Goal: Task Accomplishment & Management: Manage account settings

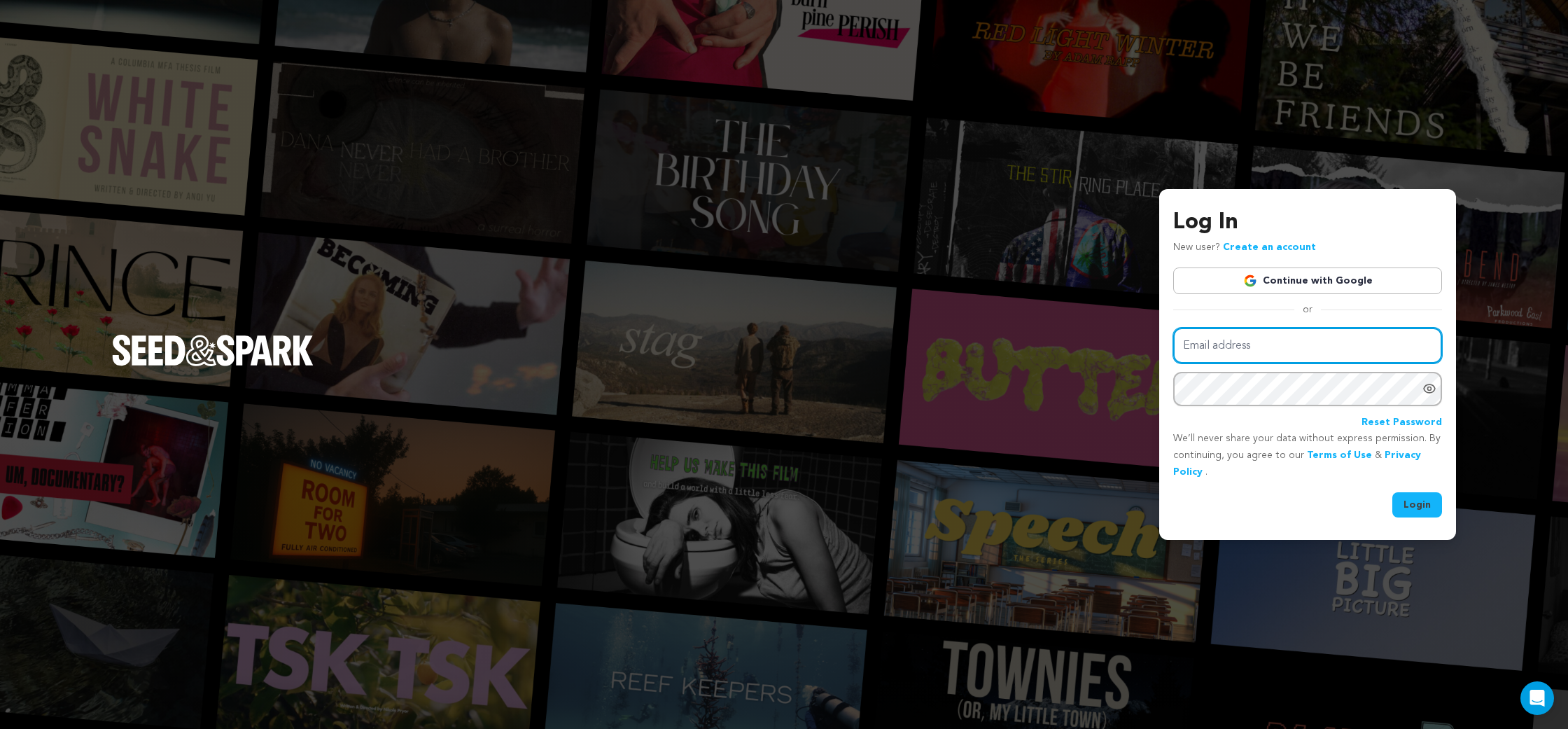
type input "sheaformanes@gmail.com"
click at [1425, 508] on button "Login" at bounding box center [1417, 504] width 50 height 25
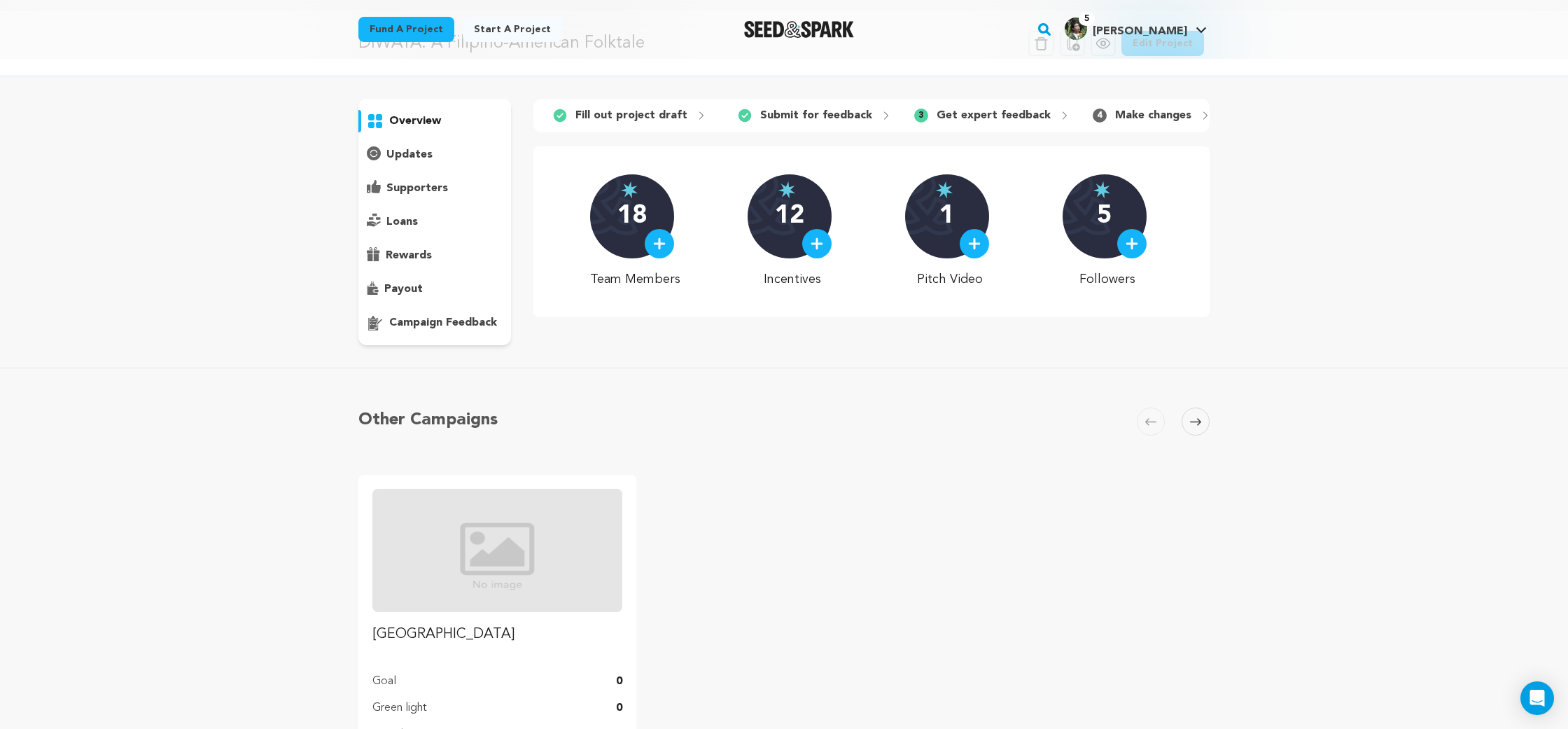
scroll to position [49, 0]
click at [471, 337] on div "overview" at bounding box center [435, 220] width 153 height 247
click at [469, 328] on p "campaign feedback" at bounding box center [442, 321] width 108 height 17
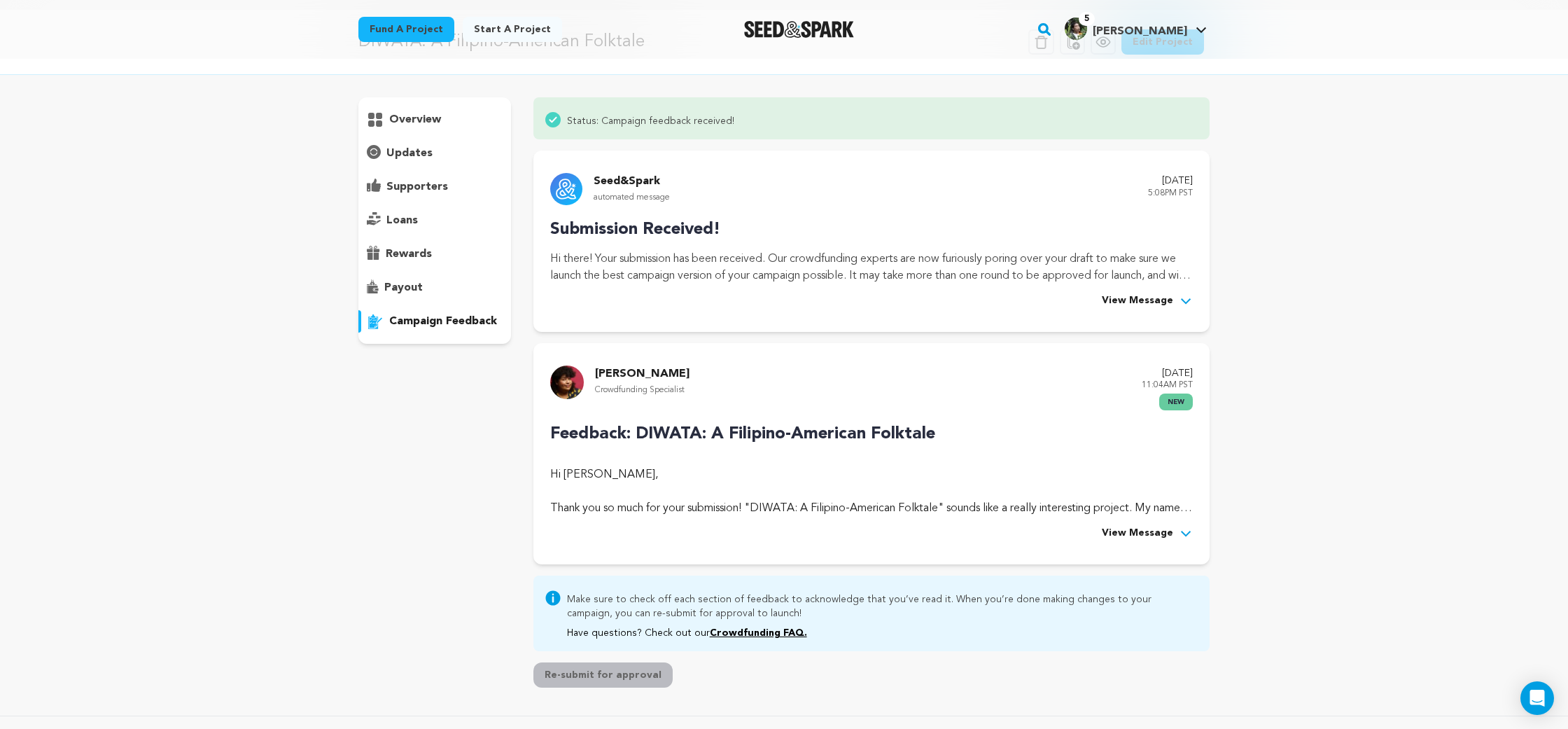
click at [1130, 294] on span "View Message" at bounding box center [1137, 301] width 71 height 17
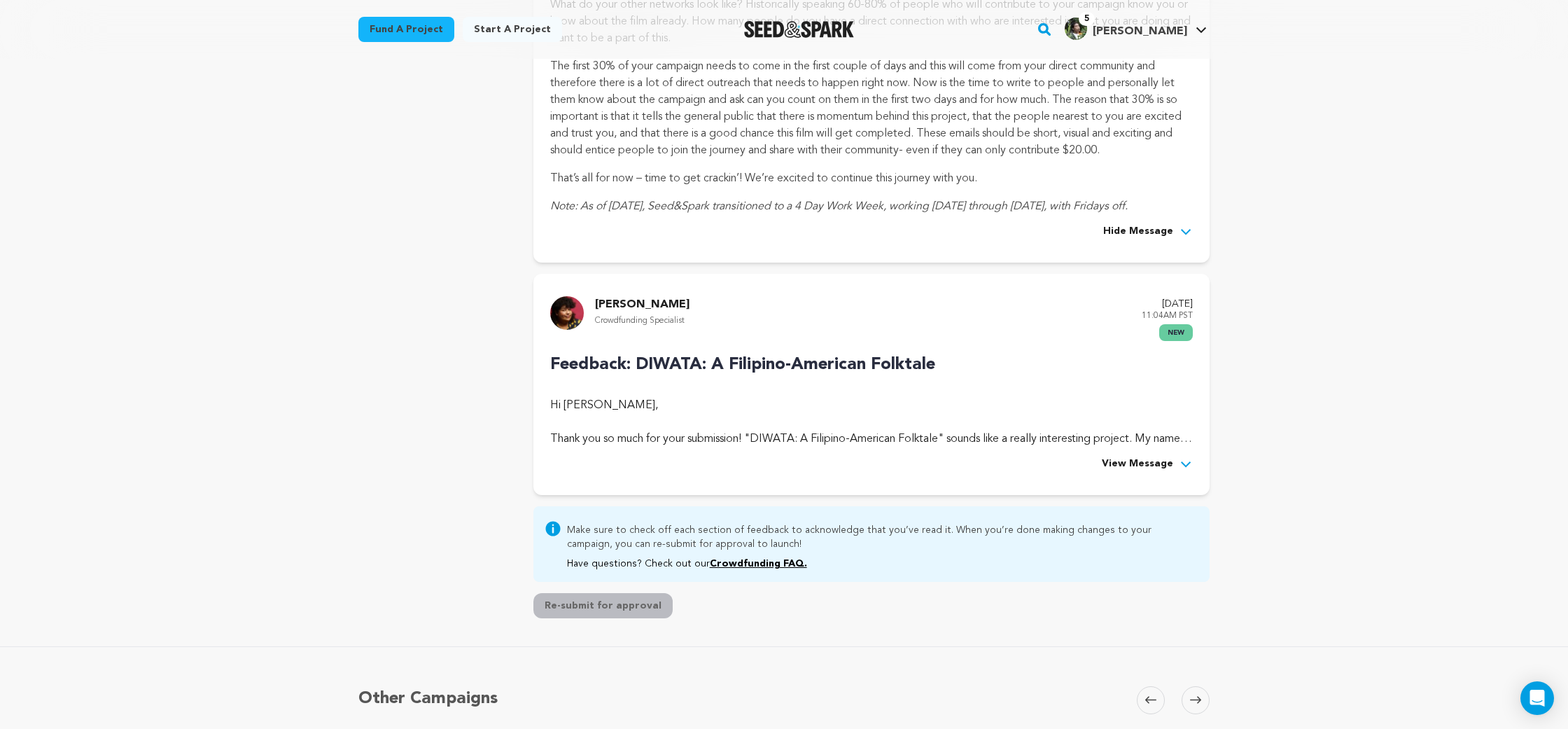
scroll to position [573, 0]
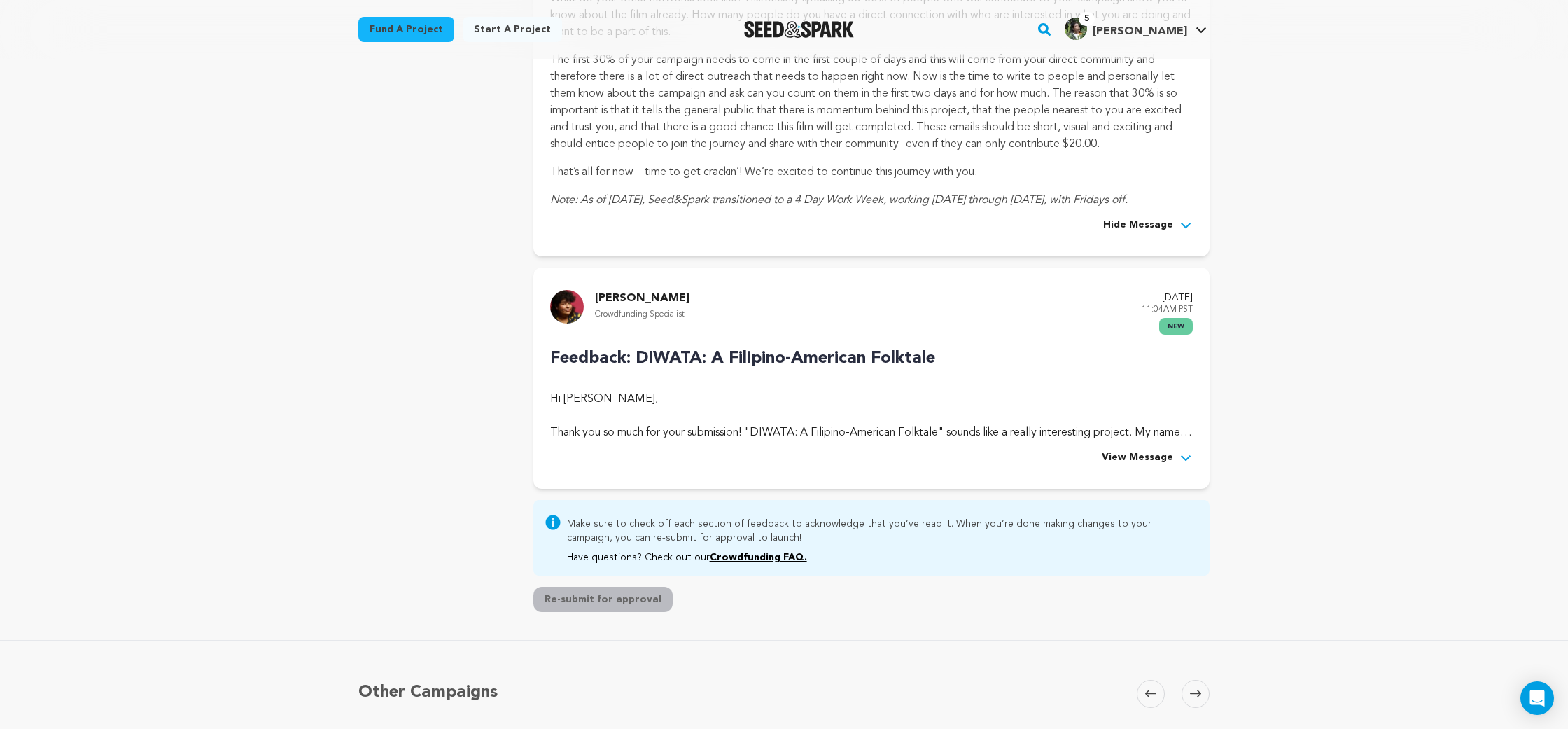
click at [1145, 464] on span "View Message" at bounding box center [1137, 458] width 71 height 17
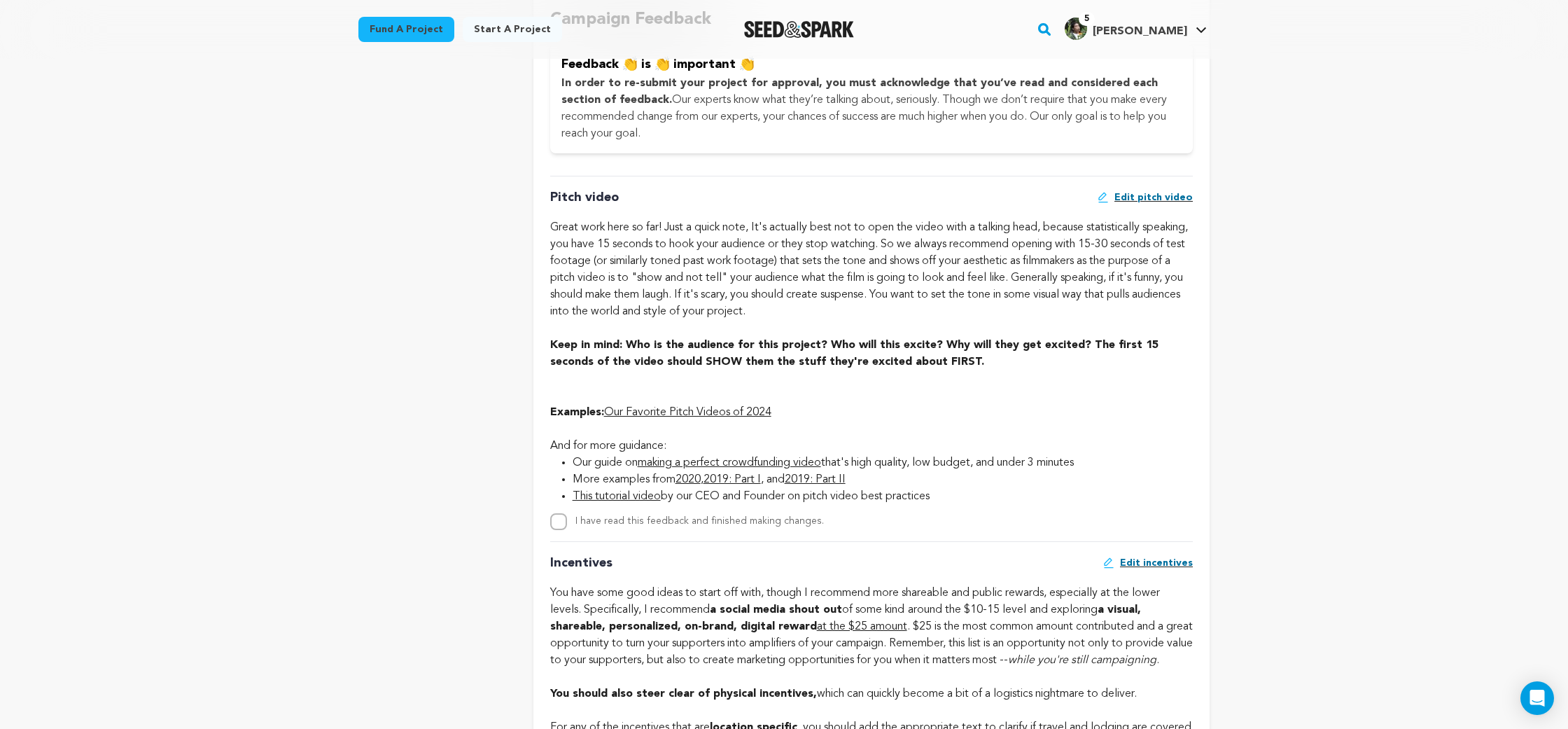
scroll to position [1320, 0]
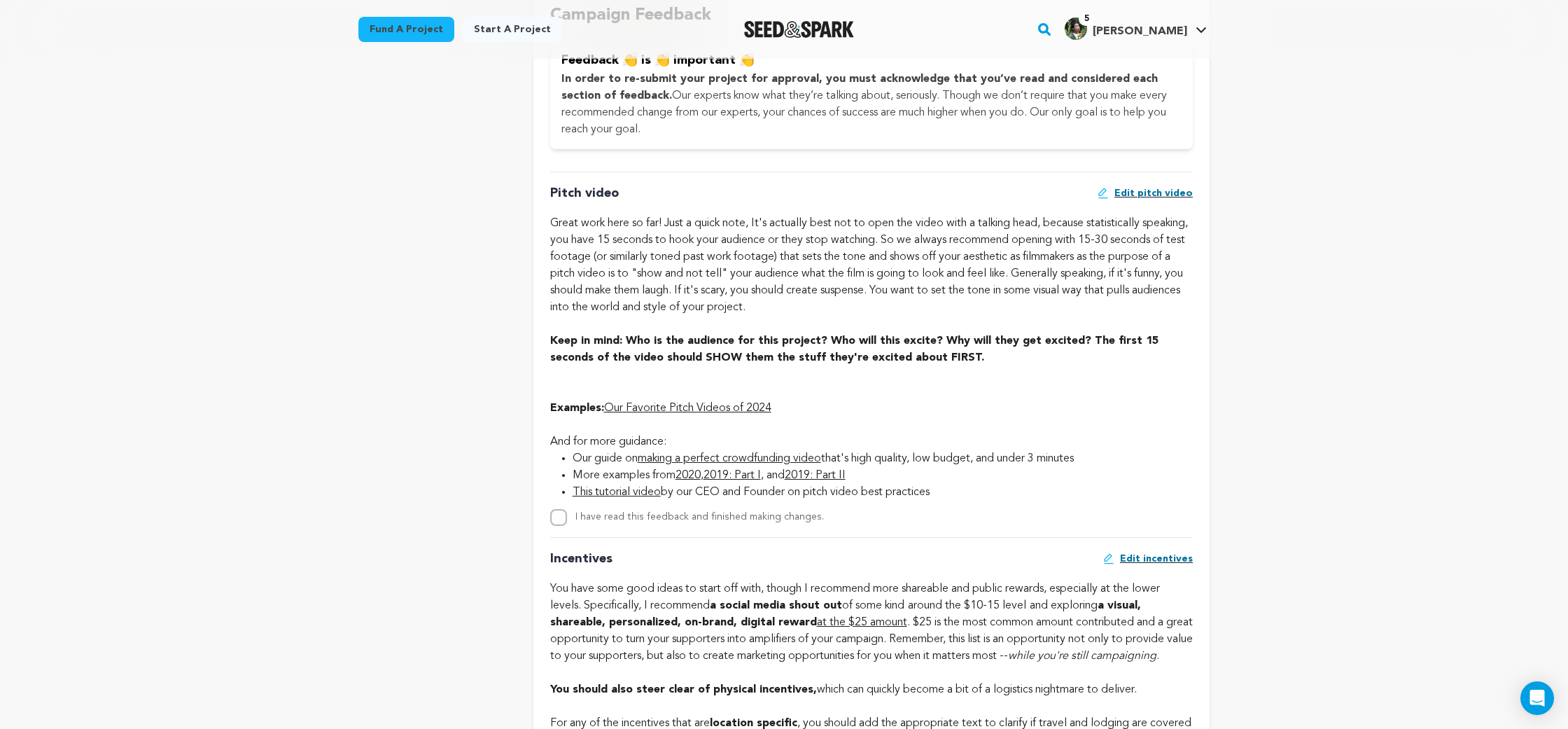
click at [758, 336] on strong "Keep in mind: Who is the audience for this project? Who will this excite? Why w…" at bounding box center [854, 349] width 608 height 28
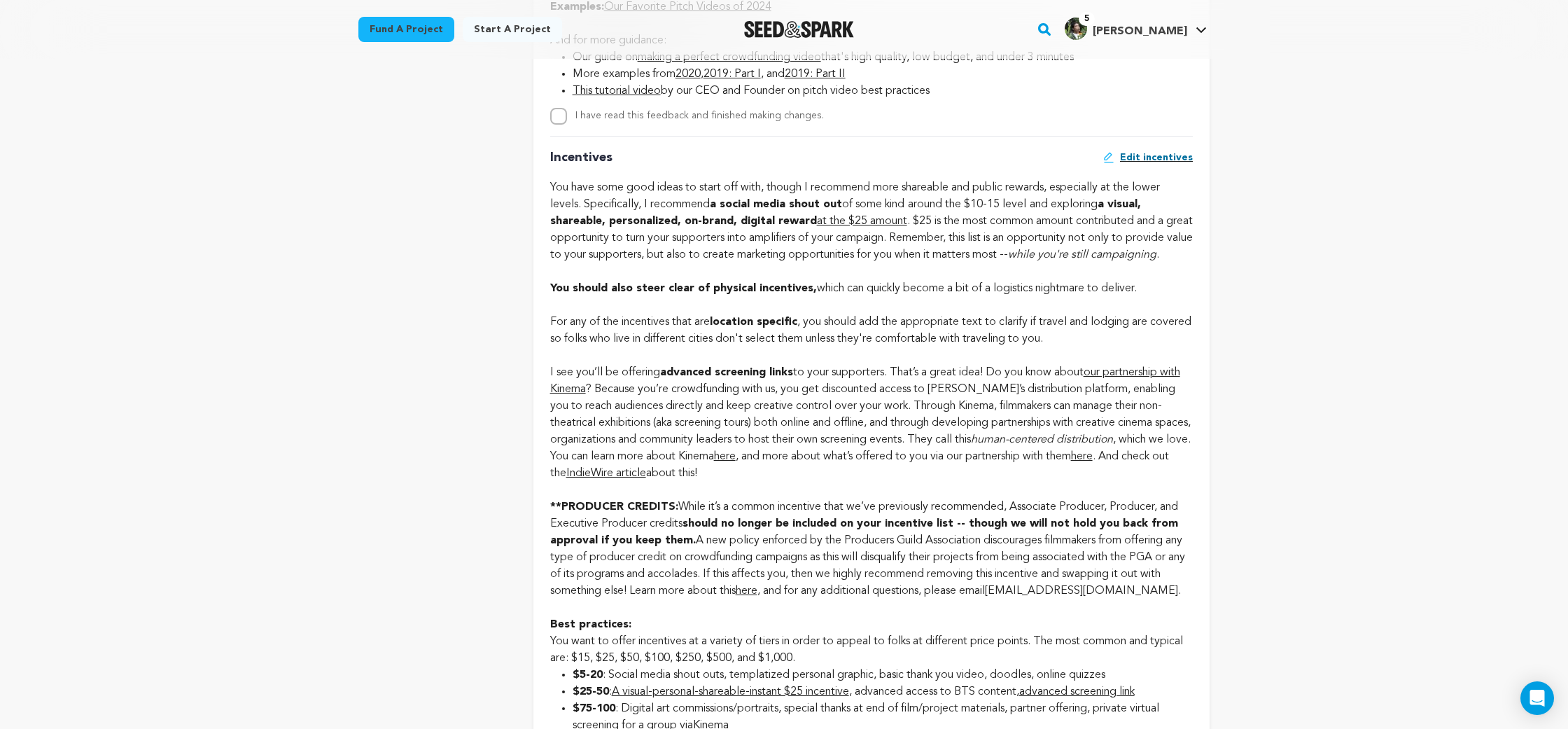
scroll to position [1722, 0]
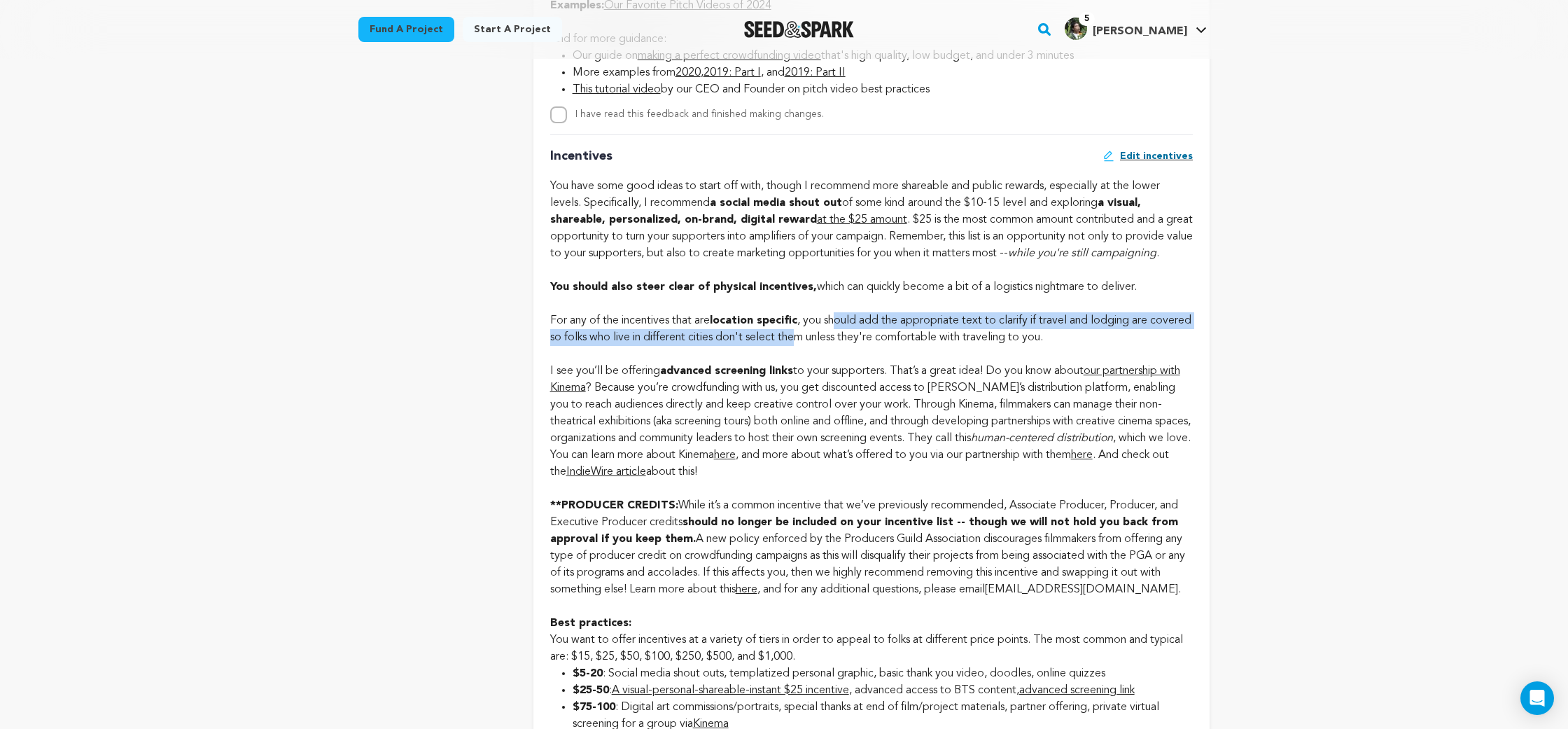
drag, startPoint x: 840, startPoint y: 337, endPoint x: 839, endPoint y: 352, distance: 15.0
click at [839, 352] on div "For any of the incentives that are location specific , you should add the appro…" at bounding box center [871, 329] width 642 height 68
drag, startPoint x: 1094, startPoint y: 348, endPoint x: 826, endPoint y: 336, distance: 268.3
click at [826, 336] on div "For any of the incentives that are location specific , you should add the appro…" at bounding box center [871, 329] width 642 height 68
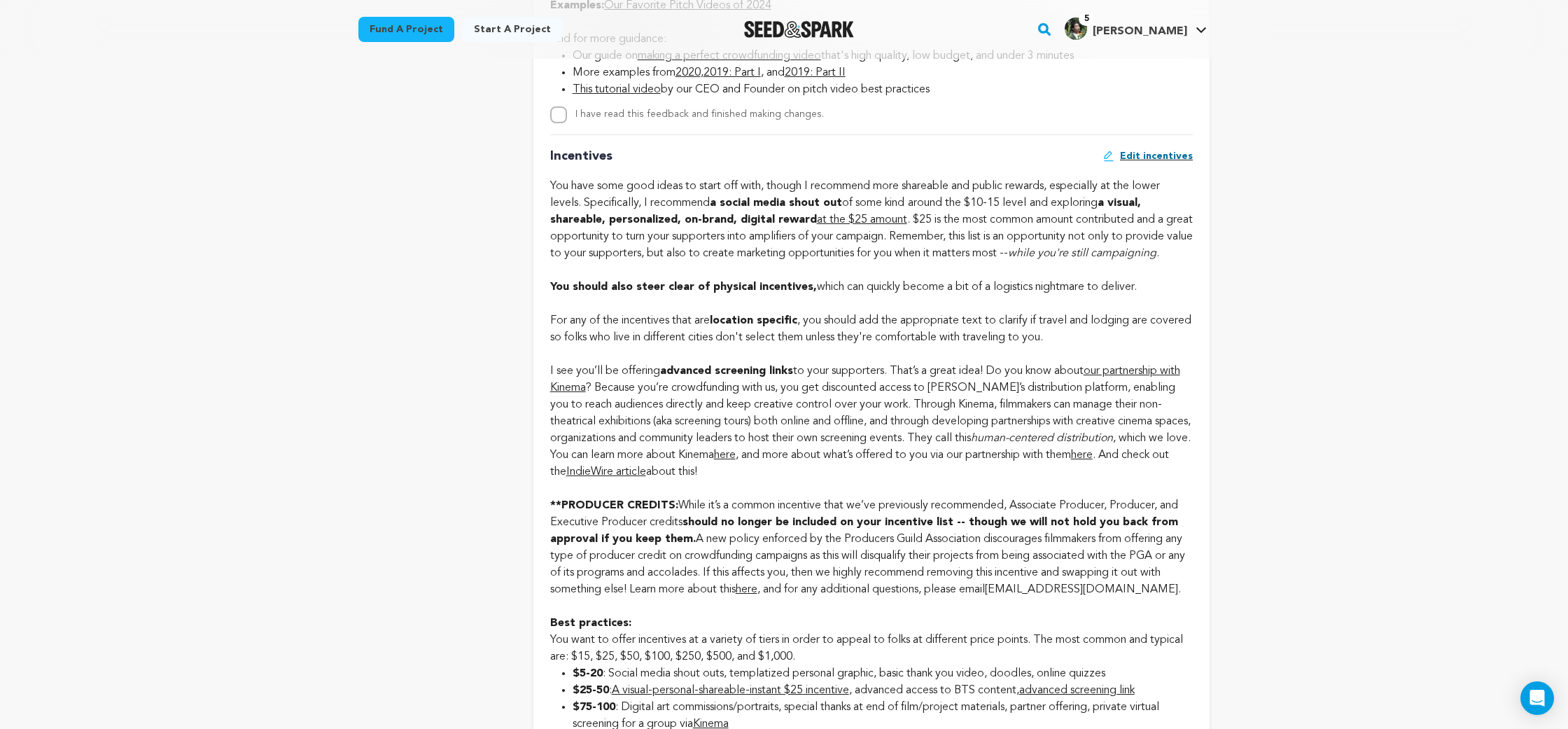
click at [815, 337] on div "For any of the incentives that are location specific , you should add the appro…" at bounding box center [871, 329] width 642 height 68
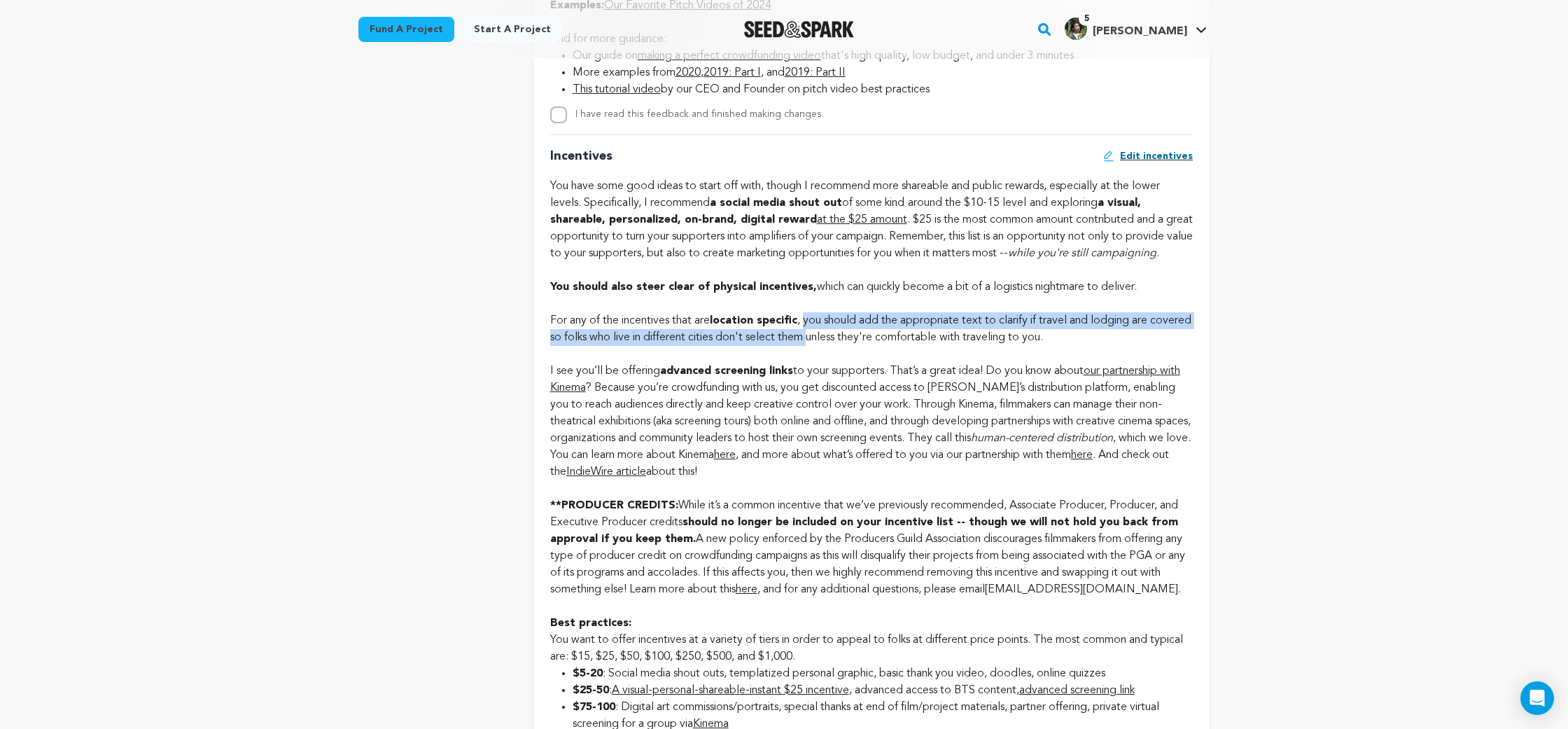
drag, startPoint x: 815, startPoint y: 337, endPoint x: 852, endPoint y: 352, distance: 39.9
click at [852, 352] on div "For any of the incentives that are location specific , you should add the appro…" at bounding box center [871, 329] width 642 height 68
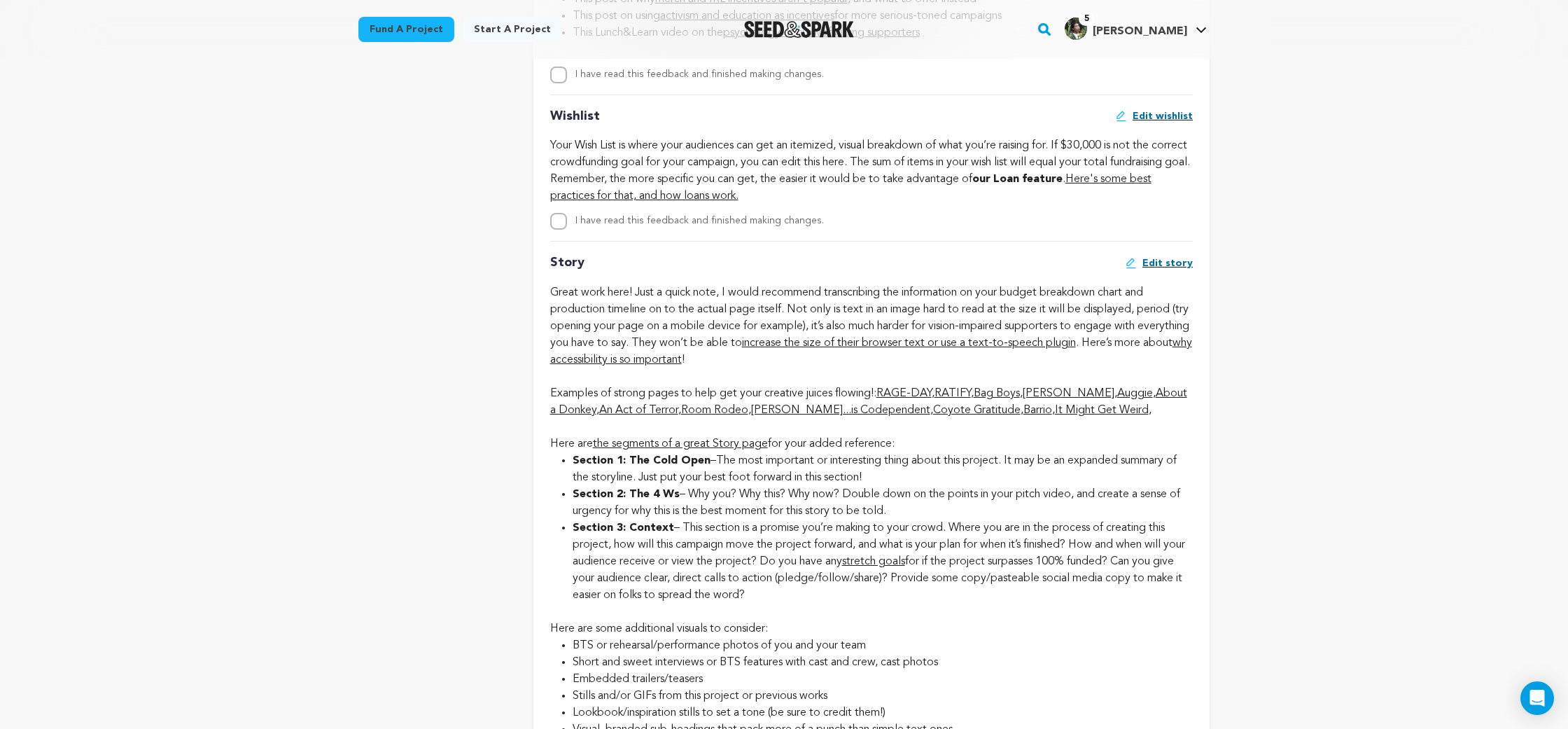
scroll to position [2616, 0]
click at [826, 518] on li "Section 2: The 4 Ws – Why you? Why this? Why now? Double down on the points in …" at bounding box center [883, 500] width 621 height 33
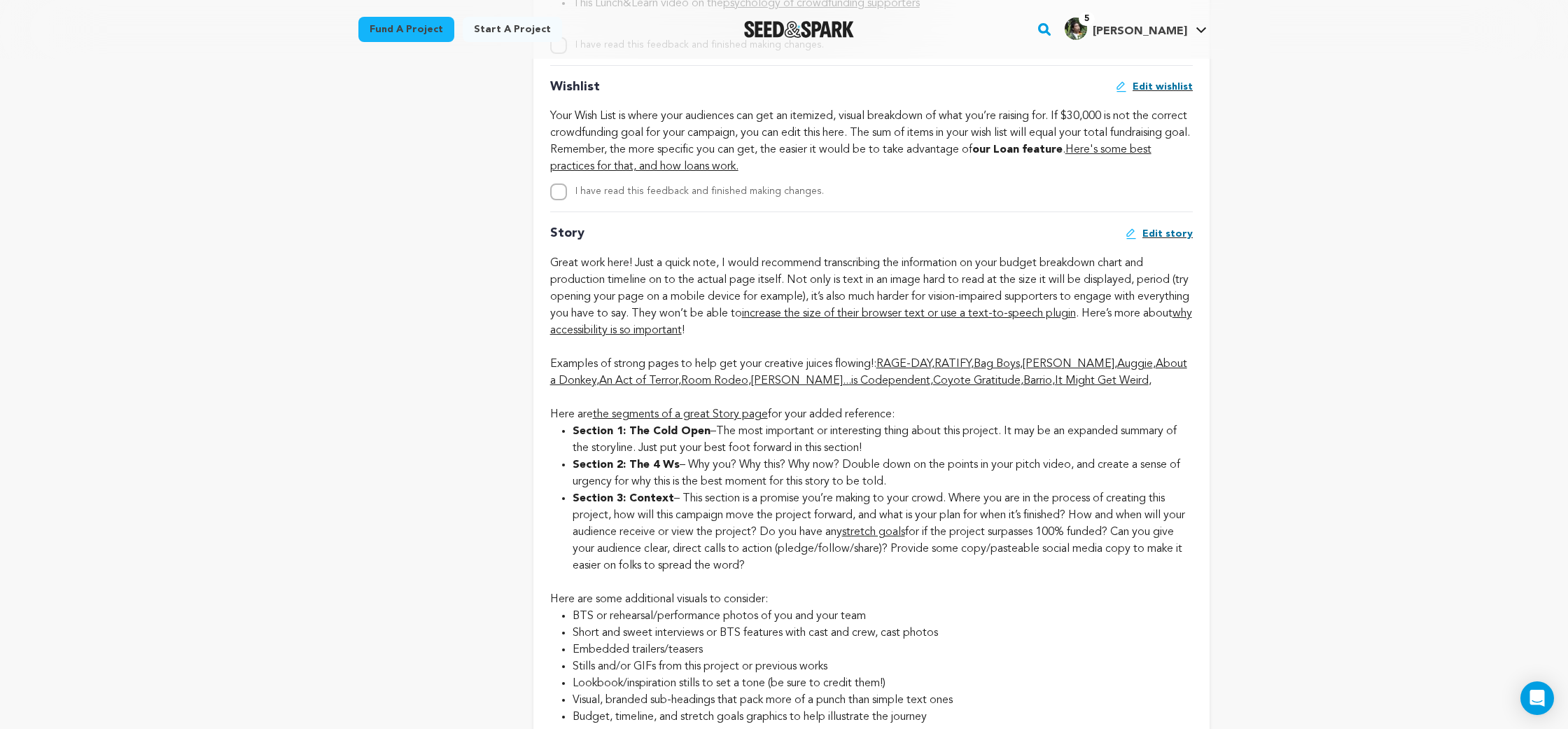
scroll to position [2644, 0]
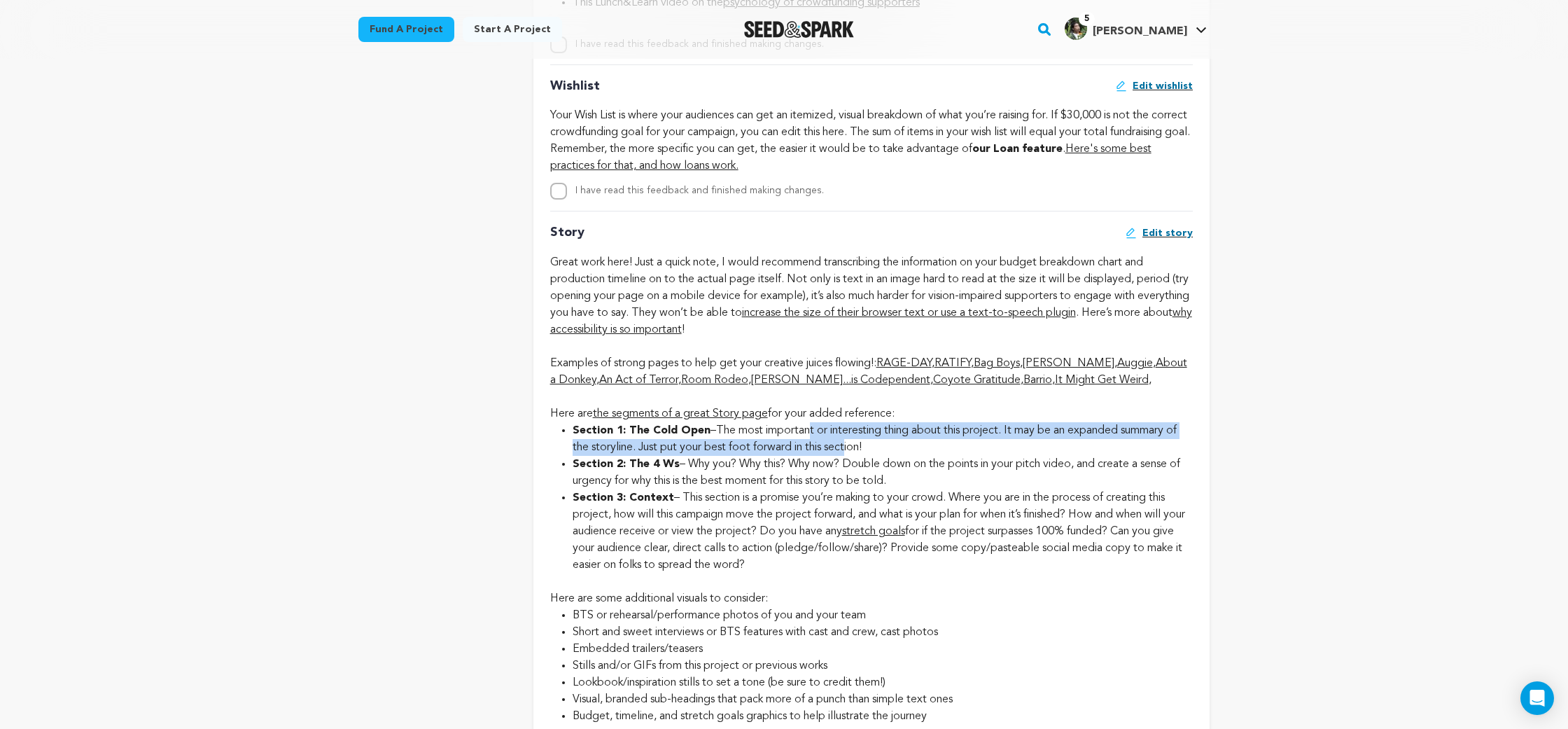
drag, startPoint x: 804, startPoint y: 450, endPoint x: 846, endPoint y: 460, distance: 43.2
click at [846, 456] on li "Section 1: The Cold Open –The most important or interesting thing about this pr…" at bounding box center [883, 438] width 621 height 33
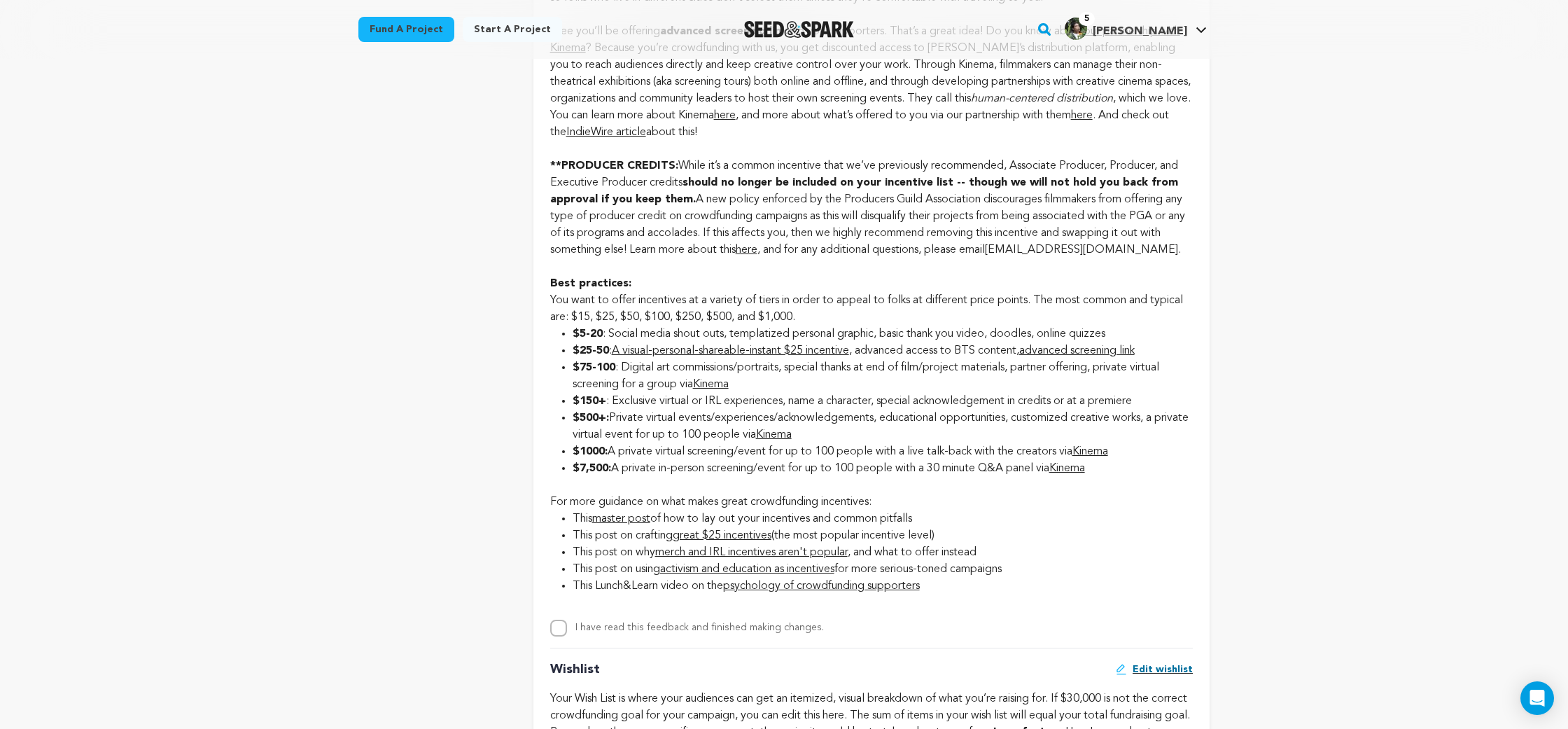
scroll to position [2062, 0]
drag, startPoint x: 771, startPoint y: 262, endPoint x: 564, endPoint y: 94, distance: 266.6
click at [0, 0] on main "Fund a project Start a project Search" at bounding box center [784, 626] width 1568 height 5376
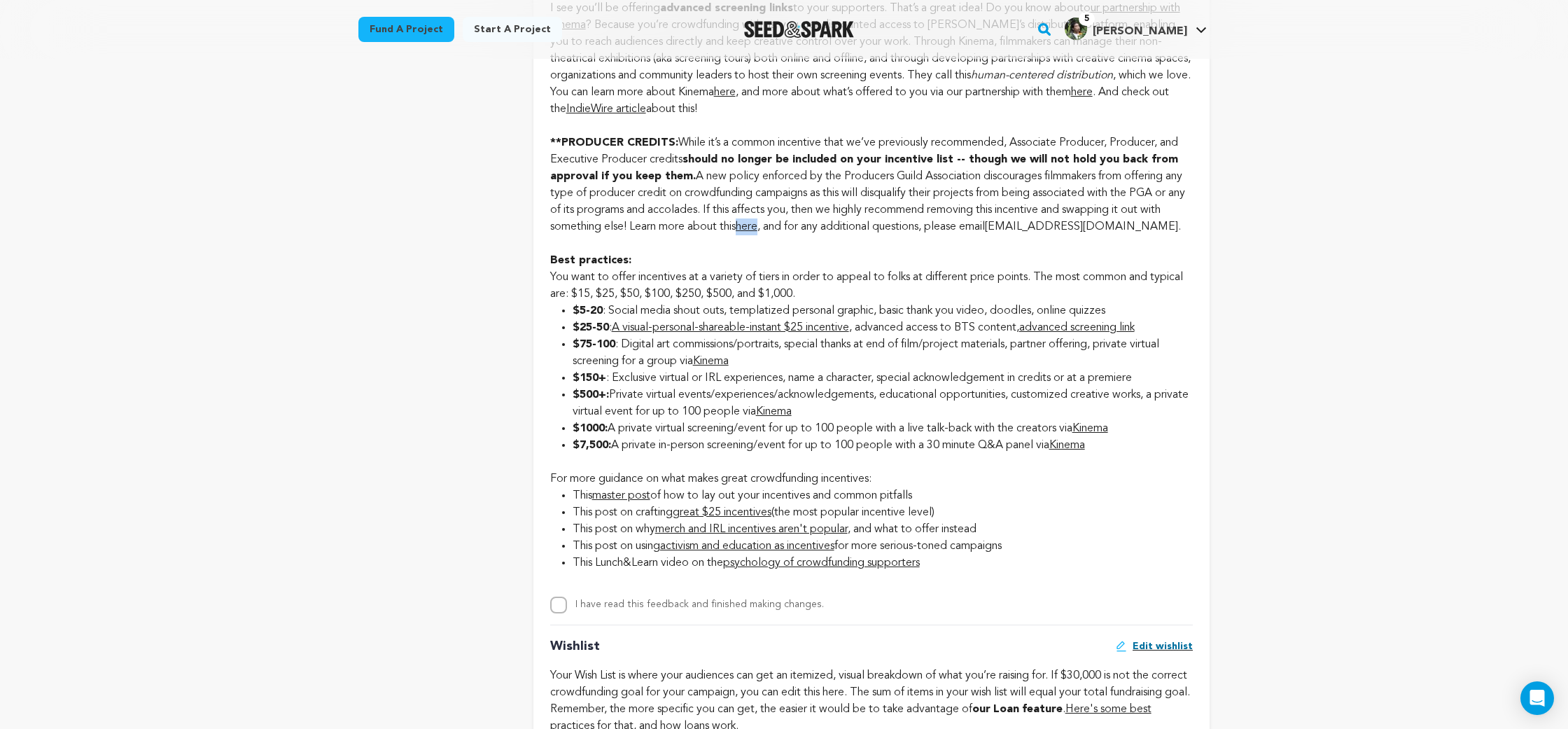
scroll to position [2087, 0]
click at [716, 294] on div "Best practices: You want to offer incentives at a variety of tiers in order to …" at bounding box center [871, 266] width 642 height 68
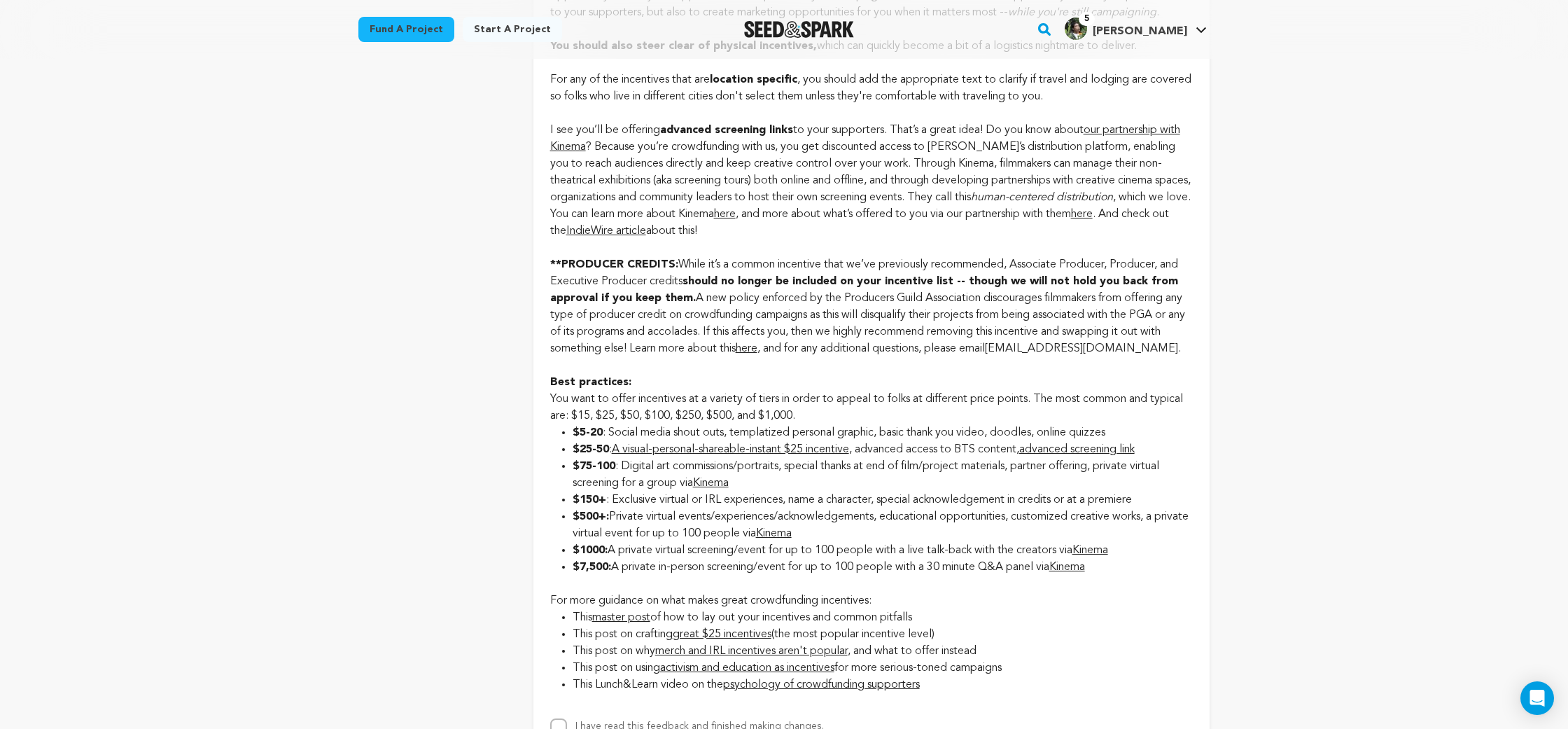
scroll to position [1961, 0]
drag, startPoint x: 1162, startPoint y: 54, endPoint x: 684, endPoint y: 6, distance: 480.4
click at [0, 0] on div "Fund a project Start a project Search" at bounding box center [784, 30] width 1568 height 59
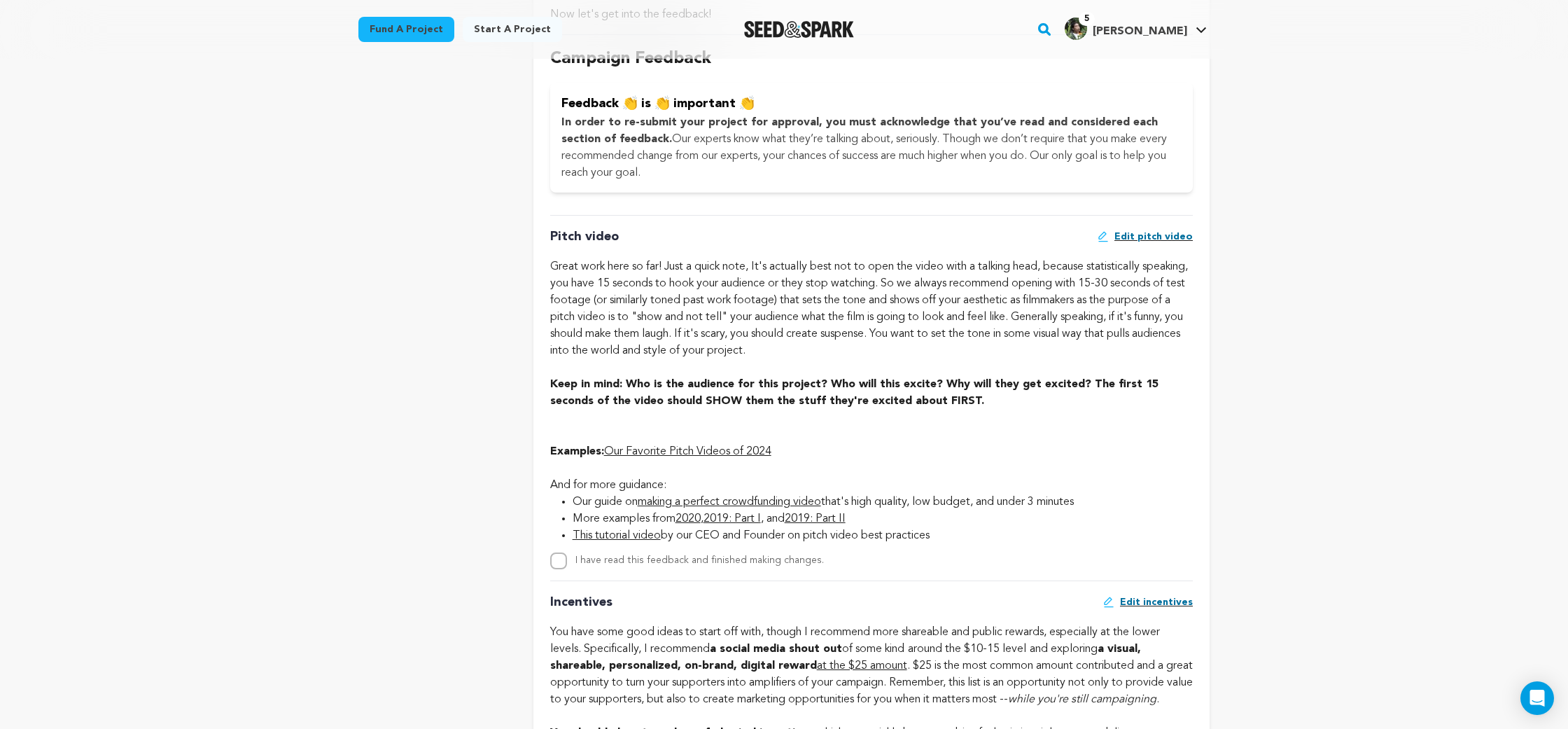
scroll to position [1306, 0]
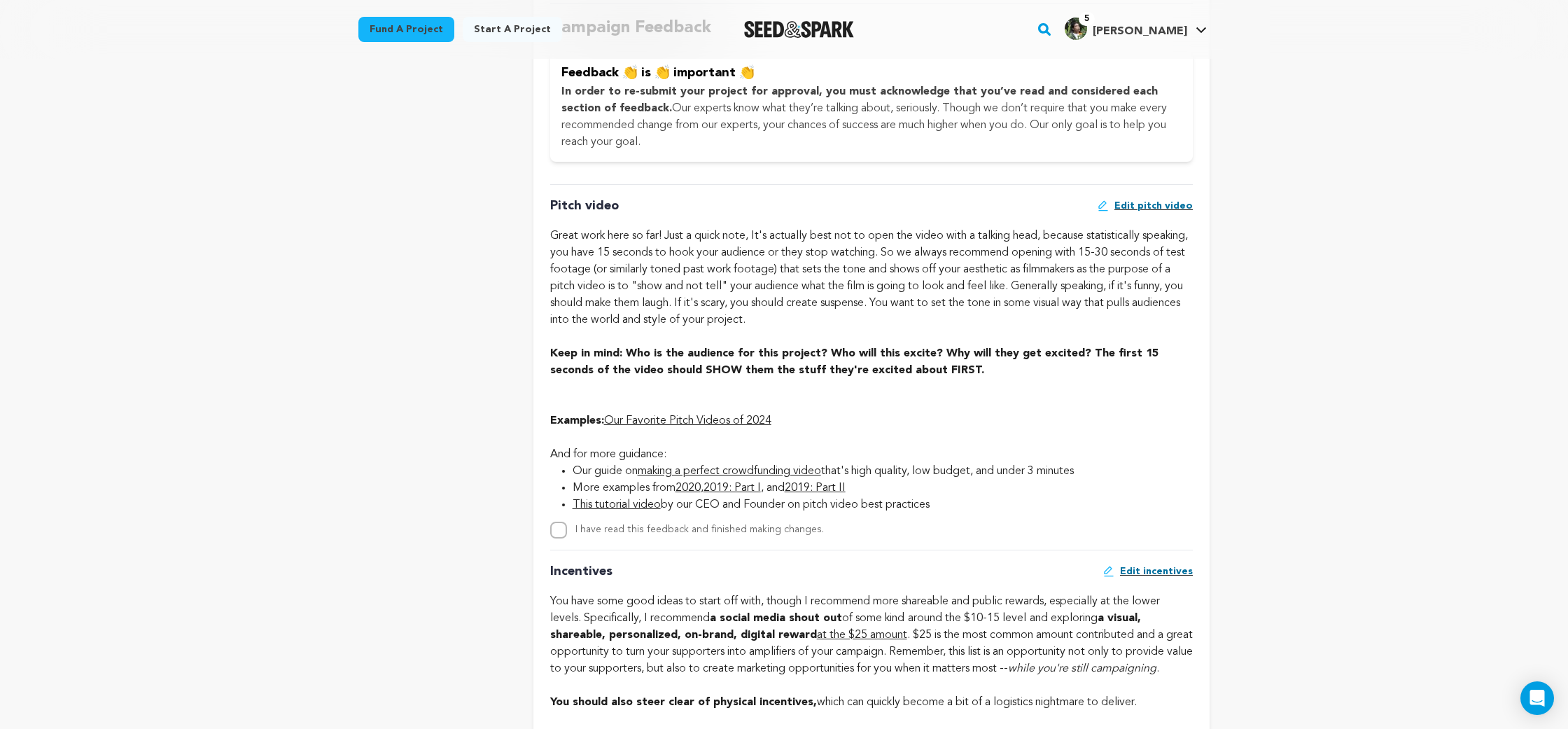
click at [766, 416] on link "Our Favorite Pitch Videos of 2024" at bounding box center [688, 421] width 168 height 11
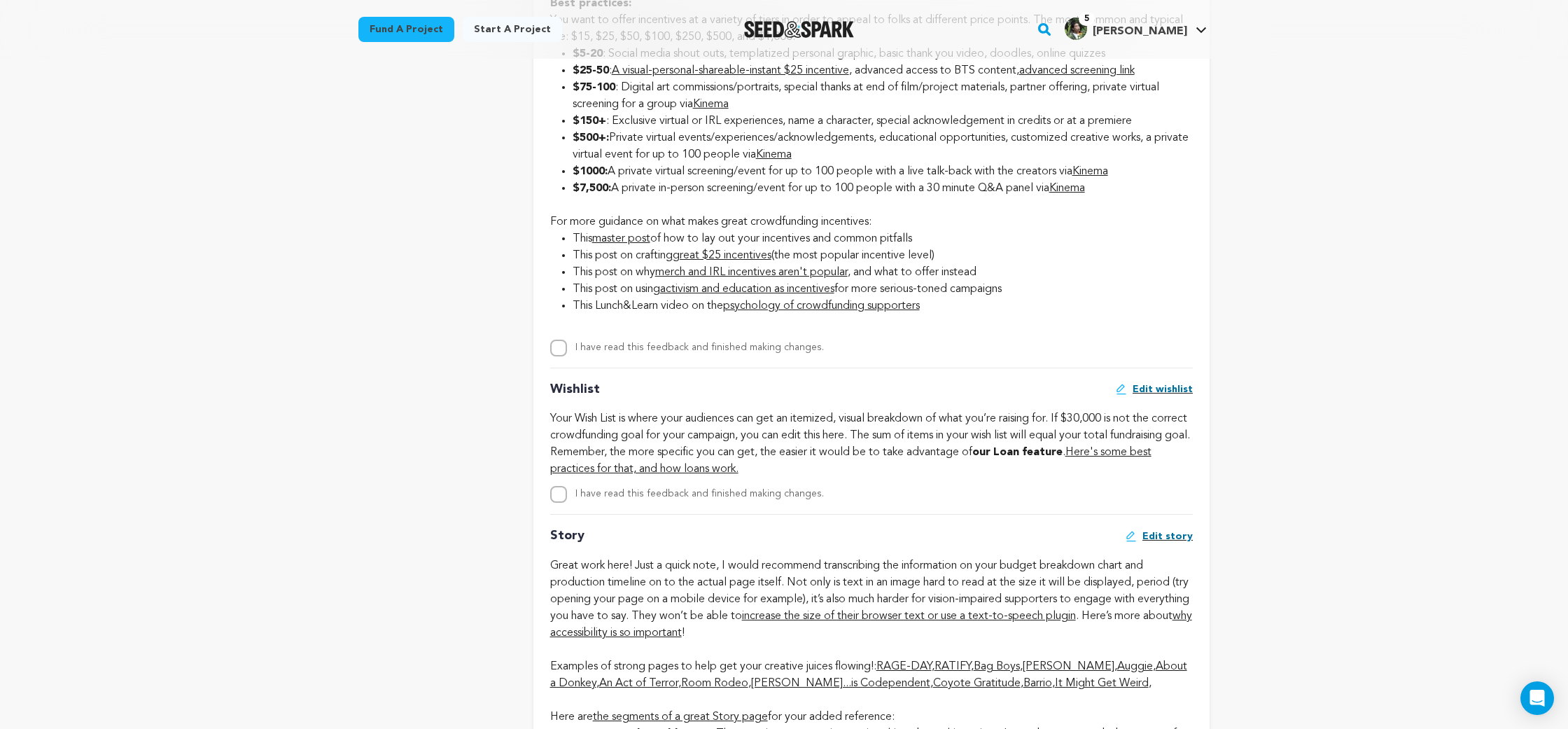
scroll to position [2394, 0]
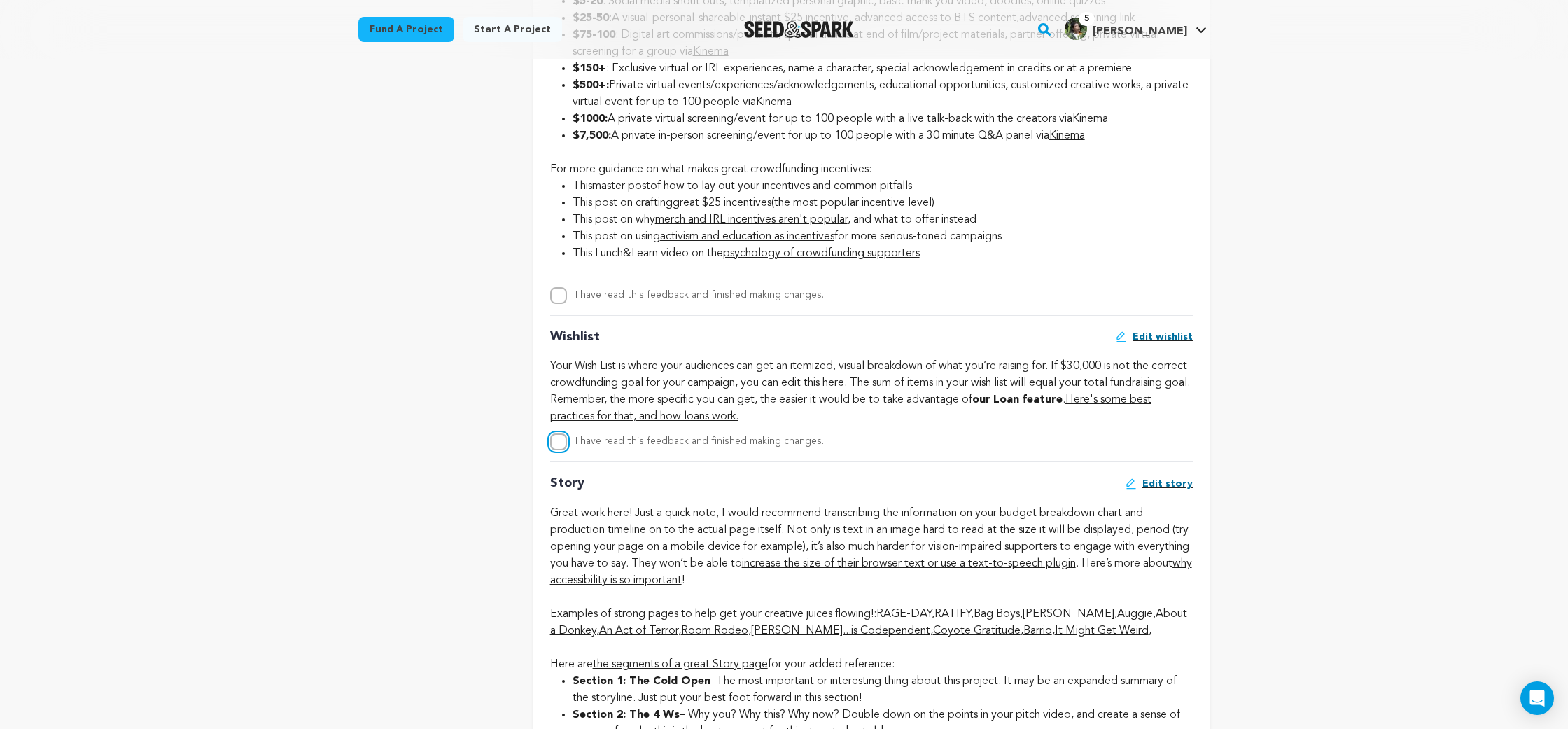
click at [558, 450] on input "I have read this feedback and finished making changes." at bounding box center [559, 442] width 17 height 17
checkbox input "true"
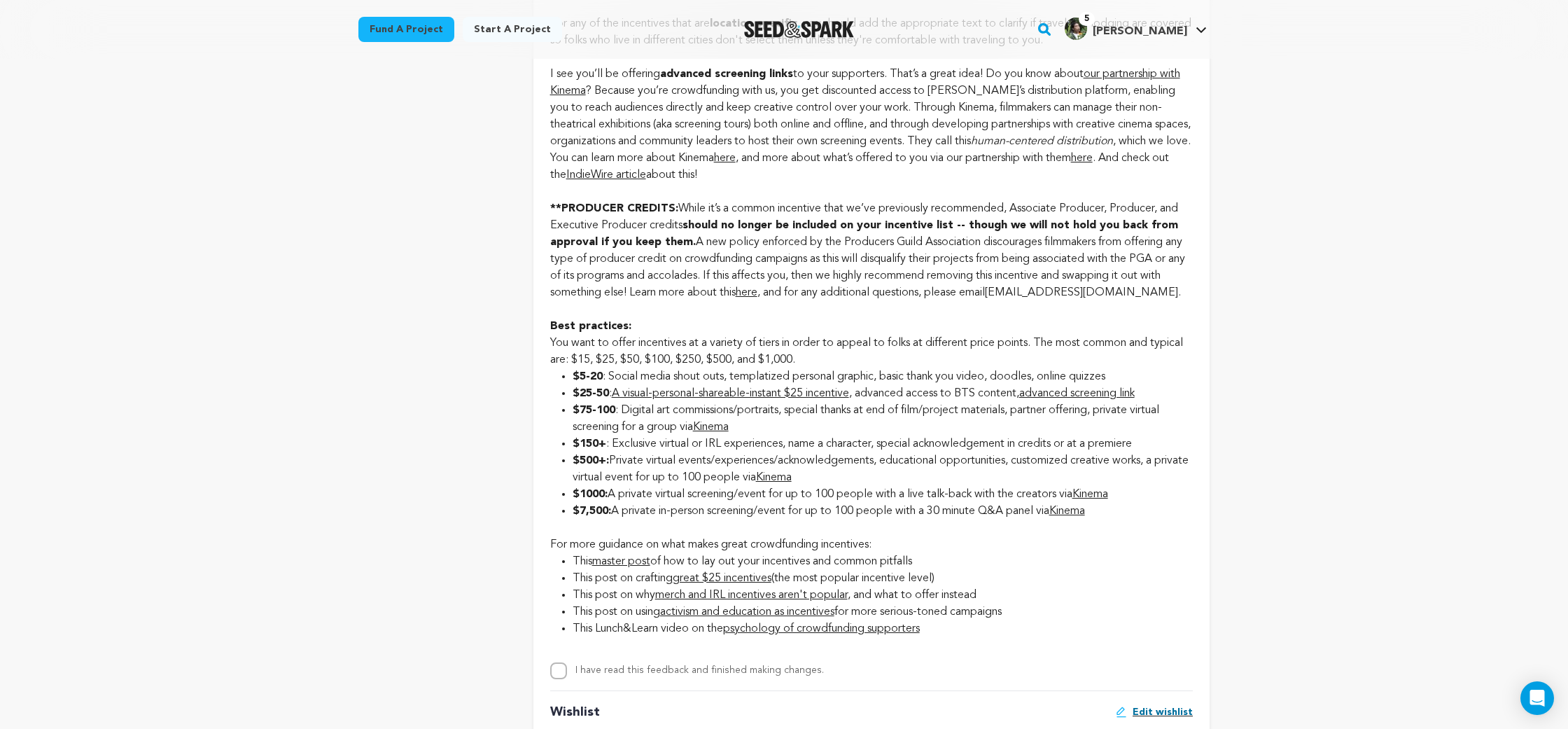
scroll to position [2117, 0]
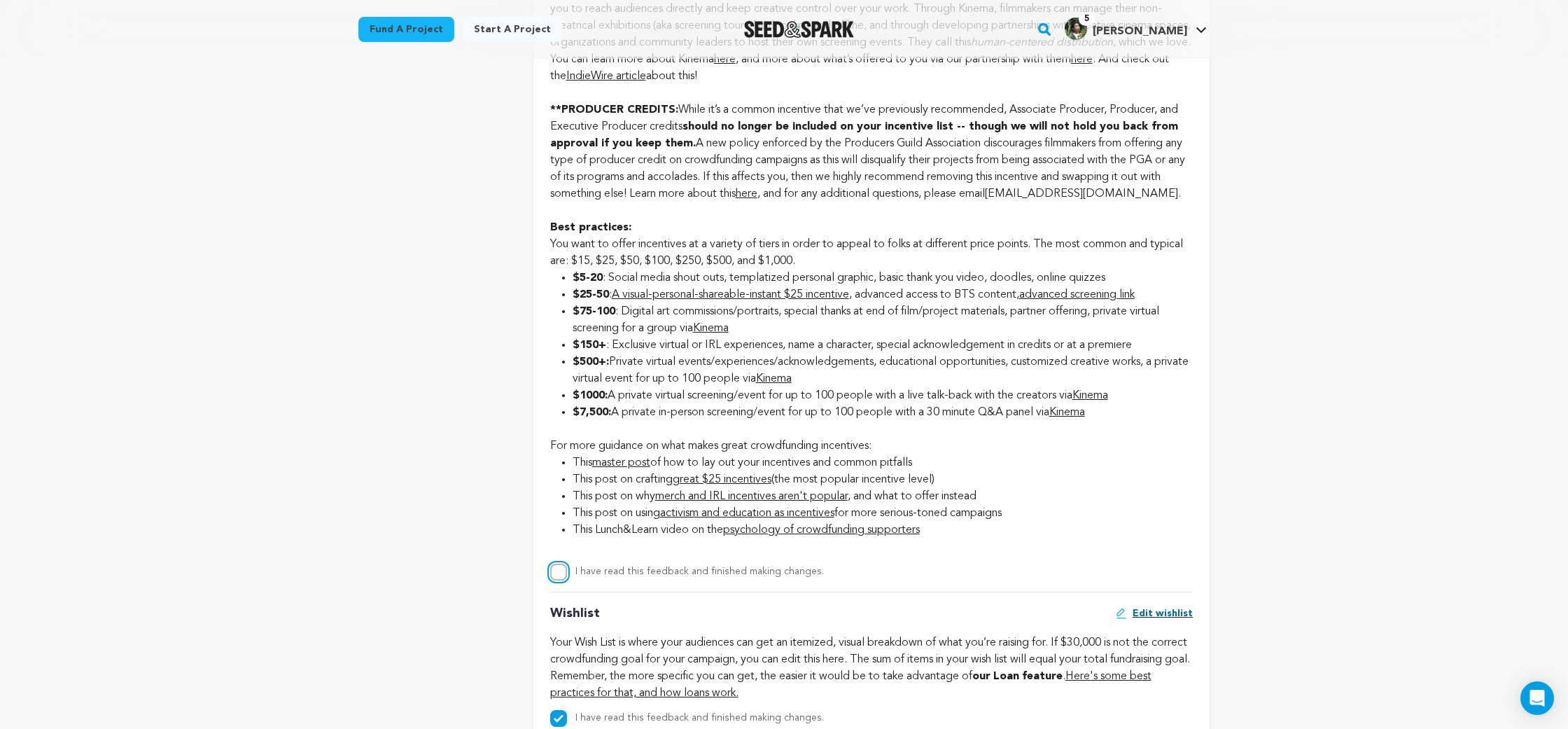
click at [558, 580] on input "I have read this feedback and finished making changes." at bounding box center [559, 572] width 17 height 17
checkbox input "true"
click at [442, 471] on div "overview updates" at bounding box center [435, 213] width 153 height 4367
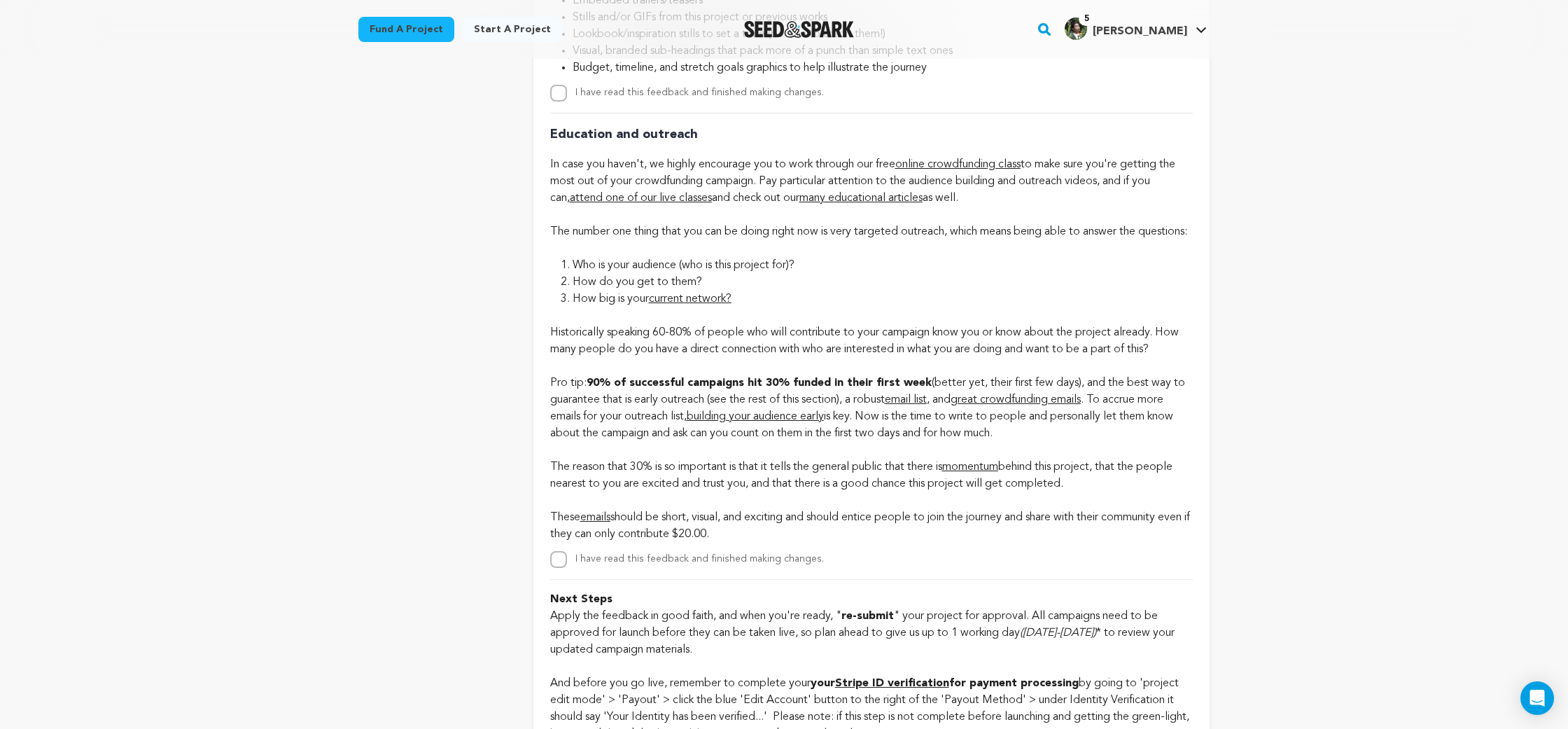
scroll to position [3335, 0]
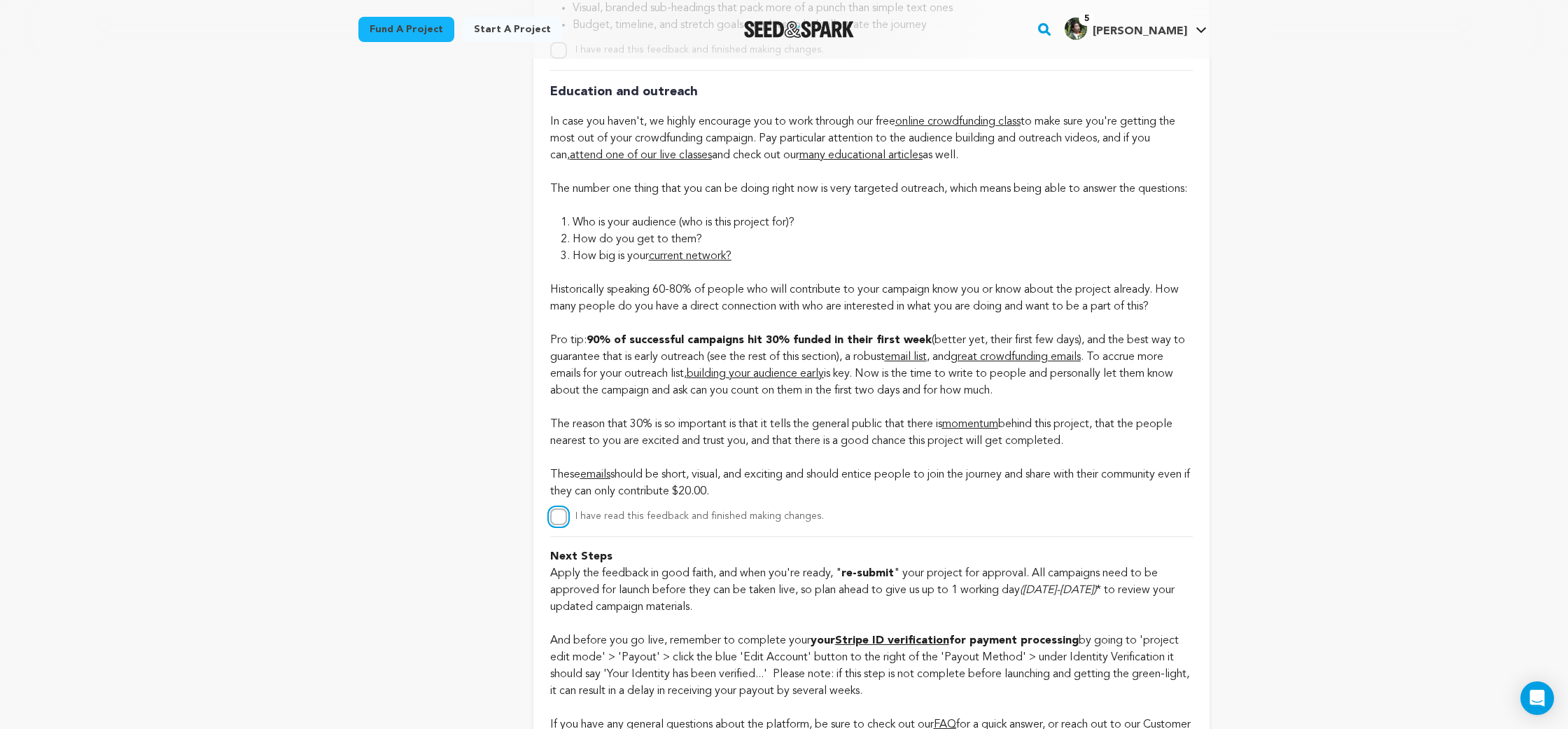
click at [560, 525] on input "I have read this feedback and finished making changes." at bounding box center [559, 516] width 17 height 17
checkbox input "true"
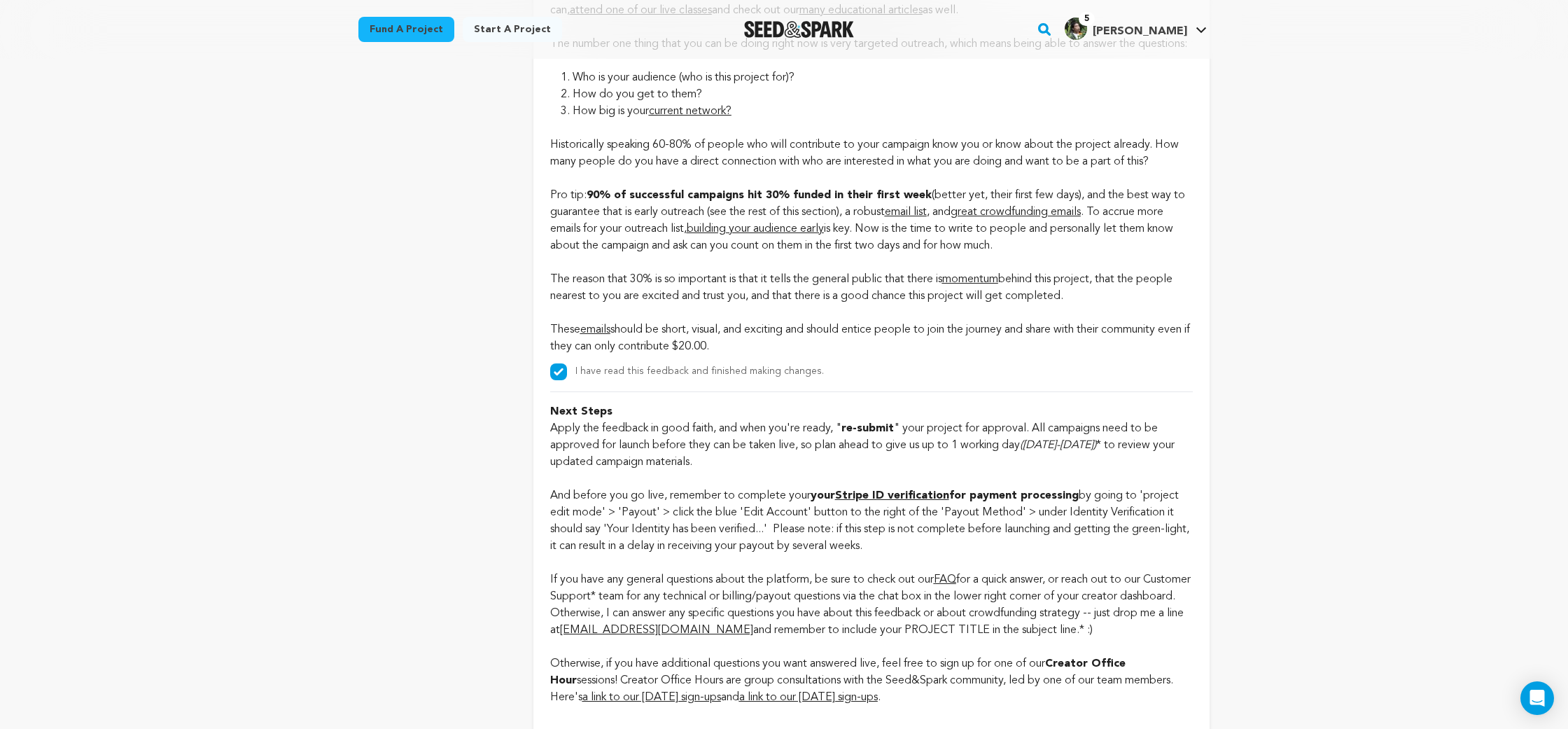
scroll to position [2883, 0]
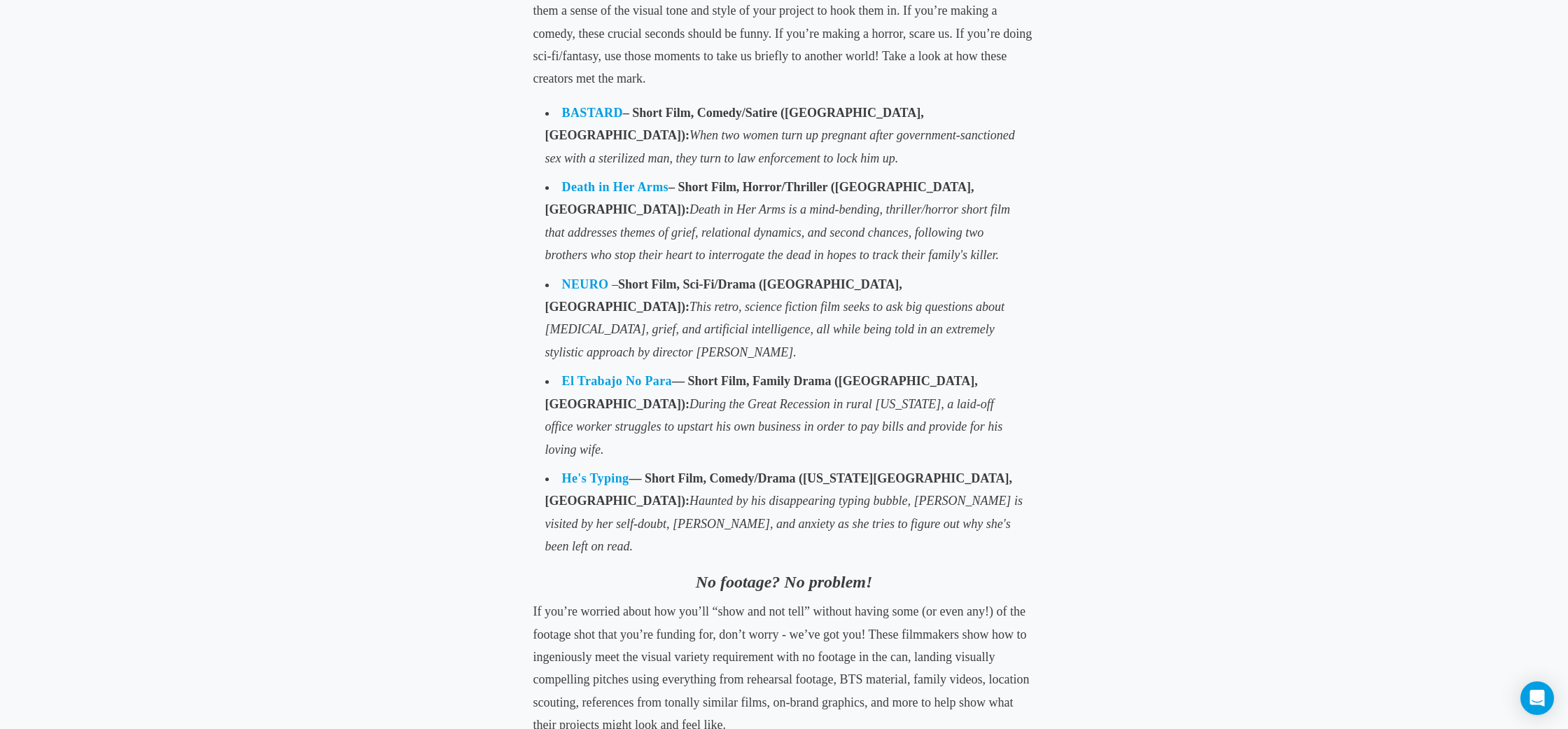
scroll to position [1043, 0]
click at [658, 373] on link "El Trabajo No Para" at bounding box center [617, 379] width 110 height 14
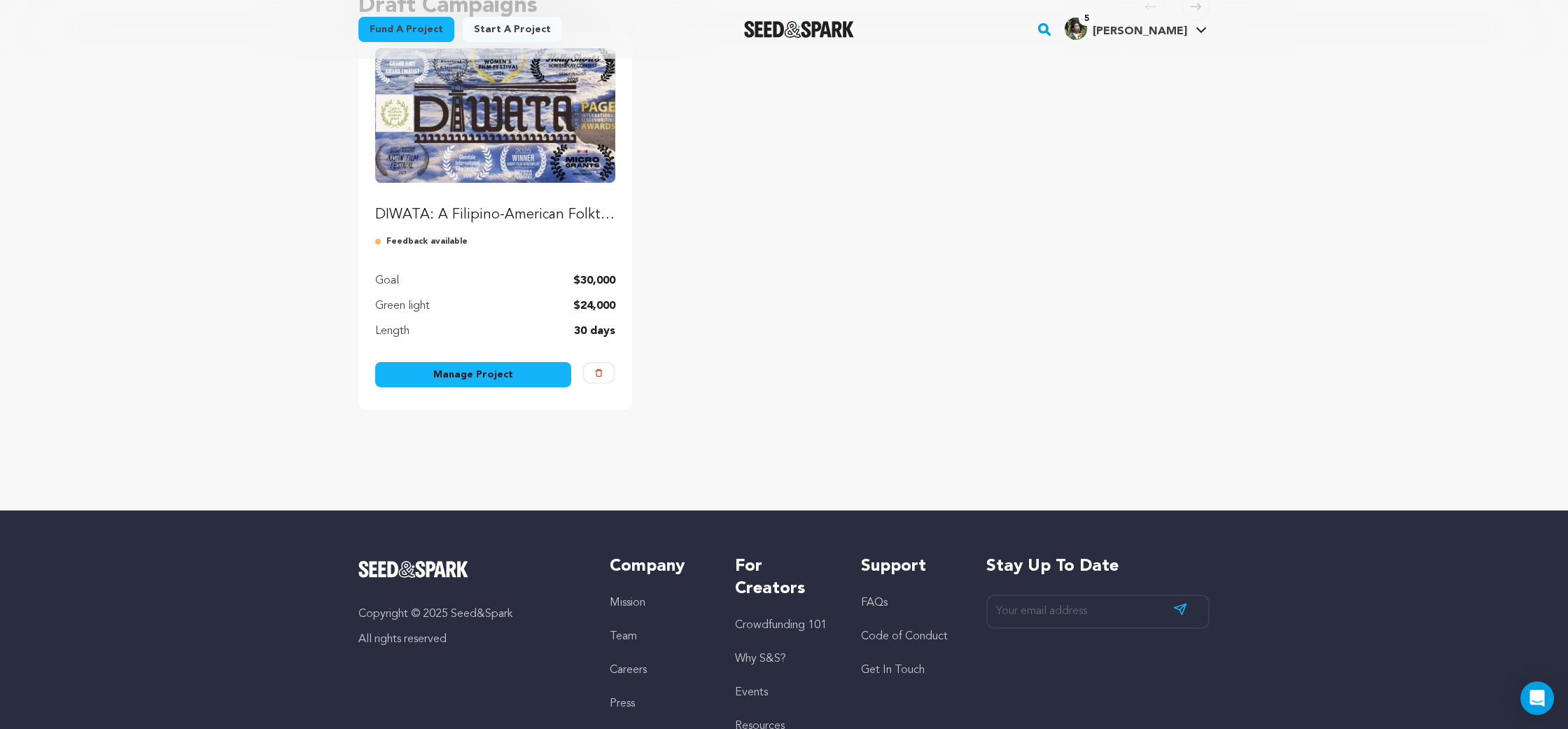
scroll to position [172, 0]
click at [529, 379] on link "Manage Project" at bounding box center [474, 374] width 196 height 25
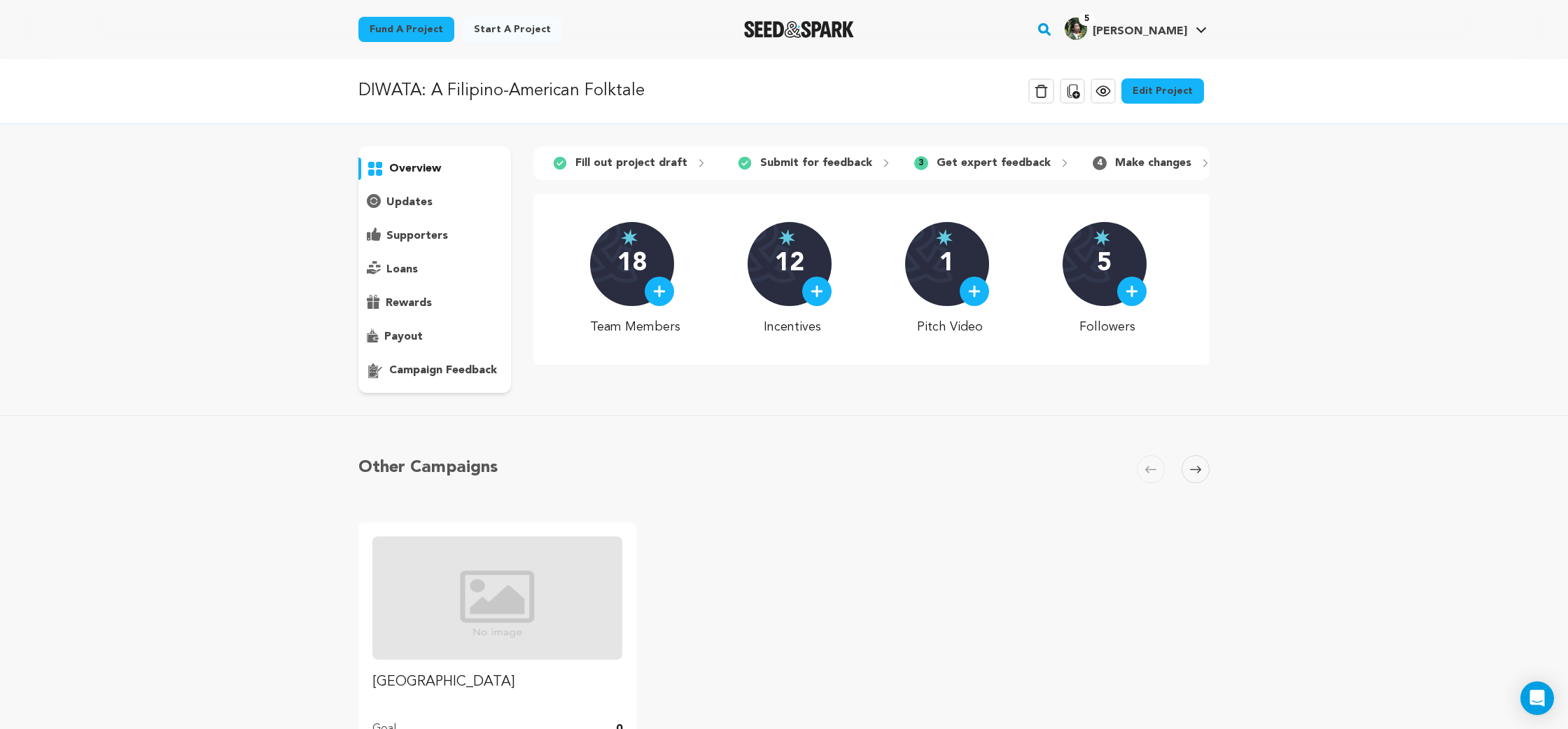
click at [794, 259] on p "12" at bounding box center [789, 263] width 30 height 28
click at [1165, 91] on link "Edit Project" at bounding box center [1163, 91] width 83 height 25
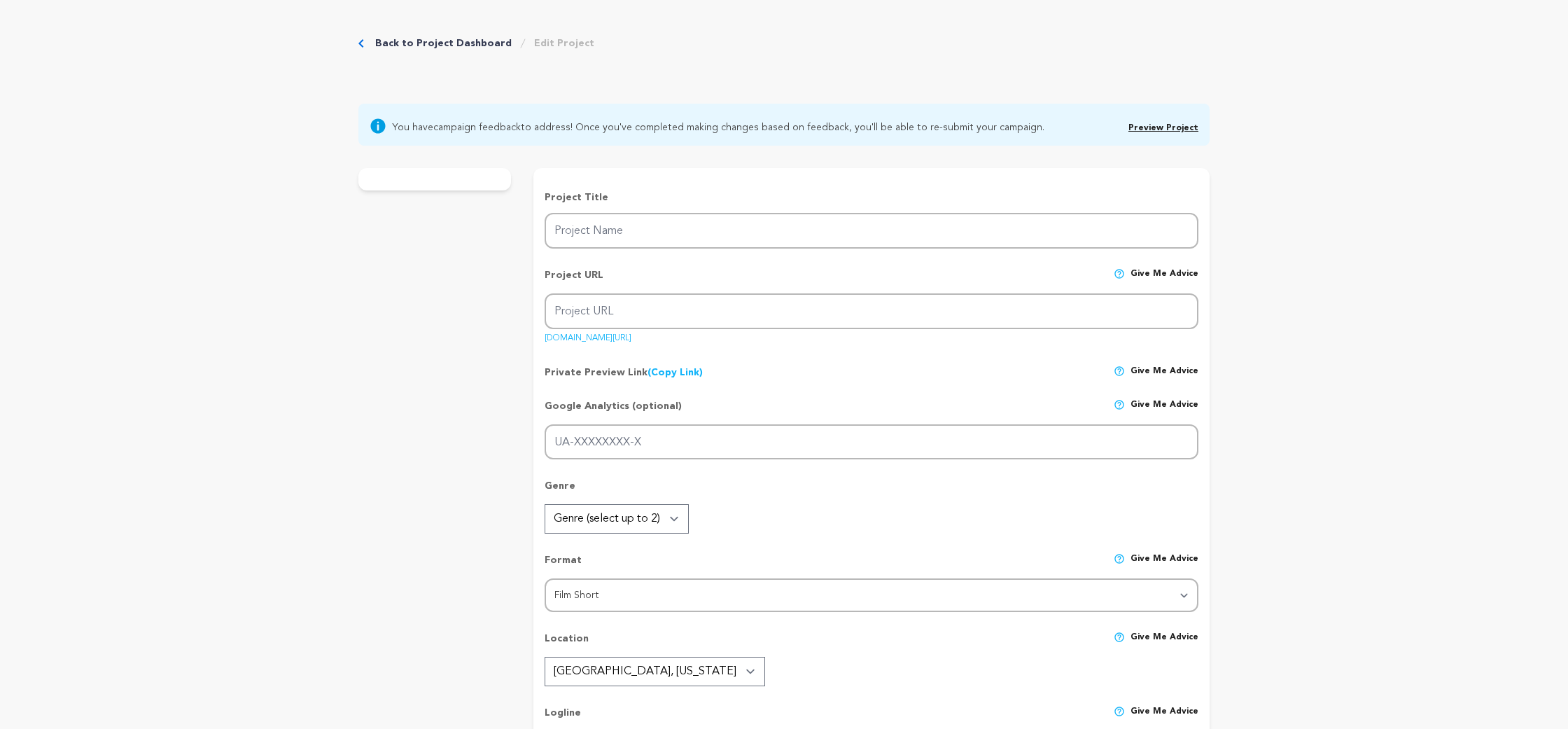
type input "DIWATA: A Filipino-American Folktale"
type input "diwata"
type input "A [DEMOGRAPHIC_DATA] grandmother ditches her eightieth birthday party to summon…"
type textarea "After her granddaughter drowns, a secretly-magical Filipina grandmother ("Lola"…"
type textarea "DIWATA captures the pain of being forgotten and the joy of being found. From th…"
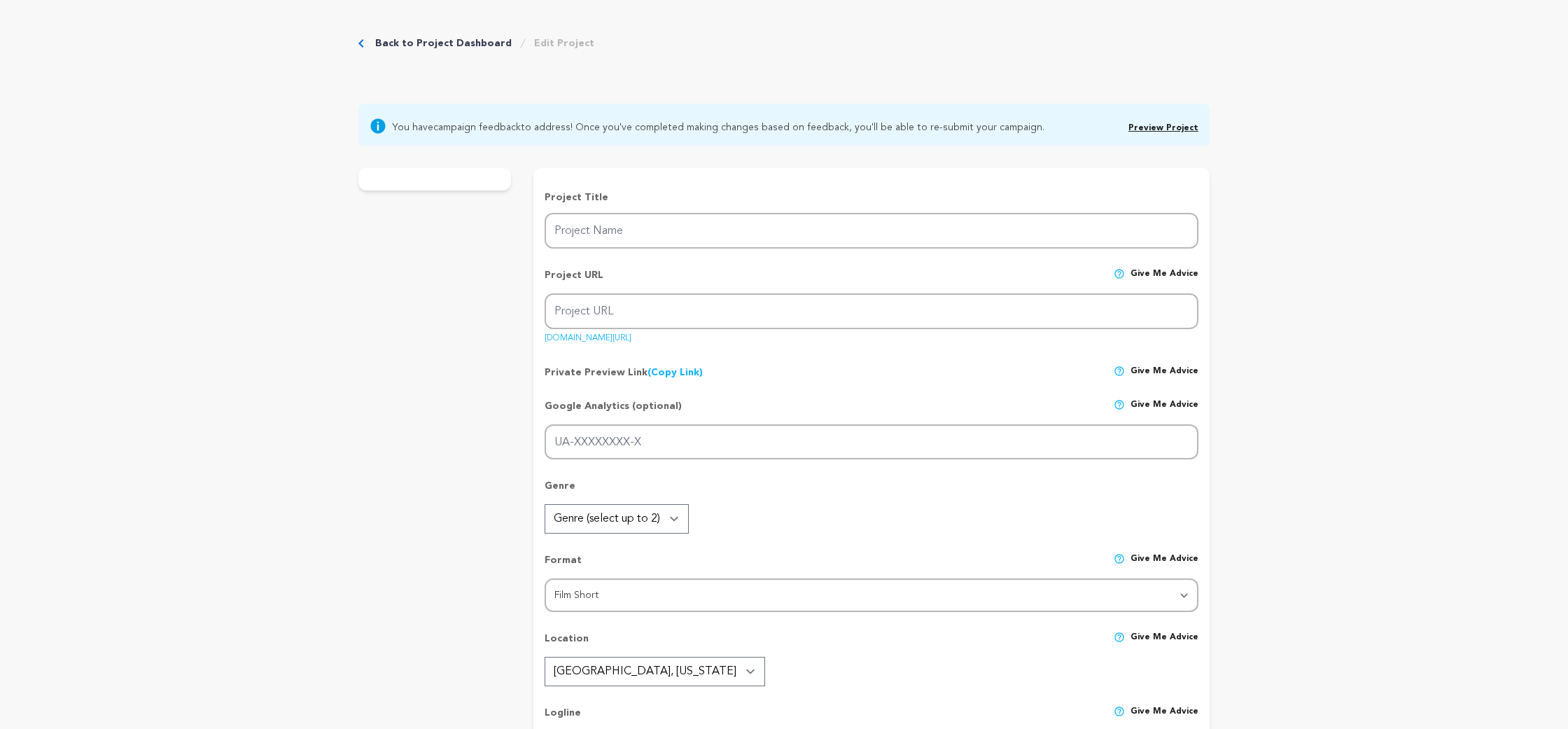
type textarea "We are fiscally sponsored by the Northwest Film Forum. DIWATA was a Finalist fo…"
radio input "true"
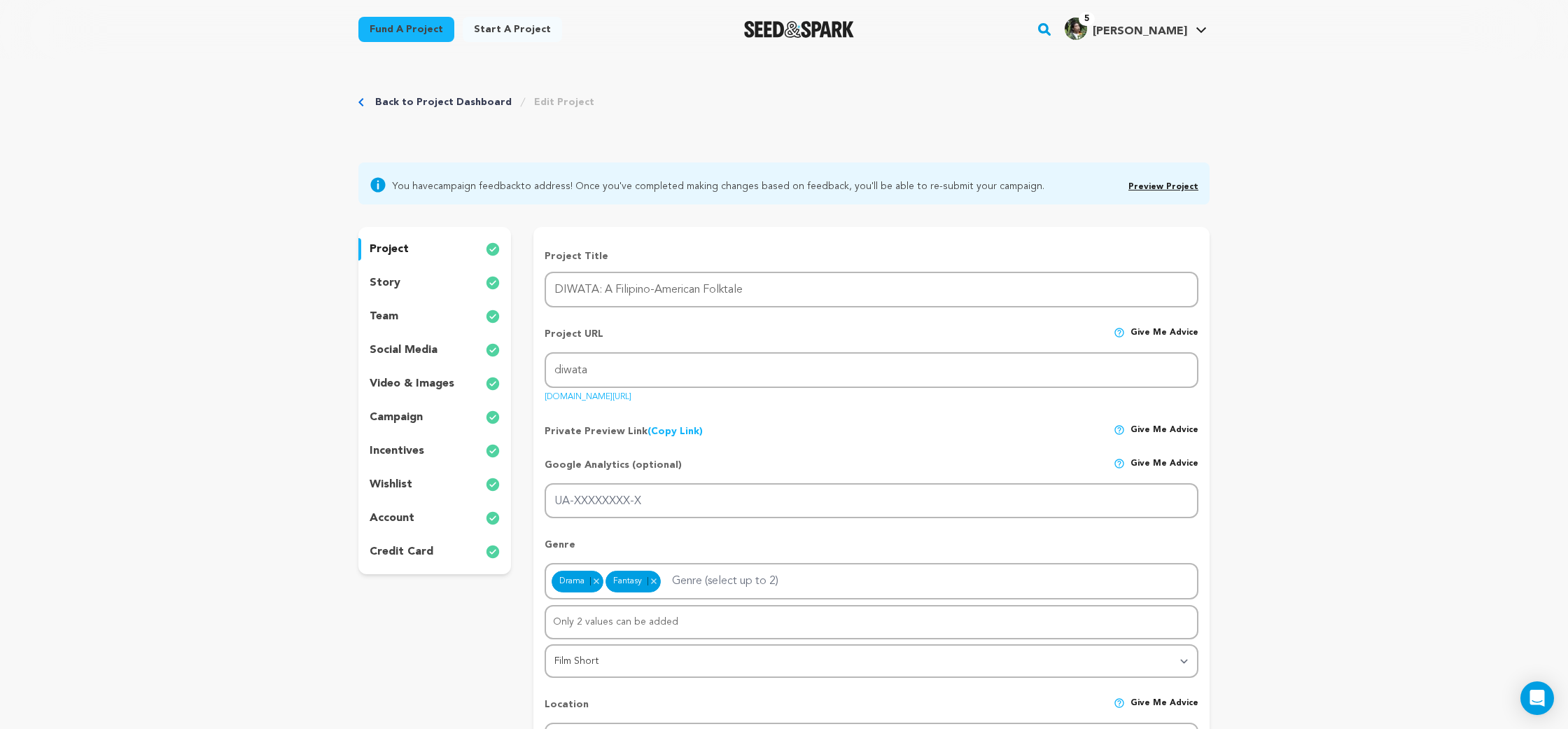
click at [427, 456] on div "incentives" at bounding box center [435, 451] width 153 height 23
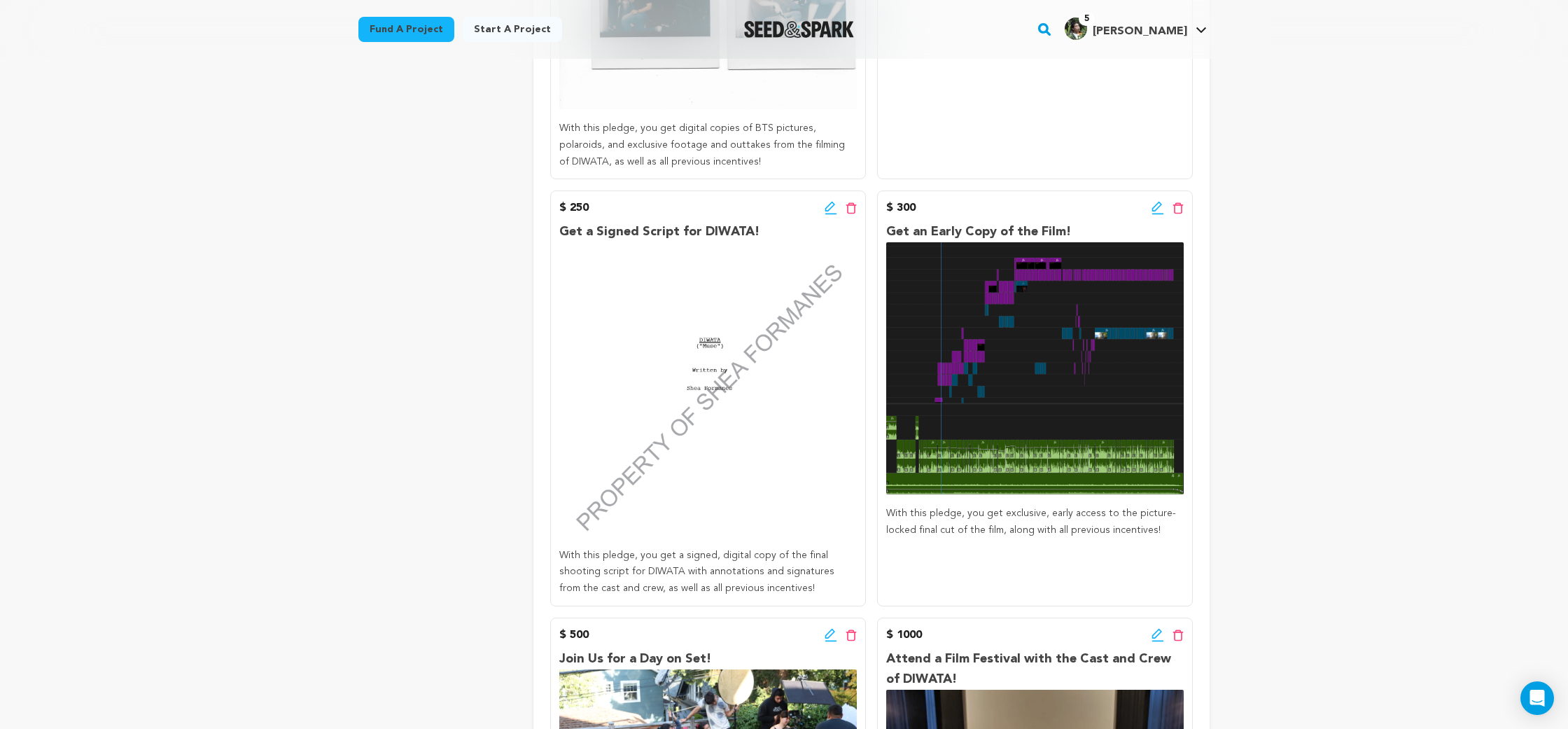
scroll to position [2041, 0]
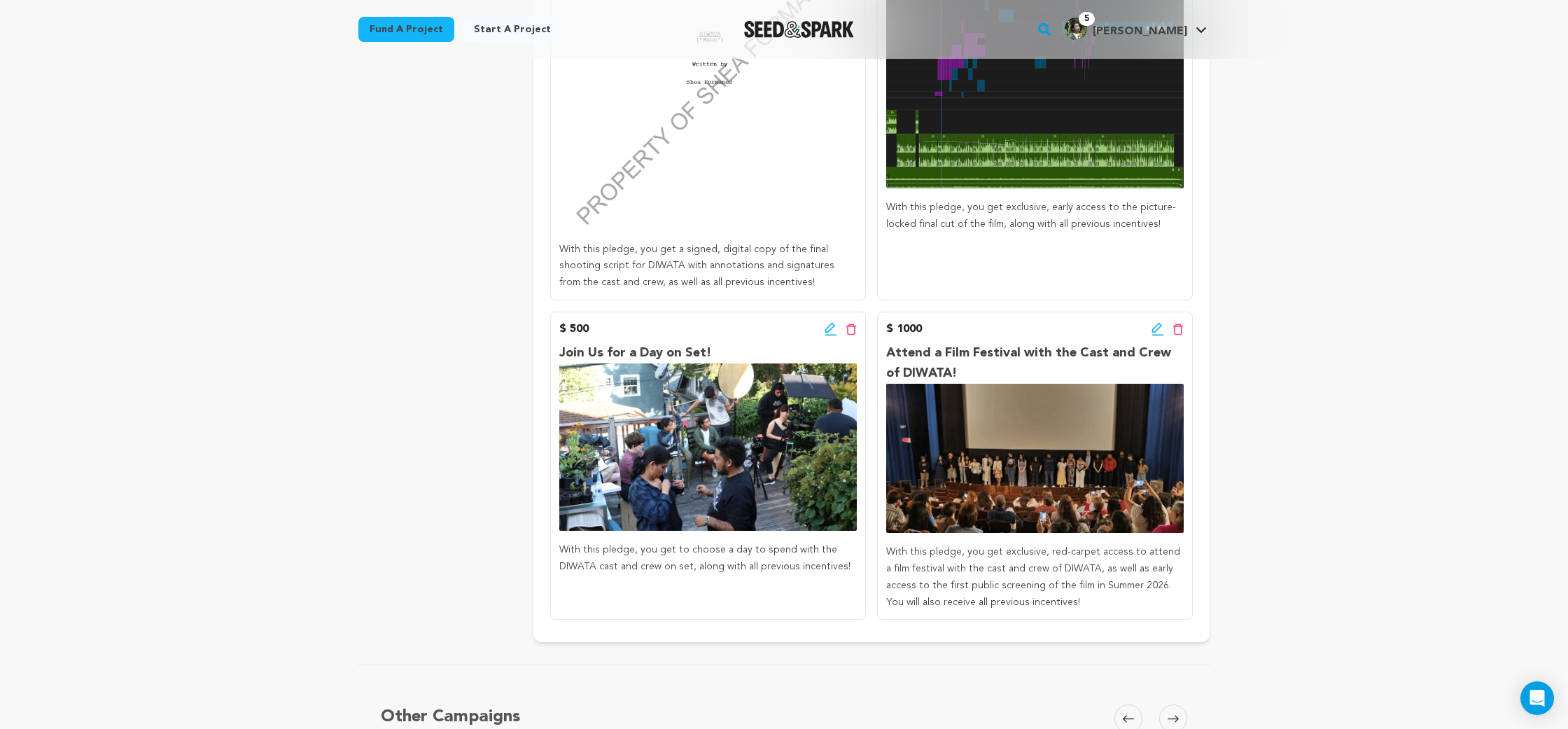
click at [826, 323] on icon at bounding box center [829, 328] width 10 height 10
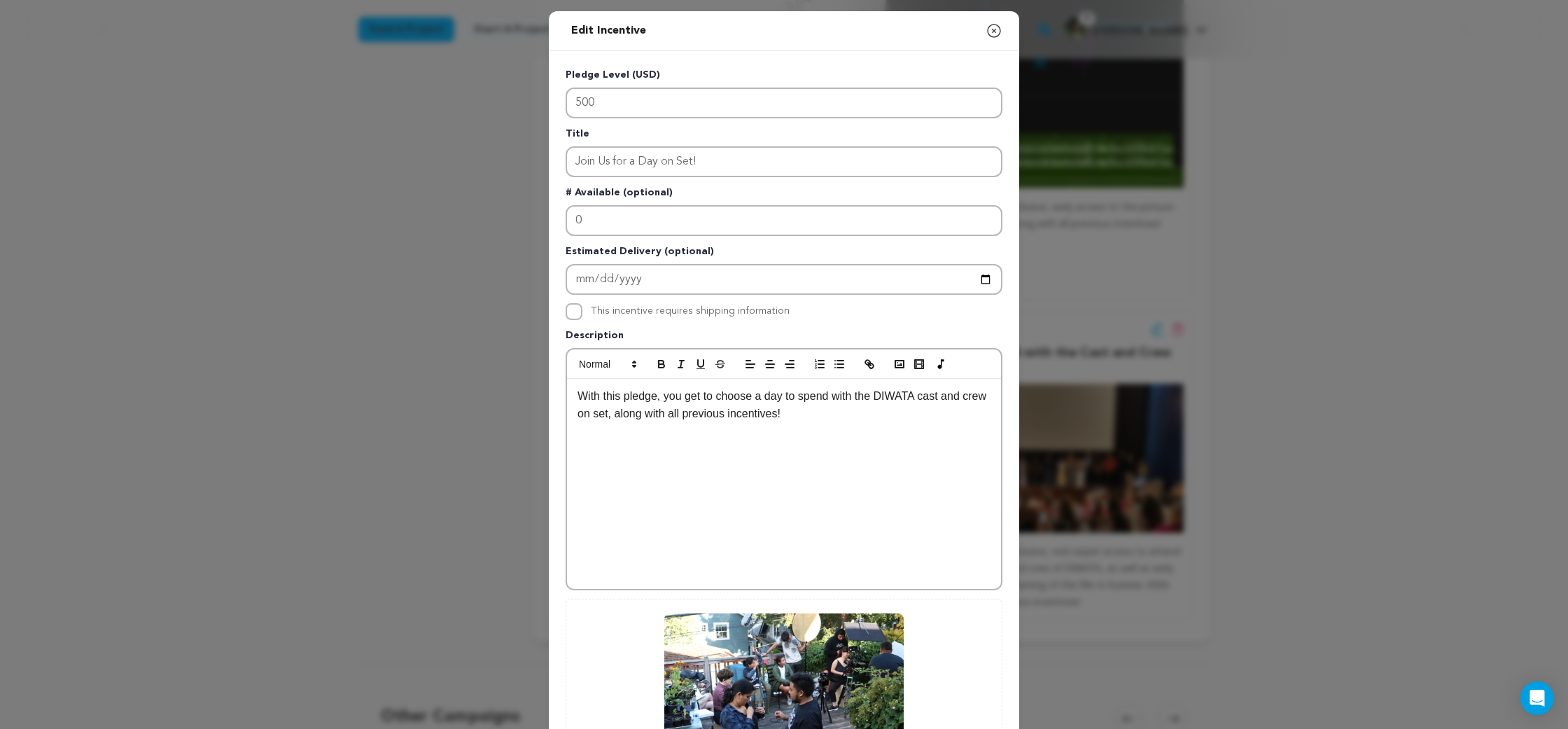
click at [637, 420] on p "With this pledge, you get to choose a day to spend with the DIWATA cast and cre…" at bounding box center [784, 404] width 413 height 35
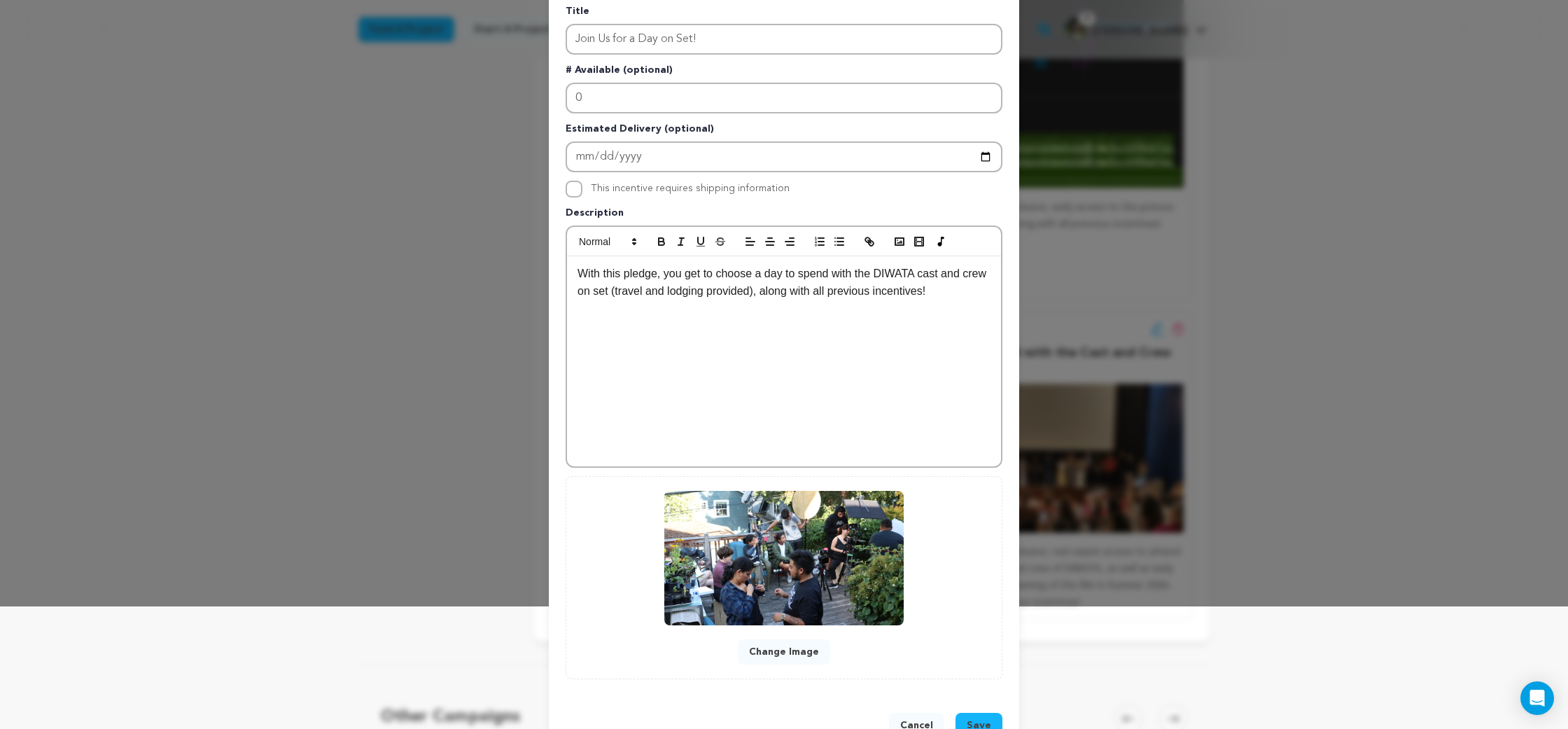
scroll to position [165, 0]
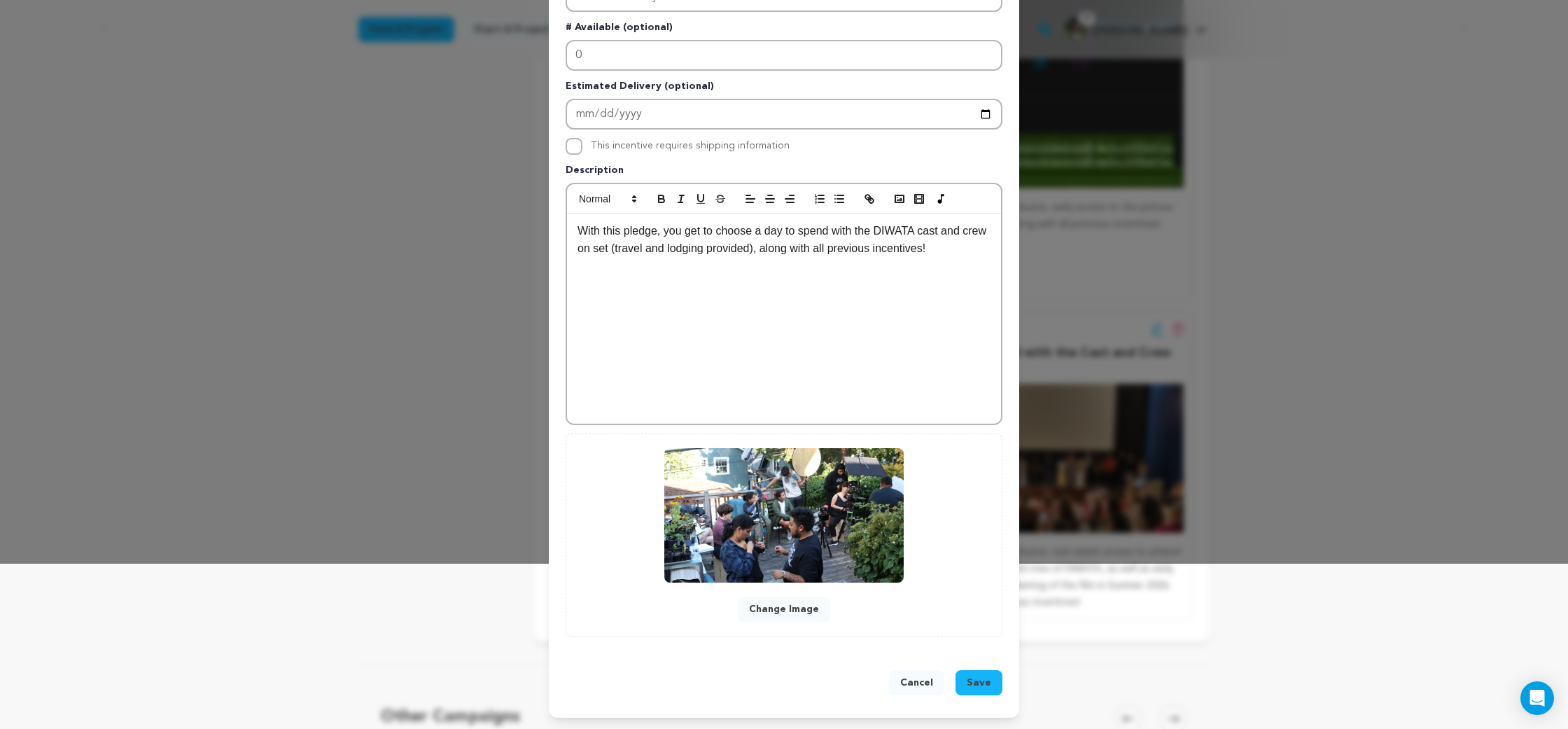
click at [985, 681] on span "Save" at bounding box center [979, 682] width 25 height 14
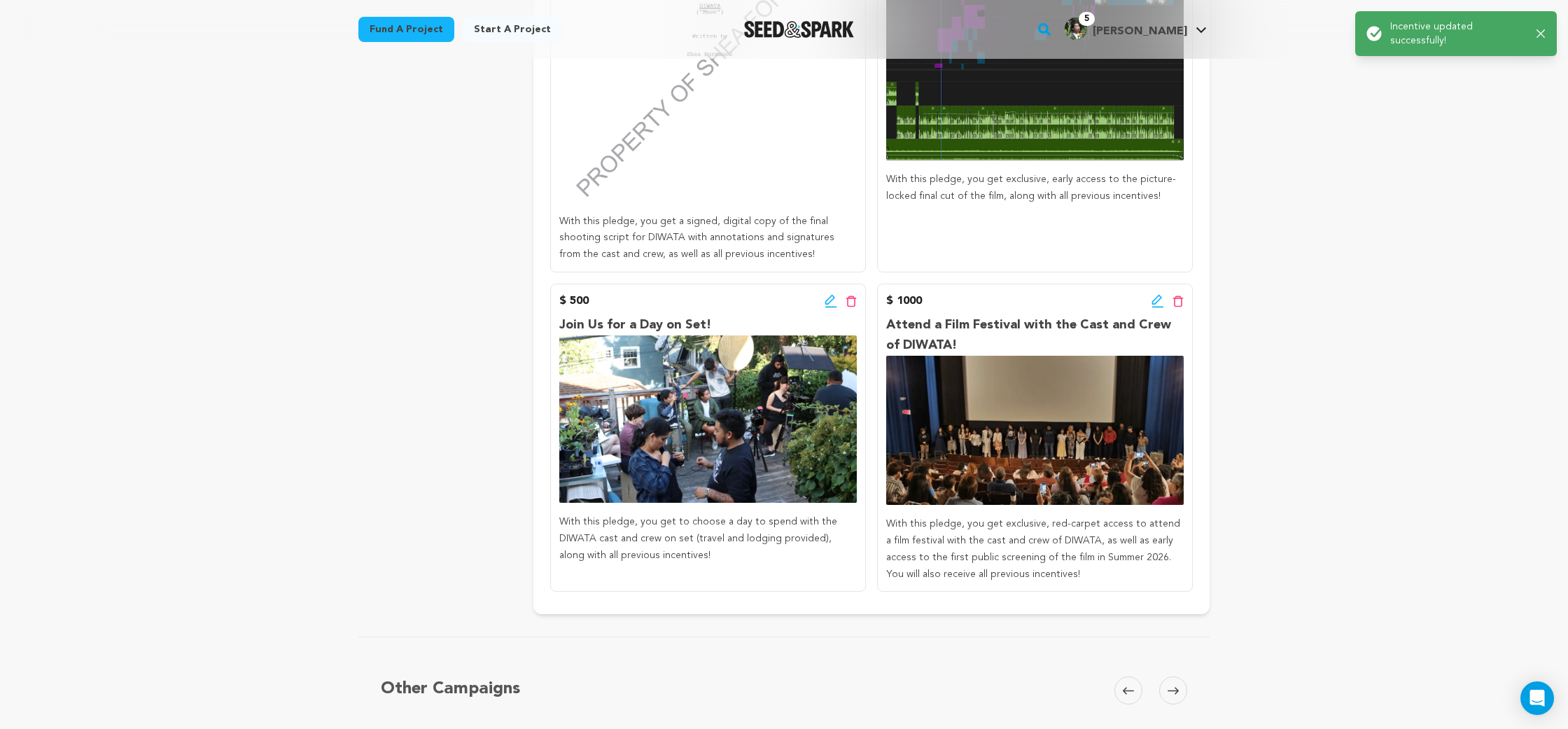
scroll to position [2068, 0]
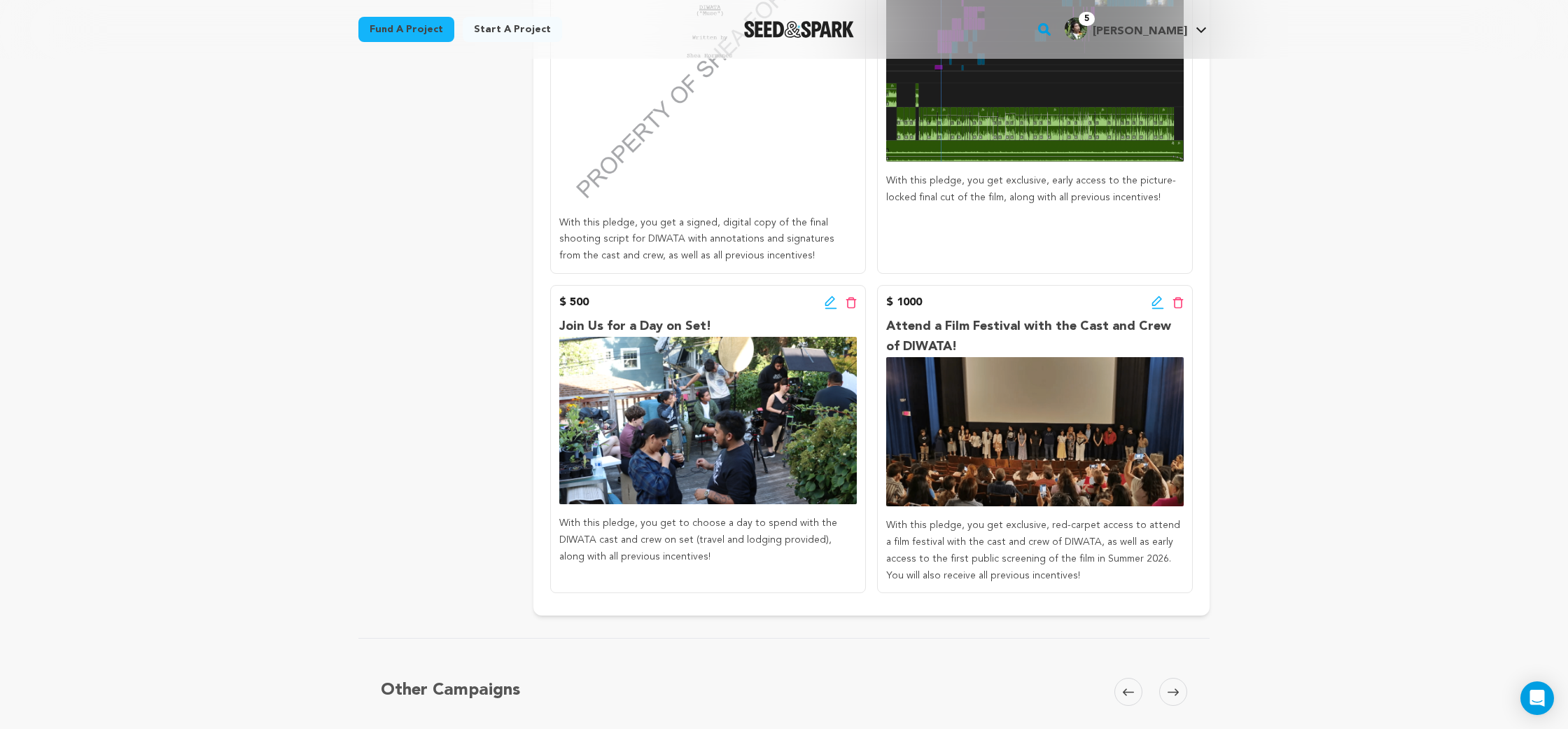
click at [1156, 296] on icon at bounding box center [1157, 301] width 10 height 10
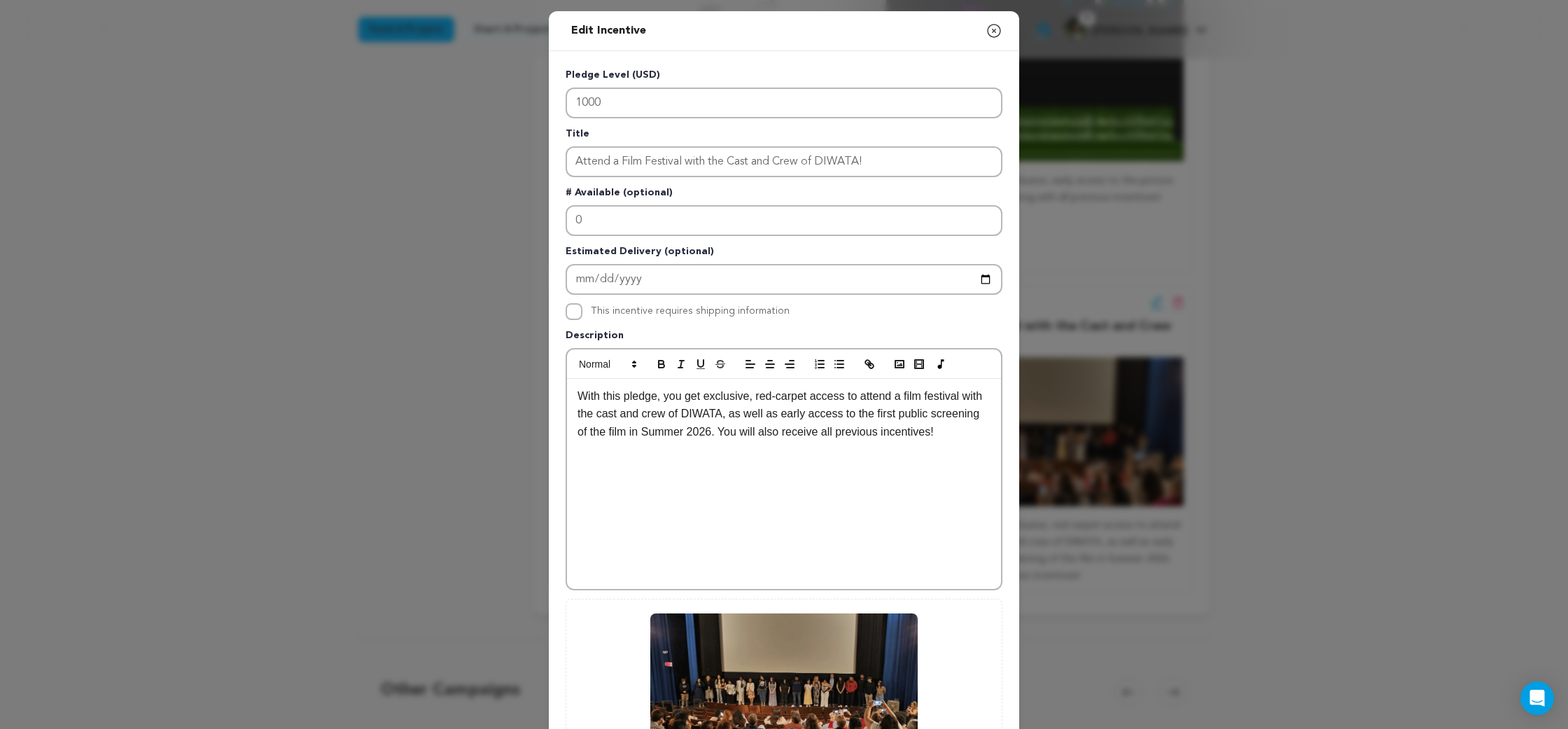
click at [748, 417] on p "With this pledge, you get exclusive, red-carpet access to attend a film festiva…" at bounding box center [784, 414] width 413 height 54
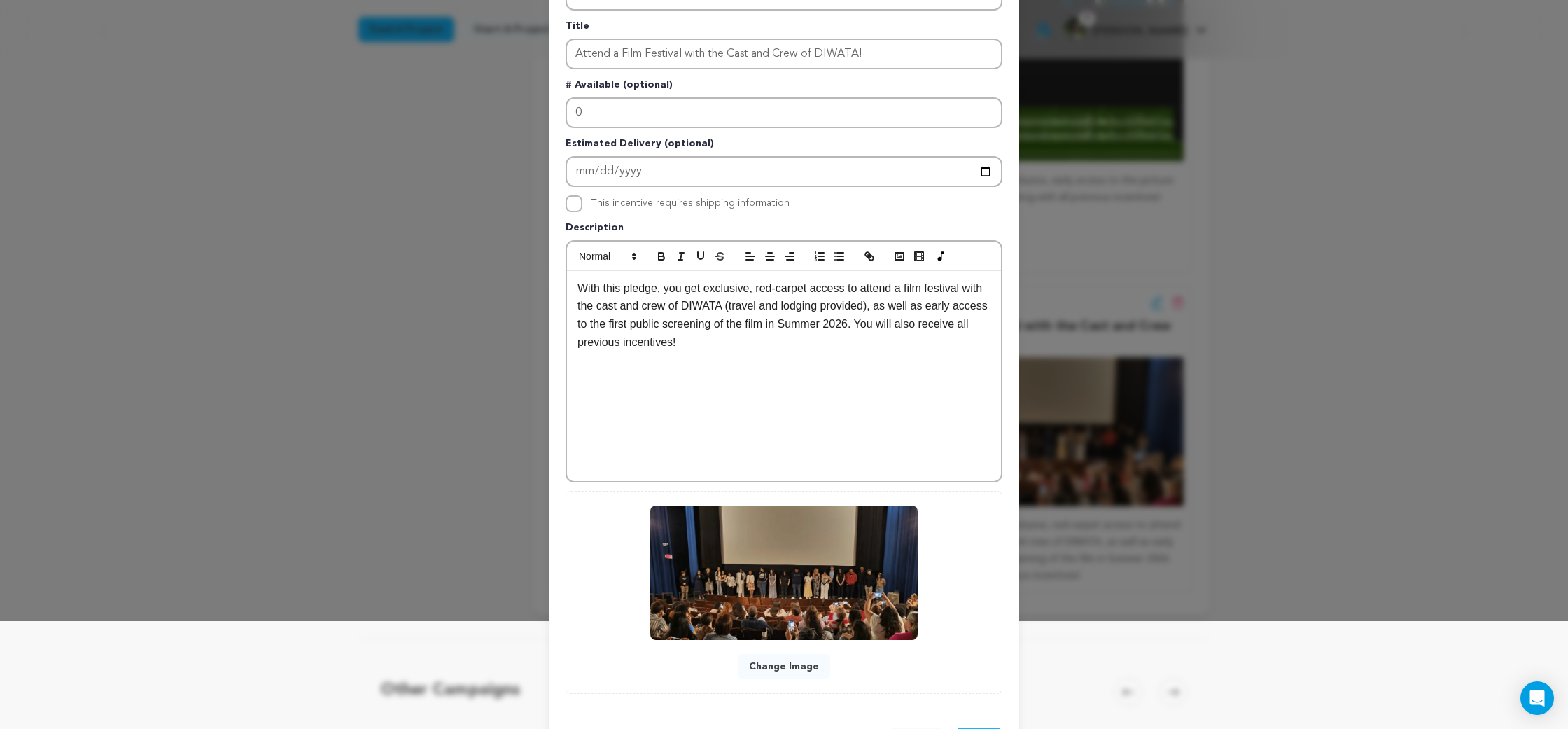
scroll to position [165, 0]
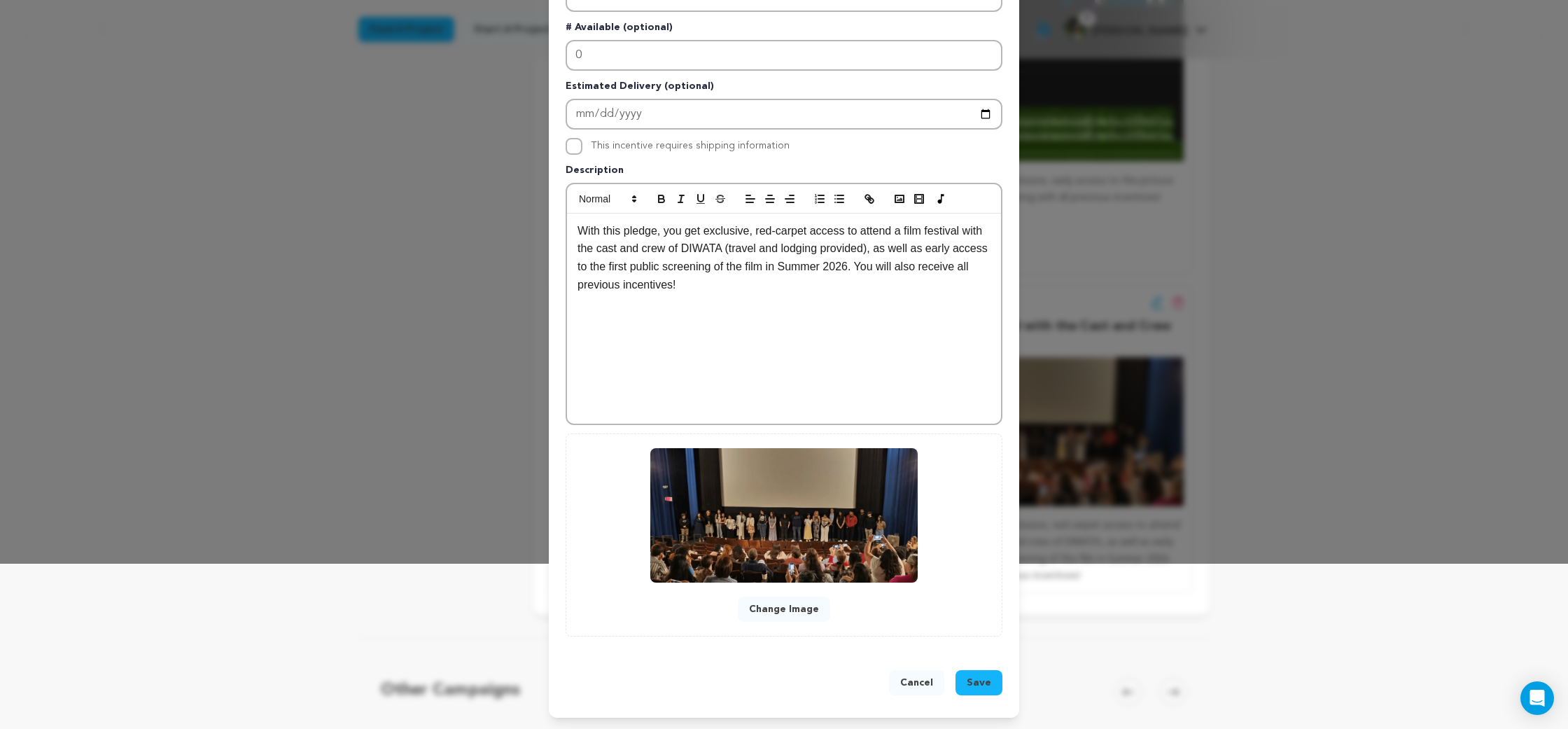
click at [986, 677] on span "Save" at bounding box center [979, 682] width 25 height 14
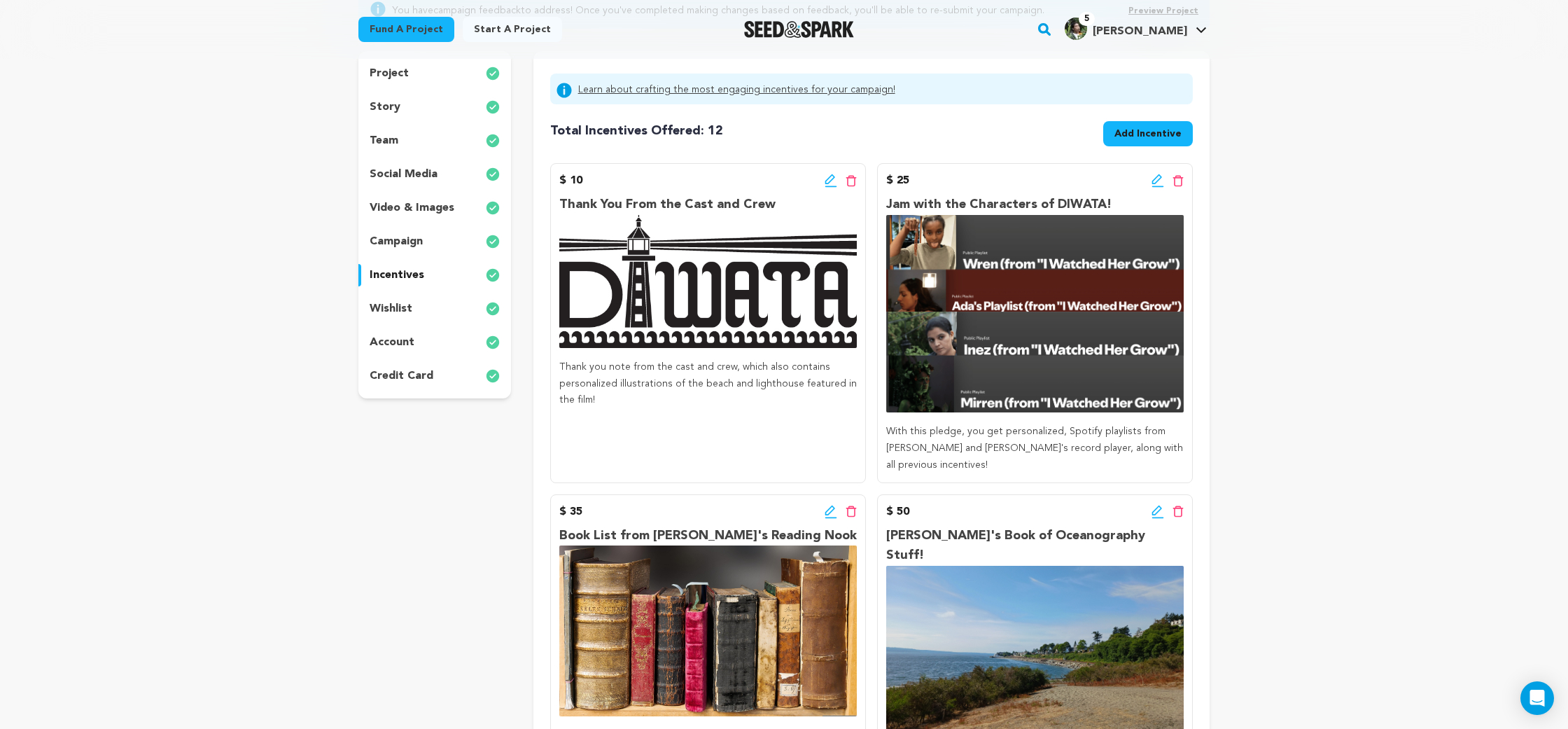
scroll to position [178, 0]
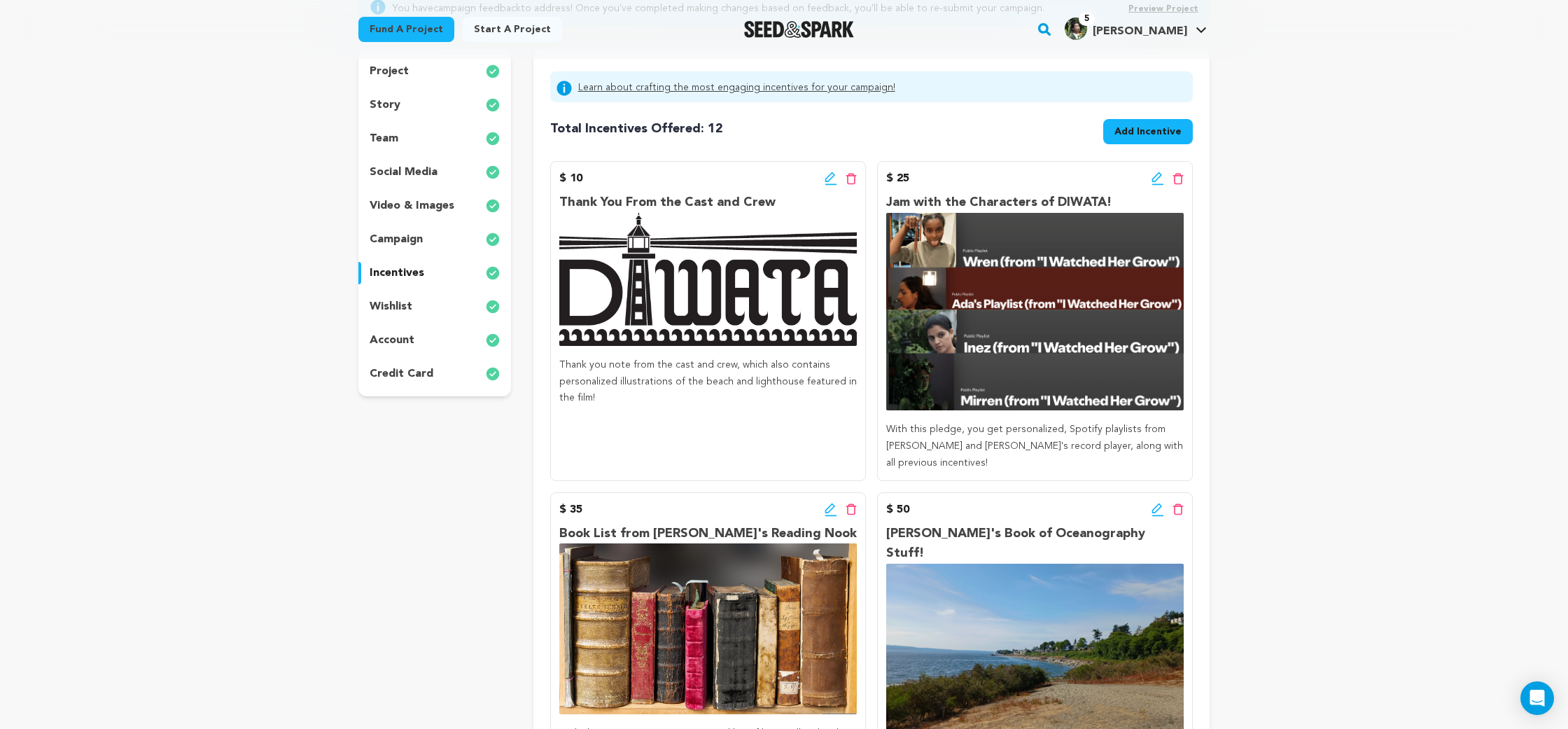
click at [826, 179] on icon at bounding box center [830, 178] width 12 height 14
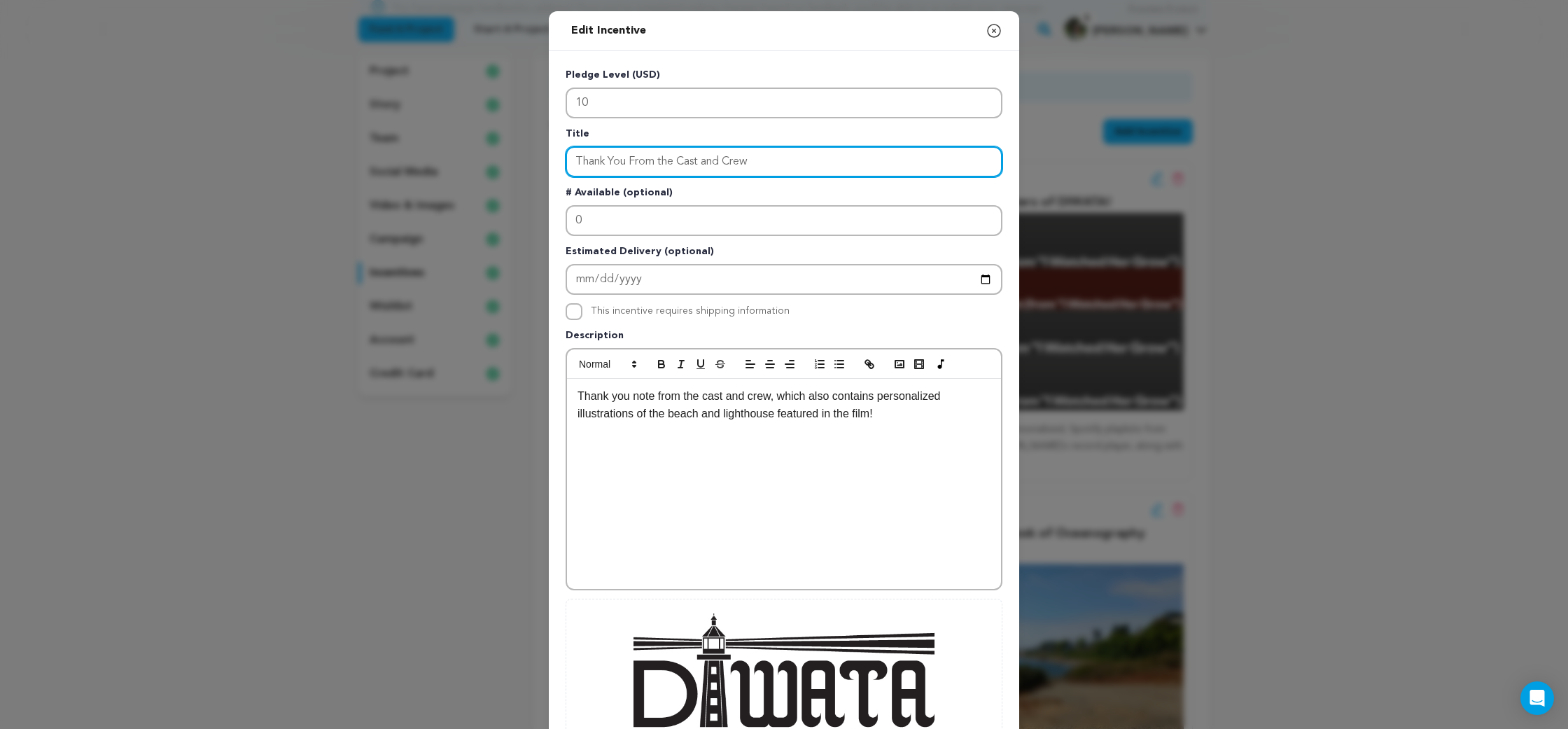
click at [608, 160] on input "Thank You From the Cast and Crew" at bounding box center [784, 162] width 437 height 30
click at [632, 157] on input "Thank You From the Cast and Crew" at bounding box center [784, 162] width 437 height 30
drag, startPoint x: 631, startPoint y: 157, endPoint x: 566, endPoint y: 157, distance: 65.0
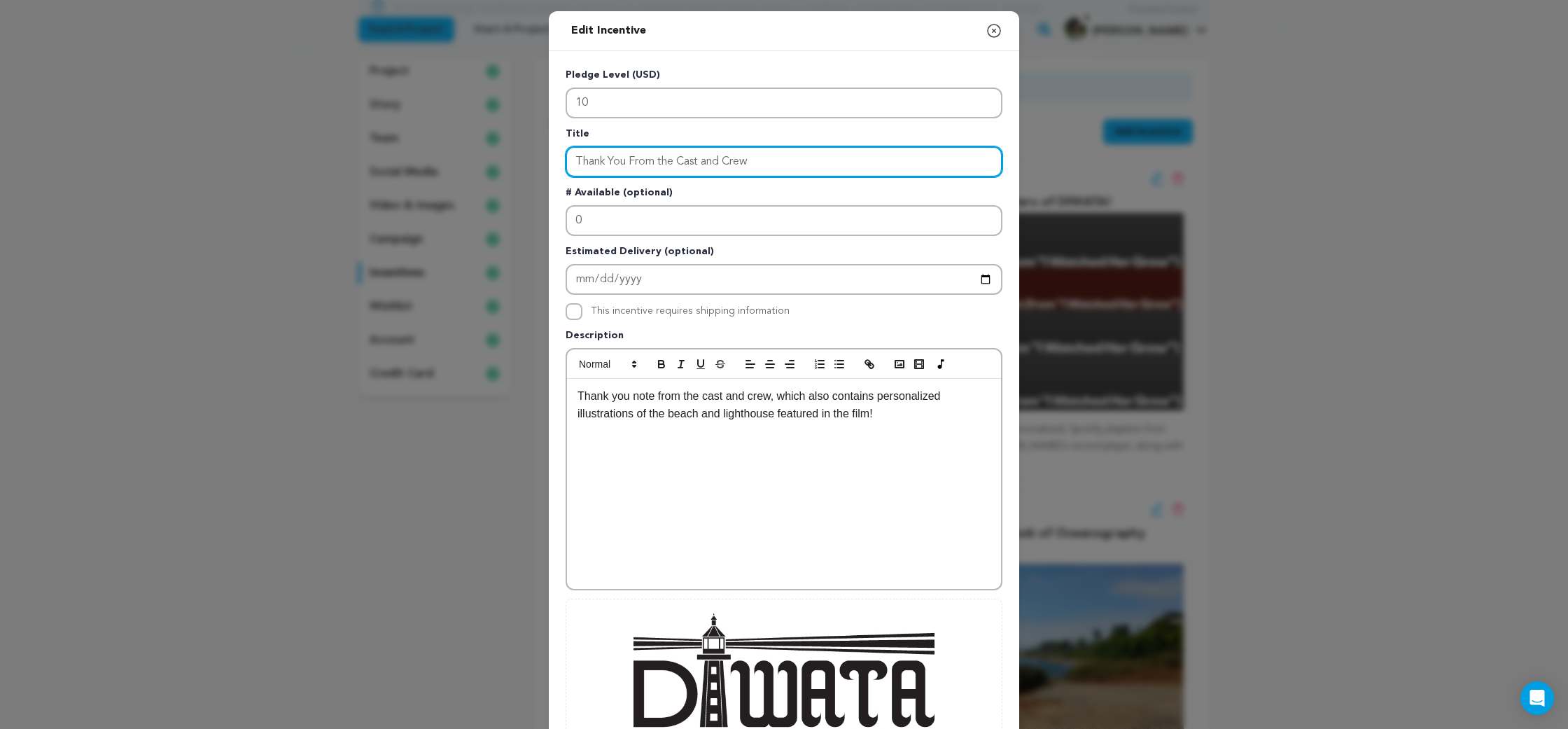
click at [566, 157] on input "Thank You From the Cast and Crew" at bounding box center [784, 162] width 437 height 30
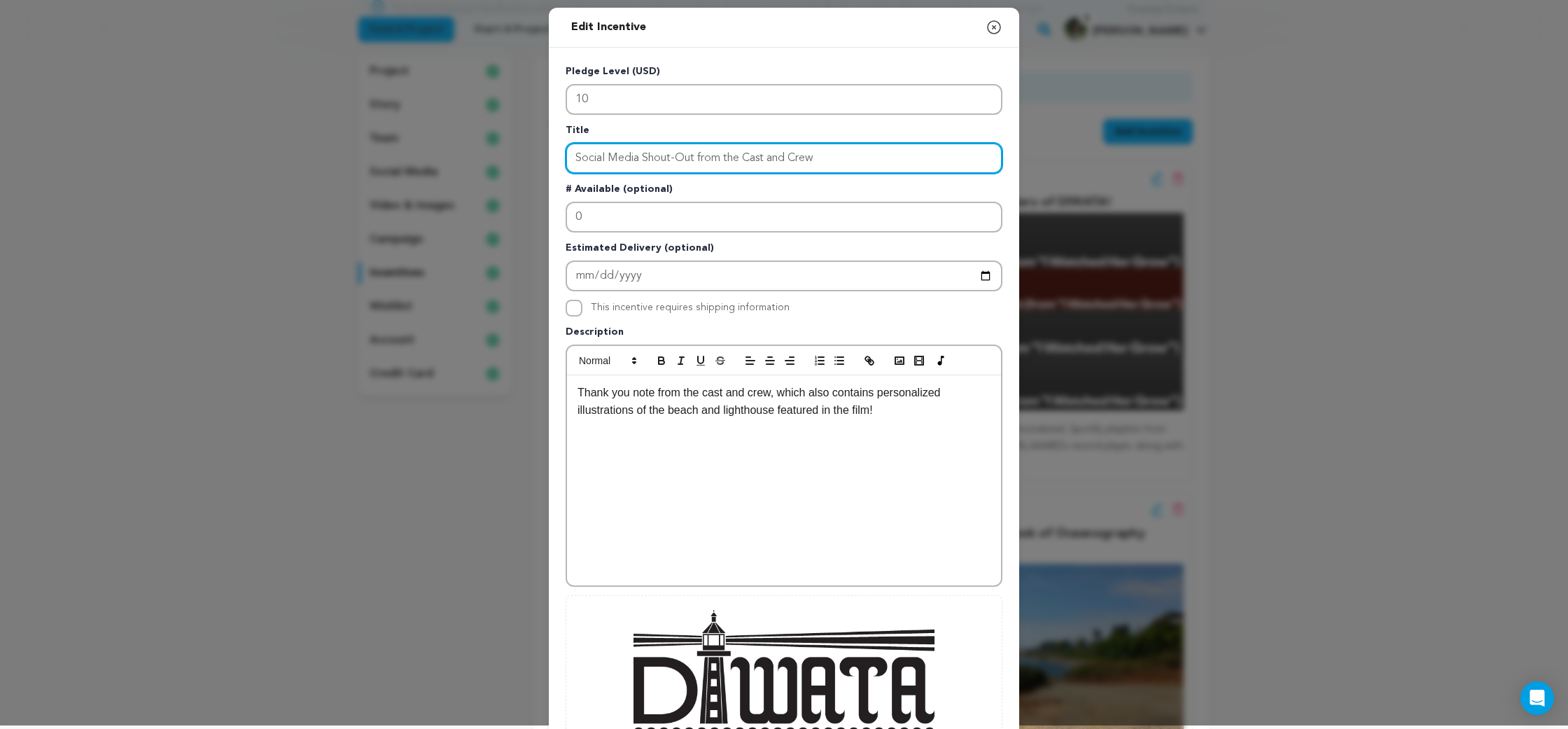
click at [703, 161] on input "Social Media Shout-Out from the Cast and Crew" at bounding box center [784, 158] width 437 height 30
click at [828, 153] on input "Social Media Shout-Out From the Cast and Crew" at bounding box center [784, 158] width 437 height 30
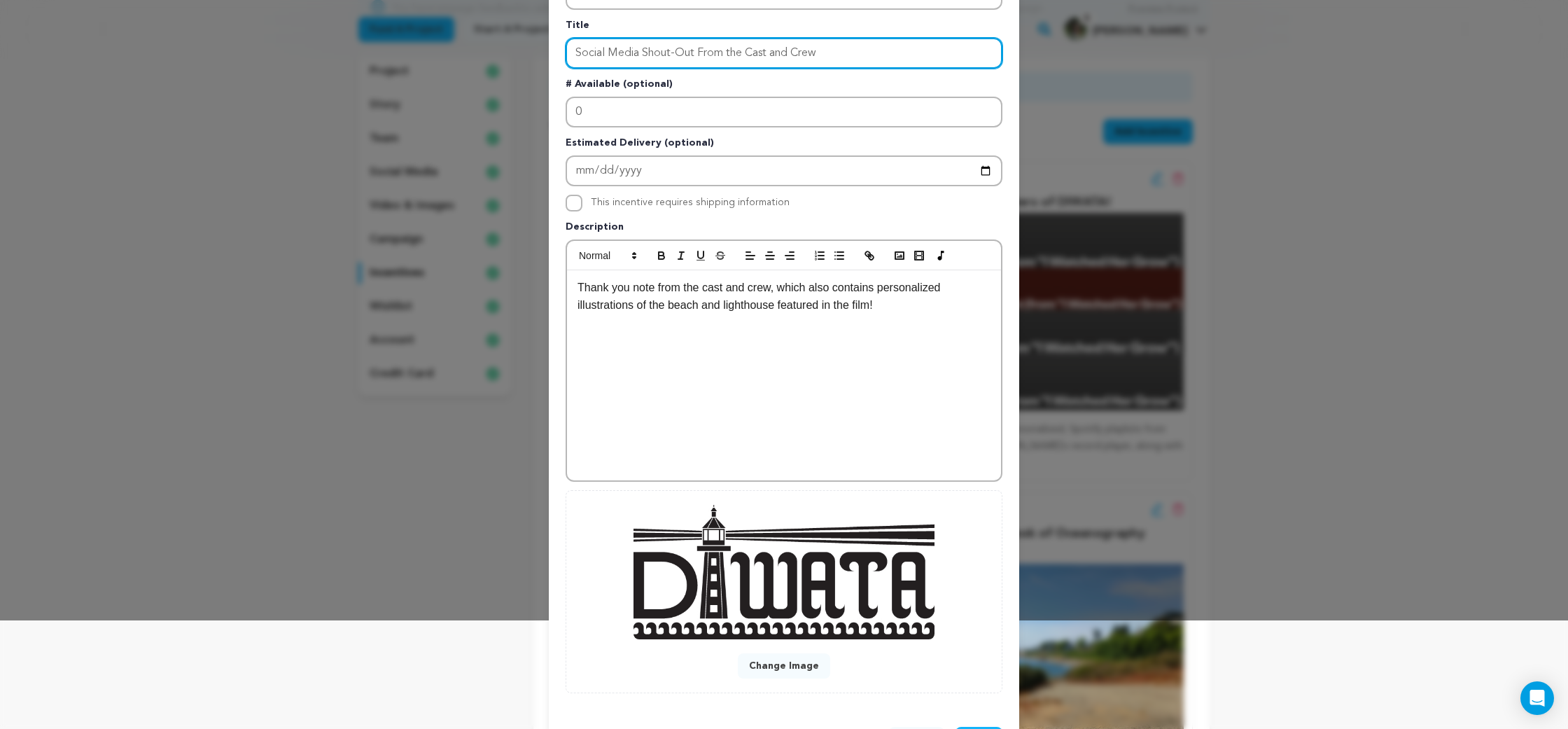
scroll to position [117, 0]
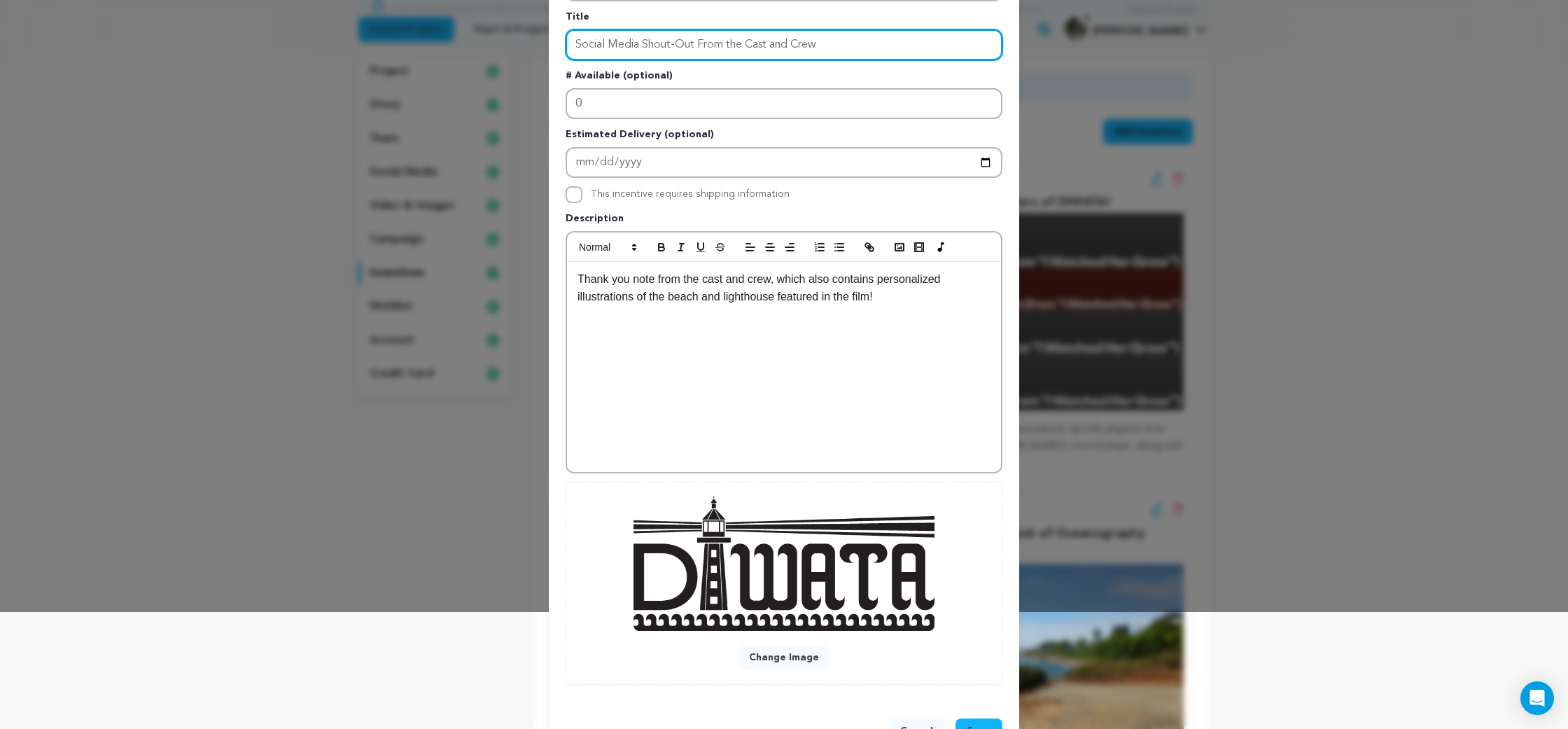
type input "Social Media Shout-Out From the Cast and Crew"
click at [582, 282] on p "Thank you note from the cast and crew, which also contains personalized illustr…" at bounding box center [784, 288] width 413 height 35
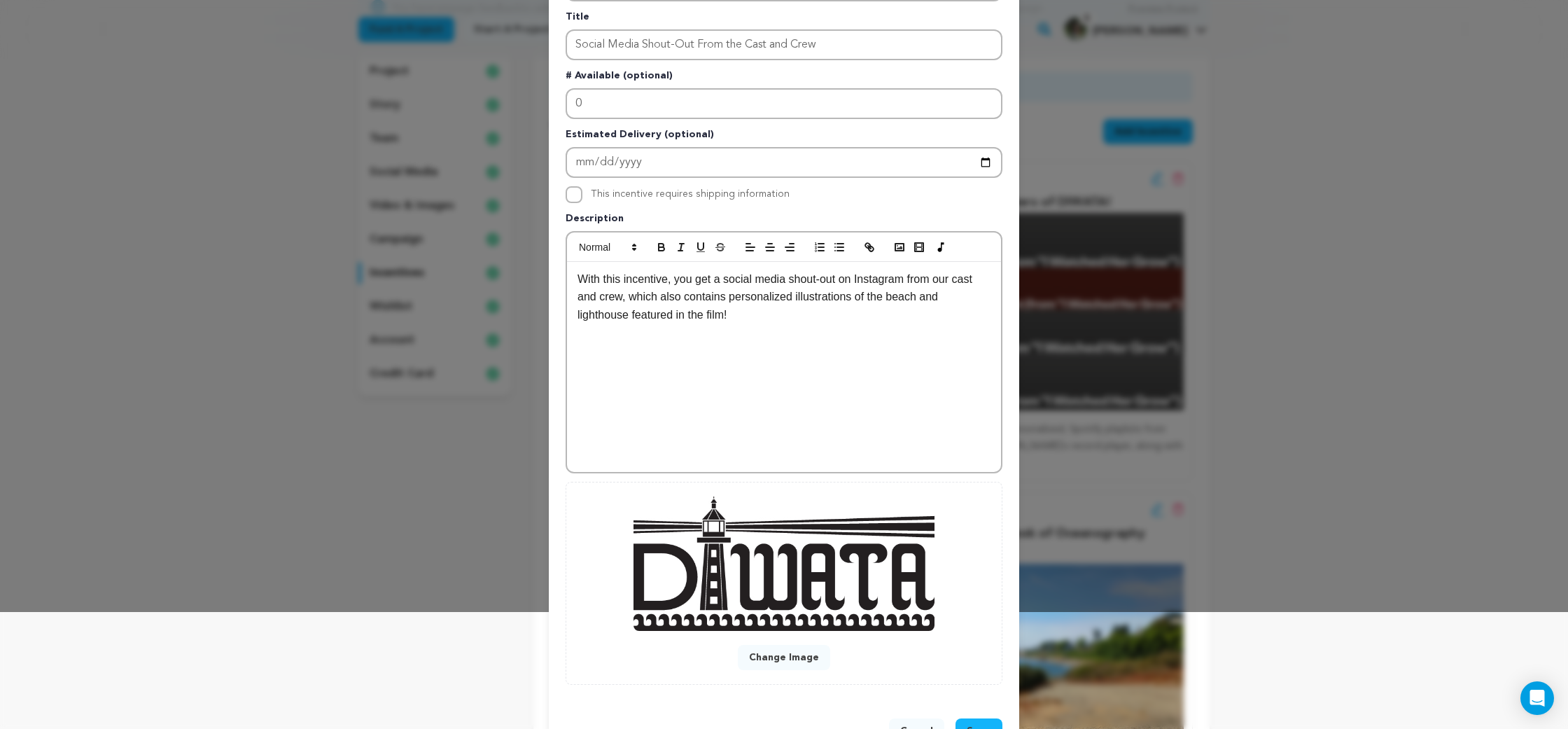
scroll to position [165, 0]
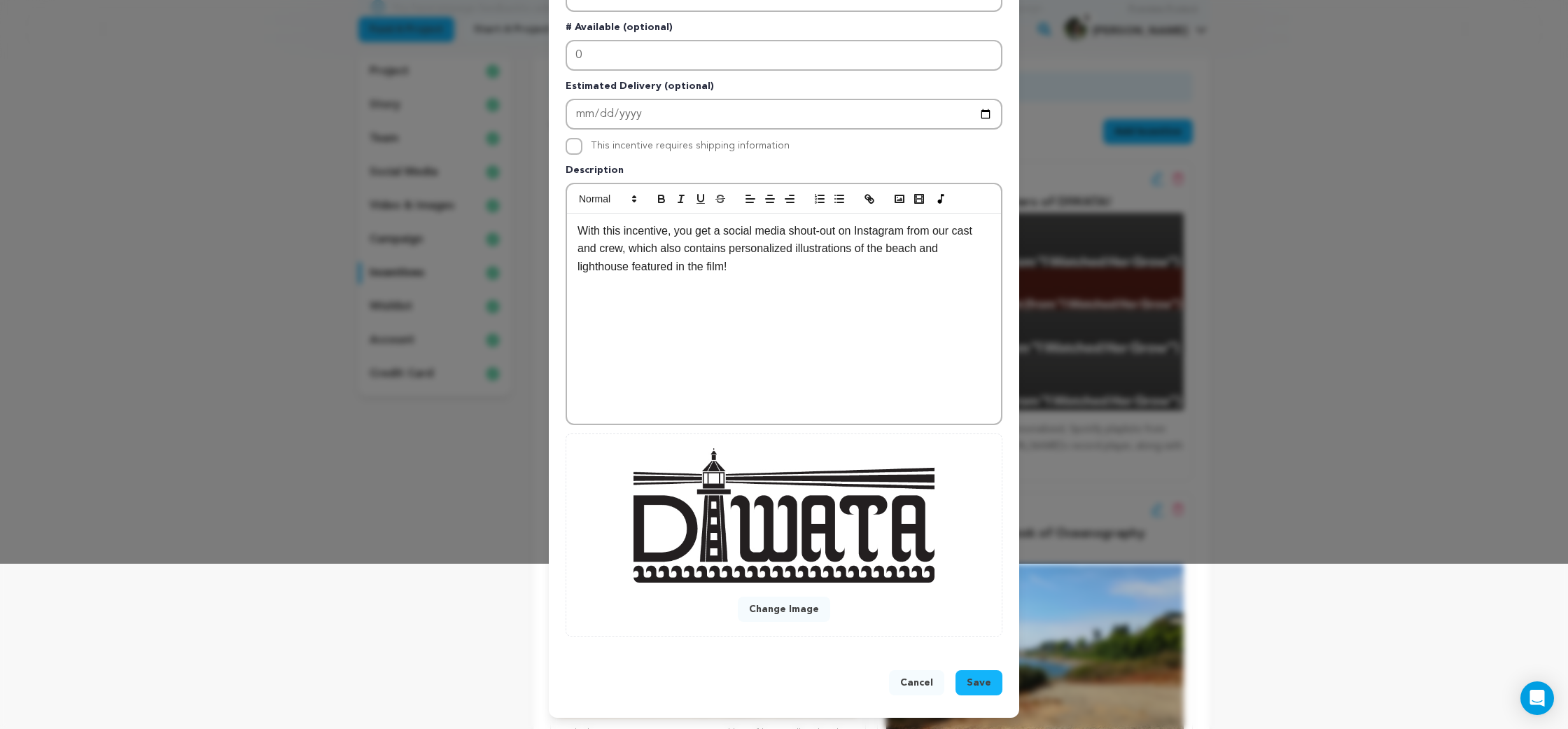
click at [993, 689] on button "Save" at bounding box center [979, 682] width 47 height 25
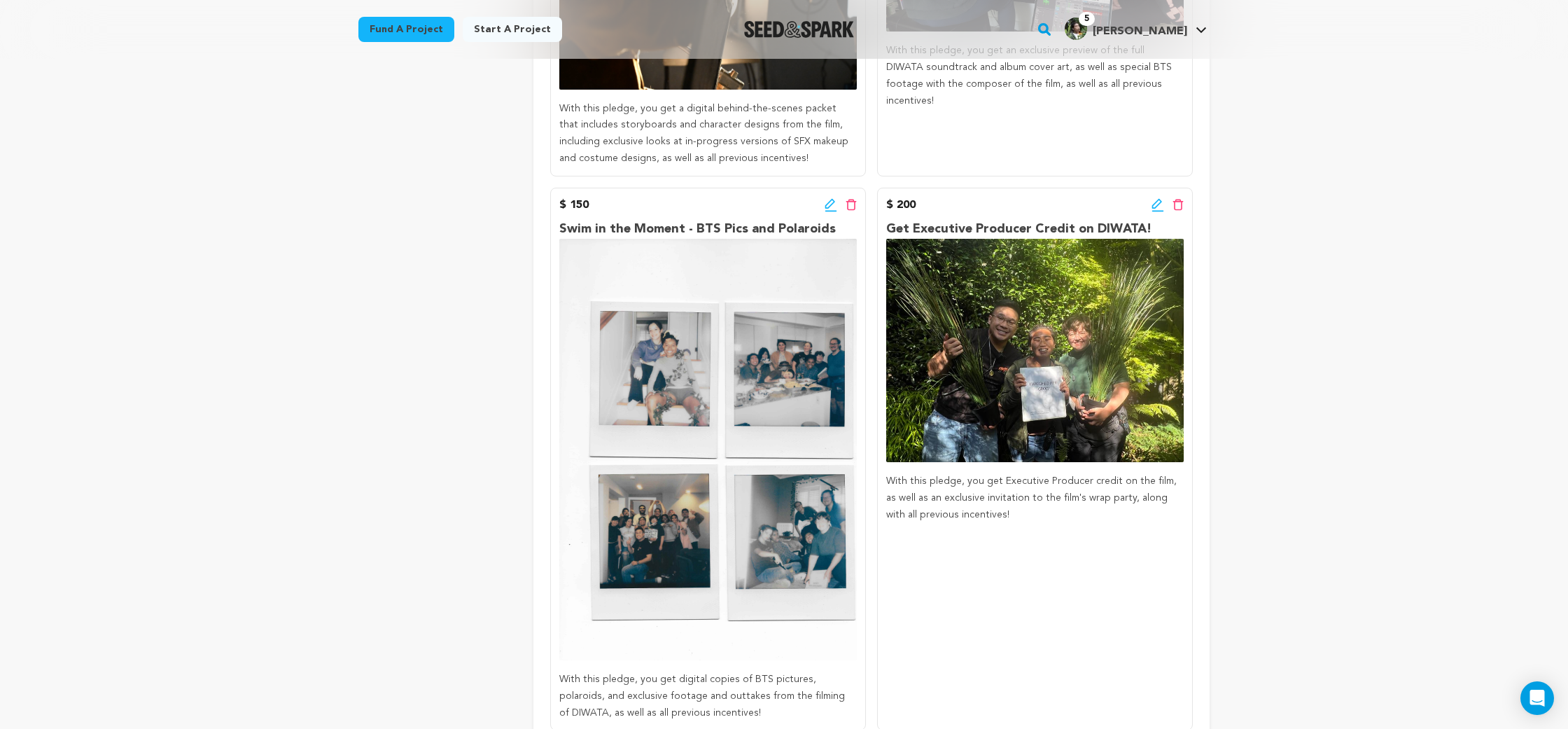
scroll to position [1181, 0]
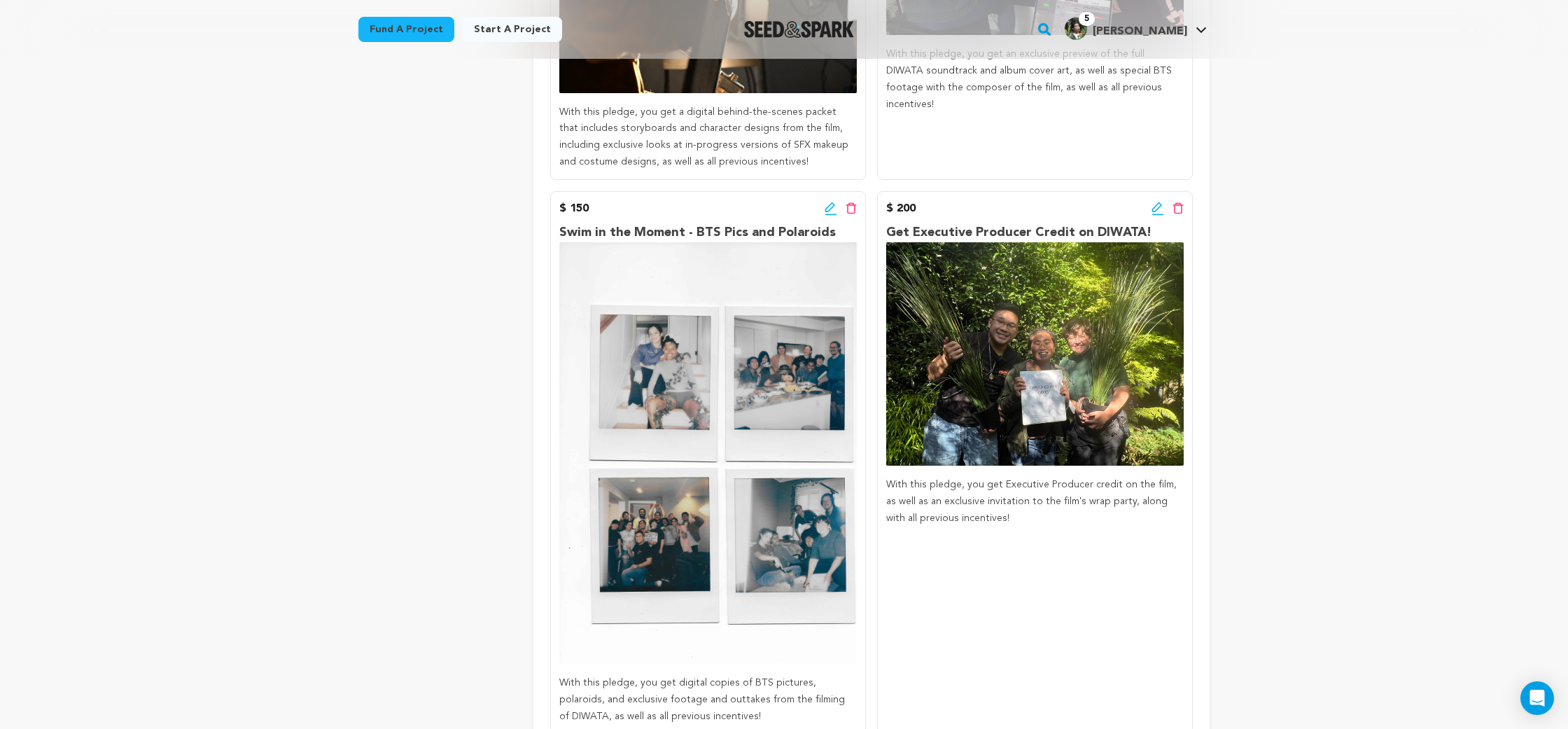
click at [1156, 202] on icon at bounding box center [1157, 209] width 12 height 14
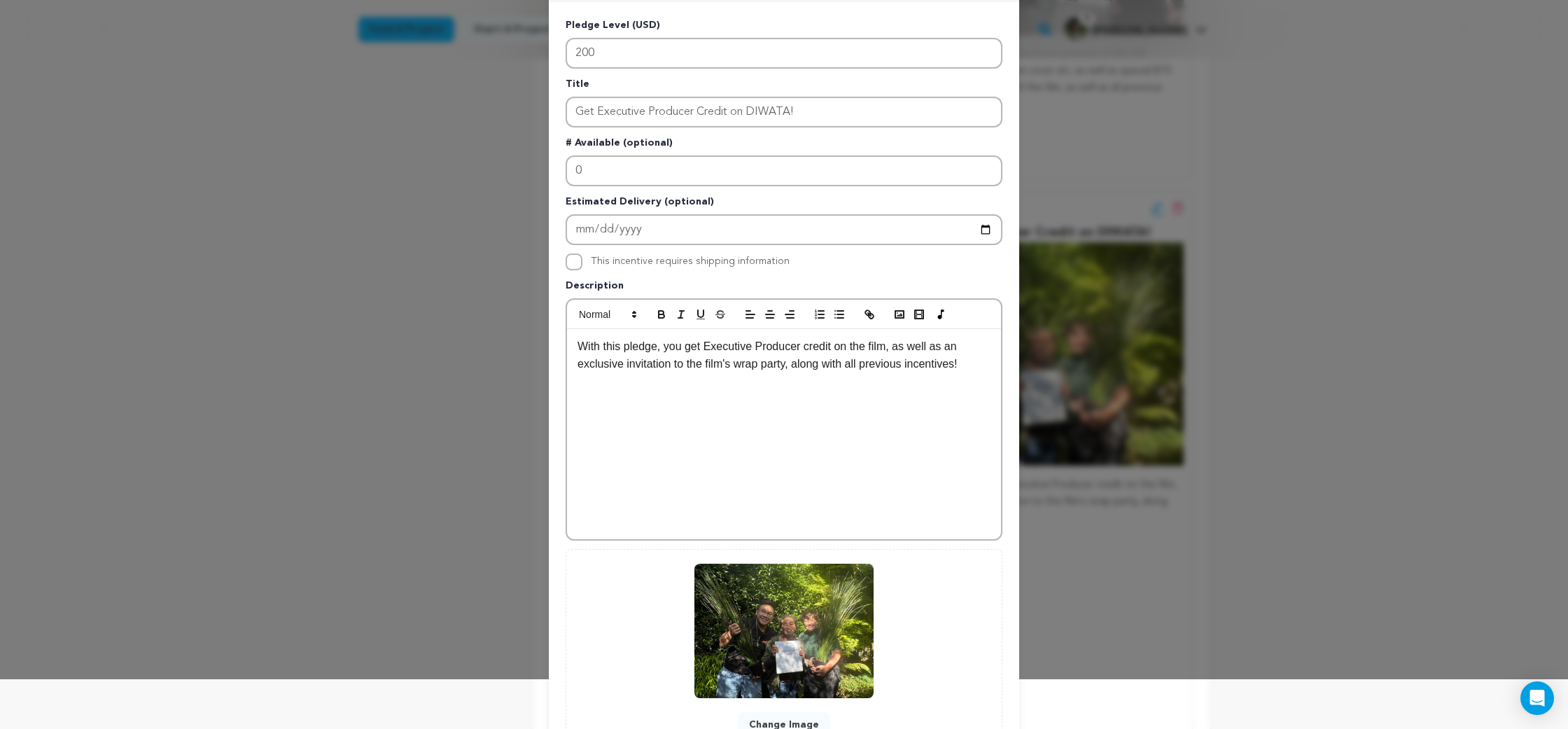
scroll to position [0, 0]
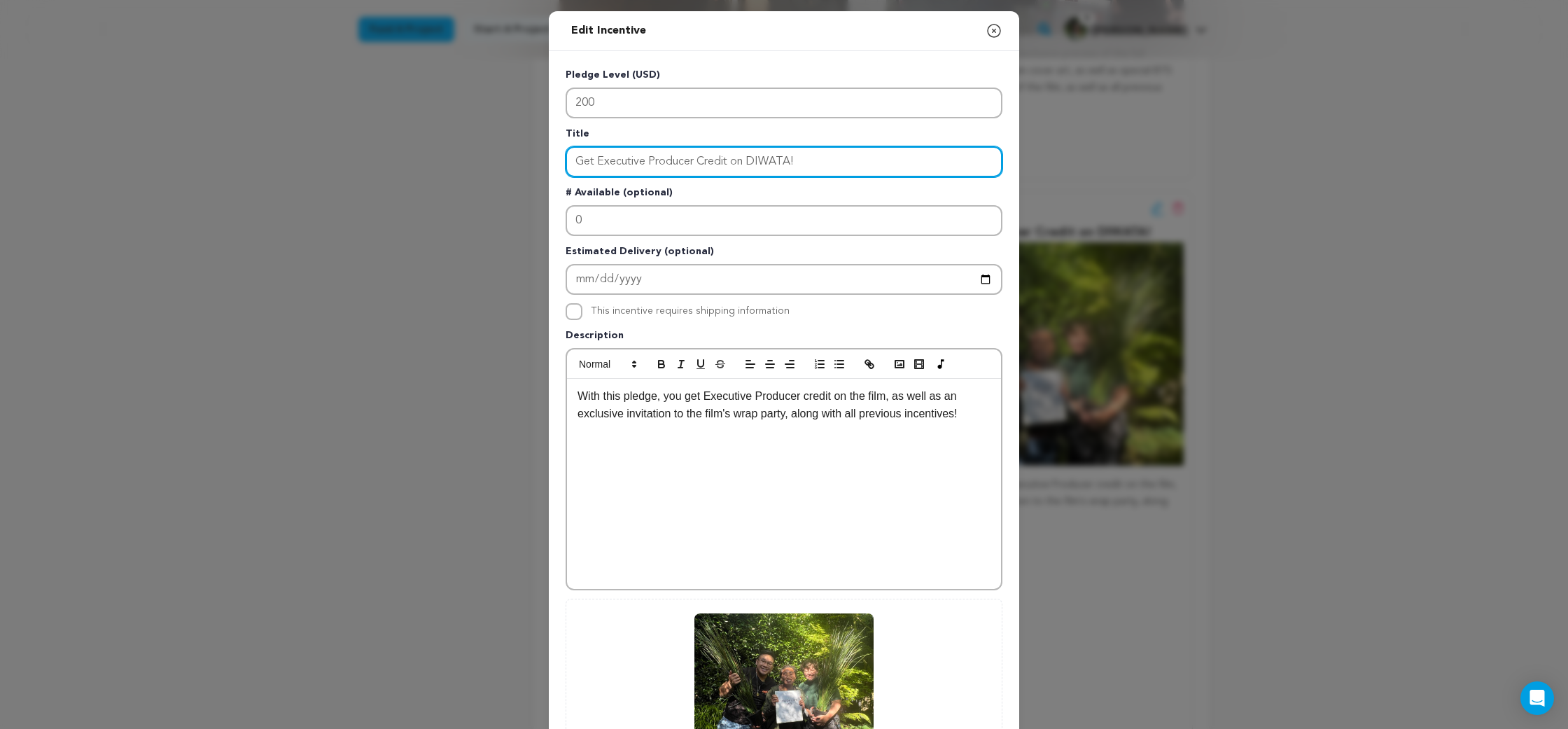
click at [713, 172] on input "Get Executive Producer Credit on DIWATA!" at bounding box center [784, 162] width 437 height 30
drag, startPoint x: 713, startPoint y: 172, endPoint x: 653, endPoint y: 162, distance: 60.8
click at [653, 162] on input "Get Executive Producer Credit on DIWATA!" at bounding box center [784, 162] width 437 height 30
click at [584, 167] on input "Get Executive Producer Credit on DIWATA!" at bounding box center [784, 162] width 437 height 30
drag, startPoint x: 584, startPoint y: 165, endPoint x: 724, endPoint y: 166, distance: 140.0
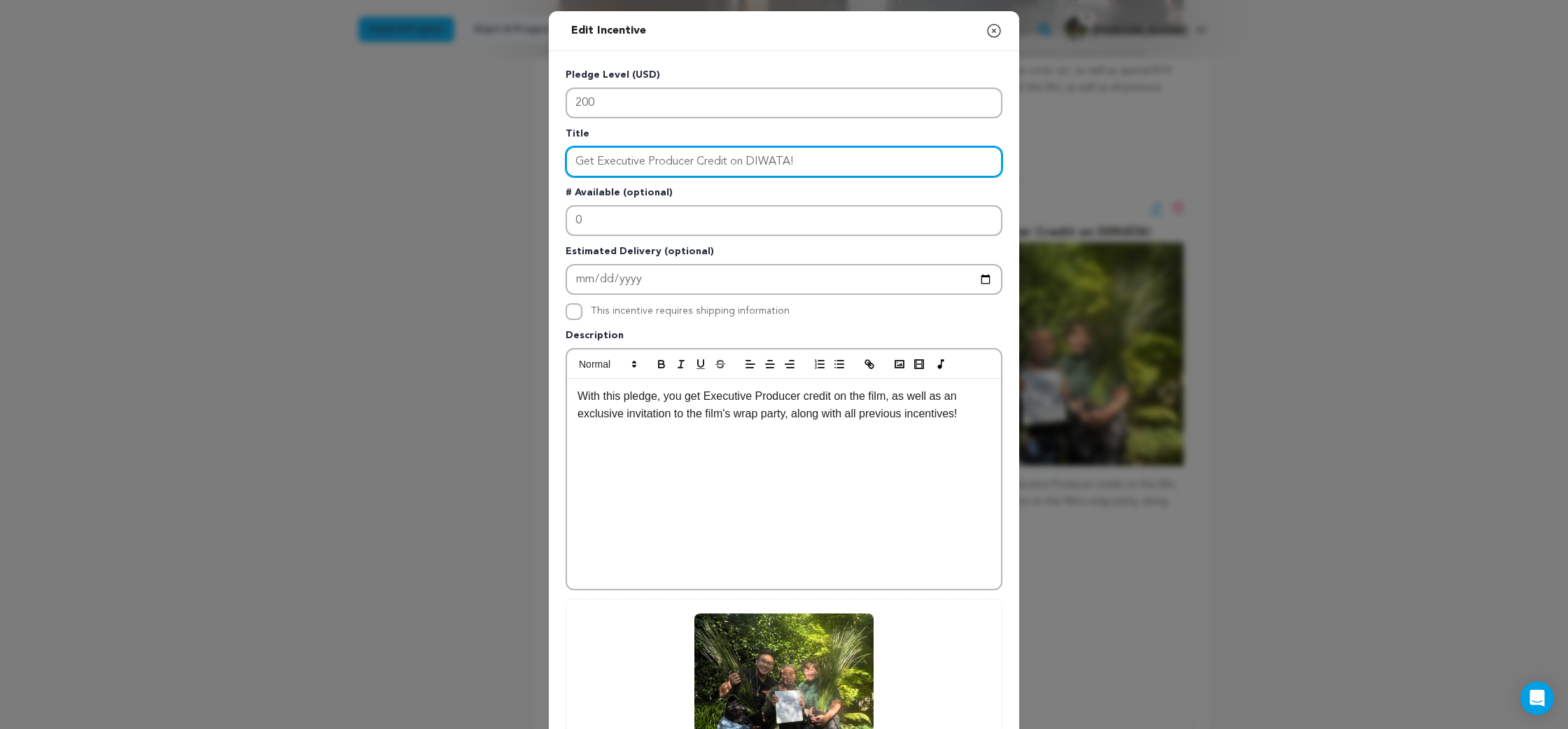
click at [724, 166] on input "Get Executive Producer Credit on DIWATA!" at bounding box center [784, 162] width 437 height 30
click at [727, 166] on input "Get Executive Producer Credit on DIWATA!" at bounding box center [784, 162] width 437 height 30
drag, startPoint x: 727, startPoint y: 166, endPoint x: 589, endPoint y: 154, distance: 138.5
click at [589, 154] on input "Get Executive Producer Credit on DIWATA!" at bounding box center [784, 162] width 437 height 30
type input "Name a Character in DIWATA (and Go to Our Wrap Party)!"
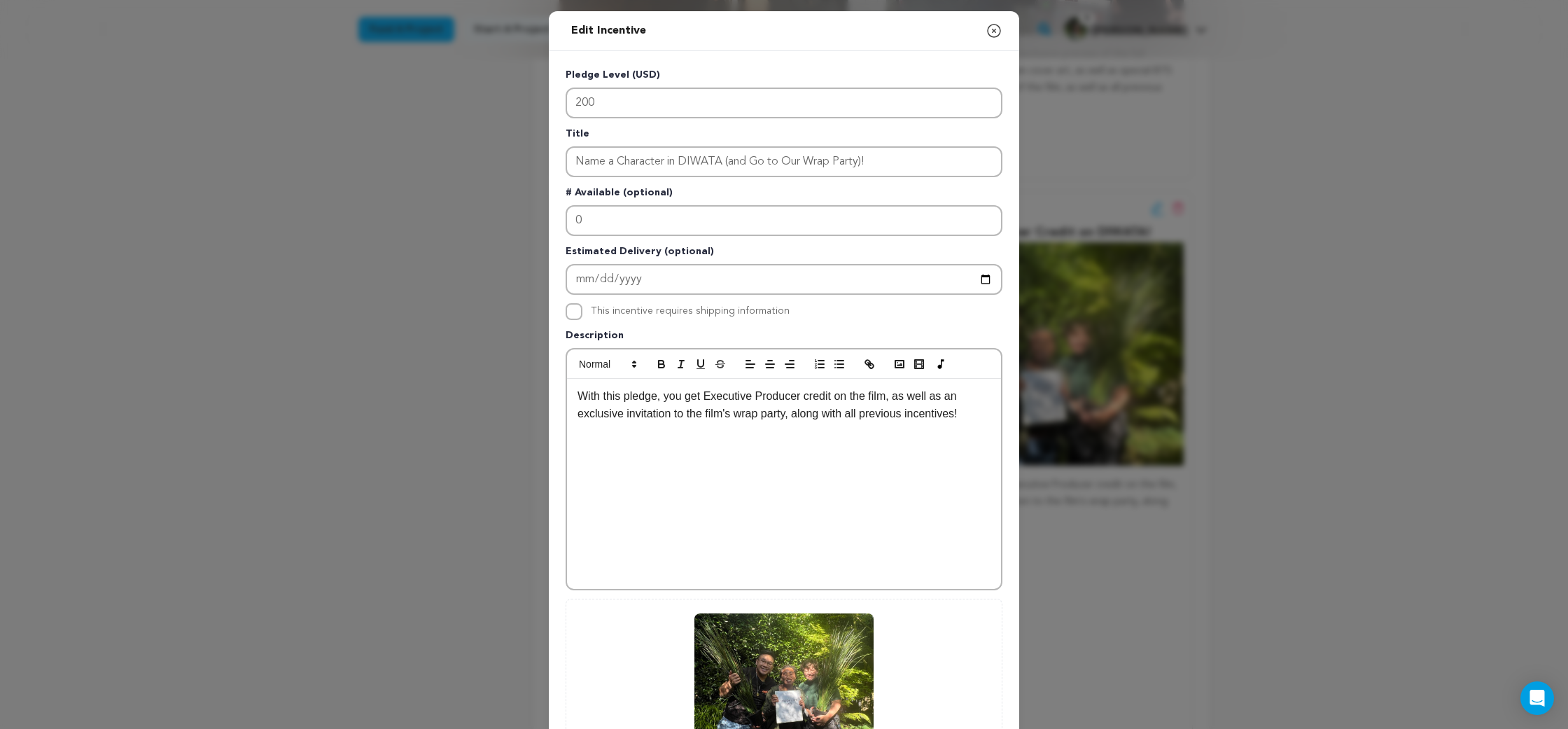
click at [816, 406] on p "With this pledge, you get Executive Producer credit on the film, as well as an …" at bounding box center [784, 404] width 413 height 35
click at [695, 395] on p "With this pledge, you get Executive Producer credit on the film, as well as an …" at bounding box center [784, 404] width 413 height 35
click at [718, 392] on p "With this pledge, you get Executive Producer credit on the film, as well as an …" at bounding box center [784, 404] width 413 height 35
drag, startPoint x: 718, startPoint y: 392, endPoint x: 774, endPoint y: 396, distance: 56.1
click at [774, 396] on p "With this pledge, you get Executive Producer credit on the film, as well as an …" at bounding box center [784, 404] width 413 height 35
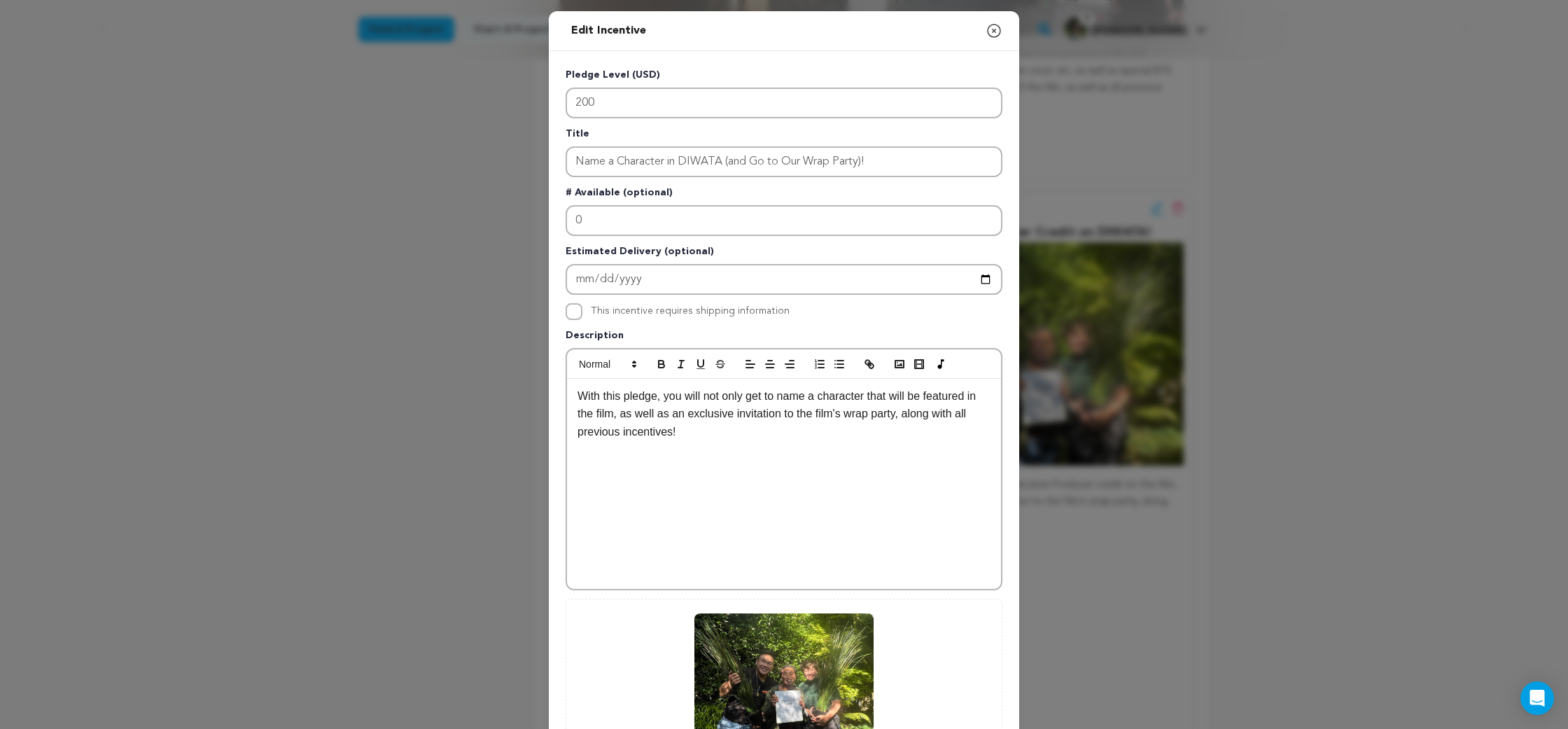
click at [626, 415] on p "With this pledge, you will not only get to name a character that will be featur…" at bounding box center [784, 414] width 413 height 54
click at [955, 422] on p "With this pledge, you will not only get to name a character that will be featur…" at bounding box center [784, 414] width 413 height 54
click at [895, 434] on p "With this pledge, you will not only get to name a character that will be featur…" at bounding box center [784, 414] width 413 height 54
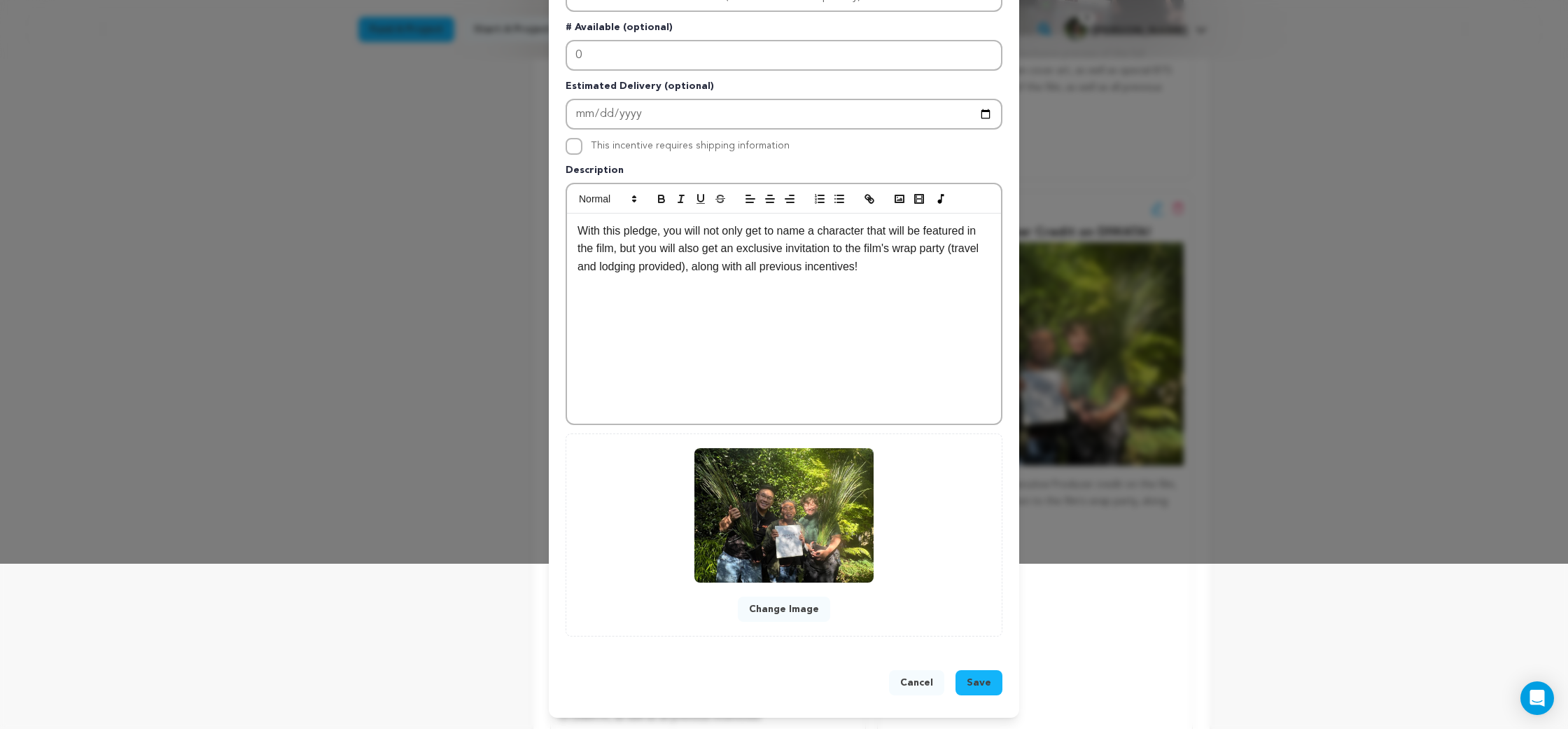
click at [981, 681] on span "Save" at bounding box center [979, 682] width 25 height 14
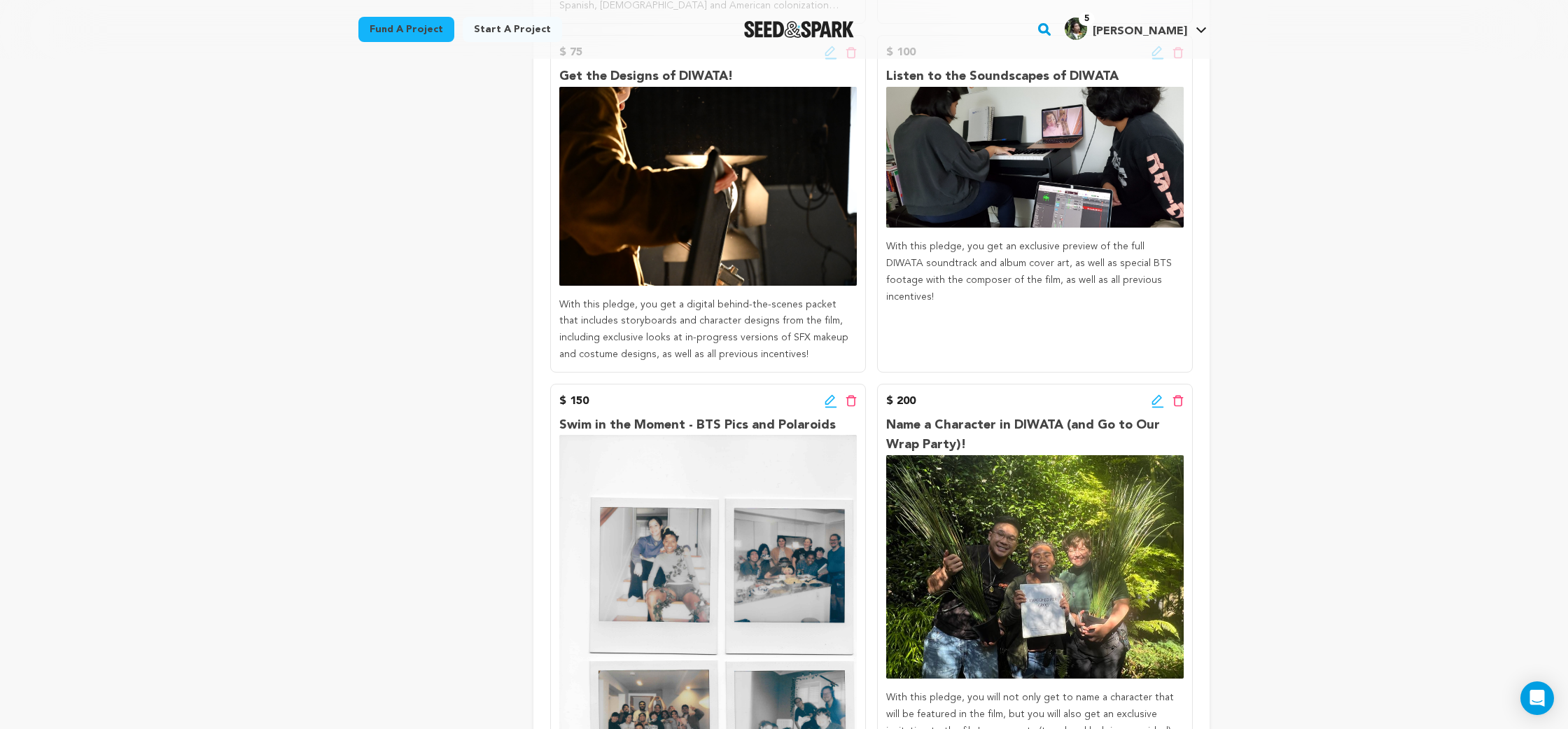
scroll to position [1185, 0]
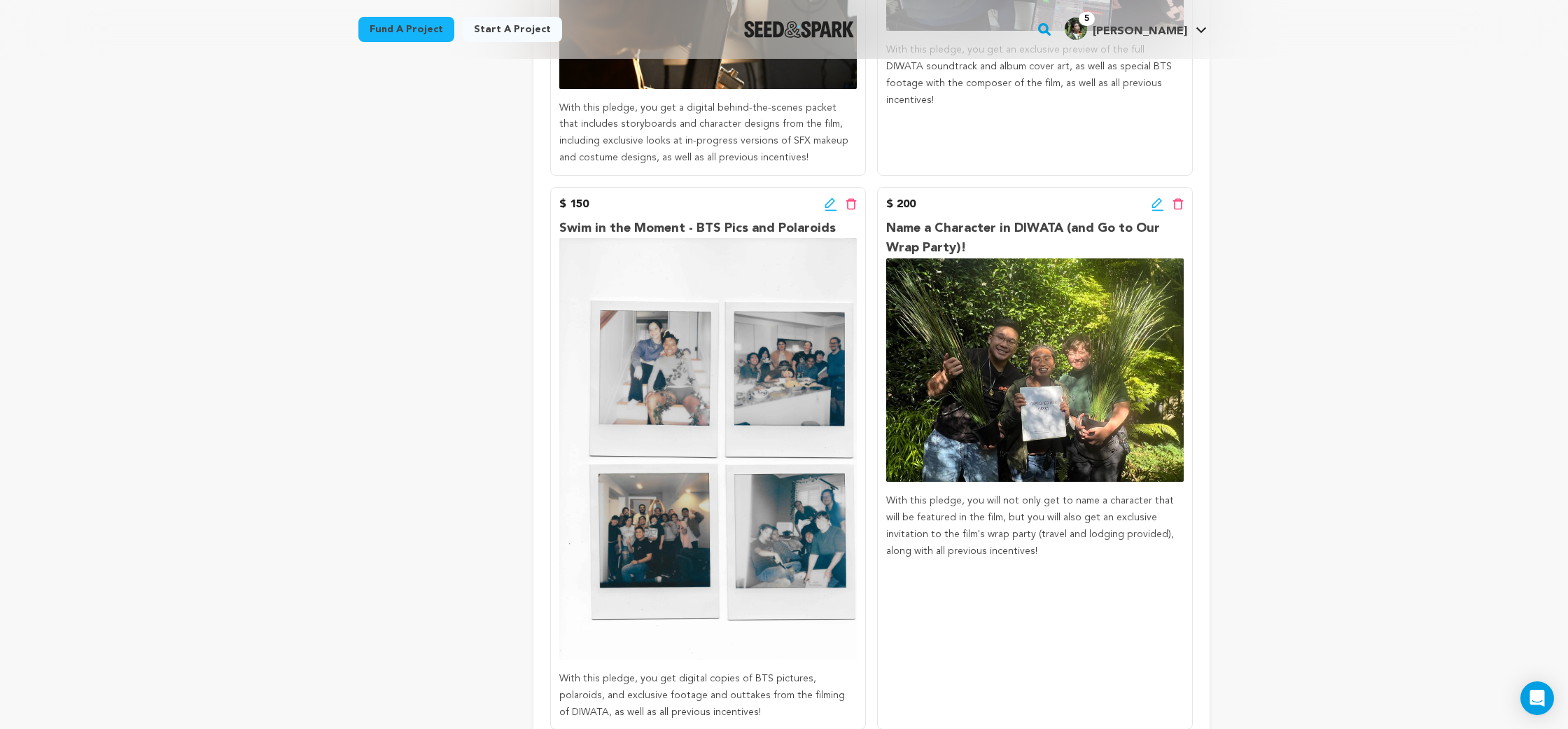
click at [1151, 196] on div "Edit incentive button Delete incentive button" at bounding box center [1168, 205] width 32 height 17
click at [1152, 197] on icon at bounding box center [1157, 204] width 12 height 14
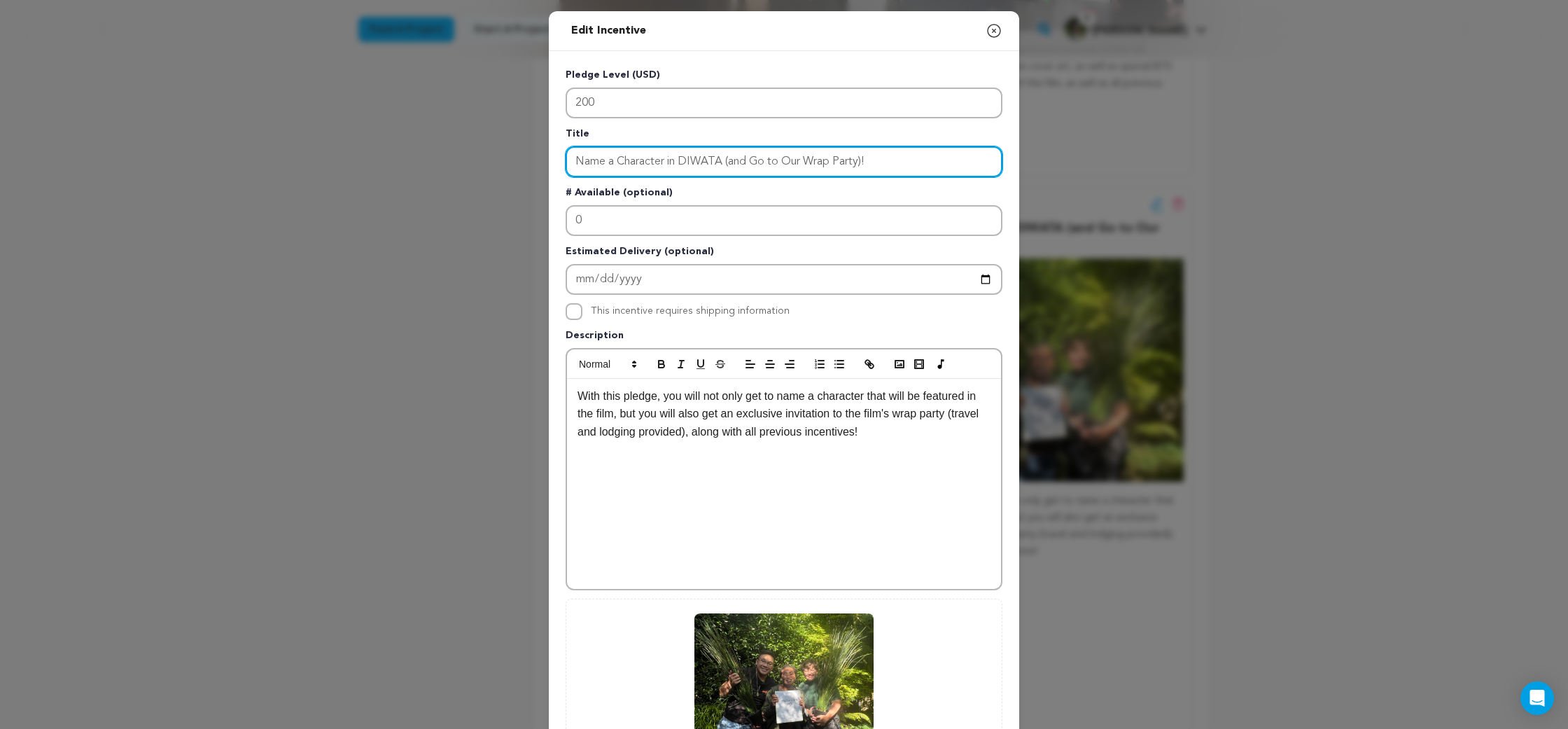
click at [816, 165] on input "Name a Character in DIWATA (and Go to Our Wrap Party)!" at bounding box center [784, 162] width 437 height 30
drag, startPoint x: 816, startPoint y: 165, endPoint x: 850, endPoint y: 163, distance: 34.1
click at [850, 163] on input "Name a Character in DIWATA (and Go to Our Wrap Party)!" at bounding box center [784, 162] width 437 height 30
type input "Name a Character in DIWATA (and Go to Our Private Virtual Screening)!"
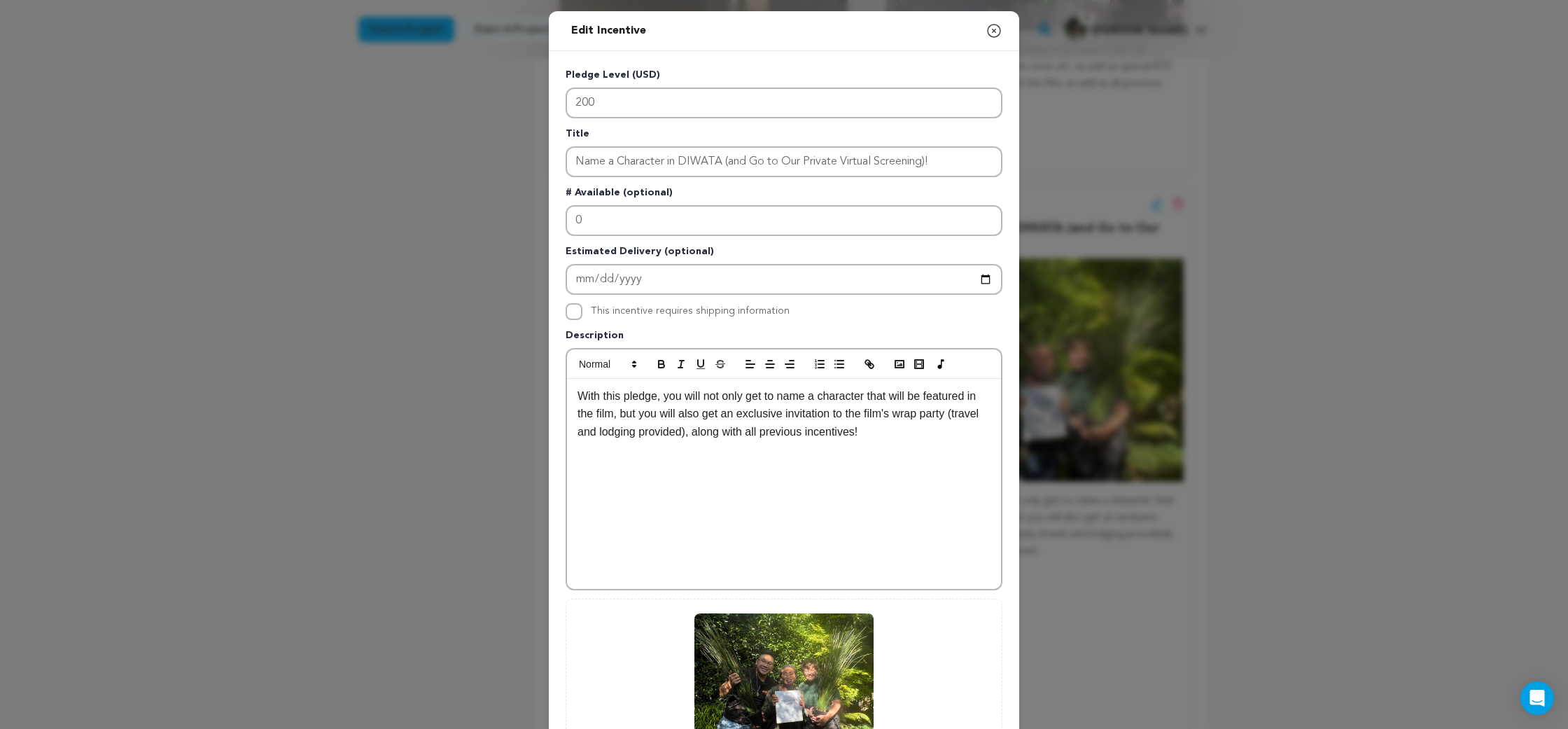
click at [908, 415] on p "With this pledge, you will not only get to name a character that will be featur…" at bounding box center [784, 414] width 413 height 54
drag, startPoint x: 908, startPoint y: 415, endPoint x: 945, endPoint y: 418, distance: 37.1
click at [945, 418] on p "With this pledge, you will not only get to name a character that will be featur…" at bounding box center [784, 414] width 413 height 54
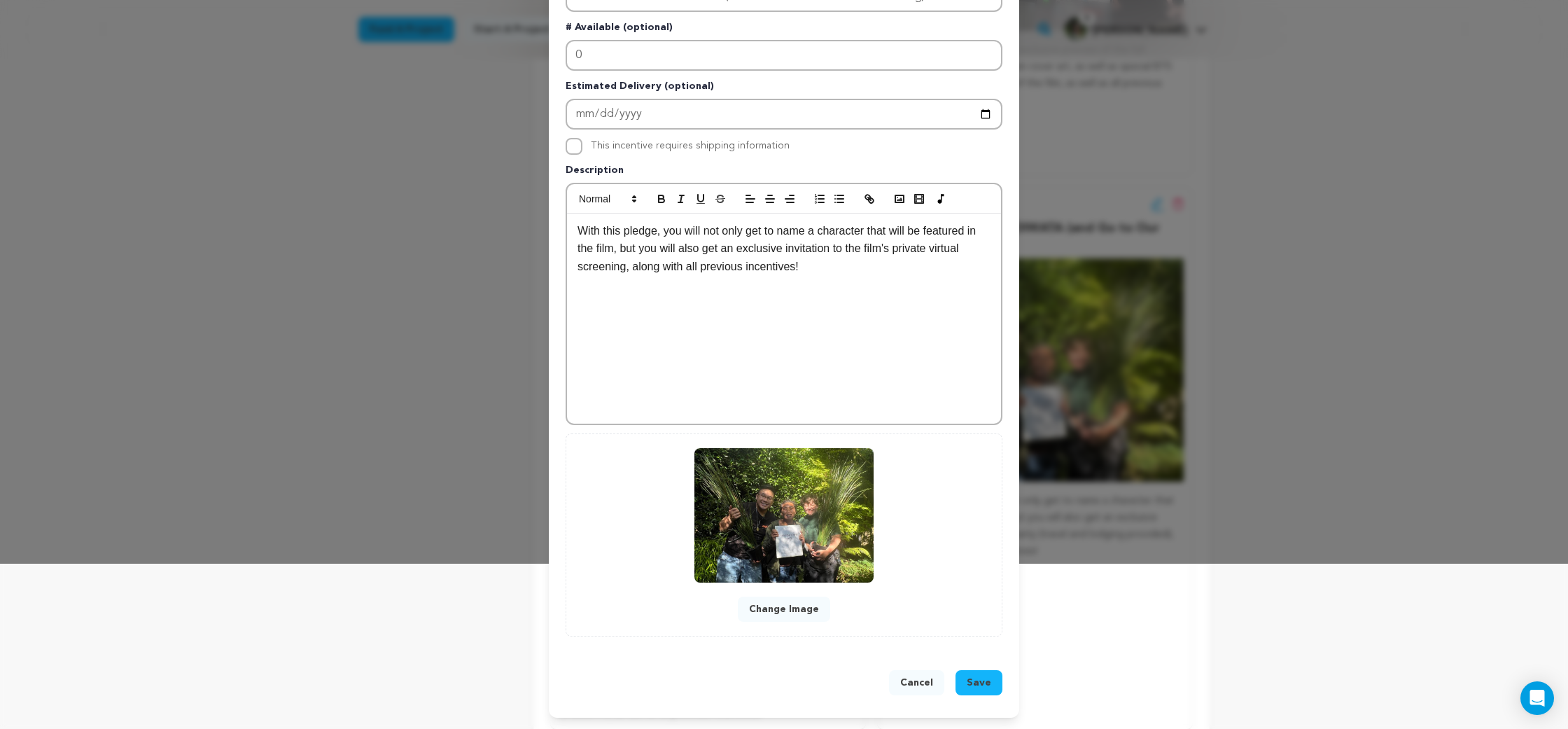
click at [980, 699] on div "Cancel Save" at bounding box center [784, 685] width 471 height 65
click at [982, 687] on span "Save" at bounding box center [979, 682] width 25 height 14
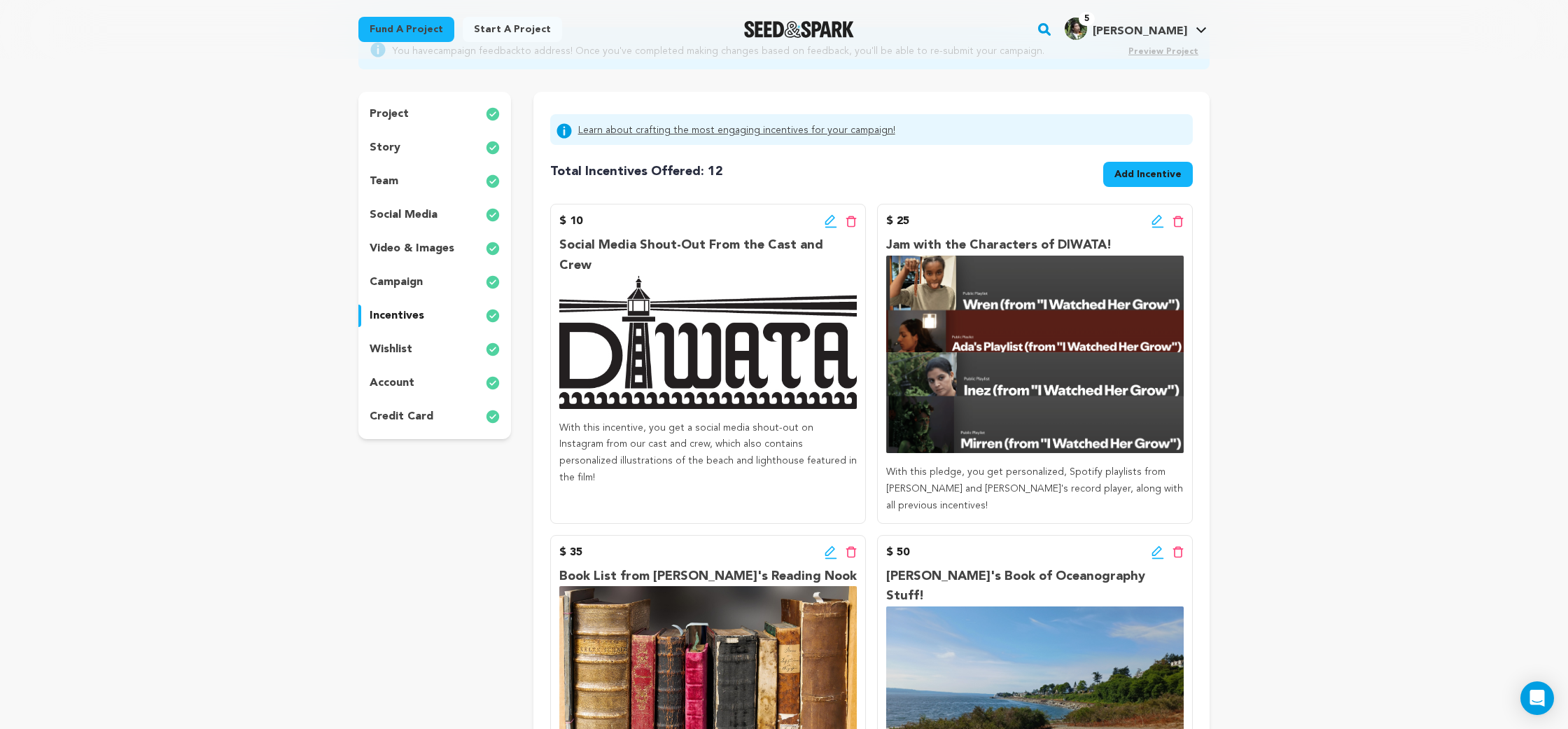
scroll to position [0, 0]
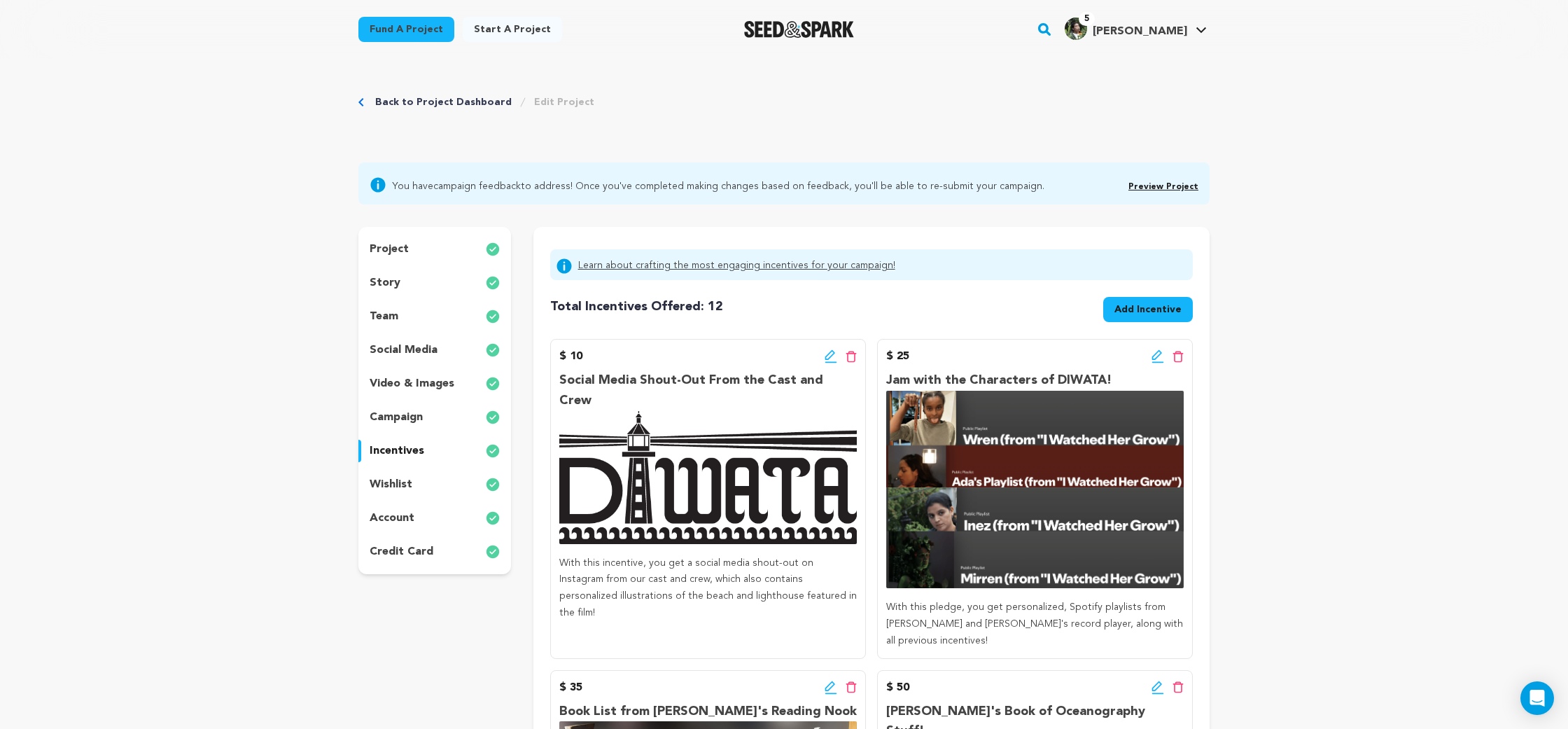
click at [432, 281] on div "story" at bounding box center [435, 283] width 153 height 23
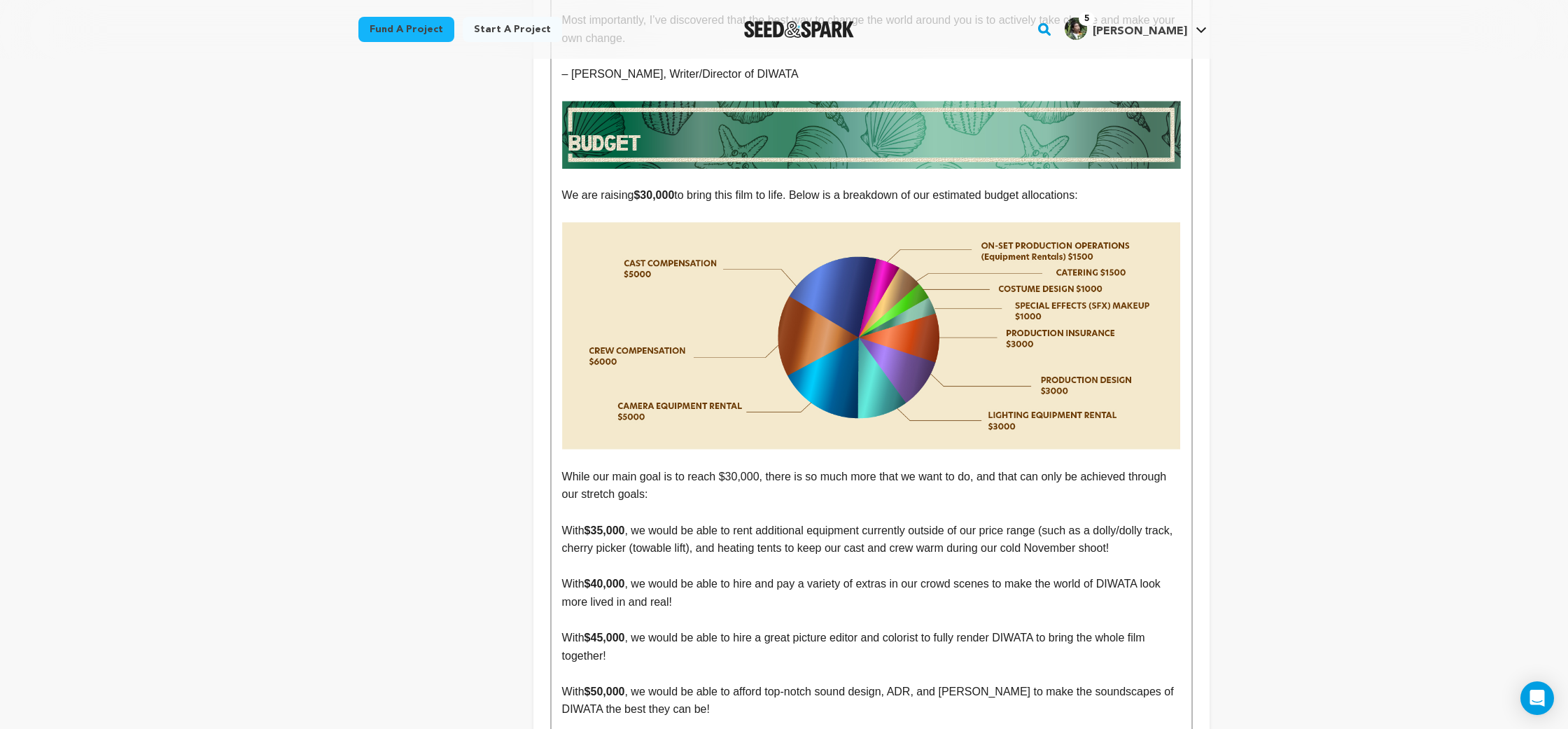
scroll to position [6160, 0]
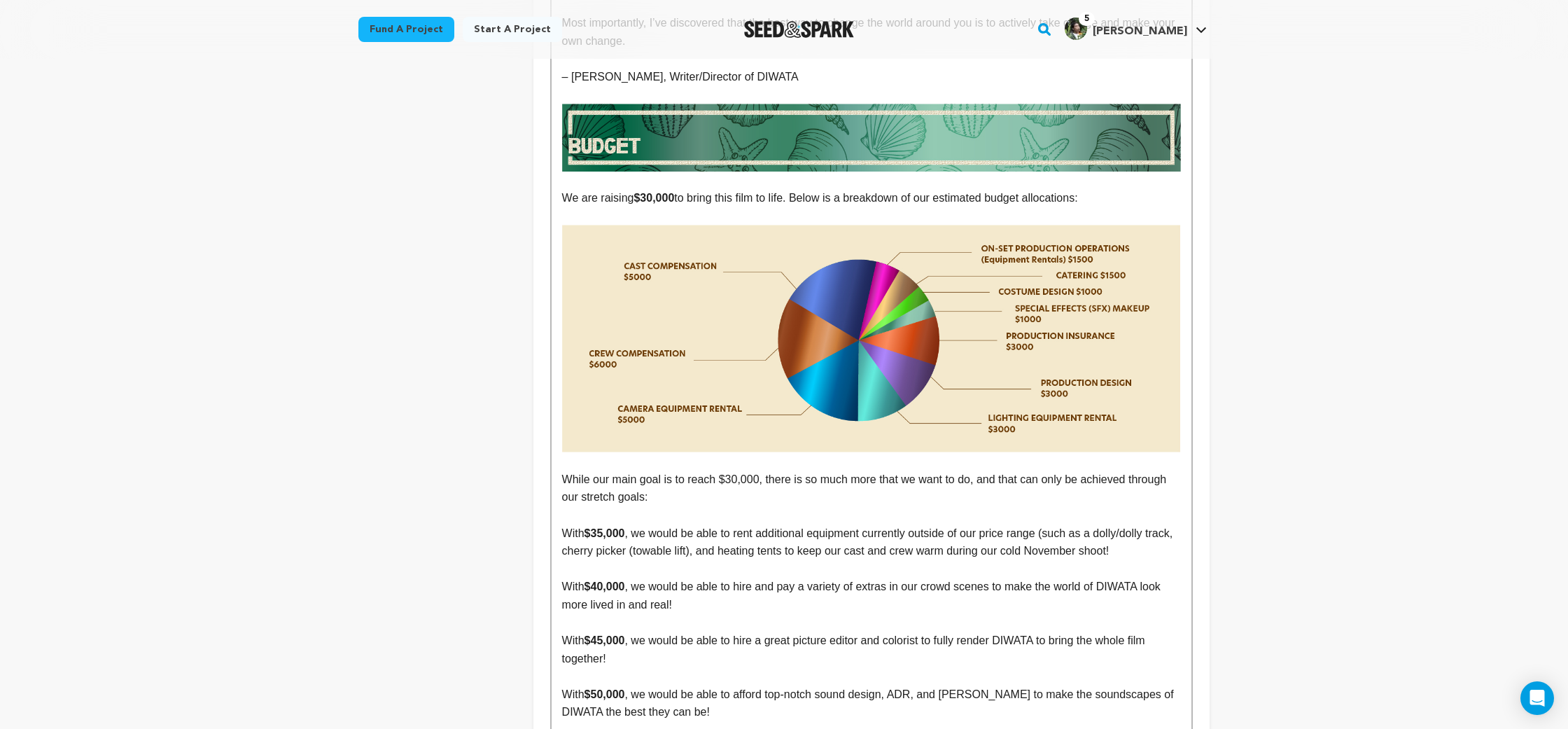
click at [672, 471] on p "While our main goal is to reach $30,000, there is so much more that we want to …" at bounding box center [871, 488] width 619 height 35
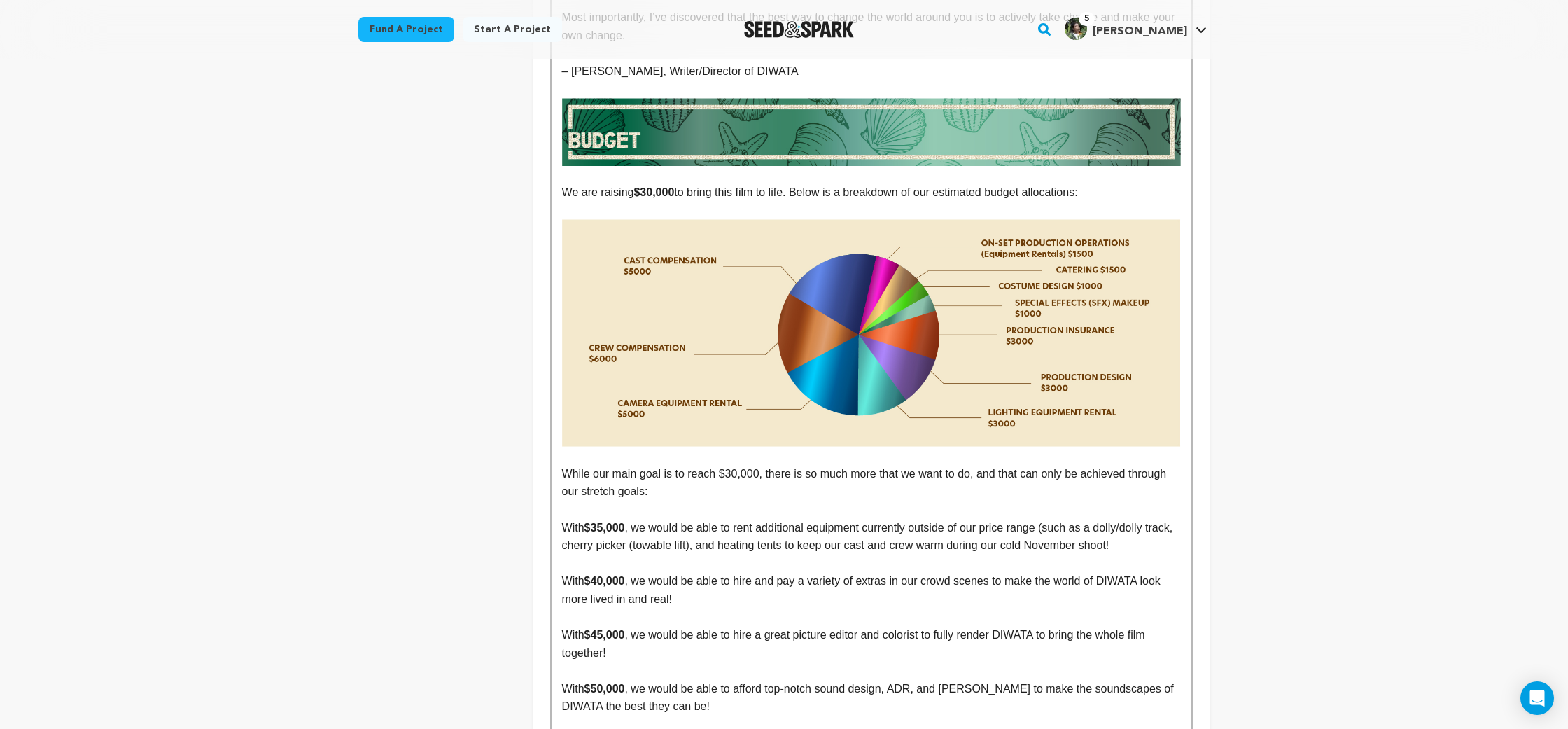
scroll to position [6301, 0]
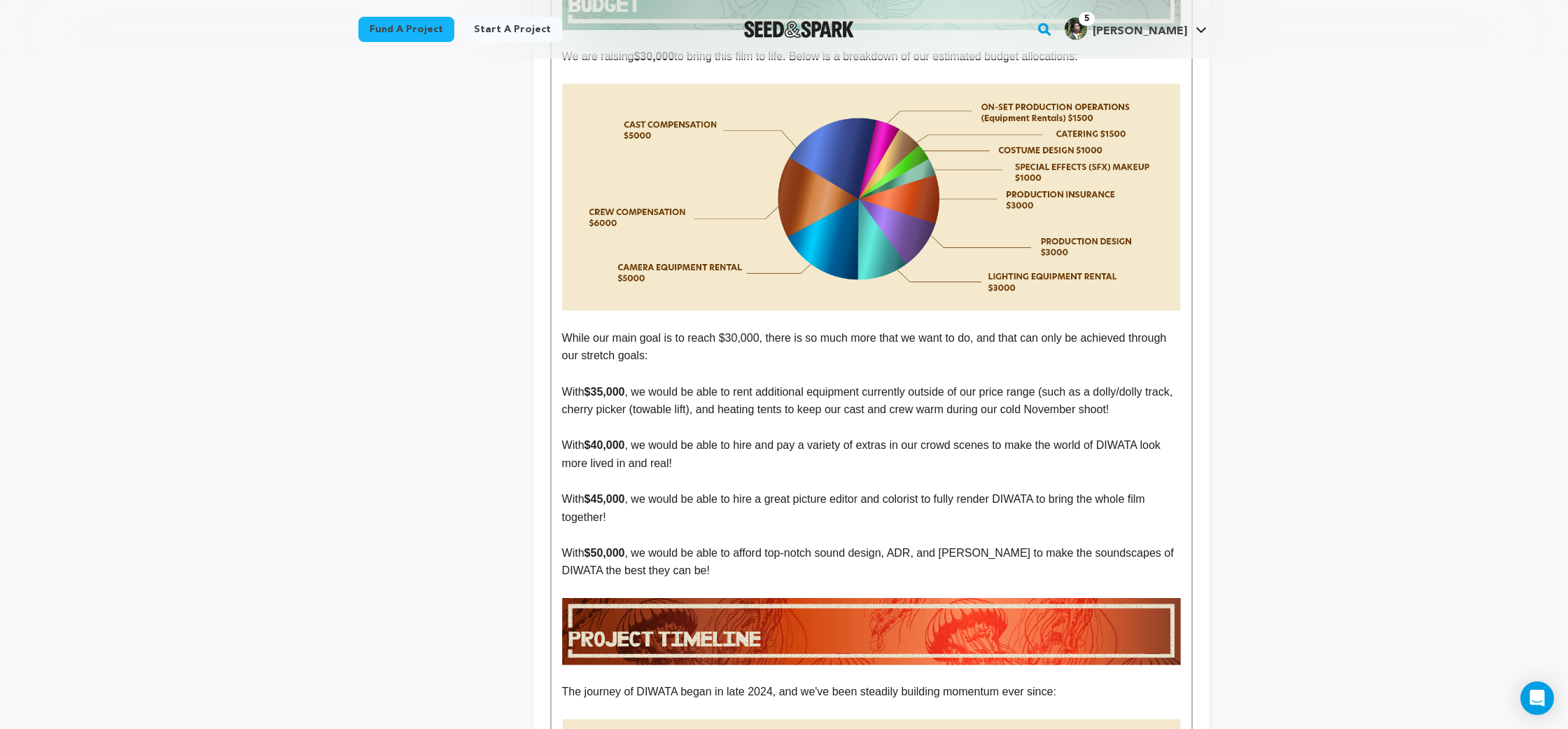
click at [563, 329] on p "While our main goal is to reach $30,000, there is so much more that we want to …" at bounding box center [871, 346] width 619 height 35
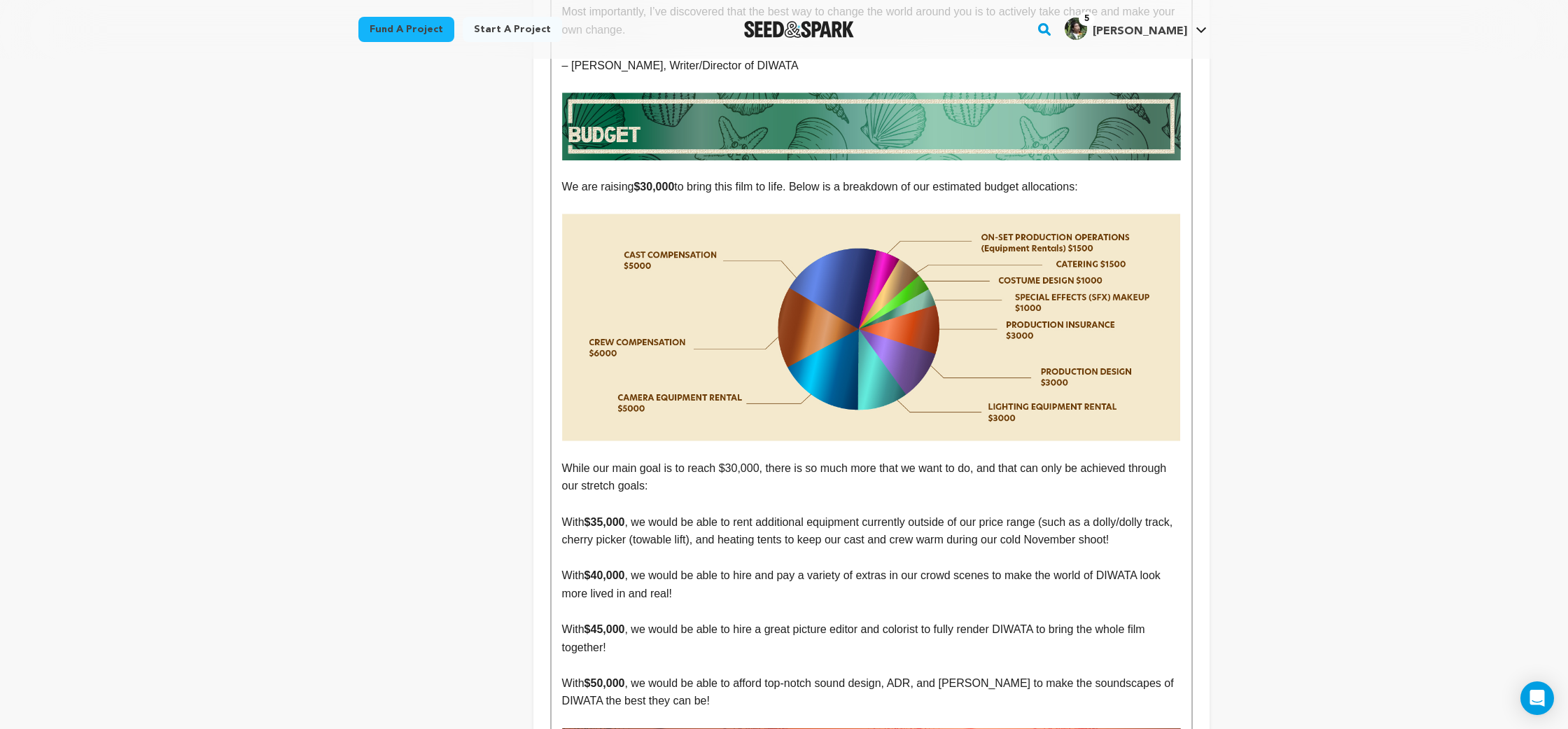
scroll to position [6170, 0]
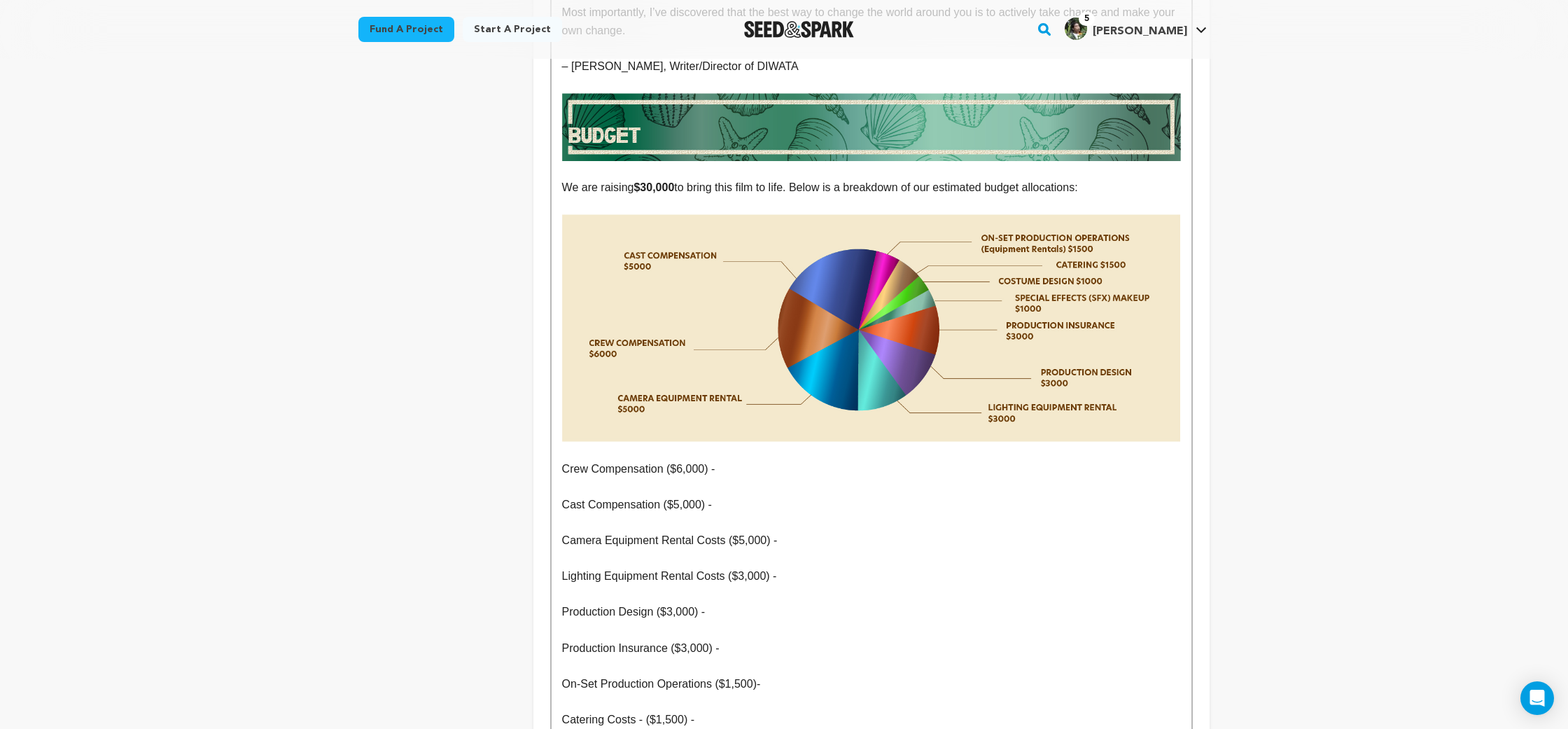
click at [571, 460] on p "Crew Compensation ($6,000) -" at bounding box center [871, 469] width 619 height 18
drag, startPoint x: 571, startPoint y: 362, endPoint x: 708, endPoint y: 365, distance: 137.0
click at [708, 460] on p "Crew Compensation ($6,000) -" at bounding box center [871, 469] width 619 height 18
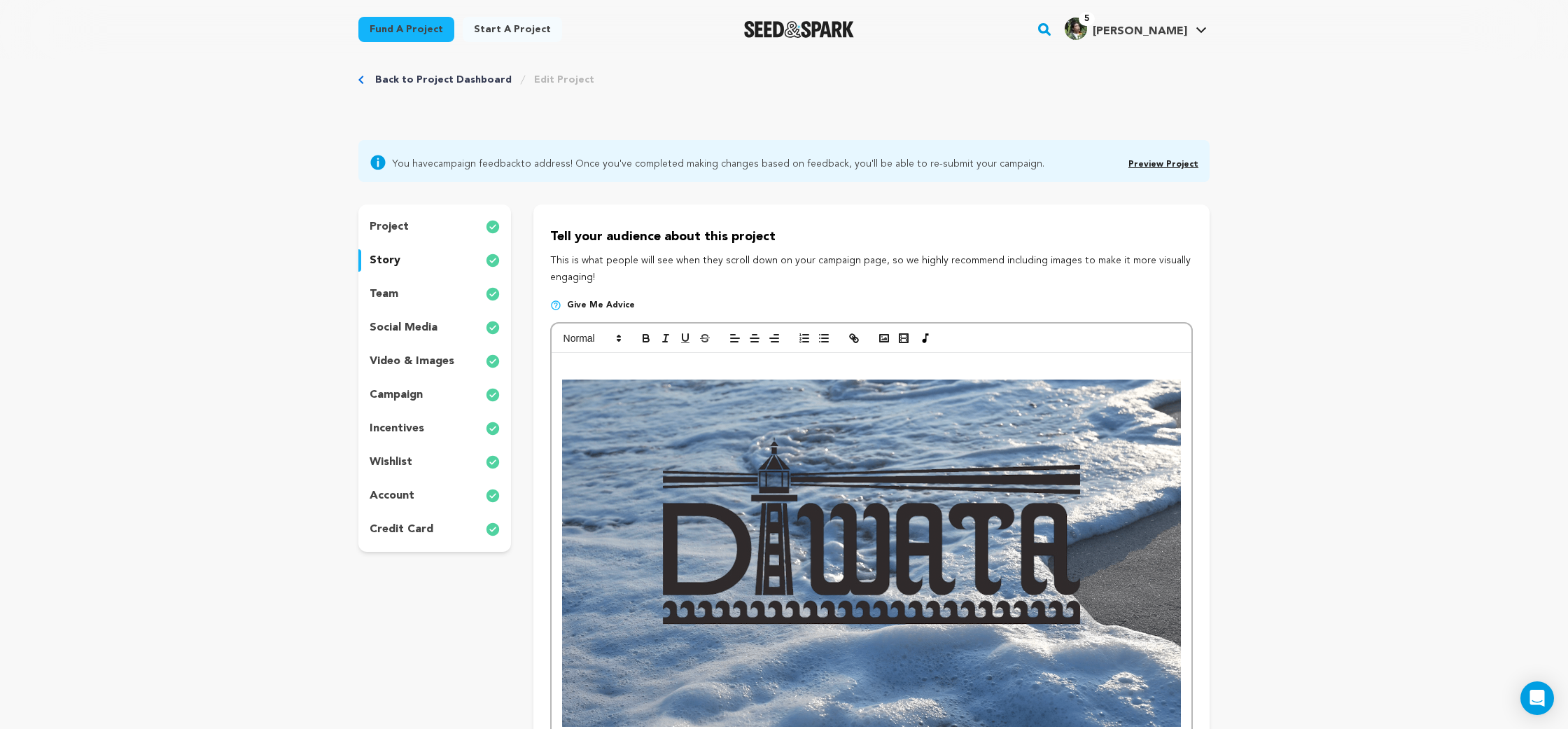
scroll to position [0, 0]
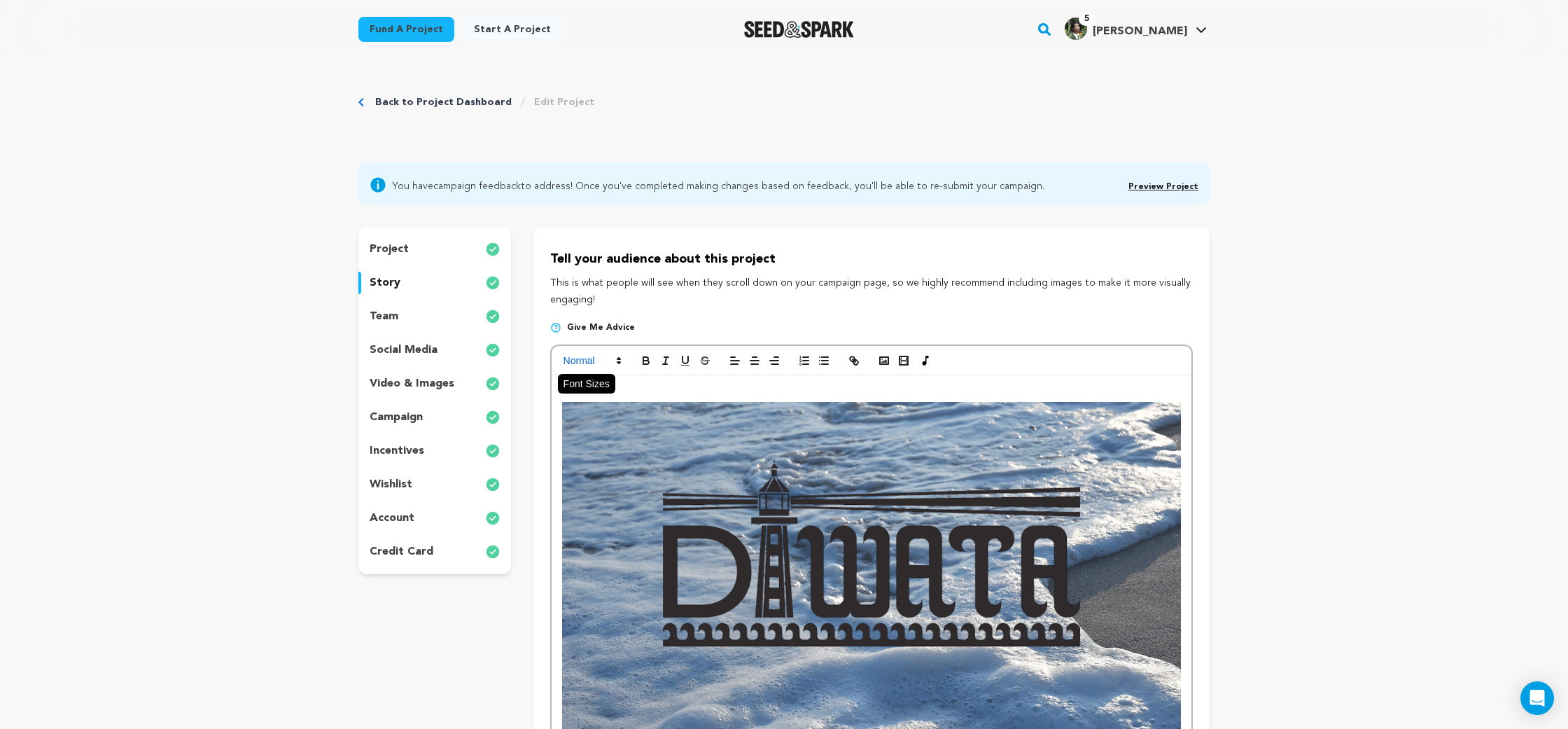
click at [610, 356] on span at bounding box center [592, 360] width 69 height 17
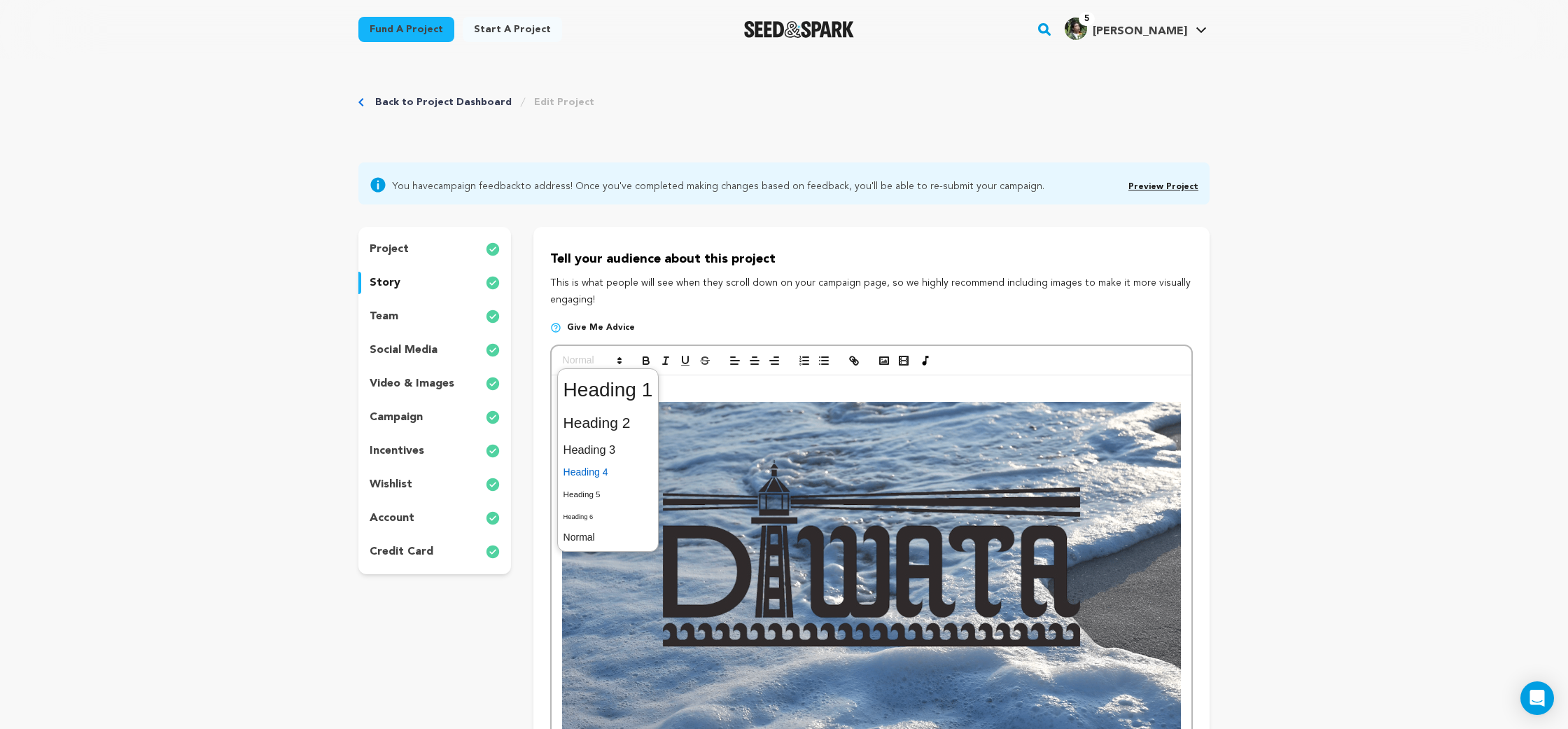
click at [620, 474] on span at bounding box center [608, 472] width 90 height 22
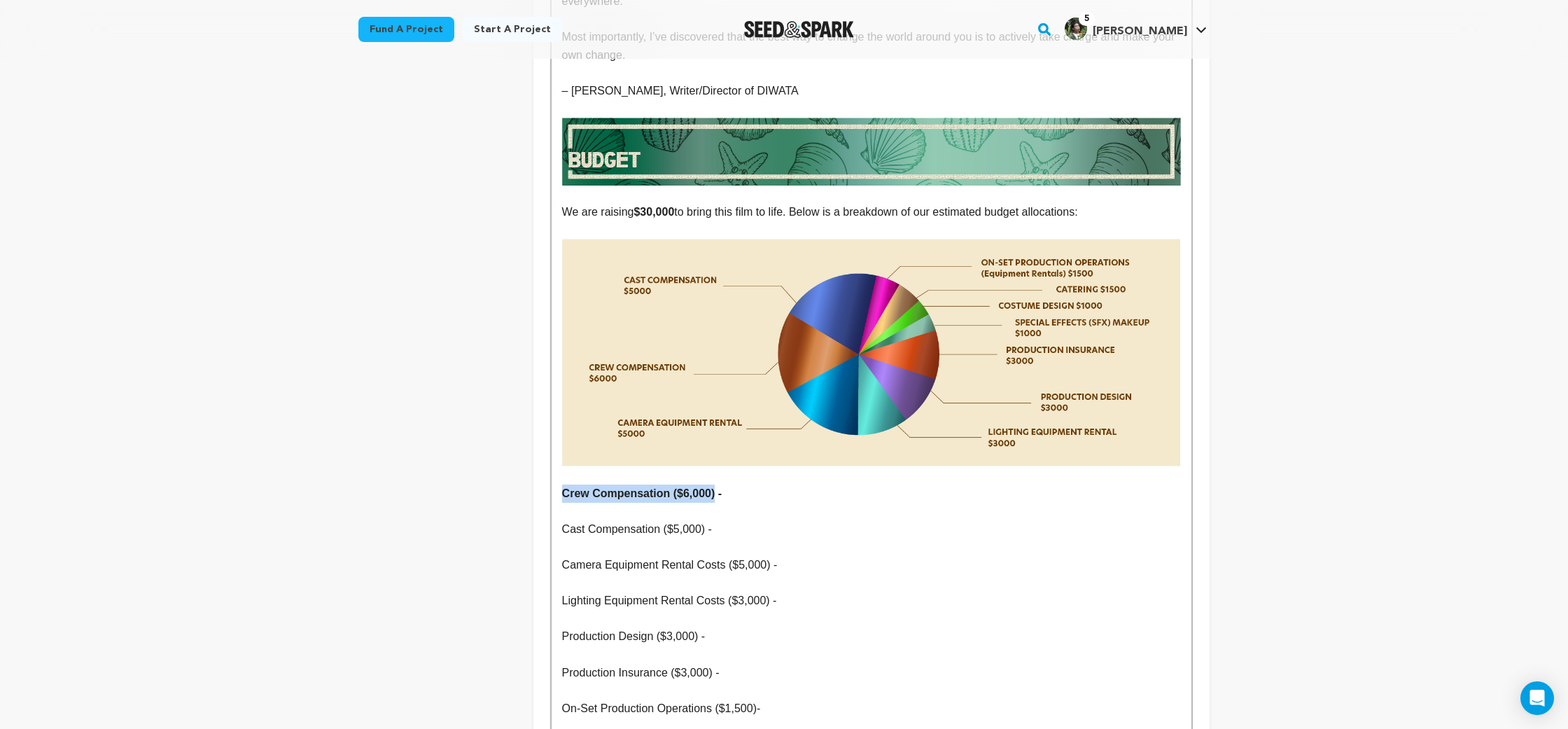
scroll to position [6127, 0]
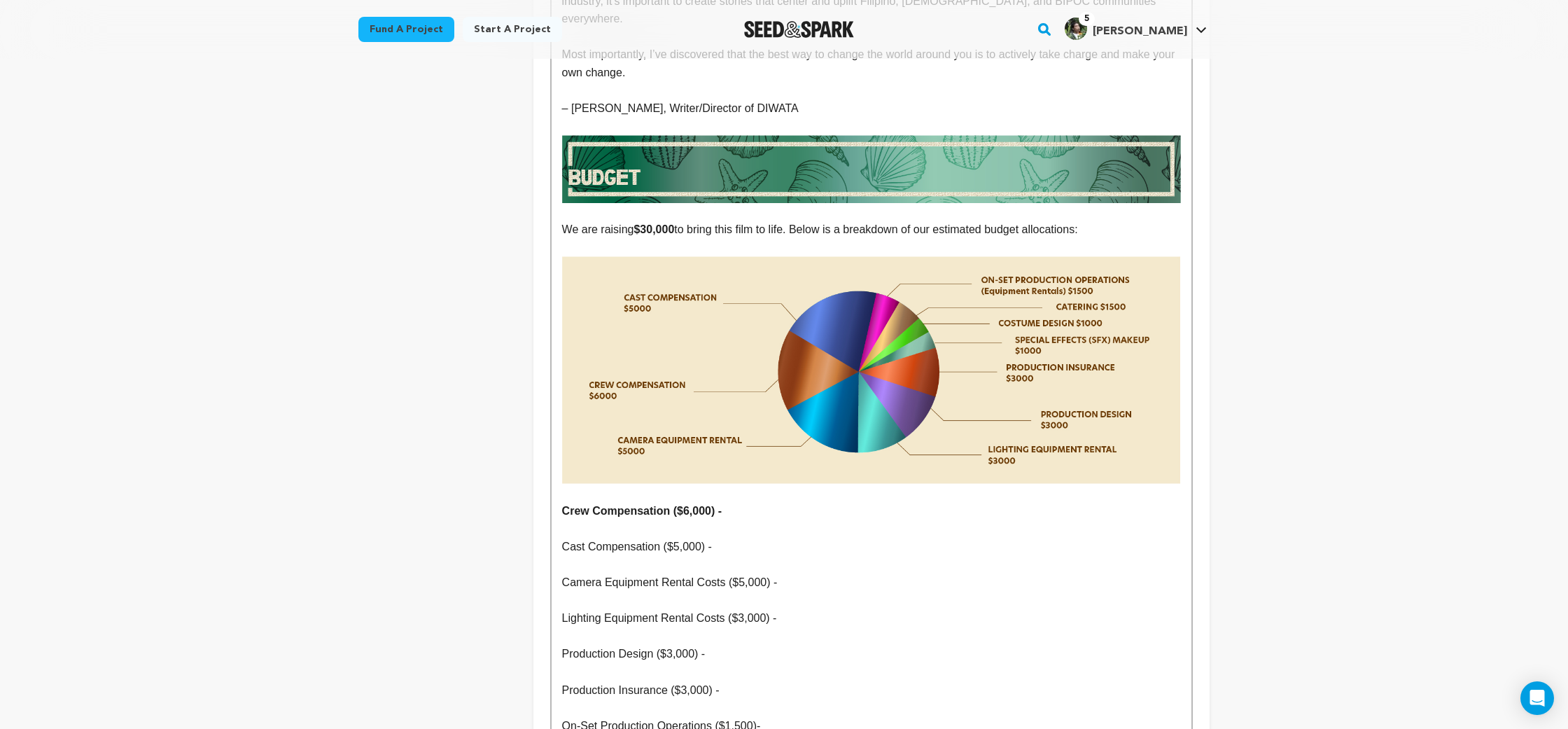
click at [733, 519] on p at bounding box center [871, 528] width 619 height 18
click at [725, 537] on p "Cast Compensation ($5,000) -" at bounding box center [871, 546] width 619 height 18
click at [568, 537] on p "Cast Compensation ($5,000) -" at bounding box center [871, 546] width 619 height 18
drag, startPoint x: 568, startPoint y: 439, endPoint x: 705, endPoint y: 447, distance: 137.2
click at [705, 537] on p "Cast Compensation ($5,000) -" at bounding box center [871, 546] width 619 height 18
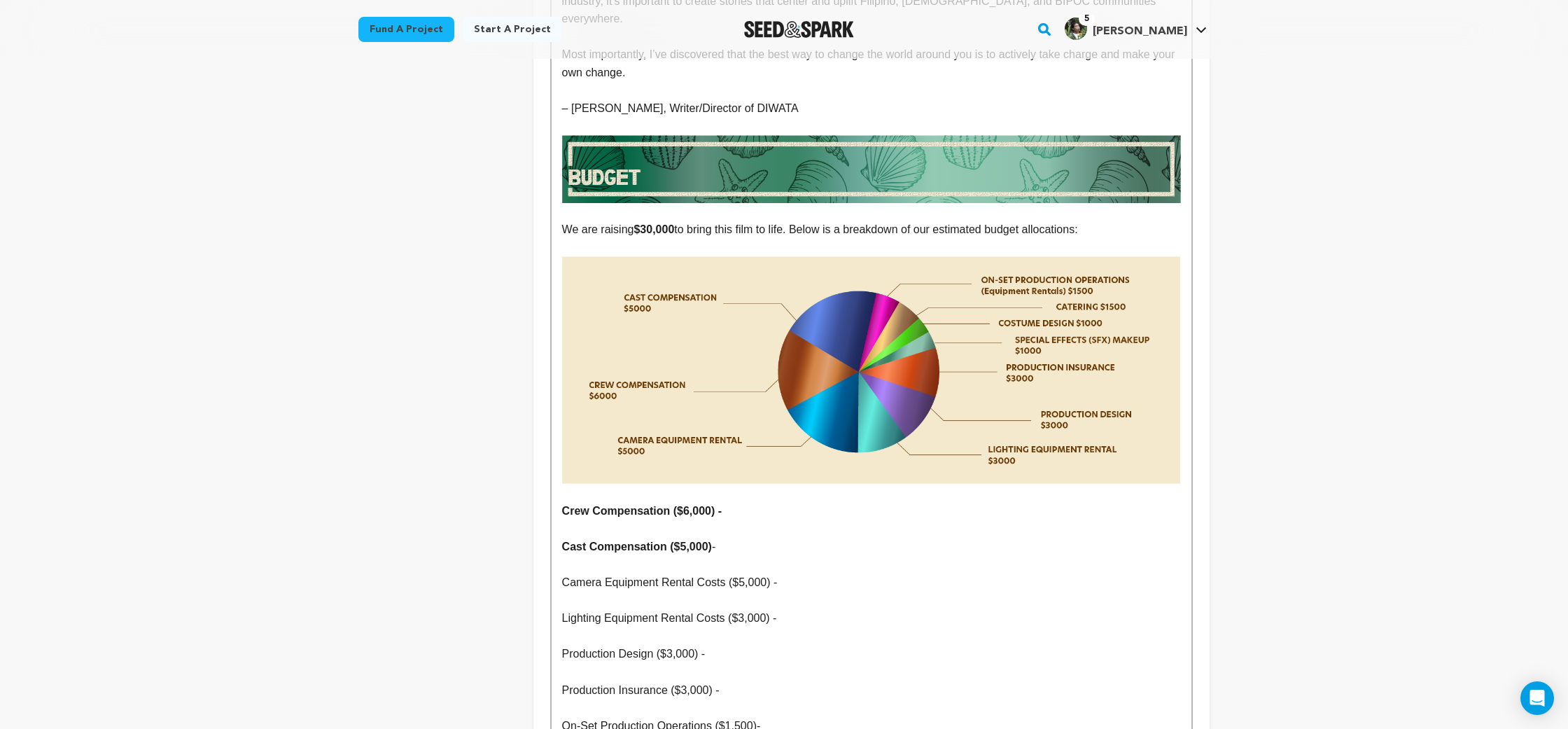
click at [713, 592] on p at bounding box center [871, 600] width 619 height 18
click at [722, 592] on p at bounding box center [871, 600] width 619 height 18
click at [565, 502] on h4 "Crew Compensation ($6,000) -" at bounding box center [871, 511] width 619 height 18
drag, startPoint x: 565, startPoint y: 408, endPoint x: 727, endPoint y: 411, distance: 162.0
click at [727, 502] on h4 "Crew Compensation ($6,000) -" at bounding box center [871, 511] width 619 height 18
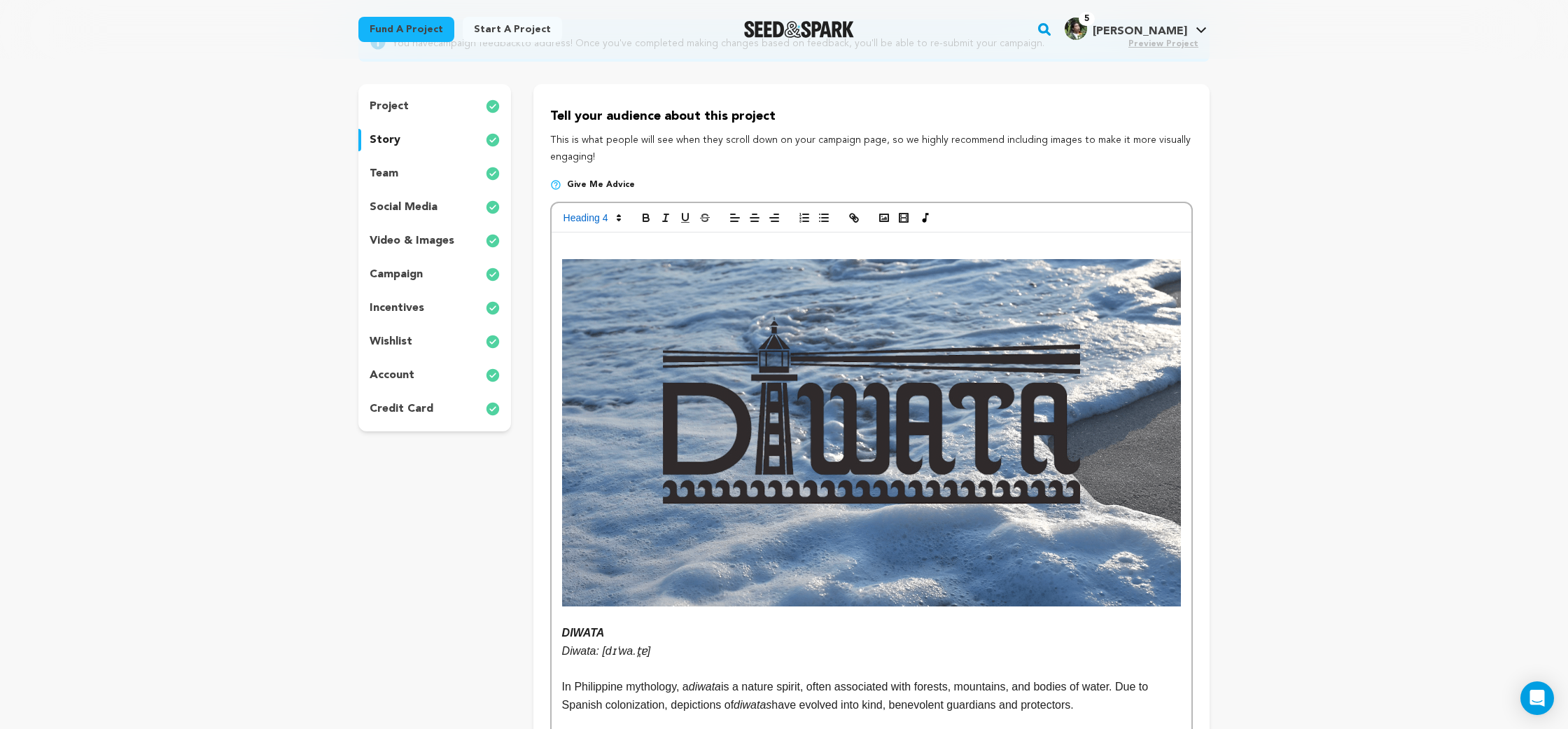
scroll to position [0, 0]
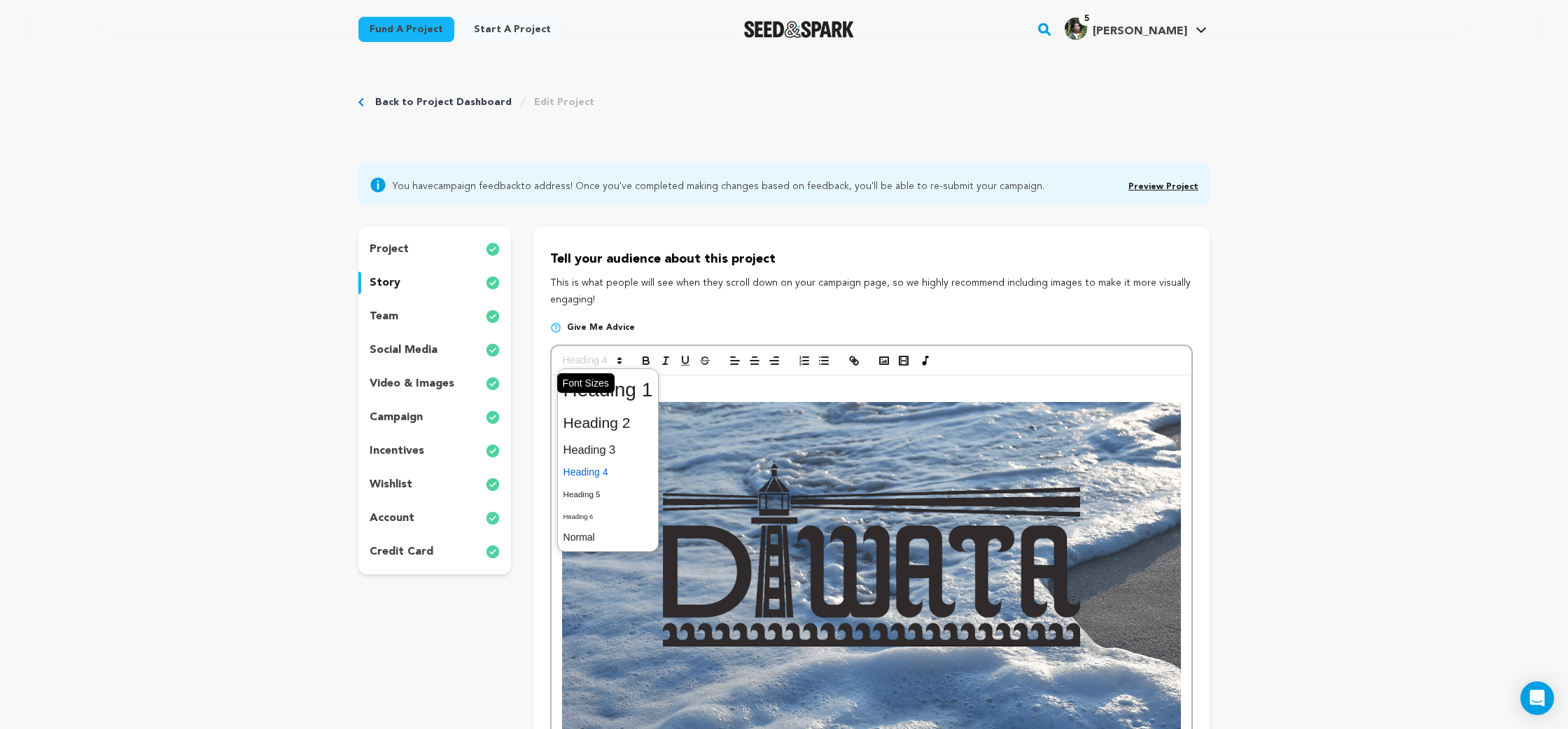
click at [580, 366] on span at bounding box center [592, 360] width 69 height 17
click at [606, 451] on span at bounding box center [608, 450] width 90 height 25
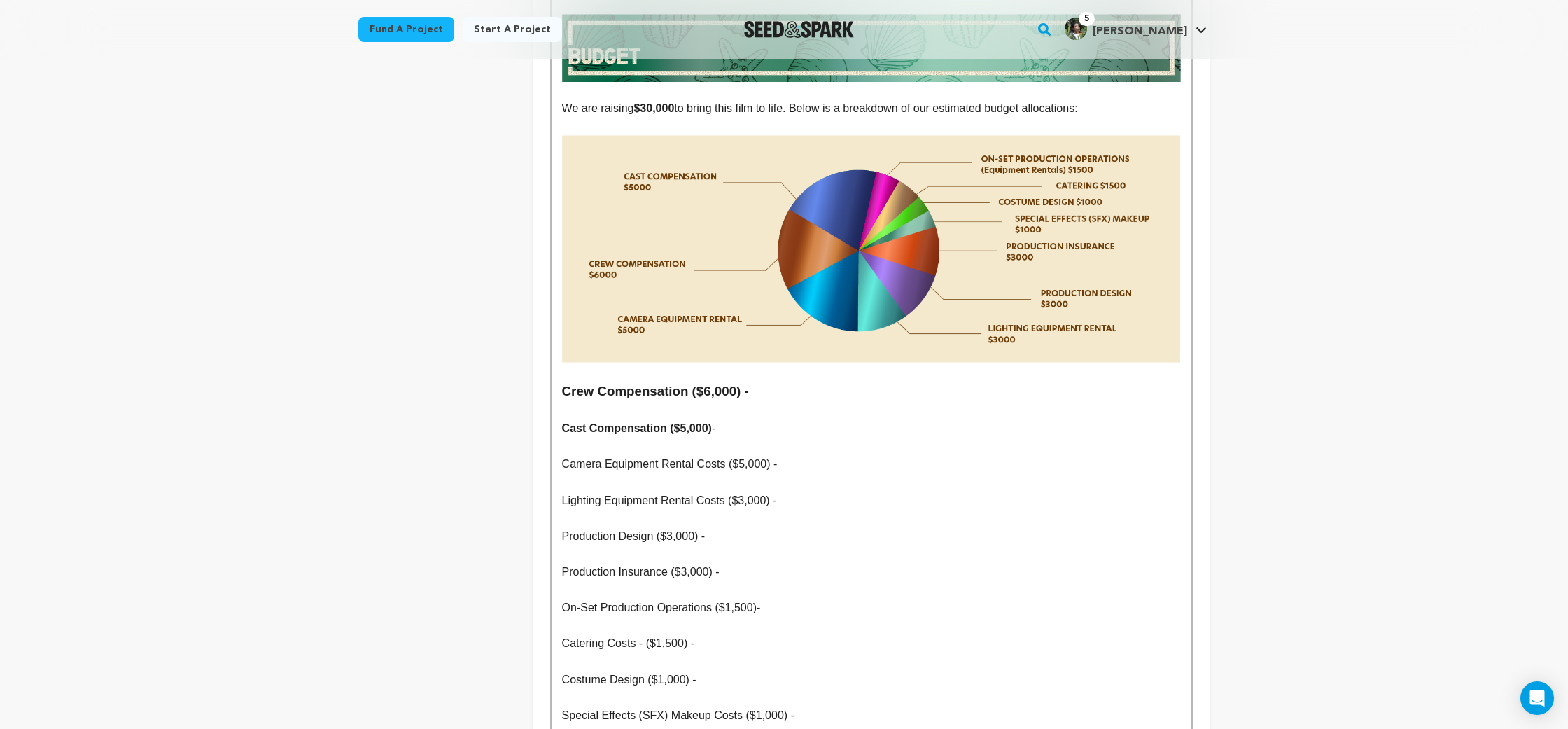
scroll to position [6090, 0]
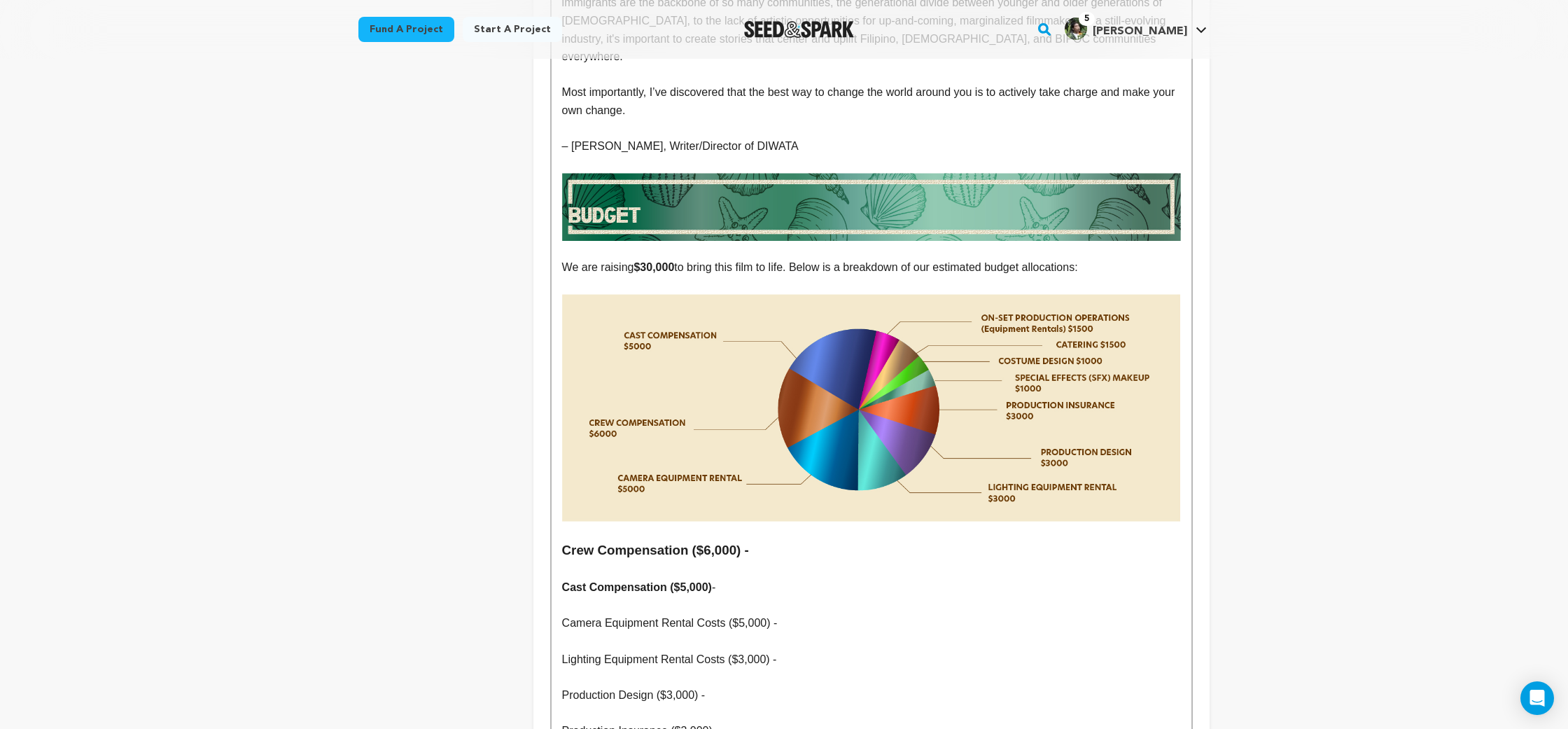
click at [745, 560] on p at bounding box center [871, 569] width 619 height 18
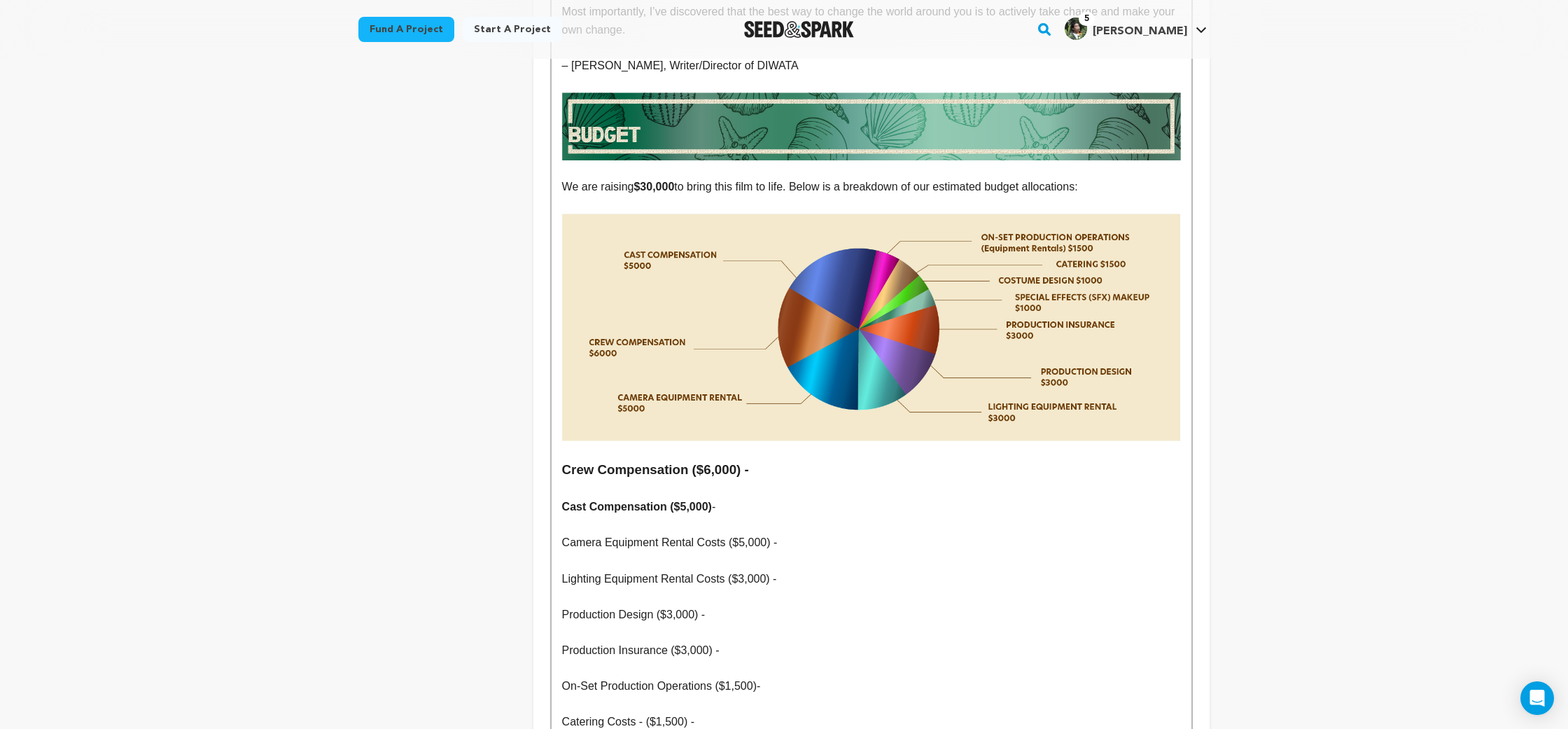
scroll to position [6130, 0]
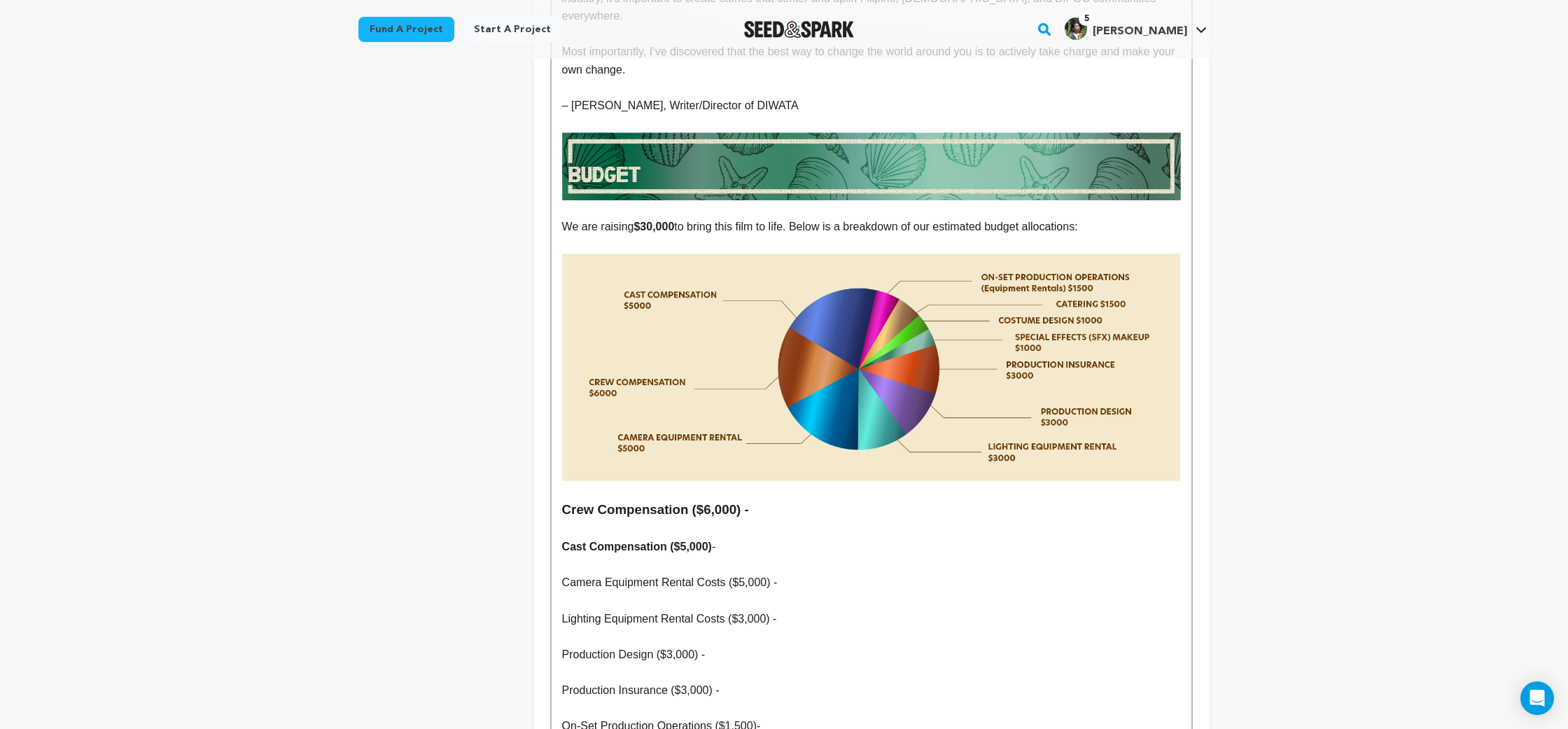
click at [729, 537] on p "Cast Compensation ($5,000) -" at bounding box center [871, 546] width 619 height 18
click at [562, 540] on strong "Cast Compensation ($5,000)" at bounding box center [637, 546] width 150 height 11
drag, startPoint x: 562, startPoint y: 439, endPoint x: 723, endPoint y: 446, distance: 161.2
click at [723, 537] on p "Cast Compensation ($5,000) -" at bounding box center [871, 546] width 619 height 18
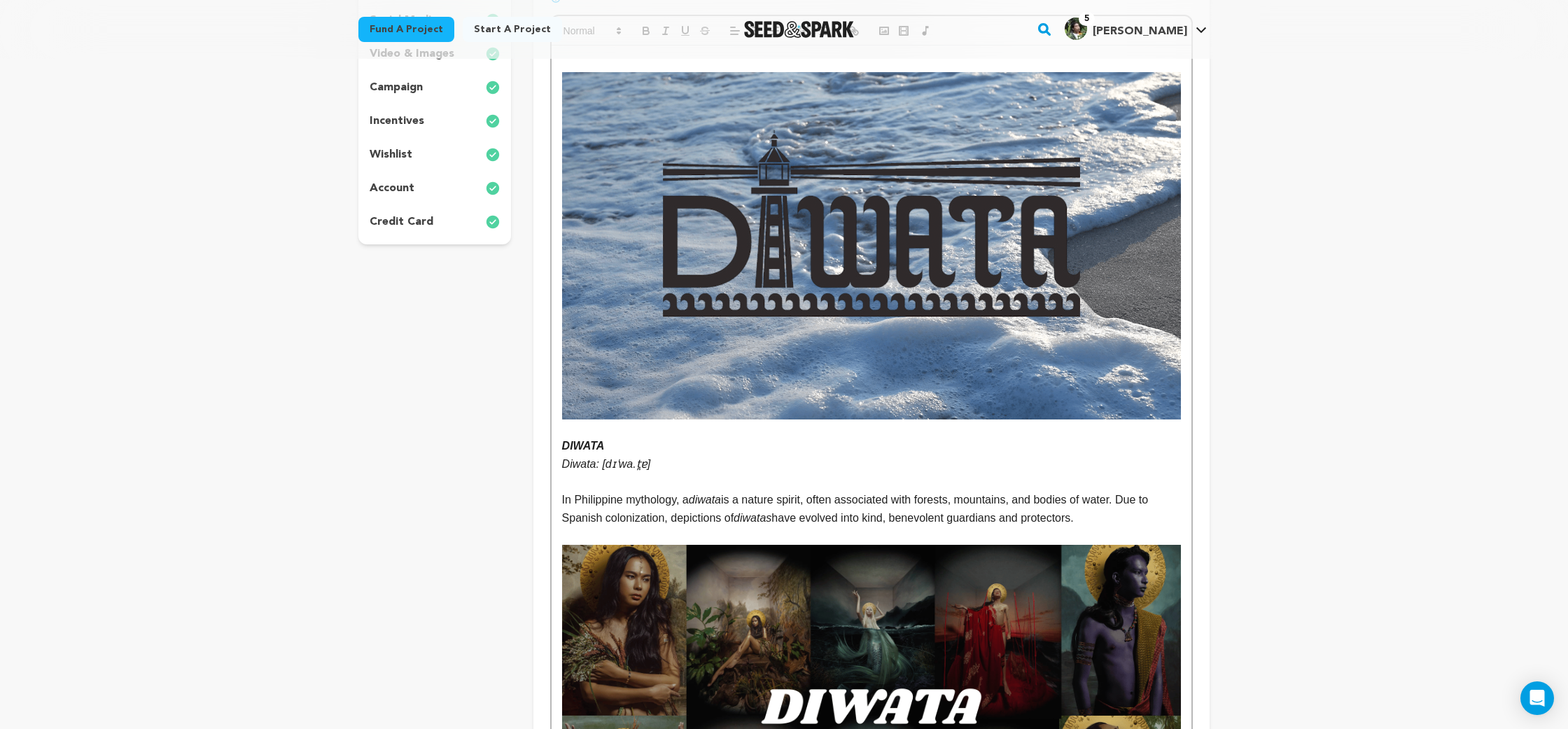
scroll to position [0, 0]
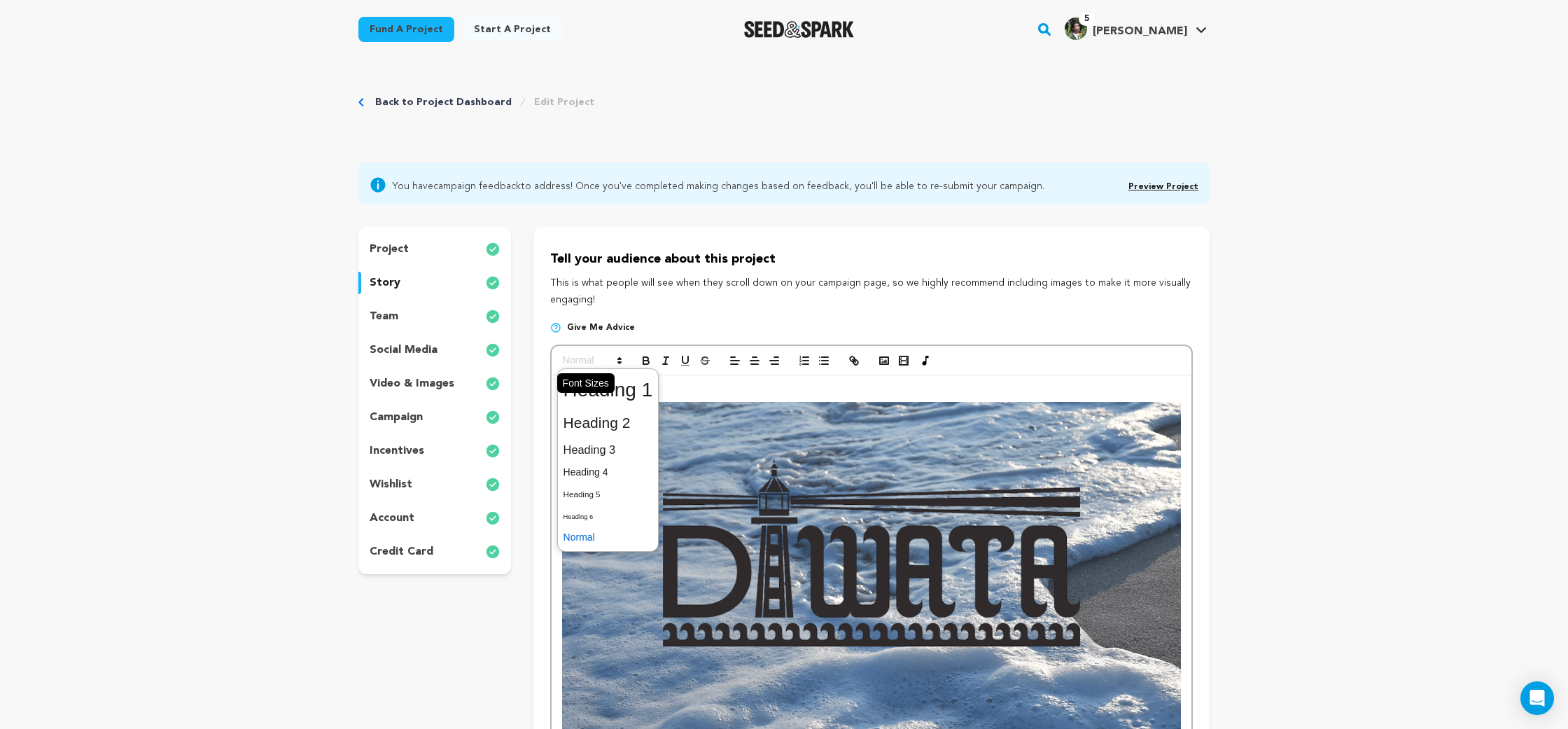
click at [585, 367] on span at bounding box center [592, 360] width 69 height 17
click at [589, 441] on span at bounding box center [608, 450] width 90 height 25
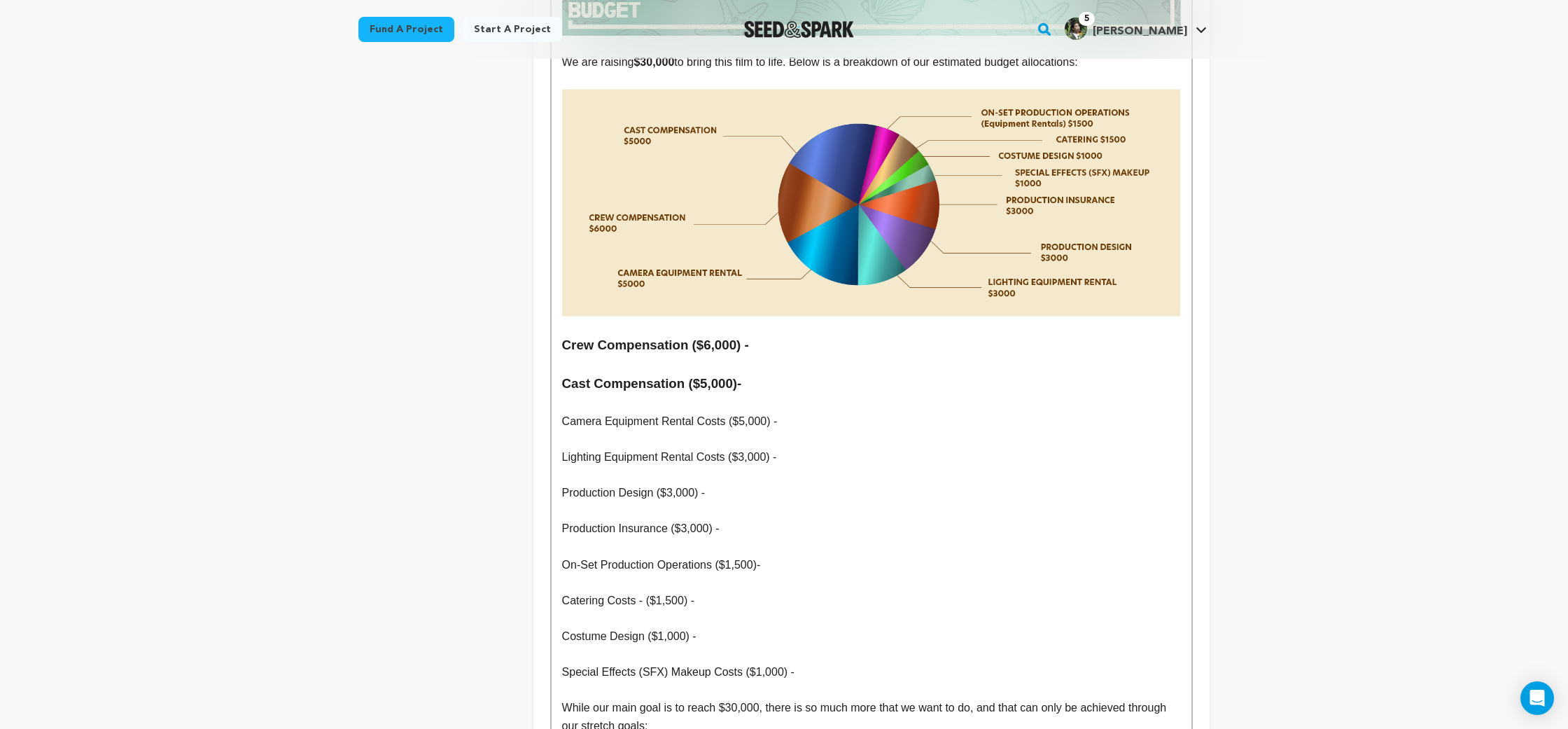
scroll to position [6162, 0]
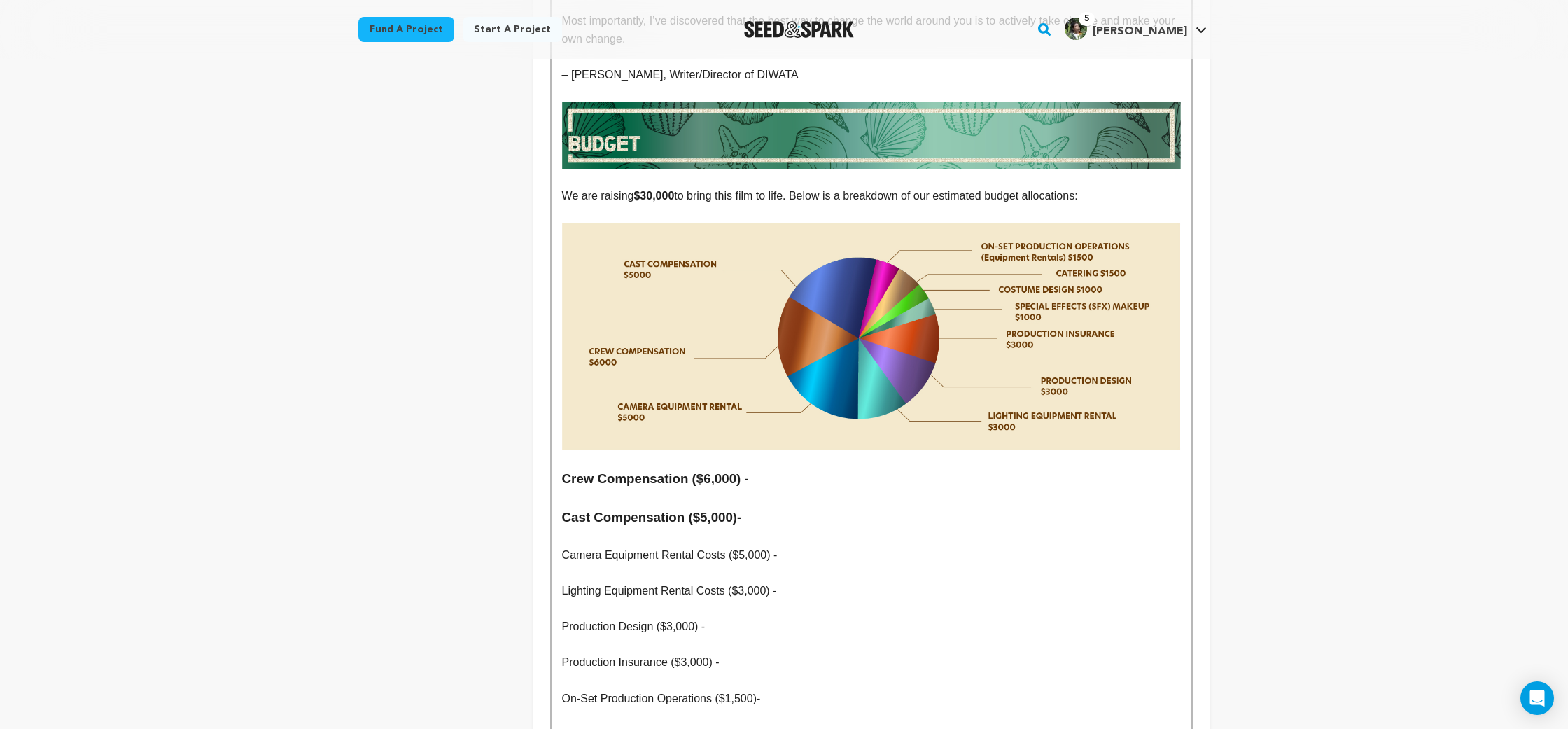
click at [672, 546] on p "Camera Equipment Rental Costs ($5,000) -" at bounding box center [871, 555] width 619 height 18
click at [563, 468] on h3 "Crew Compensation ($6,000) -" at bounding box center [871, 478] width 619 height 21
drag, startPoint x: 563, startPoint y: 375, endPoint x: 753, endPoint y: 381, distance: 190.1
click at [753, 468] on h3 "Crew Compensation ($6,000) -" at bounding box center [871, 478] width 619 height 21
click at [735, 528] on p at bounding box center [871, 537] width 619 height 18
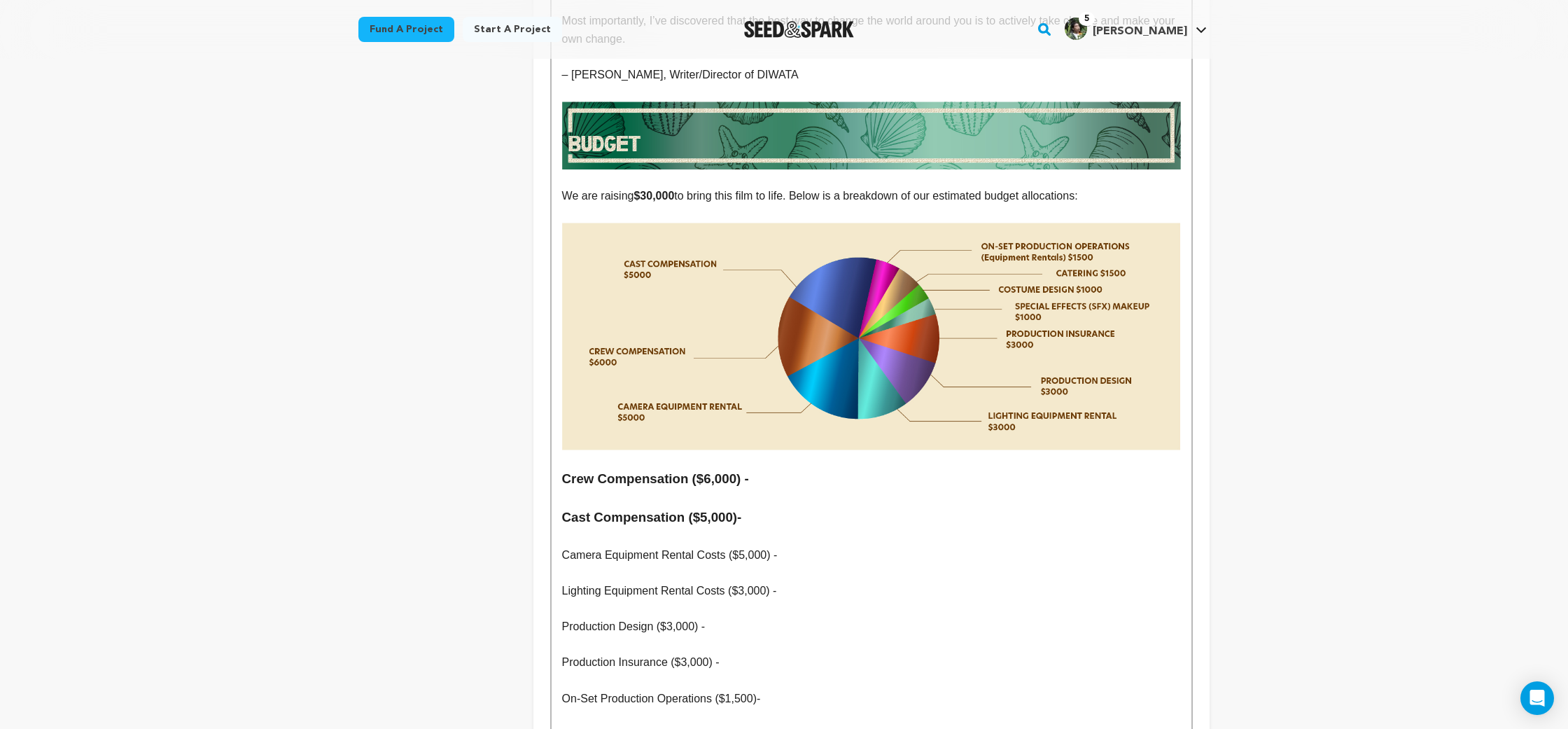
click at [574, 546] on p "Camera Equipment Rental Costs ($5,000) -" at bounding box center [871, 555] width 619 height 18
drag, startPoint x: 574, startPoint y: 450, endPoint x: 775, endPoint y: 451, distance: 201.0
click at [775, 546] on p "Camera Equipment Rental Costs ($5,000) -" at bounding box center [871, 555] width 619 height 18
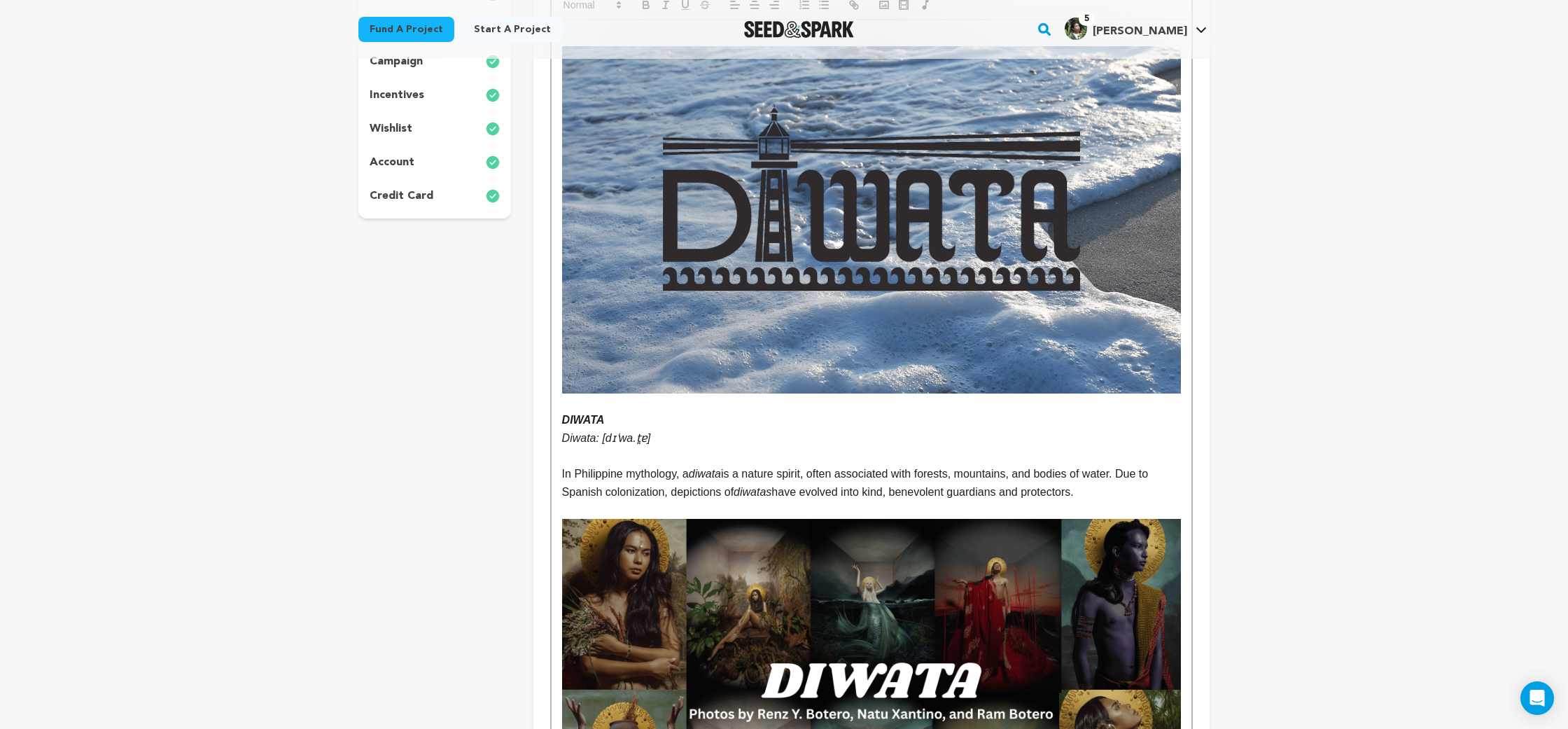
scroll to position [0, 0]
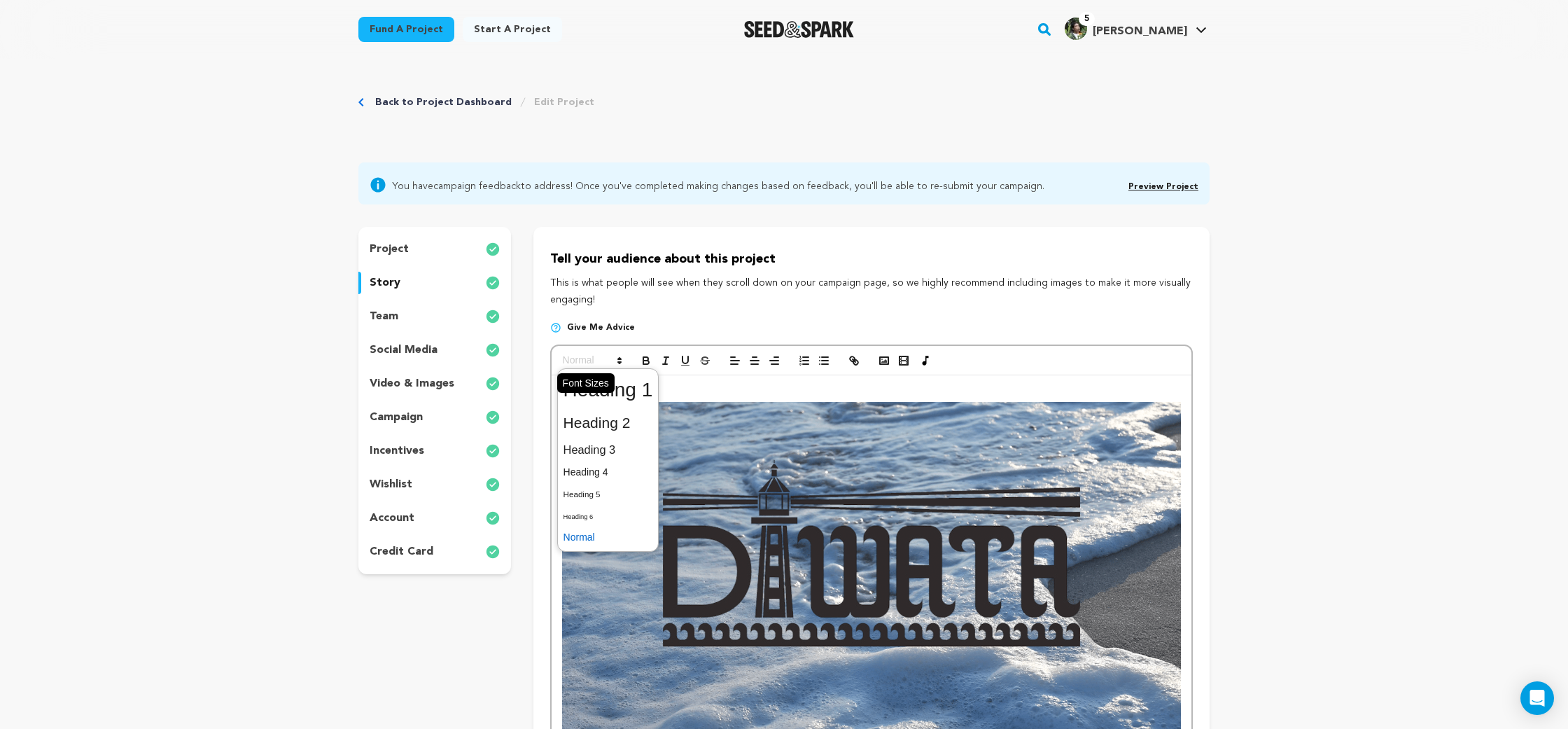
click at [584, 364] on span at bounding box center [592, 360] width 69 height 17
click at [594, 448] on span at bounding box center [608, 450] width 90 height 25
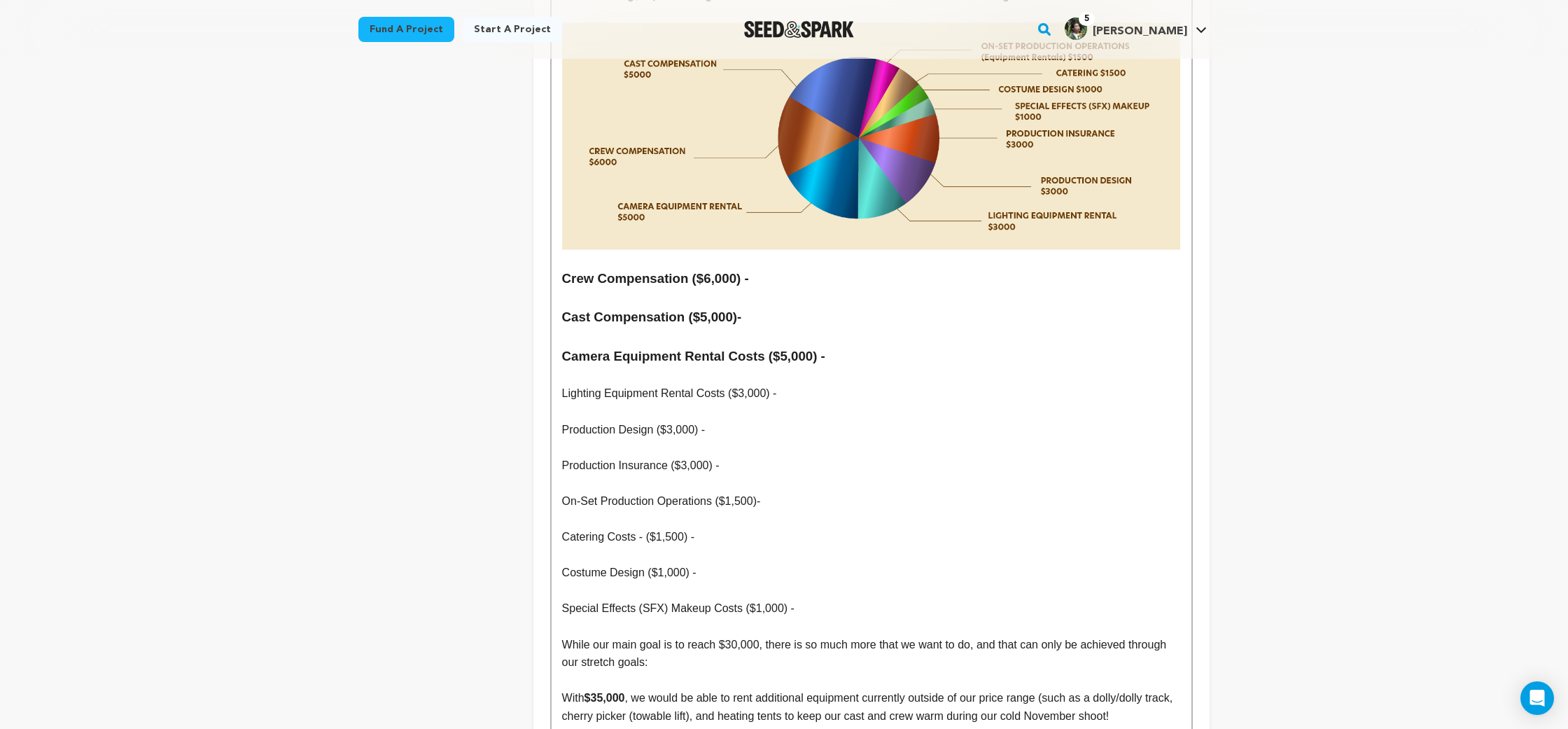
scroll to position [6361, 0]
click at [644, 547] on p at bounding box center [871, 556] width 619 height 18
click at [574, 385] on p "Lighting Equipment Rental Costs ($3,000) -" at bounding box center [871, 394] width 619 height 18
drag, startPoint x: 574, startPoint y: 294, endPoint x: 777, endPoint y: 294, distance: 203.0
click at [777, 385] on p "Lighting Equipment Rental Costs ($3,000) -" at bounding box center [871, 394] width 619 height 18
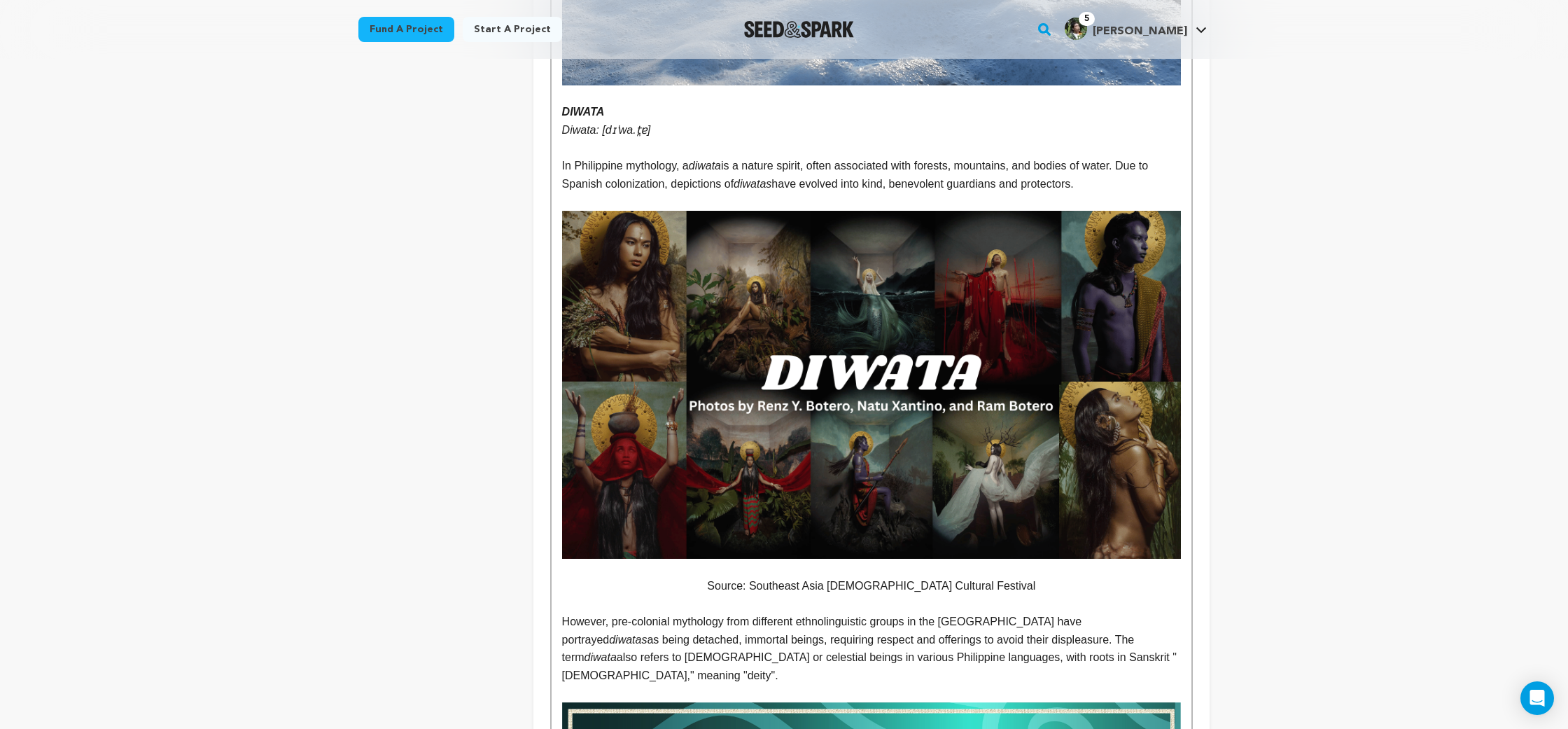
scroll to position [0, 0]
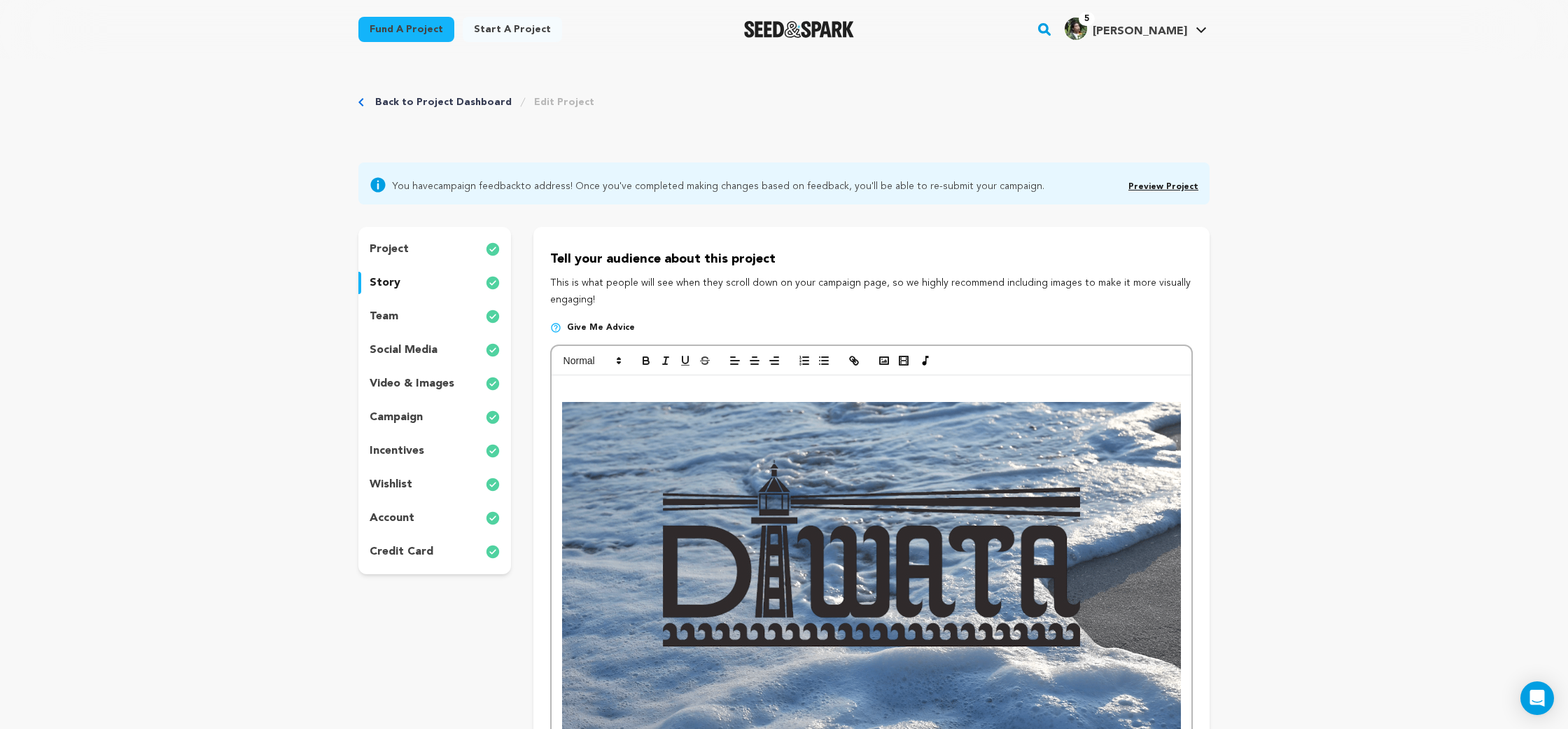
click at [595, 352] on div at bounding box center [871, 360] width 640 height 30
click at [601, 360] on span at bounding box center [592, 360] width 69 height 17
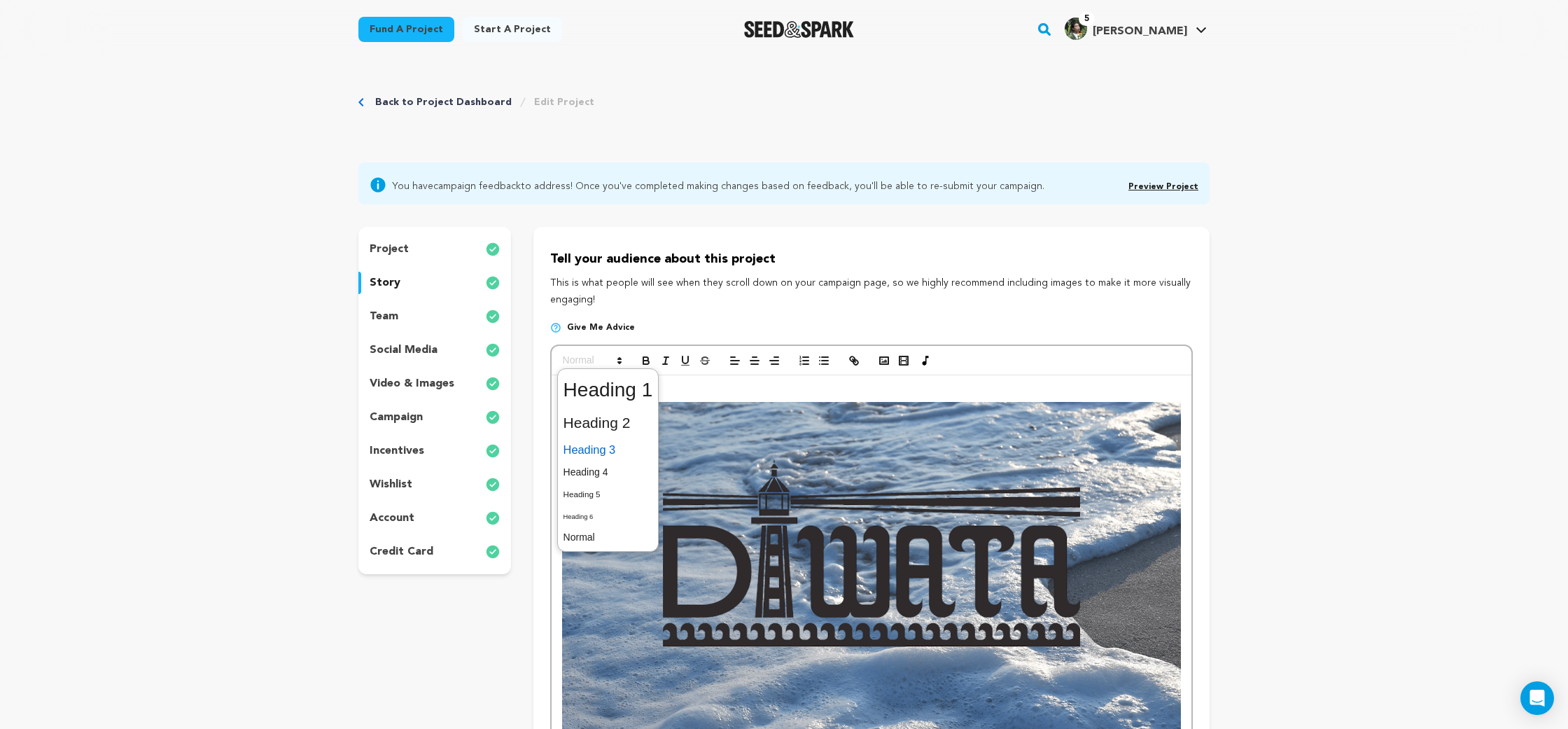
click at [618, 447] on span at bounding box center [608, 450] width 90 height 25
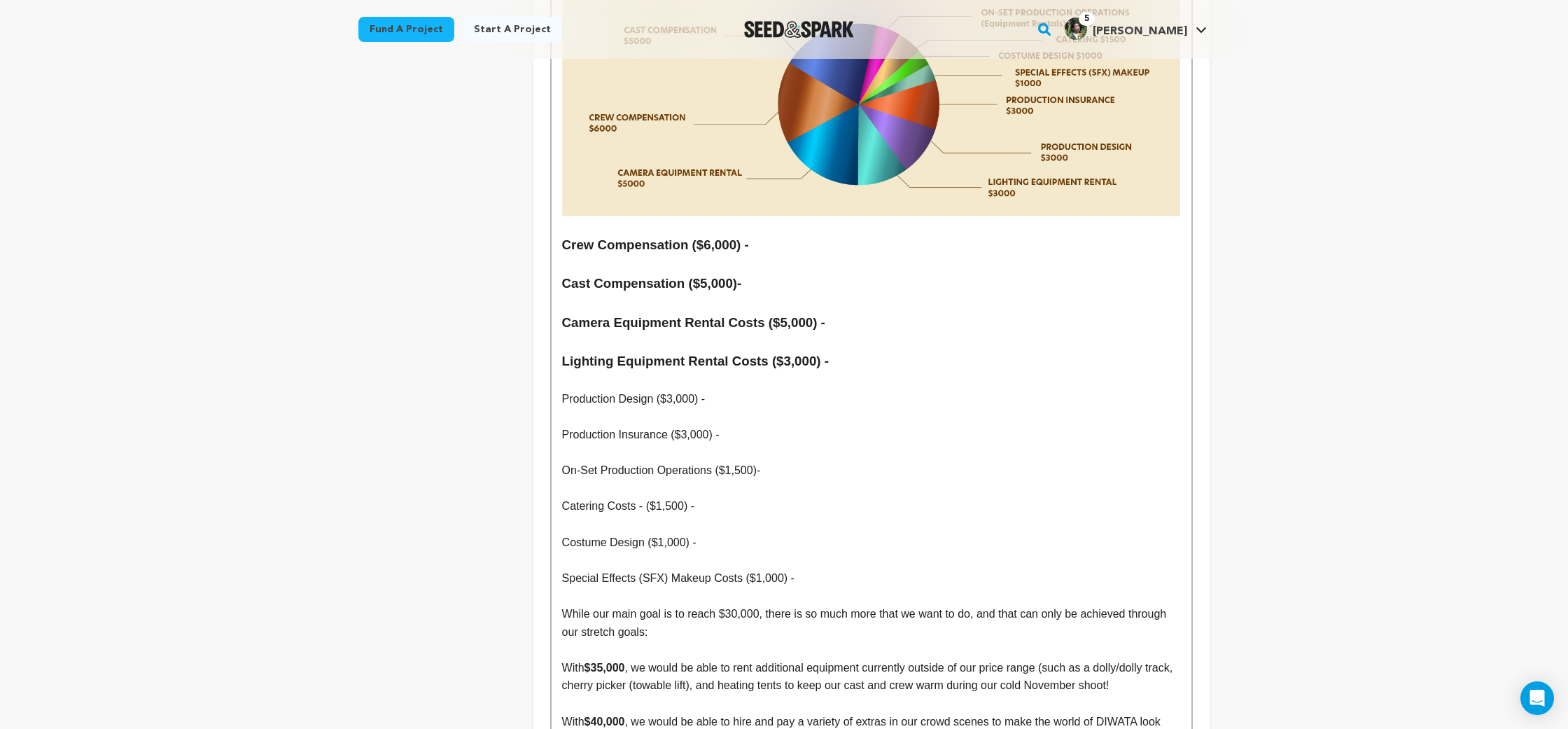
scroll to position [6396, 0]
click at [655, 533] on p "Costume Design ($1,000) -" at bounding box center [871, 541] width 619 height 18
click at [596, 389] on p "Production Design ($3,000) -" at bounding box center [871, 397] width 619 height 18
drag, startPoint x: 596, startPoint y: 295, endPoint x: 697, endPoint y: 297, distance: 101.0
click at [697, 389] on p "Production Design ($3,000) -" at bounding box center [871, 397] width 619 height 18
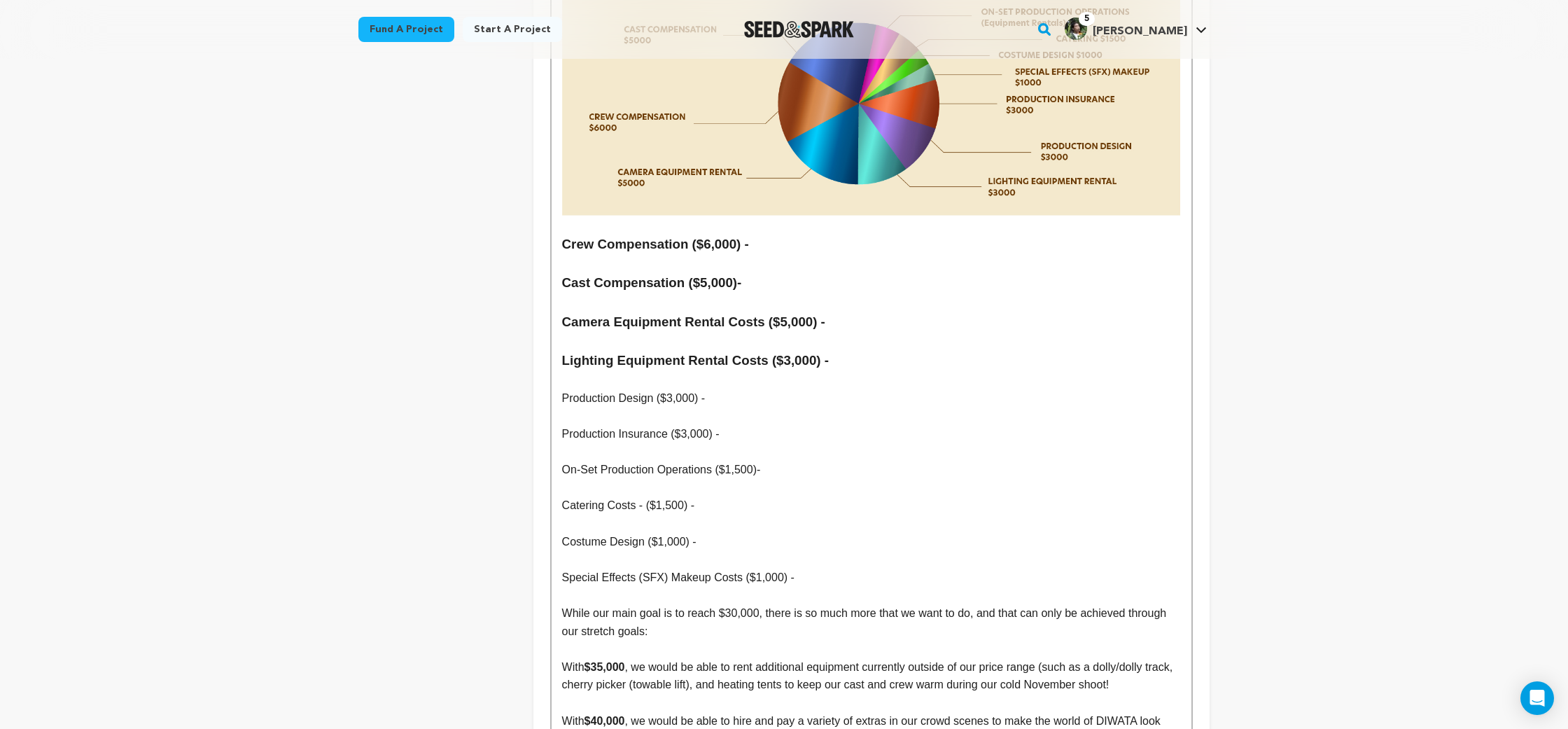
click at [579, 236] on strong "Crew Compensation ($6,000) -" at bounding box center [656, 243] width 187 height 14
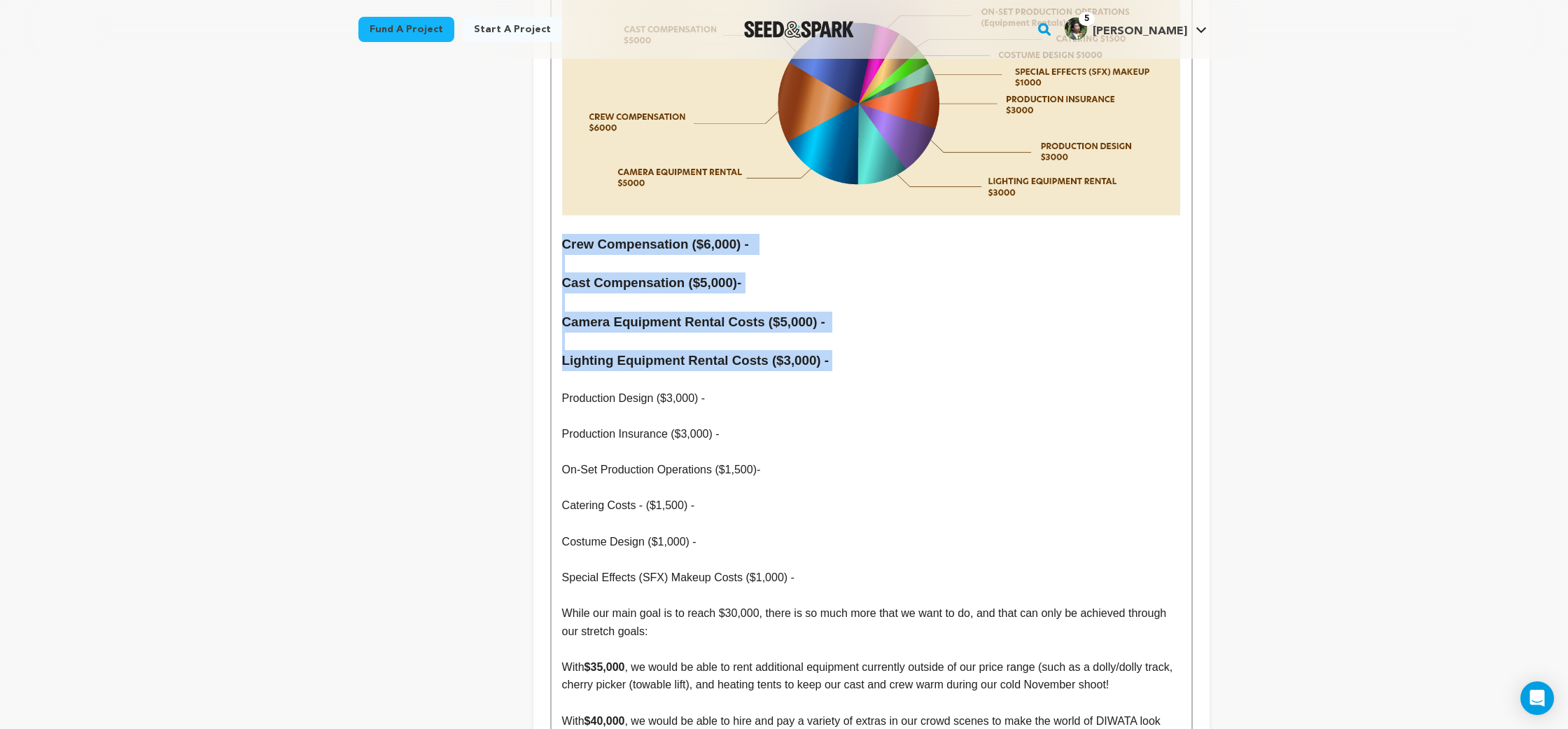
drag, startPoint x: 579, startPoint y: 133, endPoint x: 845, endPoint y: 248, distance: 289.8
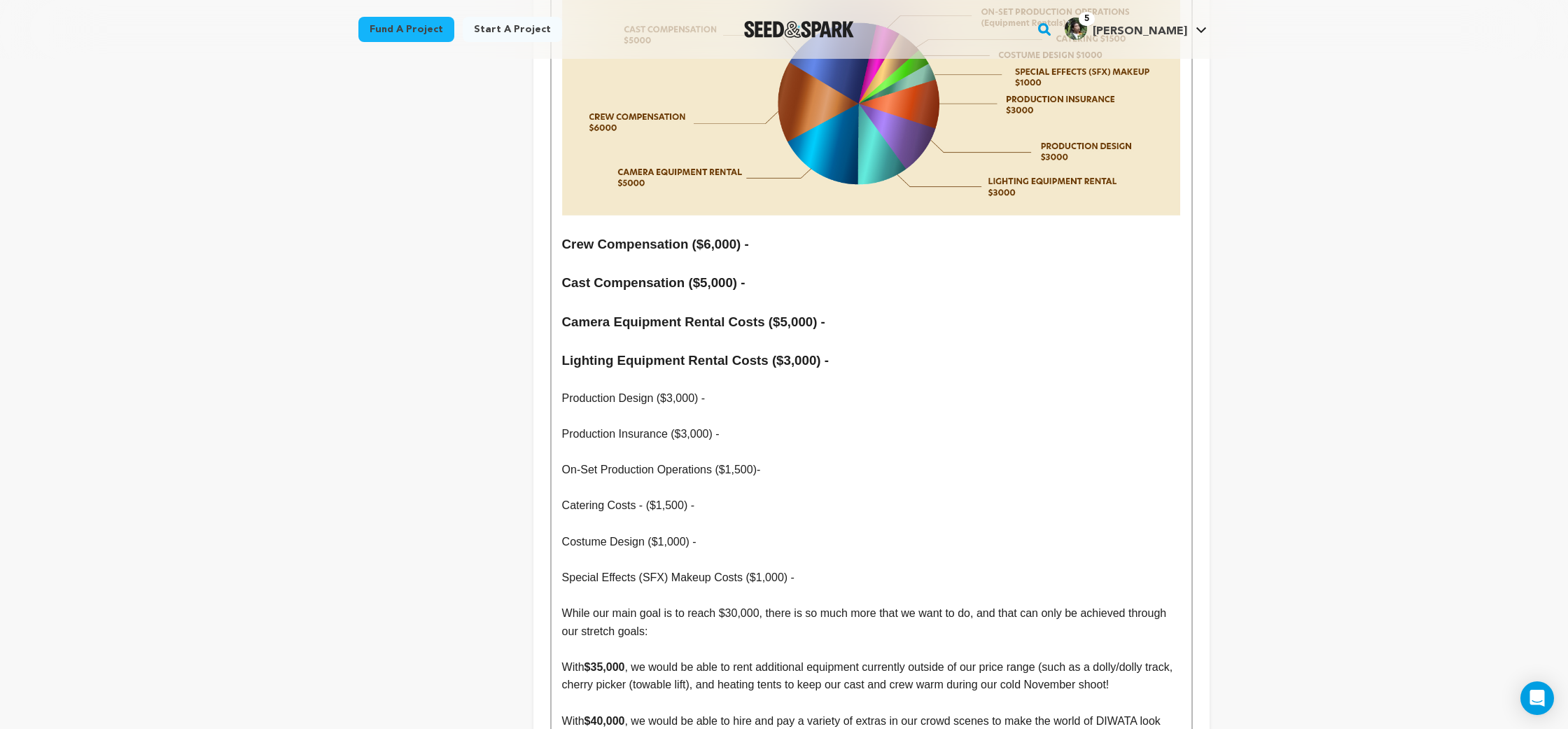
click at [782, 407] on p at bounding box center [871, 415] width 619 height 18
click at [563, 389] on p "Production Design ($3,000) -" at bounding box center [871, 397] width 619 height 18
drag, startPoint x: 563, startPoint y: 292, endPoint x: 708, endPoint y: 295, distance: 145.0
click at [708, 389] on p "Production Design ($3,000) -" at bounding box center [871, 397] width 619 height 18
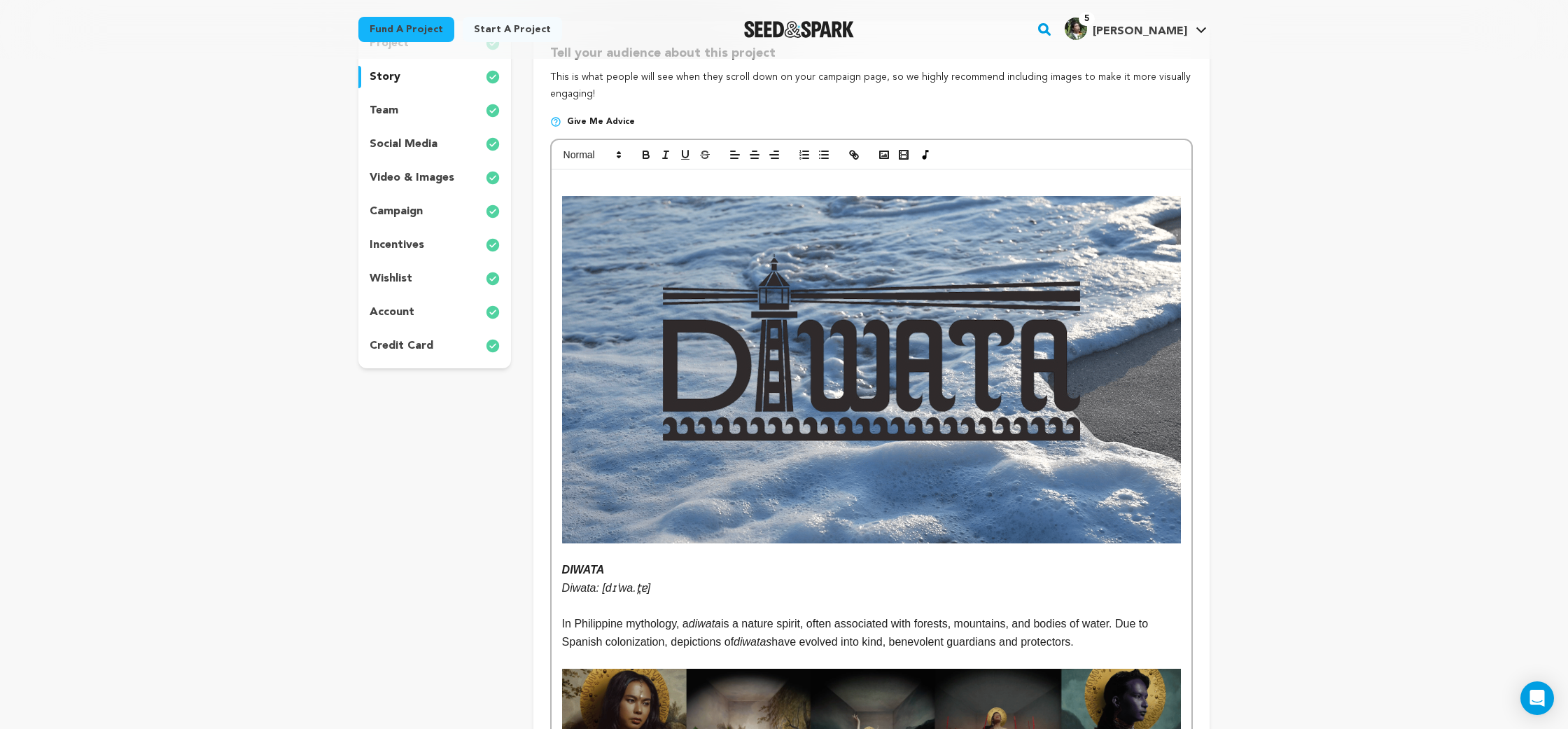
scroll to position [209, 0]
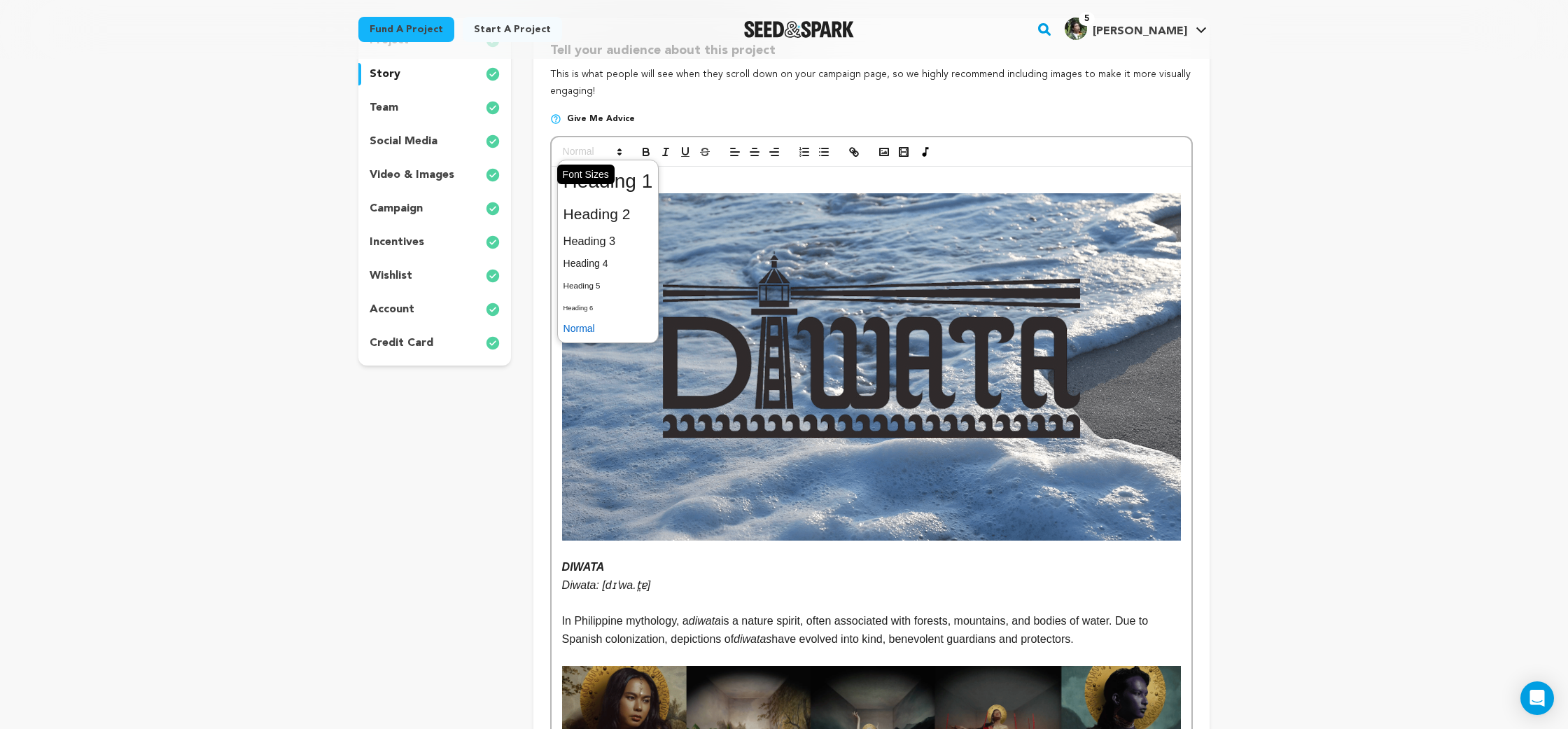
click at [584, 159] on span at bounding box center [592, 152] width 69 height 17
click at [606, 241] on span at bounding box center [608, 241] width 90 height 25
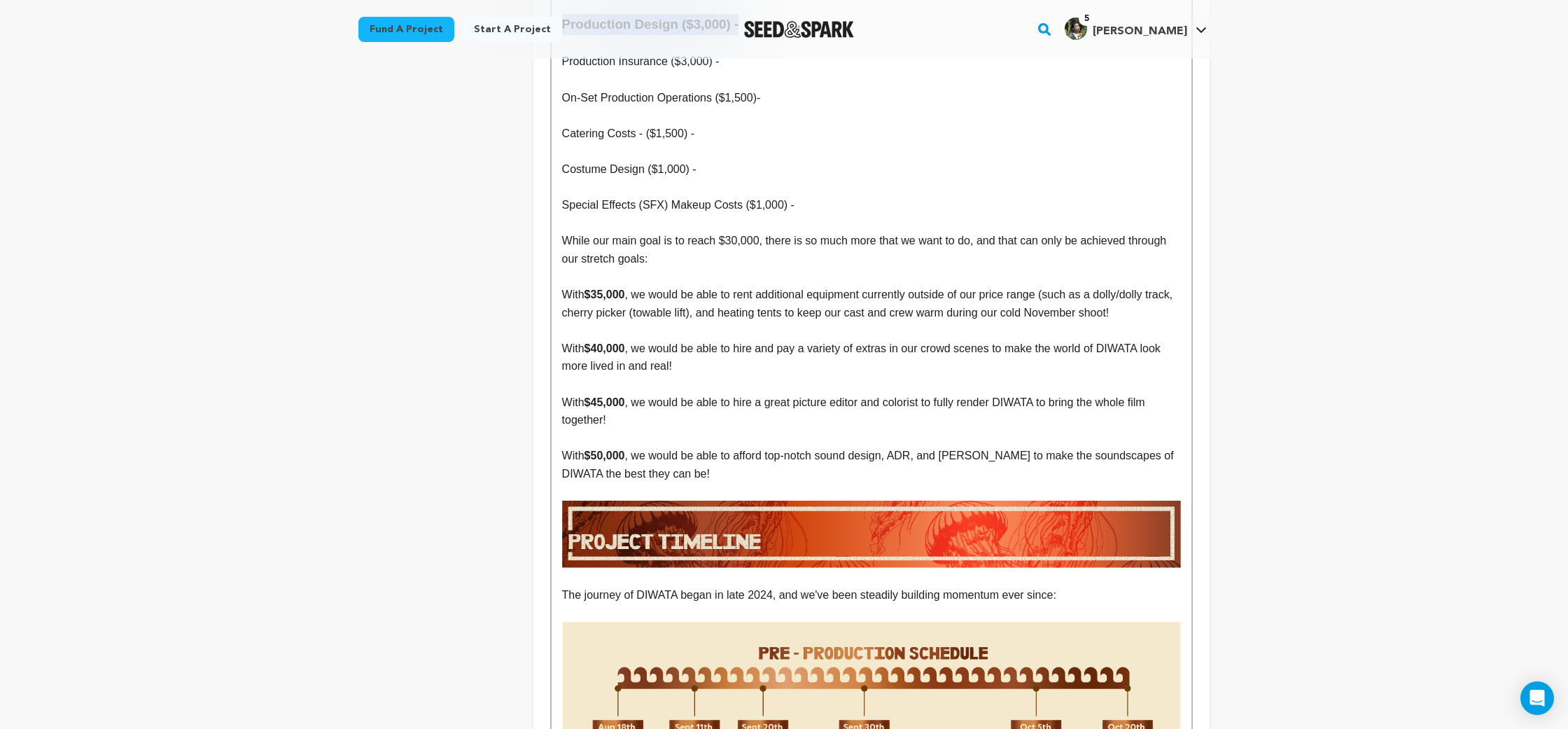
scroll to position [6442, 0]
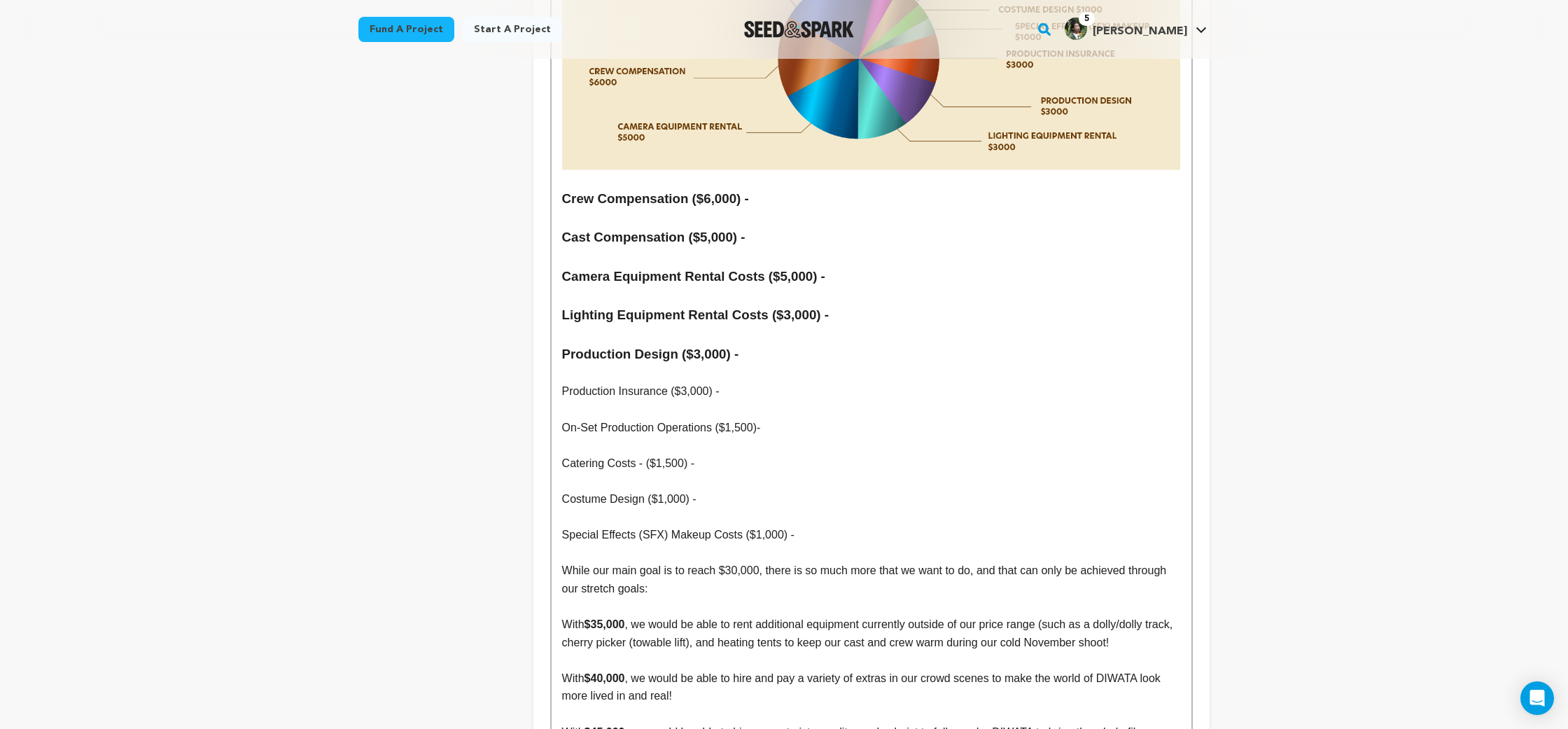
click at [661, 382] on p "Production Insurance ($3,000) -" at bounding box center [871, 391] width 619 height 18
click at [576, 382] on p "Production Insurance ($3,000) -" at bounding box center [871, 391] width 619 height 18
drag, startPoint x: 576, startPoint y: 283, endPoint x: 721, endPoint y: 291, distance: 145.2
click at [721, 382] on p "Production Insurance ($3,000) -" at bounding box center [871, 391] width 619 height 18
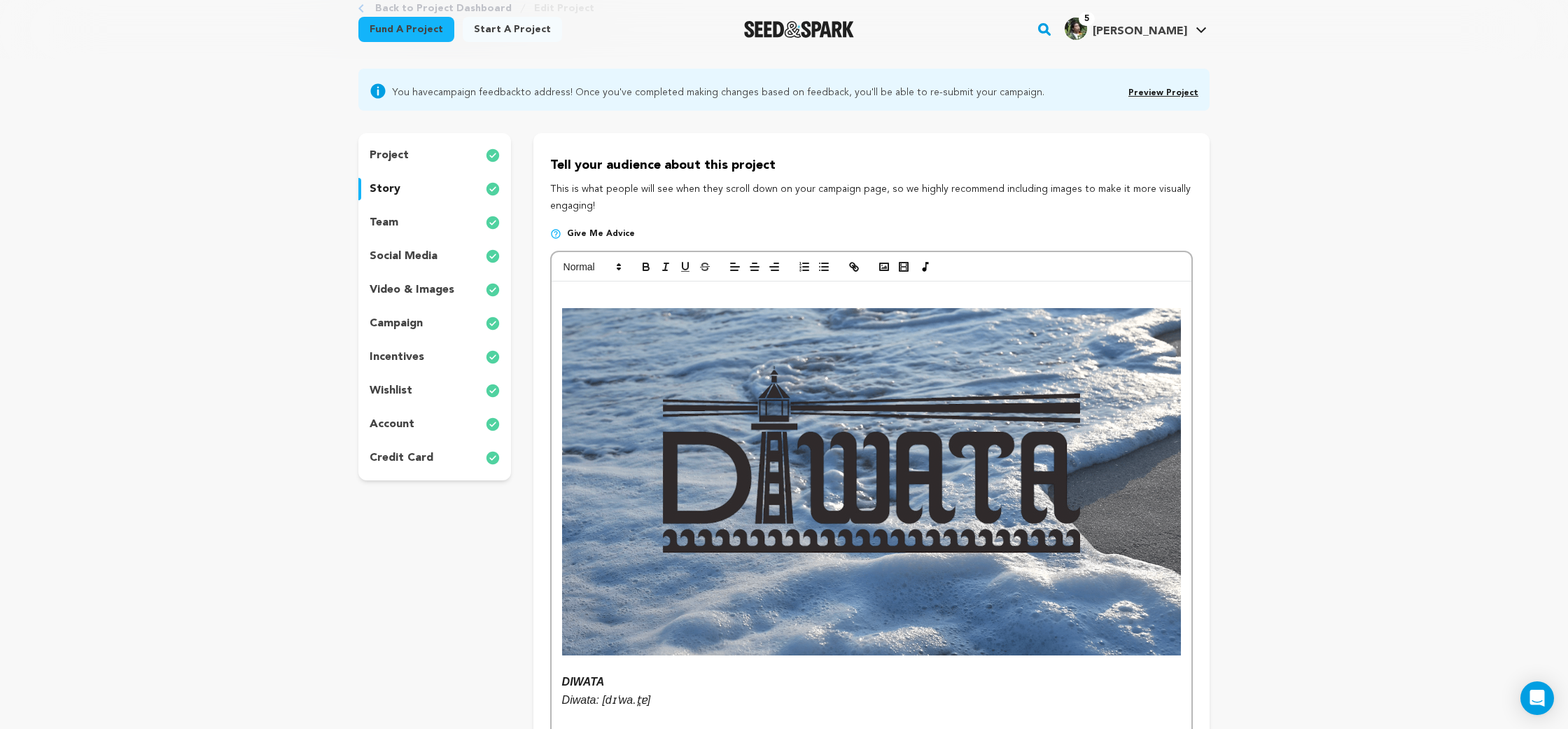
scroll to position [111, 0]
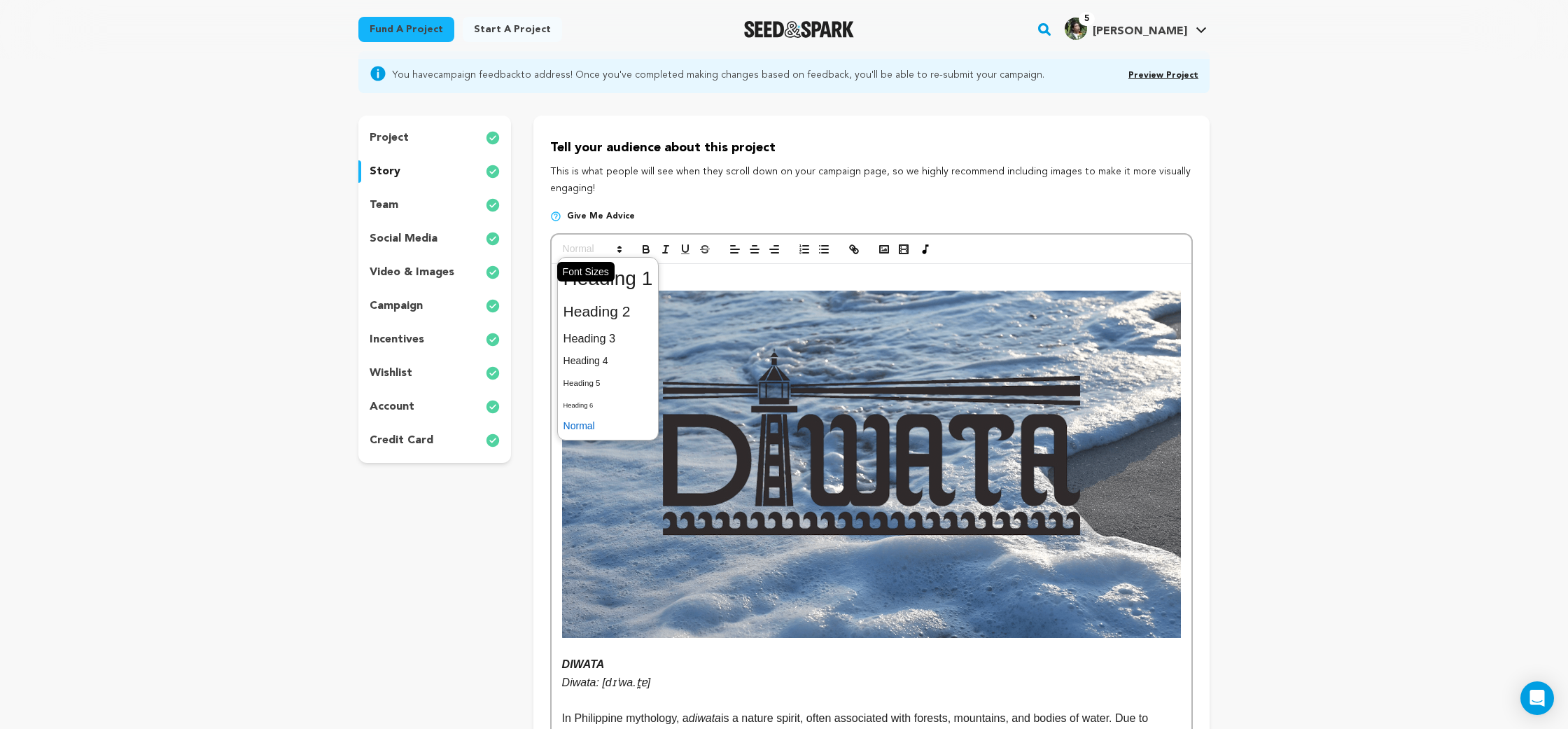
click at [610, 243] on span at bounding box center [592, 250] width 69 height 17
click at [632, 334] on span at bounding box center [608, 338] width 90 height 25
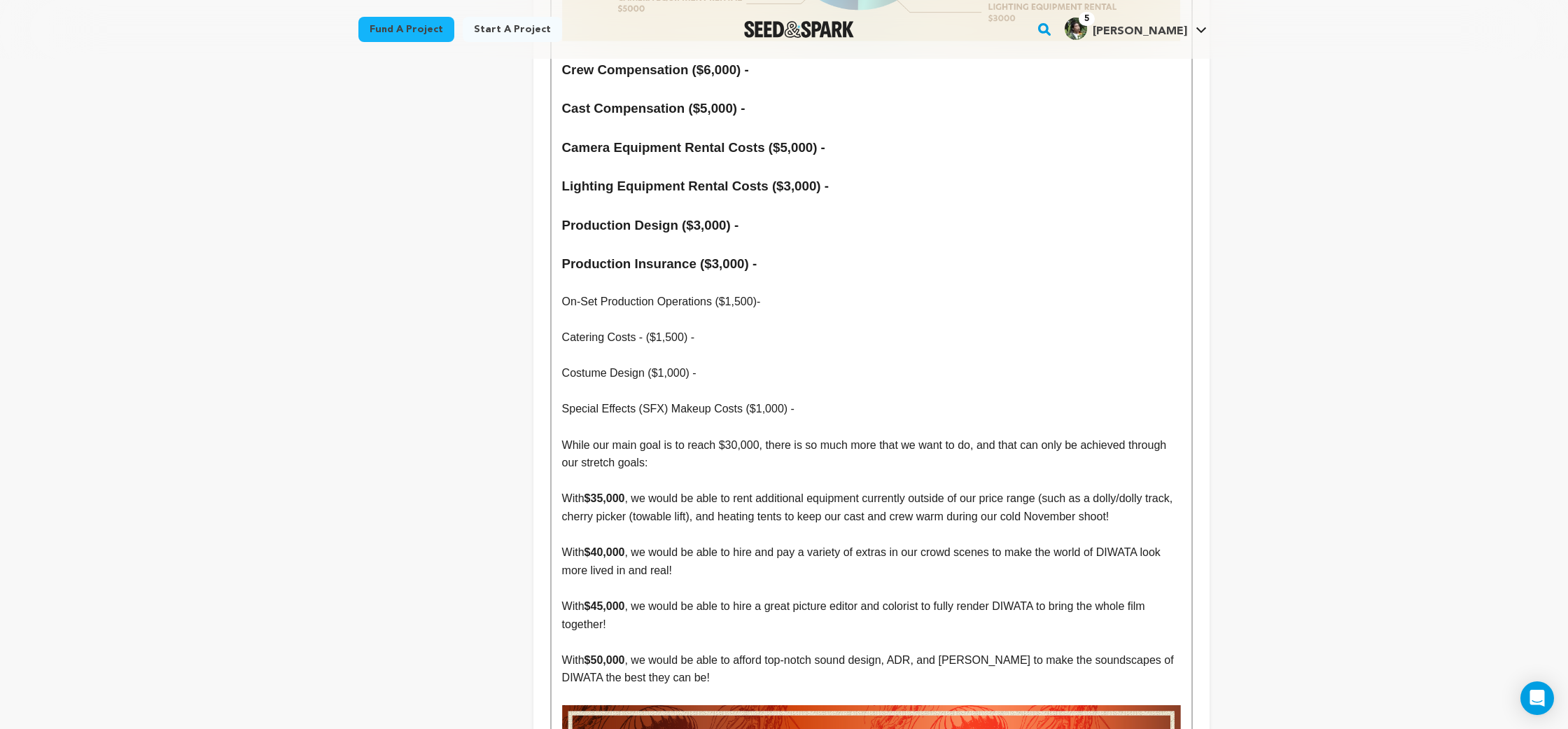
scroll to position [6566, 0]
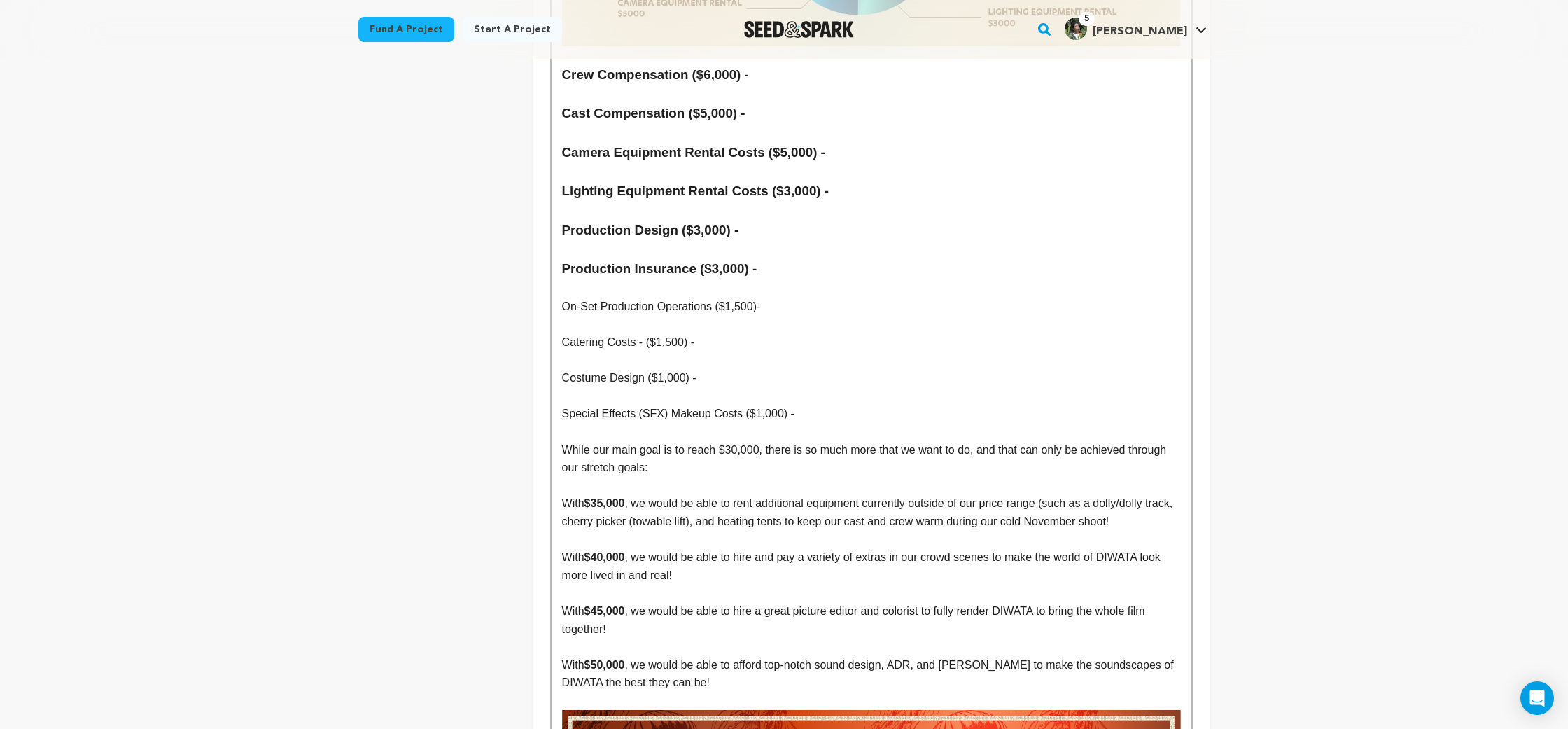
click at [684, 369] on p "Costume Design ($1,000) -" at bounding box center [871, 377] width 619 height 18
click at [563, 297] on p "On-Set Production Operations ($1,500)-" at bounding box center [871, 306] width 619 height 18
drag, startPoint x: 563, startPoint y: 197, endPoint x: 761, endPoint y: 205, distance: 198.2
click at [761, 297] on p "On-Set Production Operations ($1,500)-" at bounding box center [871, 306] width 619 height 18
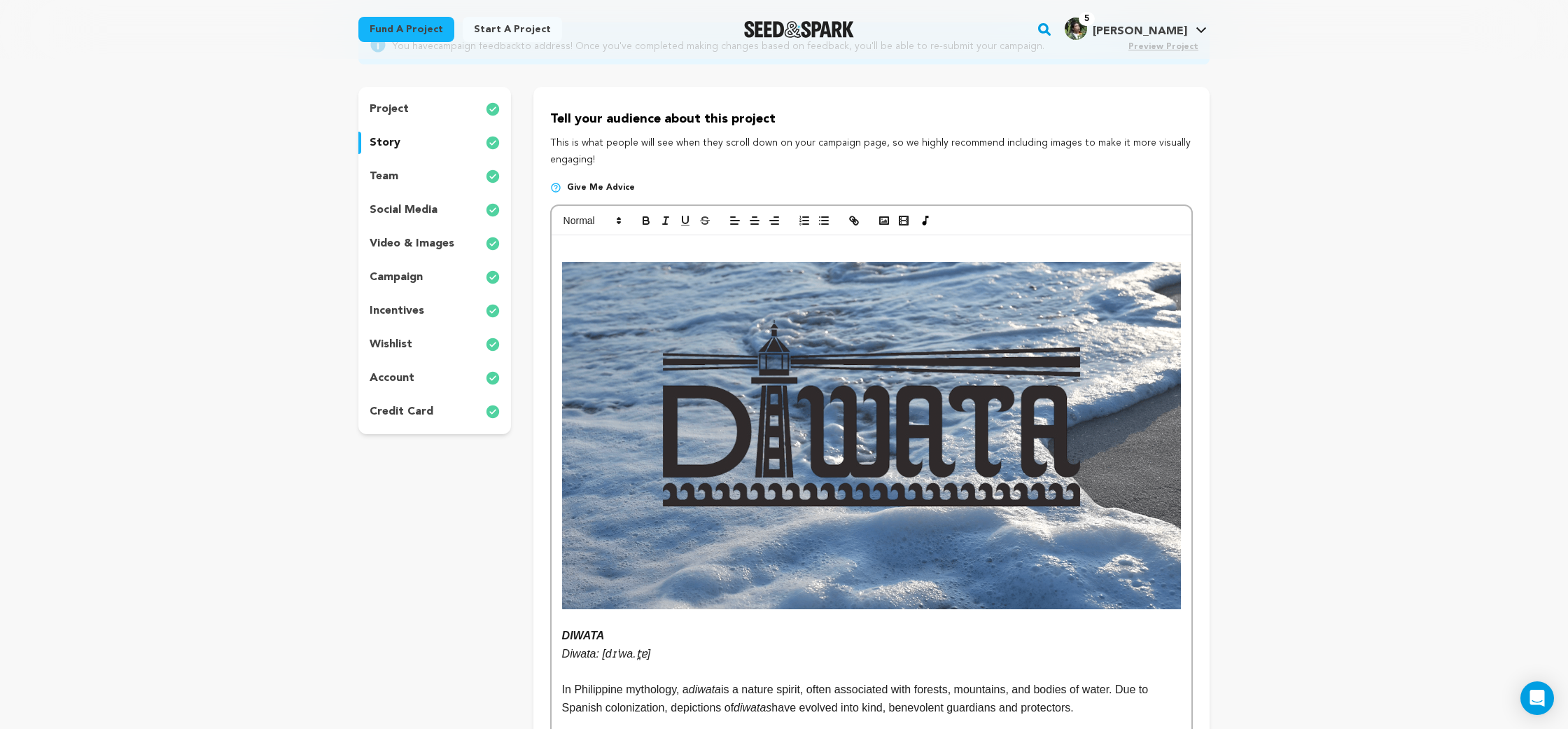
scroll to position [169, 0]
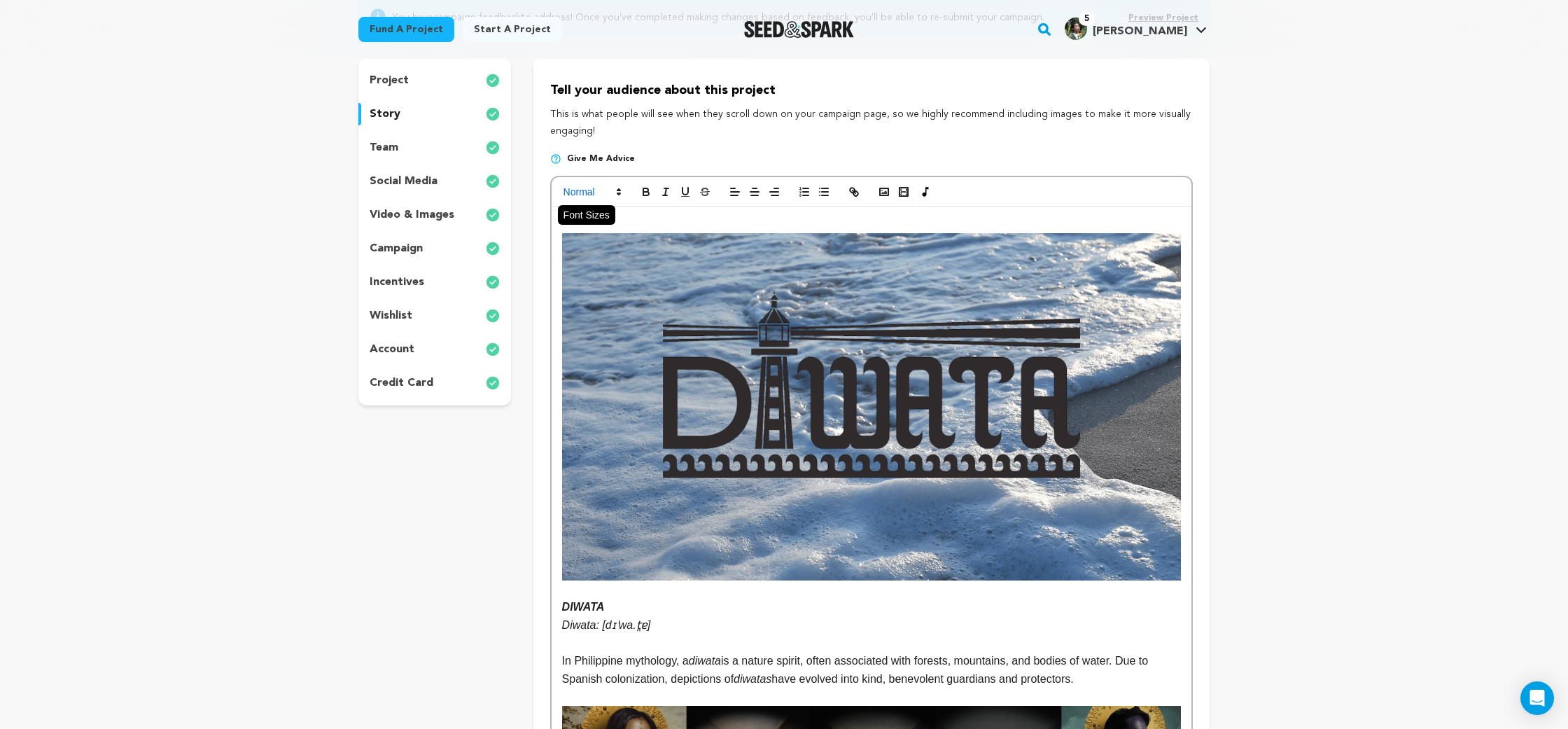
click at [598, 190] on span at bounding box center [592, 192] width 69 height 17
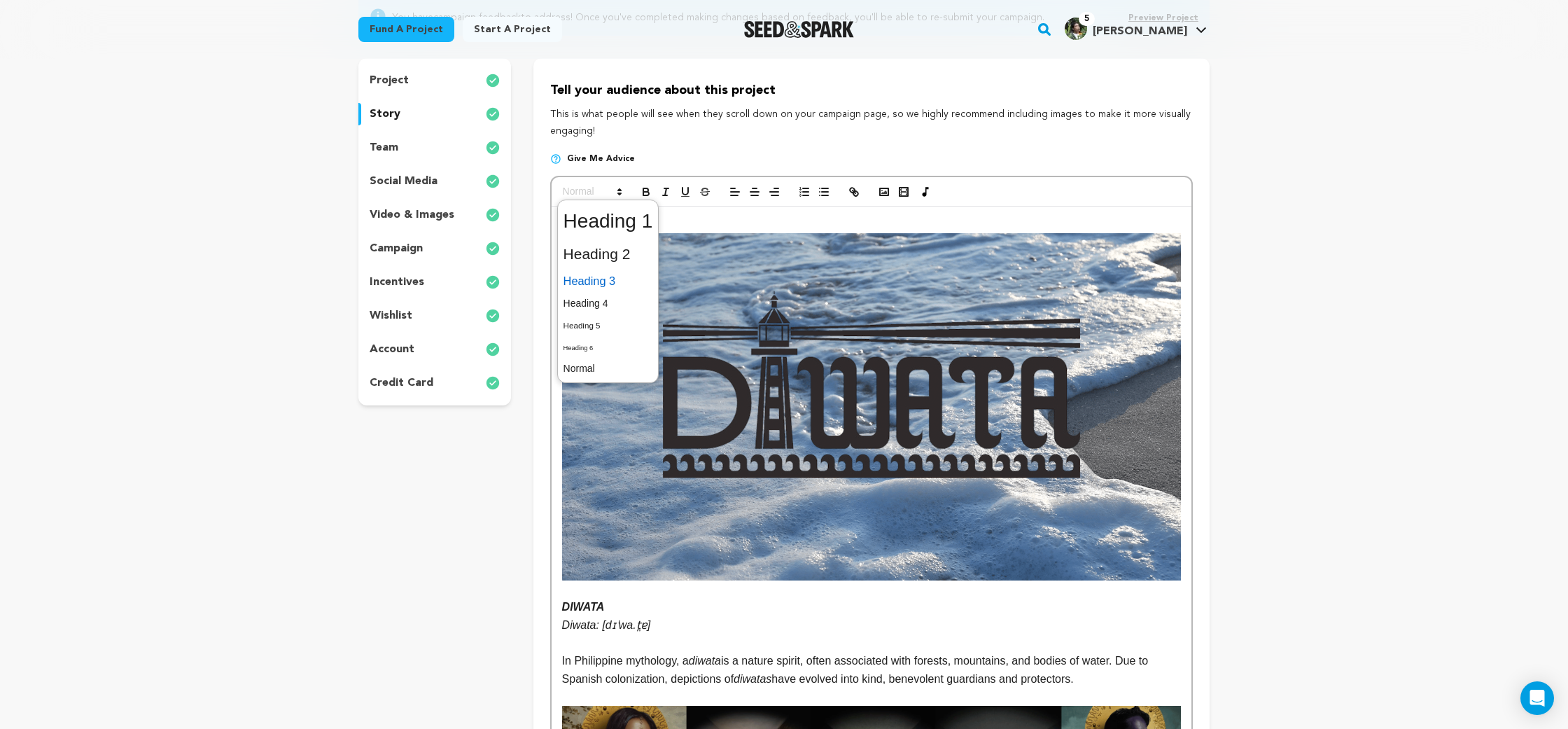
click at [608, 274] on span at bounding box center [608, 281] width 90 height 25
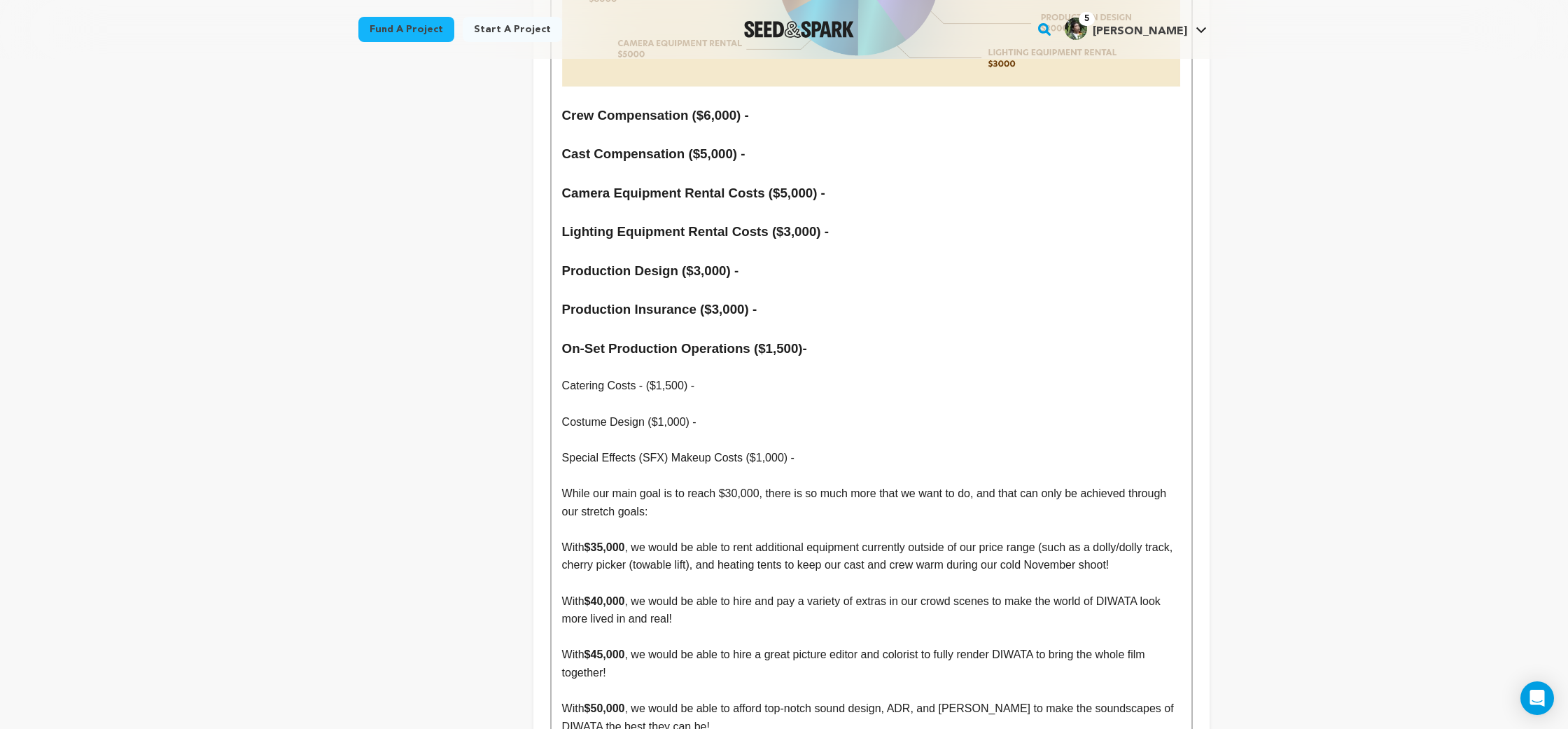
scroll to position [6529, 0]
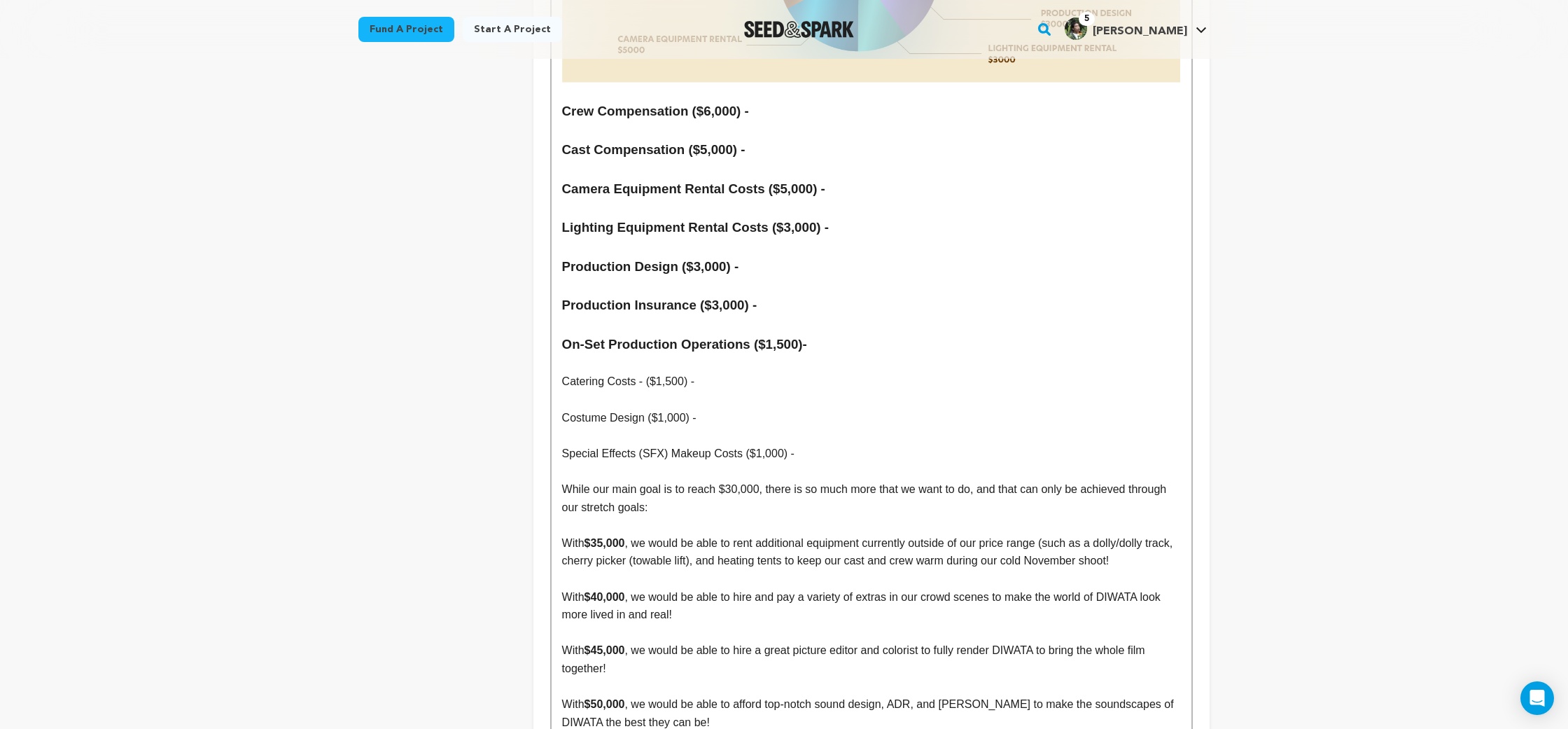
click at [621, 373] on p "Catering Costs - ($1,500) -" at bounding box center [871, 381] width 619 height 18
click at [574, 373] on p "Catering Costs - ($1,500) -" at bounding box center [871, 381] width 619 height 18
drag, startPoint x: 574, startPoint y: 277, endPoint x: 693, endPoint y: 281, distance: 119.1
click at [693, 373] on p "Catering Costs - ($1,500) -" at bounding box center [871, 381] width 619 height 18
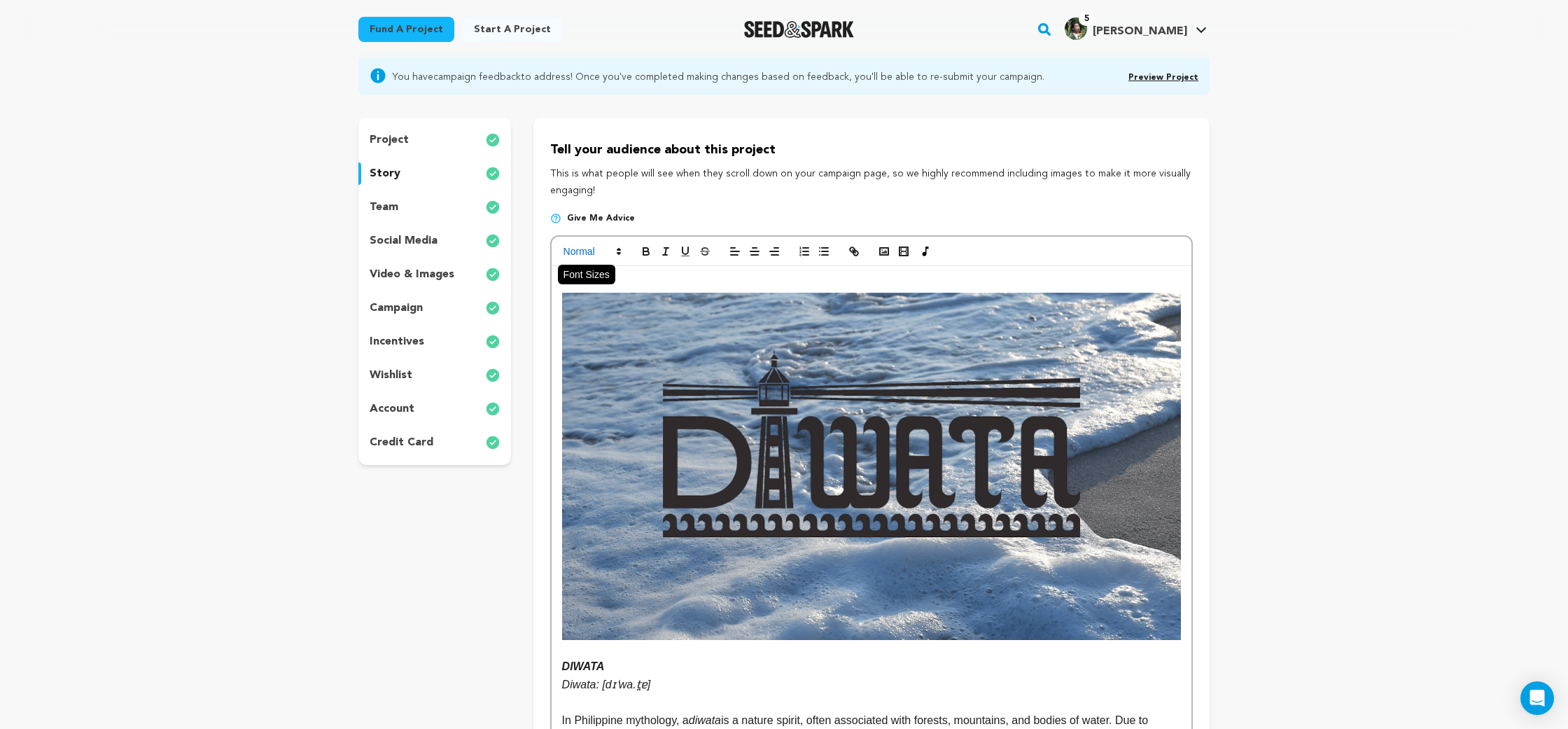
scroll to position [111, 0]
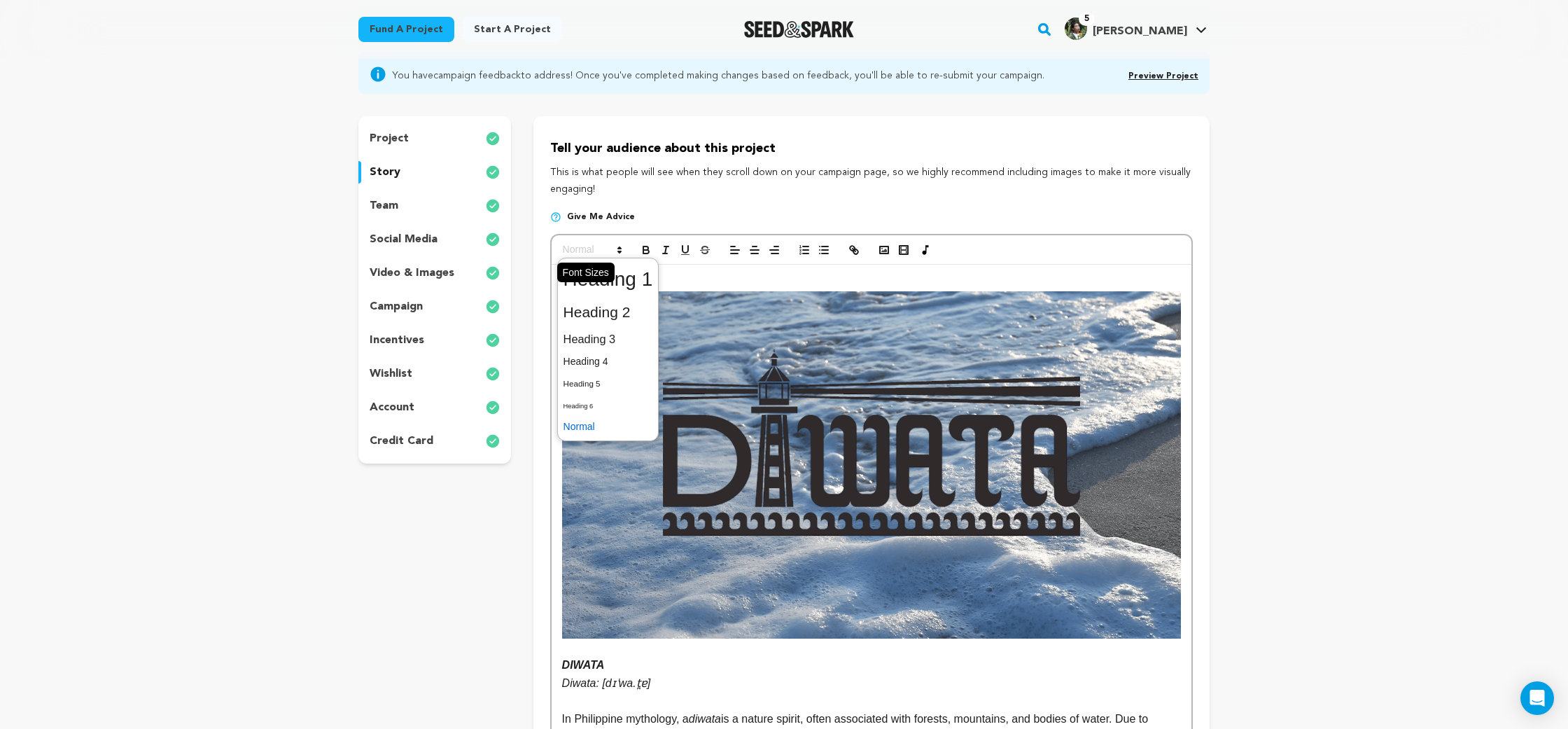
click at [605, 249] on span at bounding box center [592, 250] width 69 height 17
click at [605, 337] on span at bounding box center [608, 339] width 90 height 25
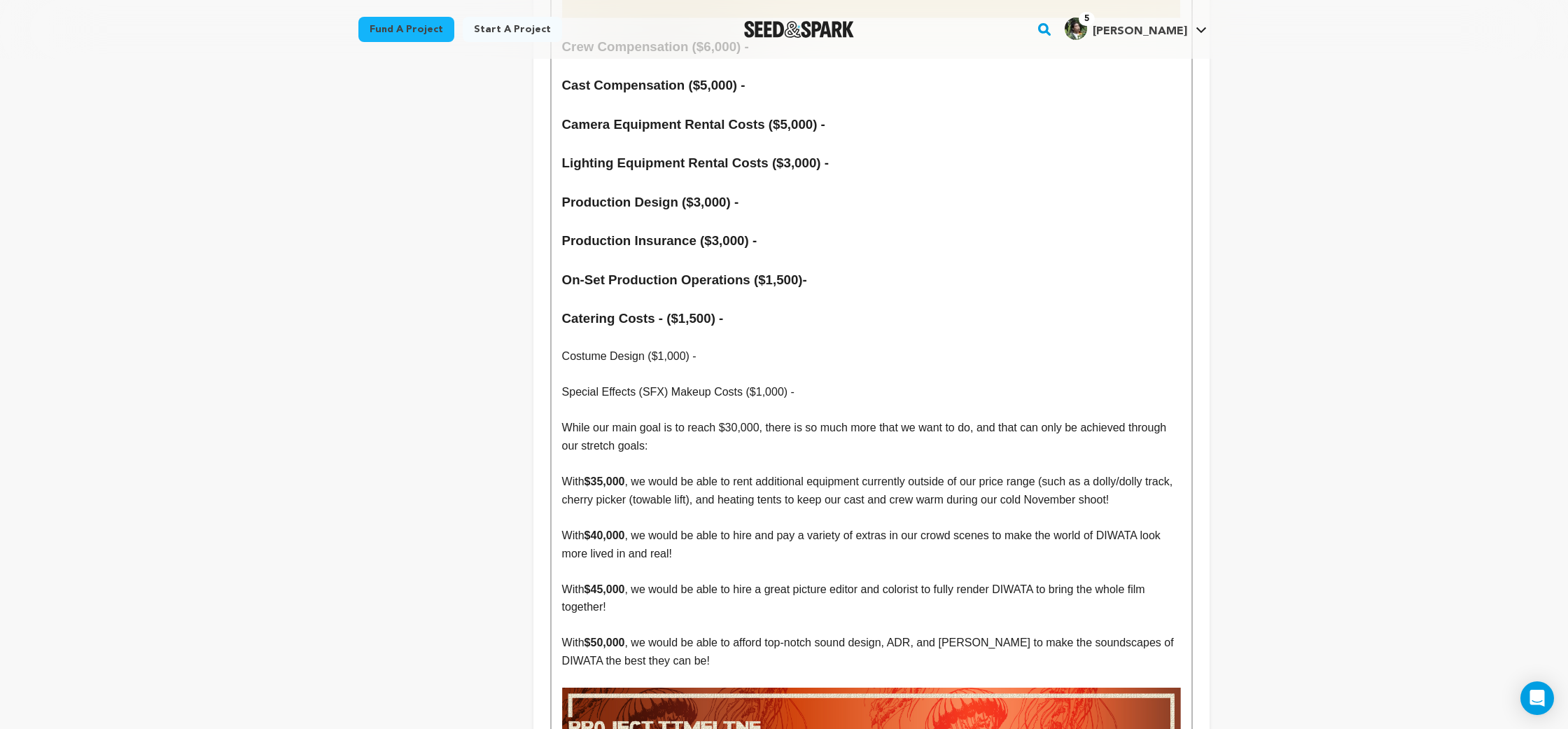
scroll to position [6582, 0]
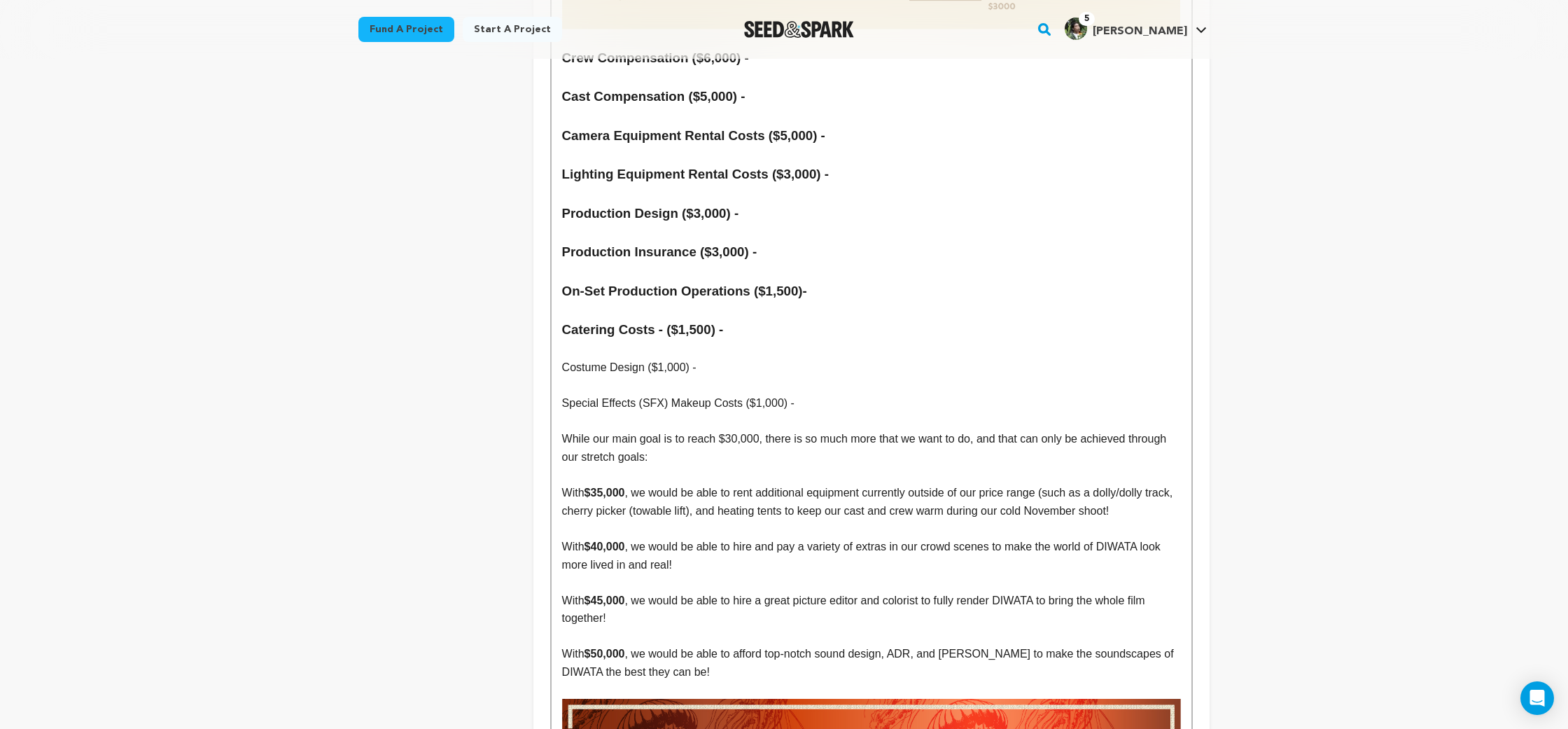
click at [580, 358] on p "Costume Design ($1,000) -" at bounding box center [871, 367] width 619 height 18
drag, startPoint x: 580, startPoint y: 265, endPoint x: 694, endPoint y: 266, distance: 114.0
click at [694, 358] on p "Costume Design ($1,000) -" at bounding box center [871, 367] width 619 height 18
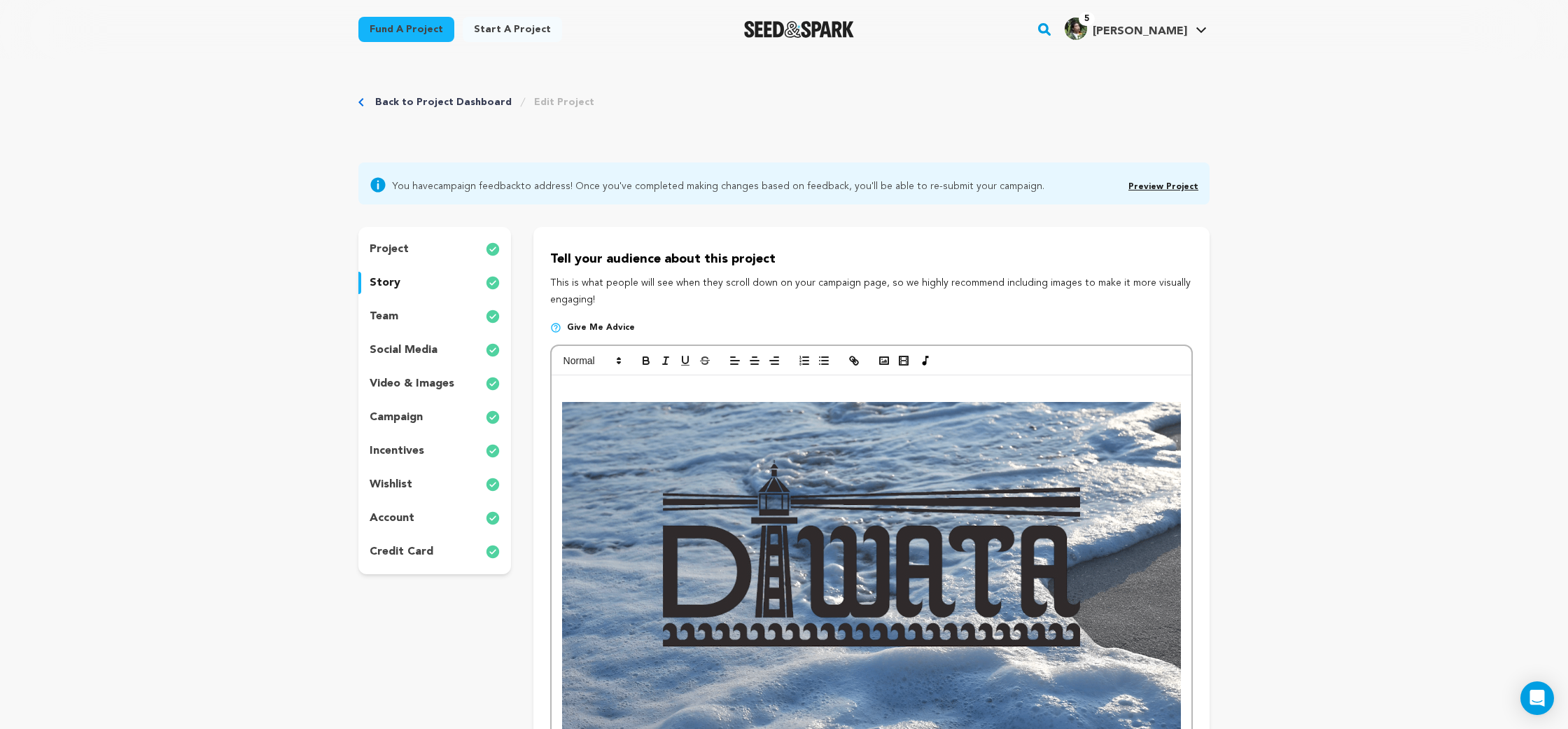
scroll to position [124, 0]
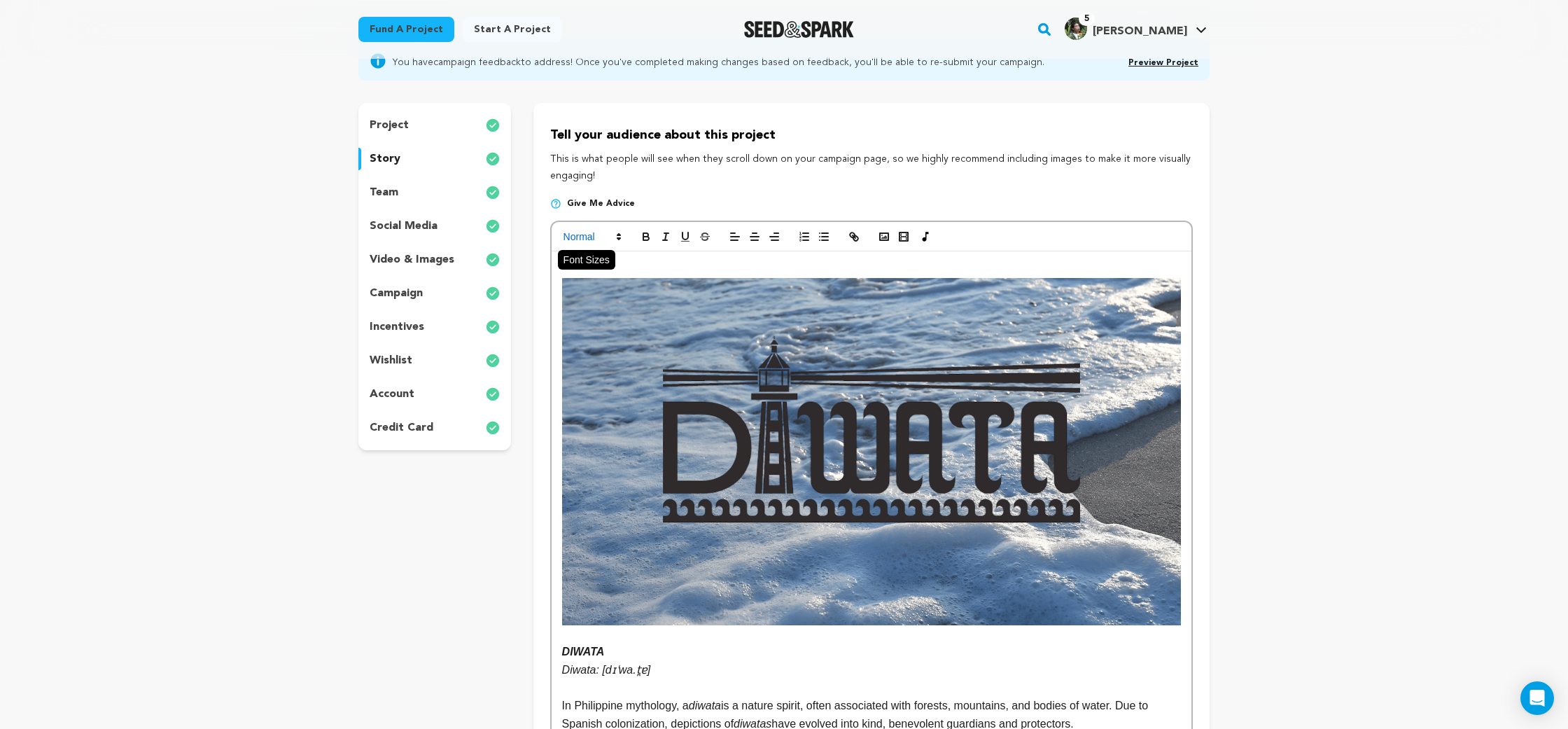
click at [608, 235] on span at bounding box center [592, 236] width 69 height 17
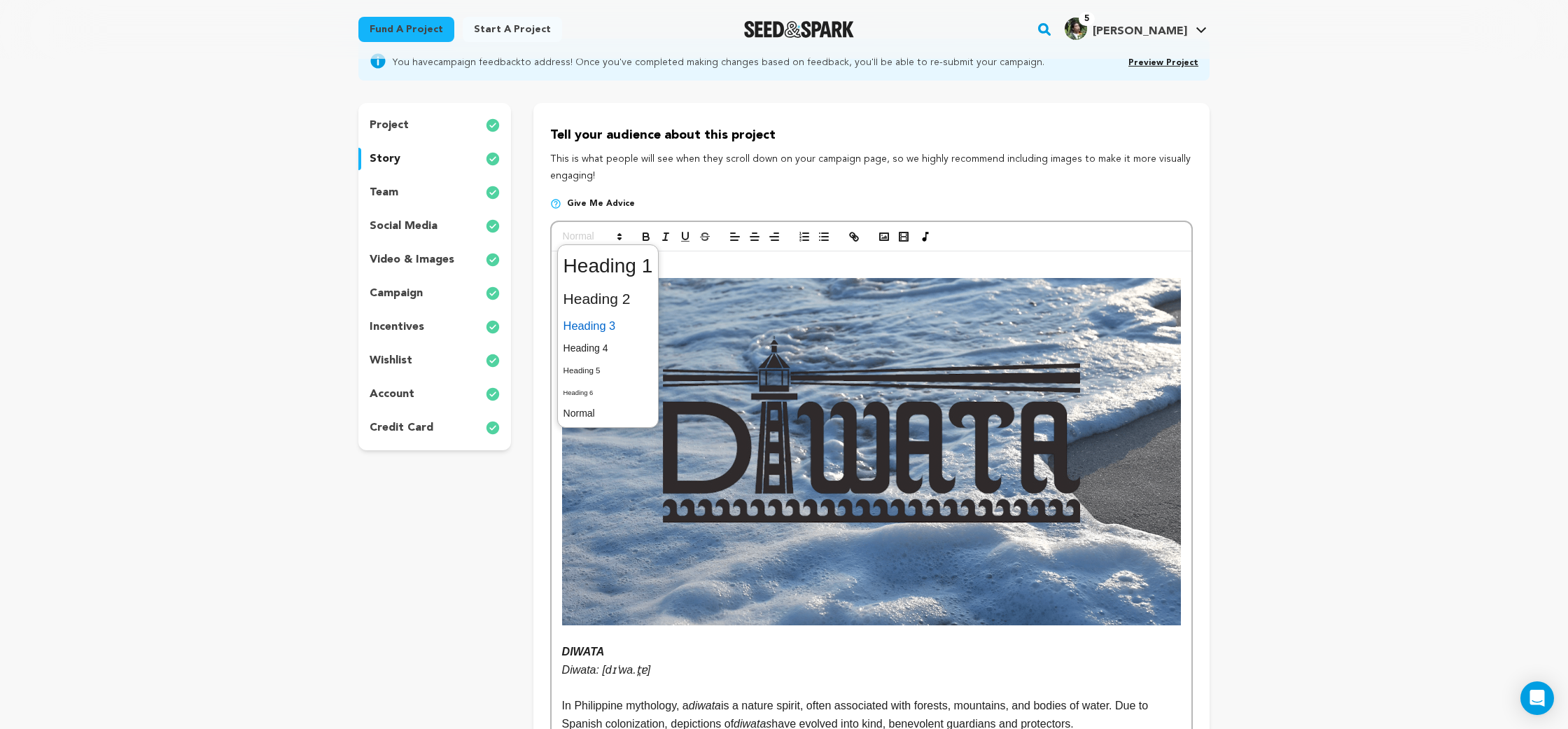
click at [622, 323] on span at bounding box center [608, 326] width 90 height 25
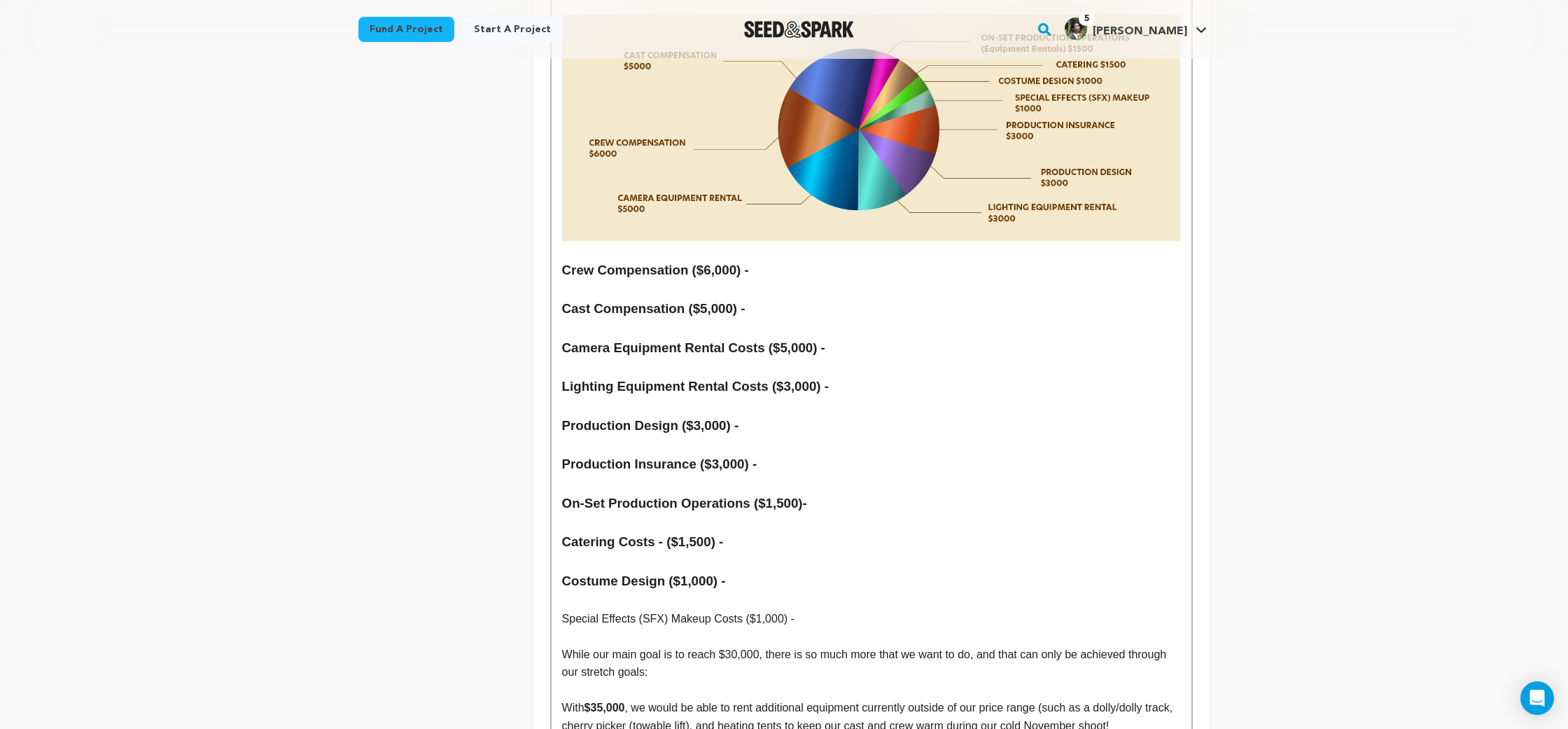
scroll to position [6536, 0]
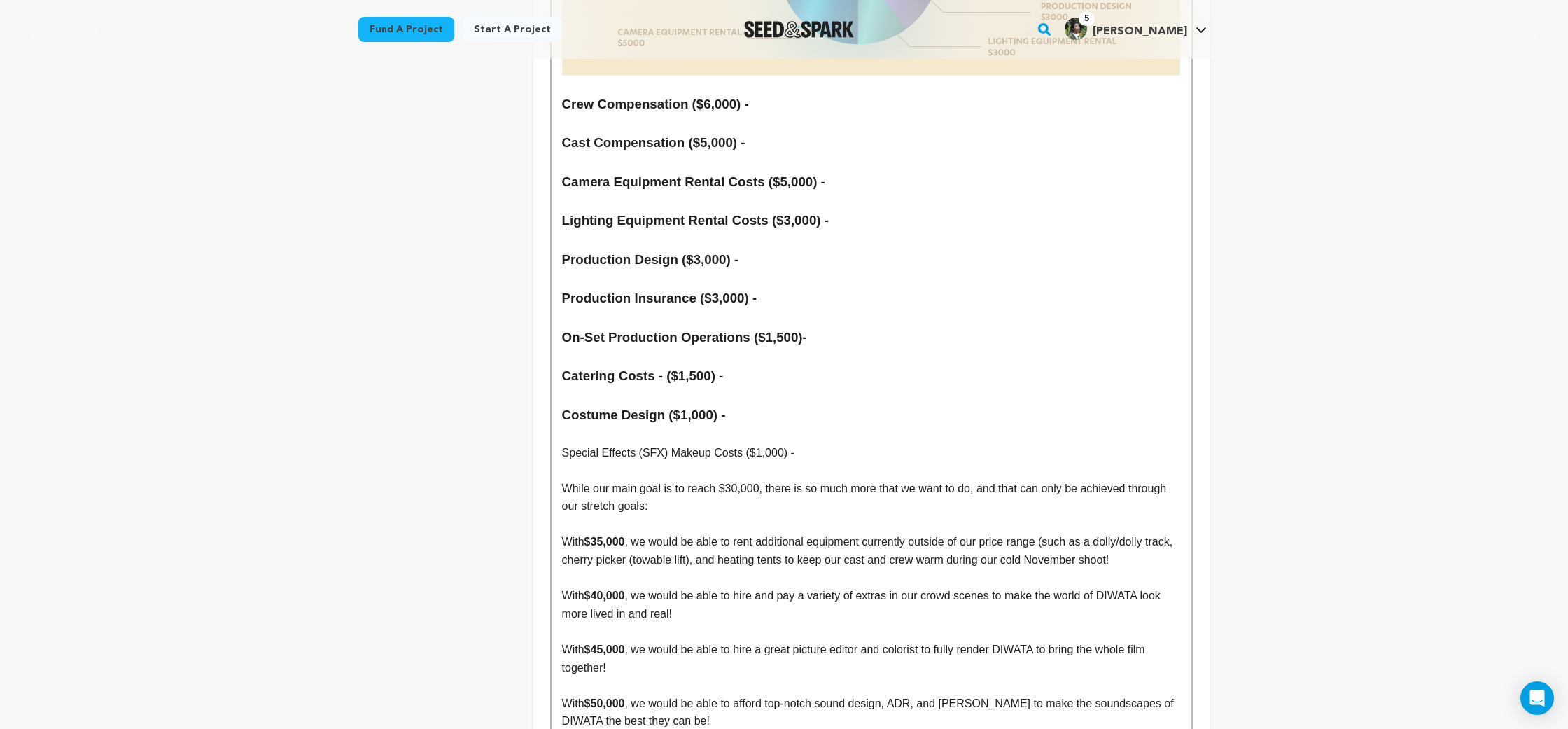
click at [579, 444] on p "Special Effects (SFX) Makeup Costs ($1,000) -" at bounding box center [871, 453] width 619 height 18
drag, startPoint x: 579, startPoint y: 346, endPoint x: 794, endPoint y: 349, distance: 215.0
click at [794, 444] on p "Special Effects (SFX) Makeup Costs ($1,000) -" at bounding box center [871, 453] width 619 height 18
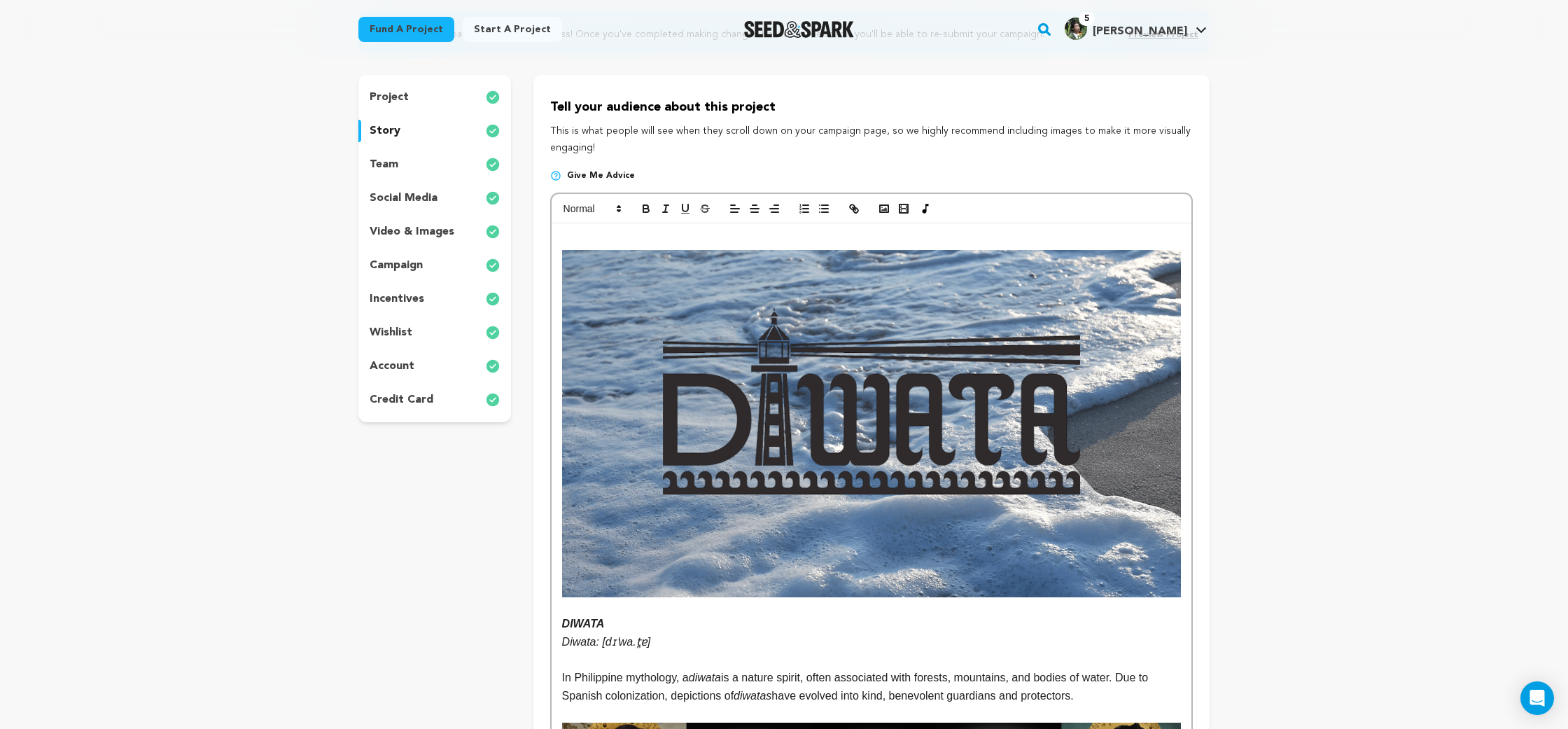
scroll to position [0, 0]
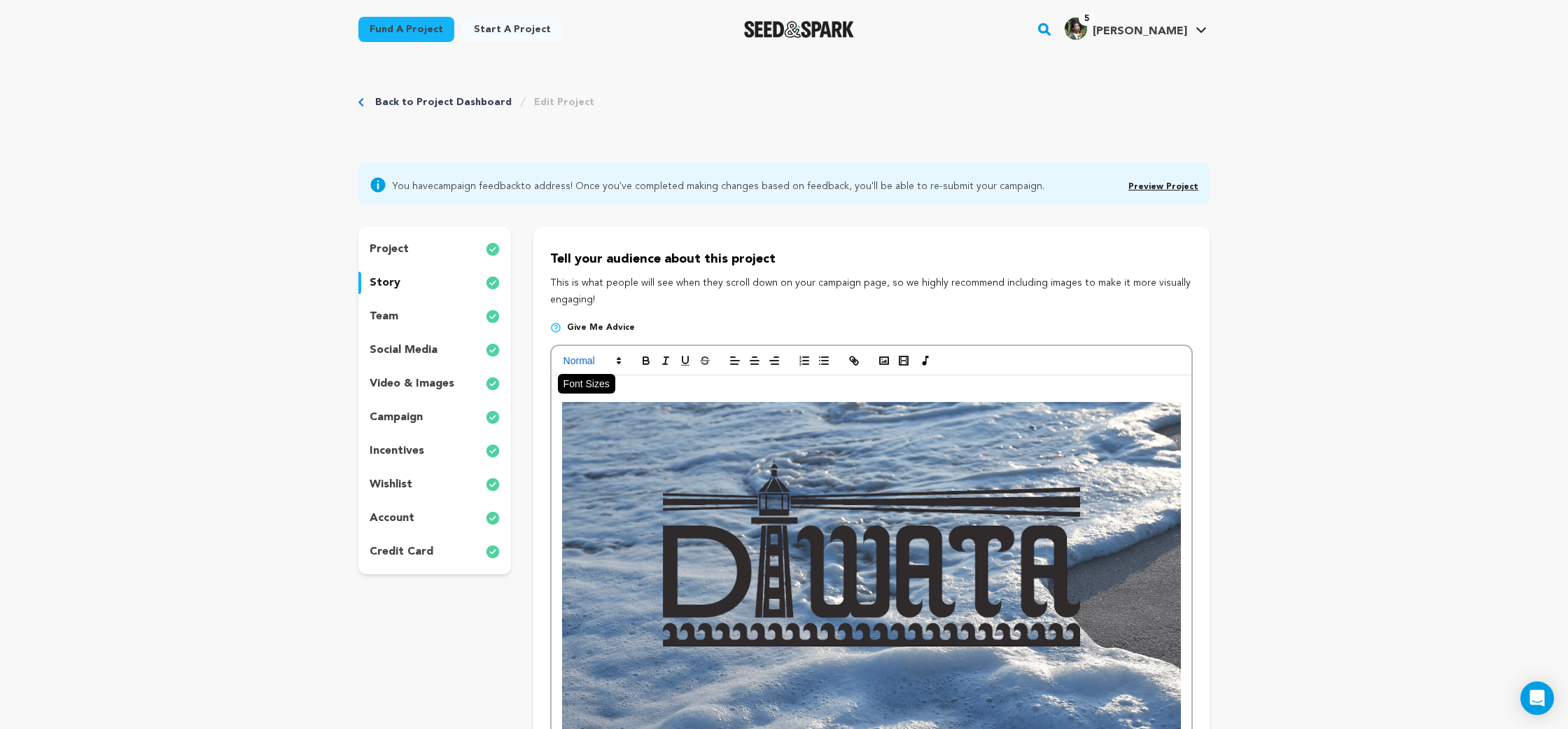
click at [587, 355] on span at bounding box center [592, 360] width 69 height 17
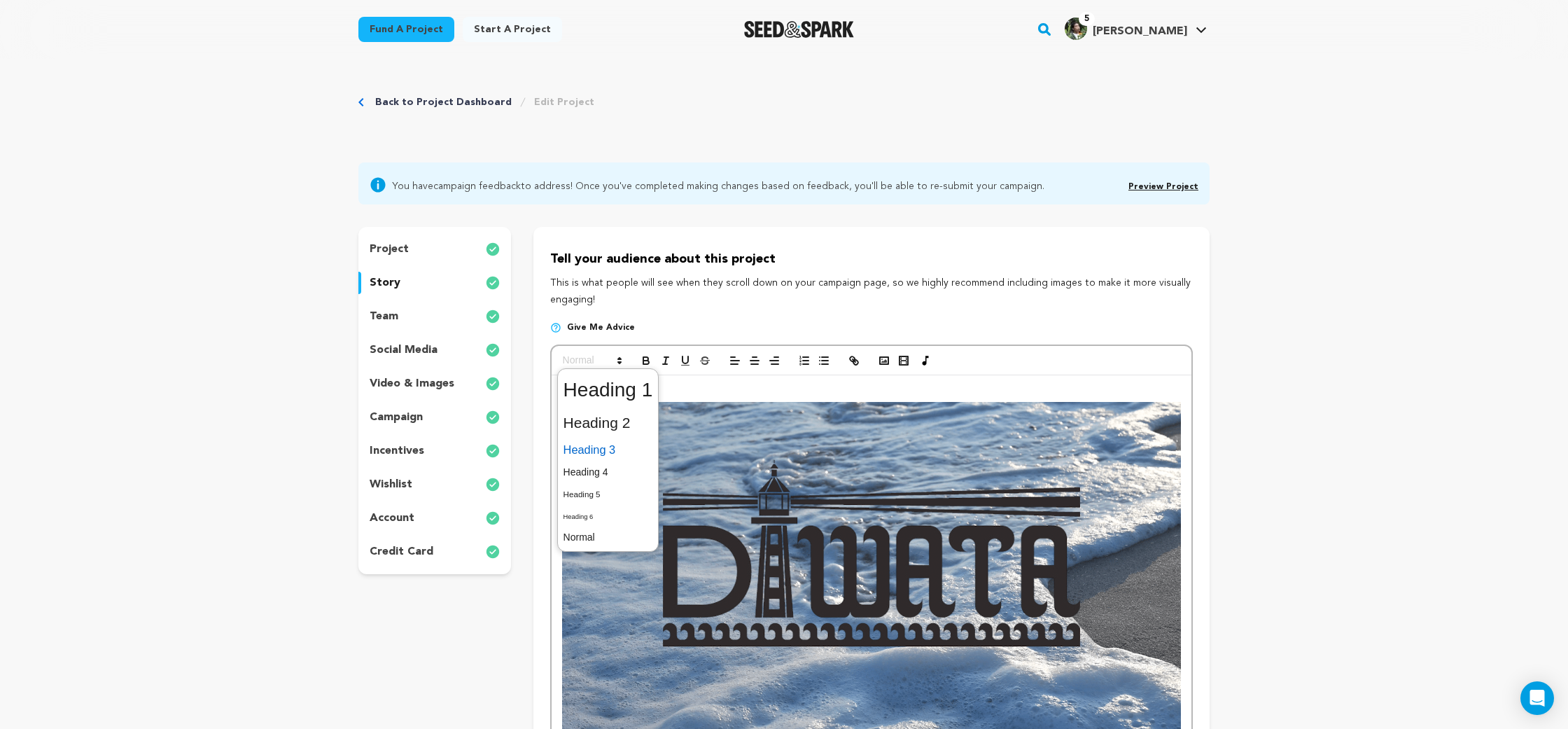
click at [640, 447] on span at bounding box center [608, 450] width 90 height 25
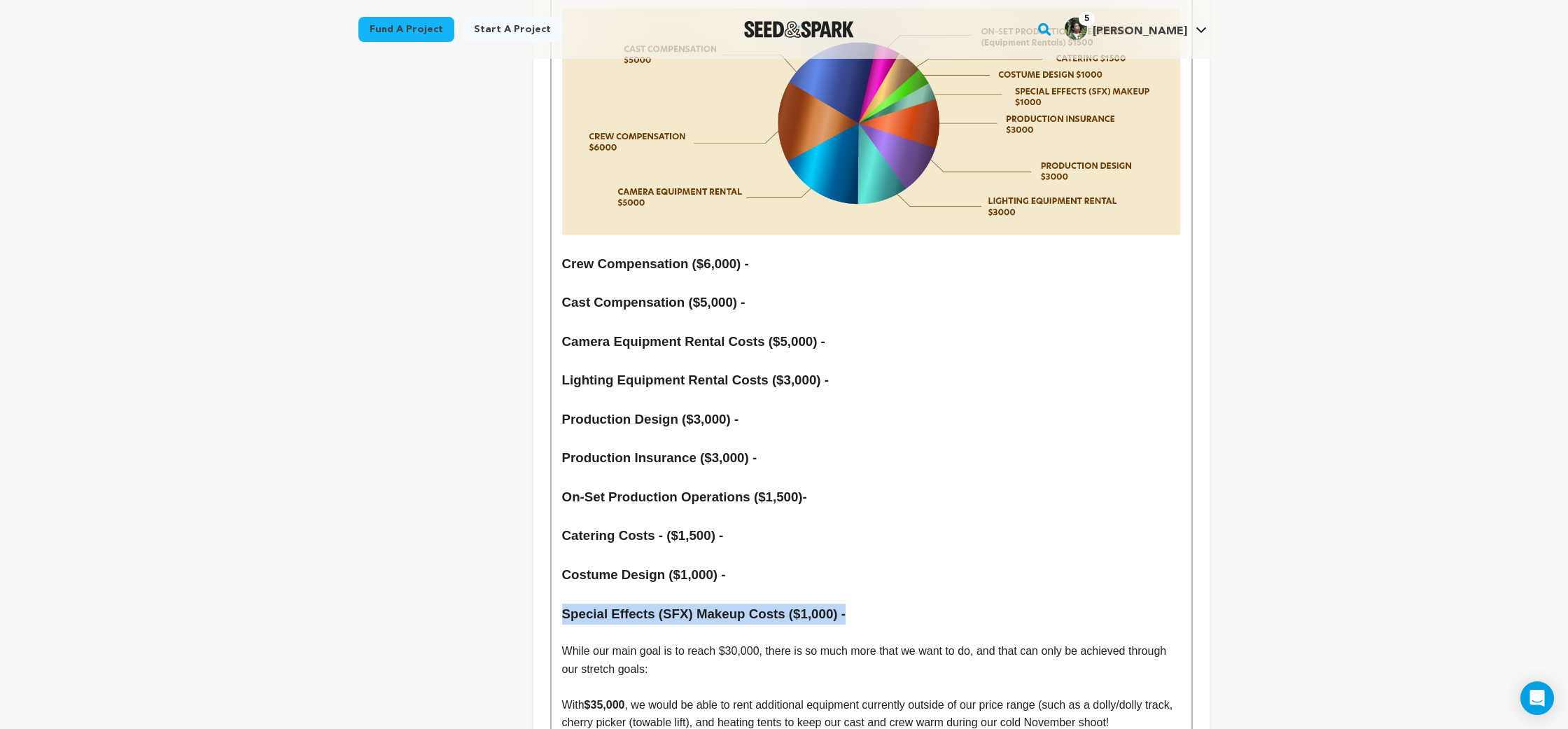
scroll to position [6439, 0]
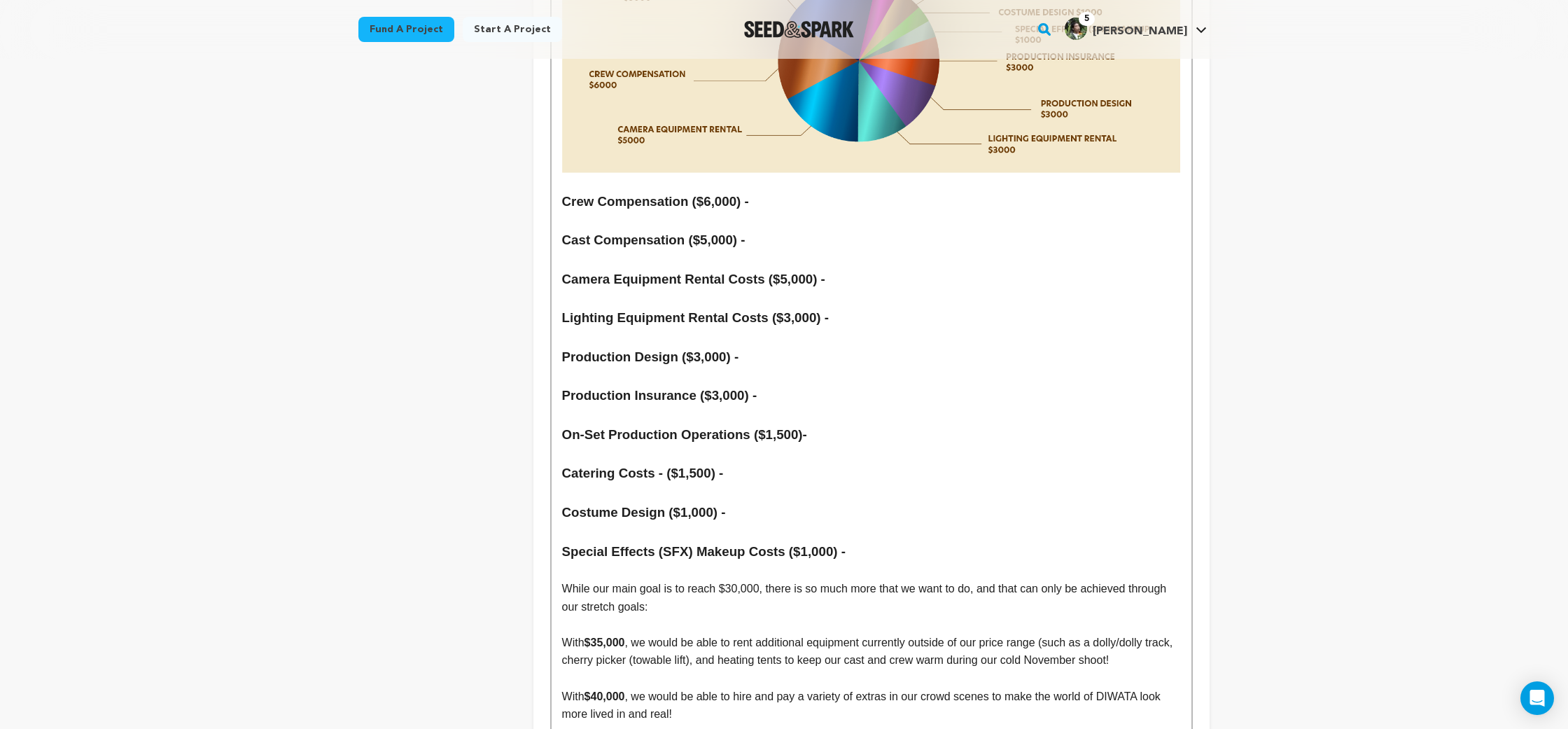
click at [735, 445] on p at bounding box center [871, 454] width 619 height 18
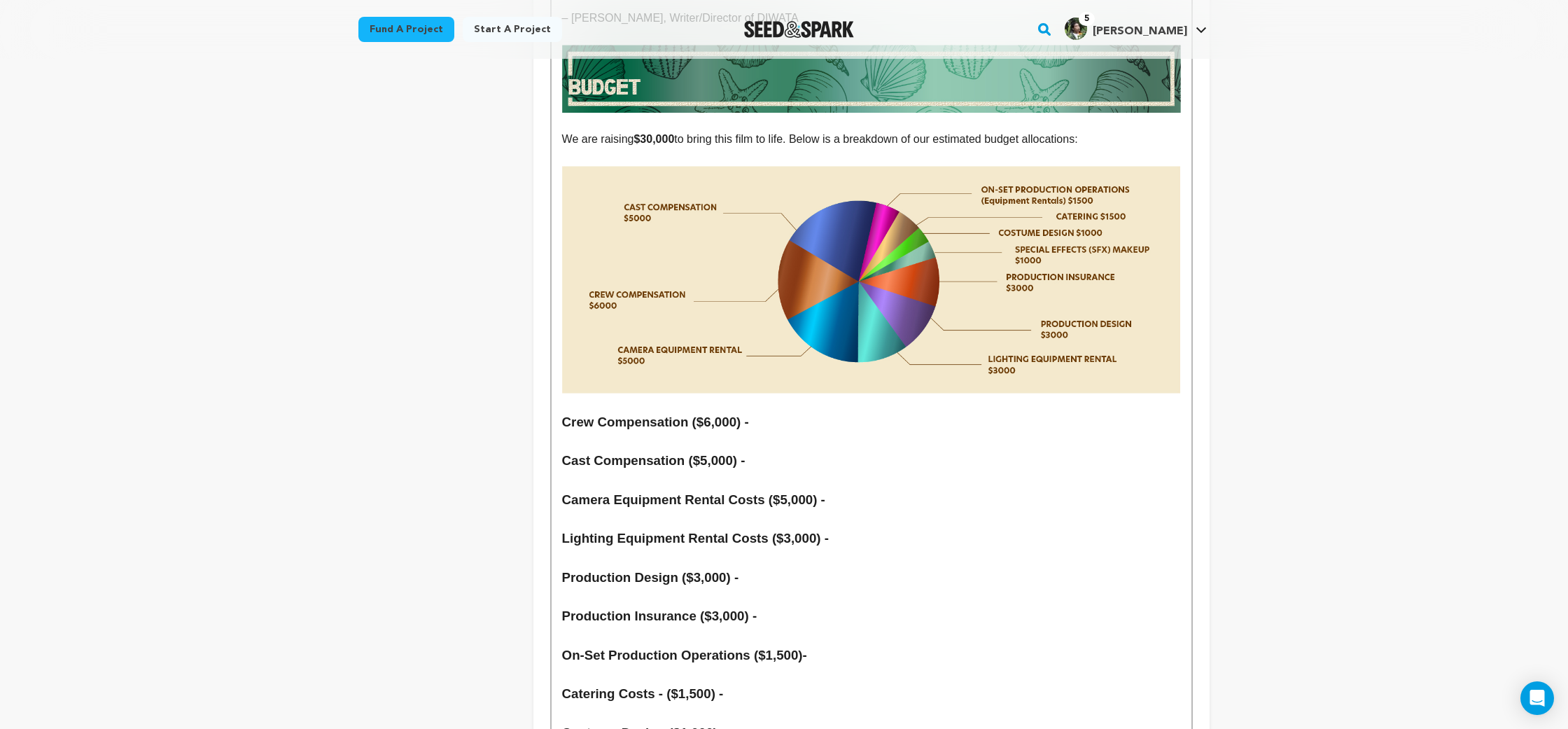
scroll to position [6215, 0]
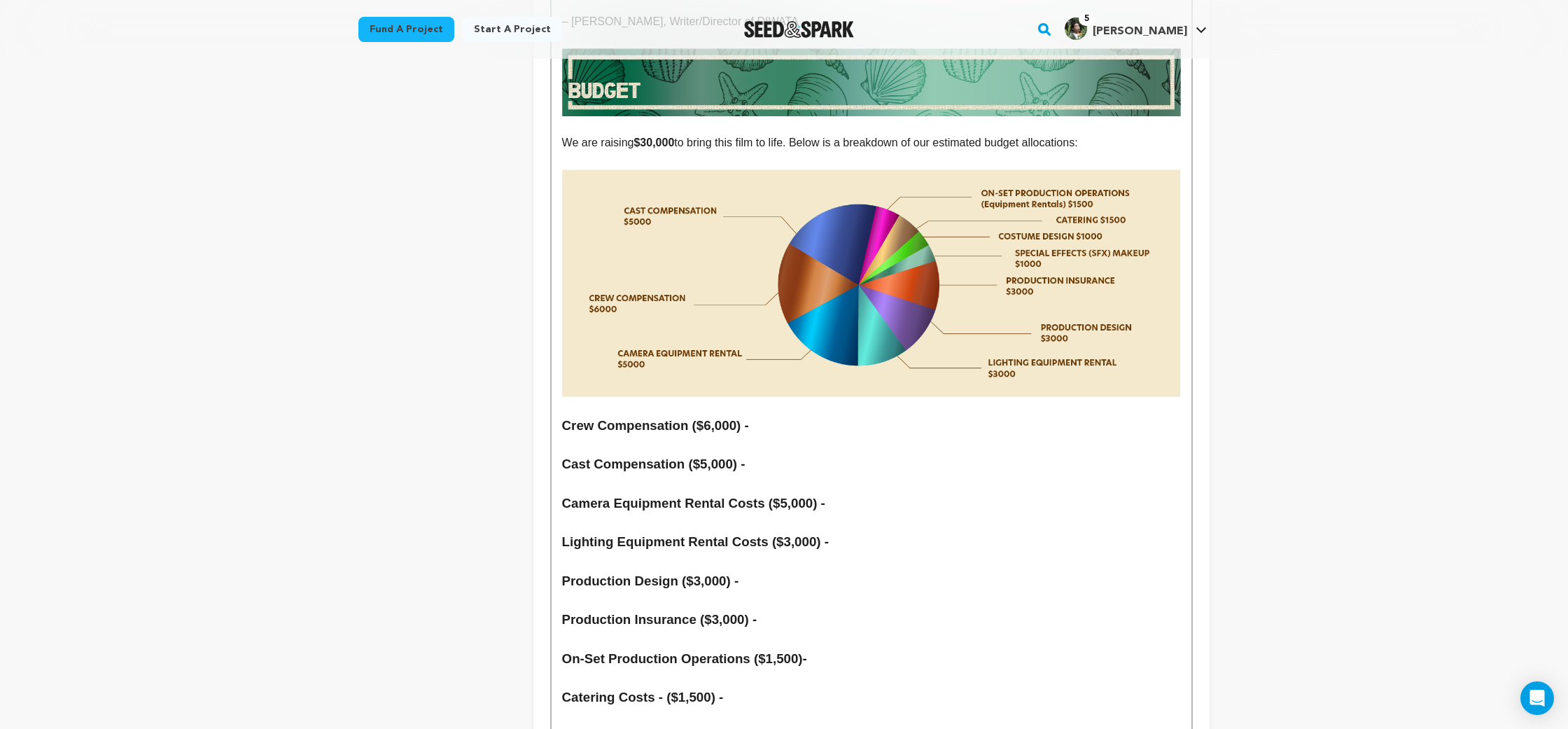
click at [778, 415] on h3 "Crew Compensation ($6,000) -" at bounding box center [871, 426] width 619 height 21
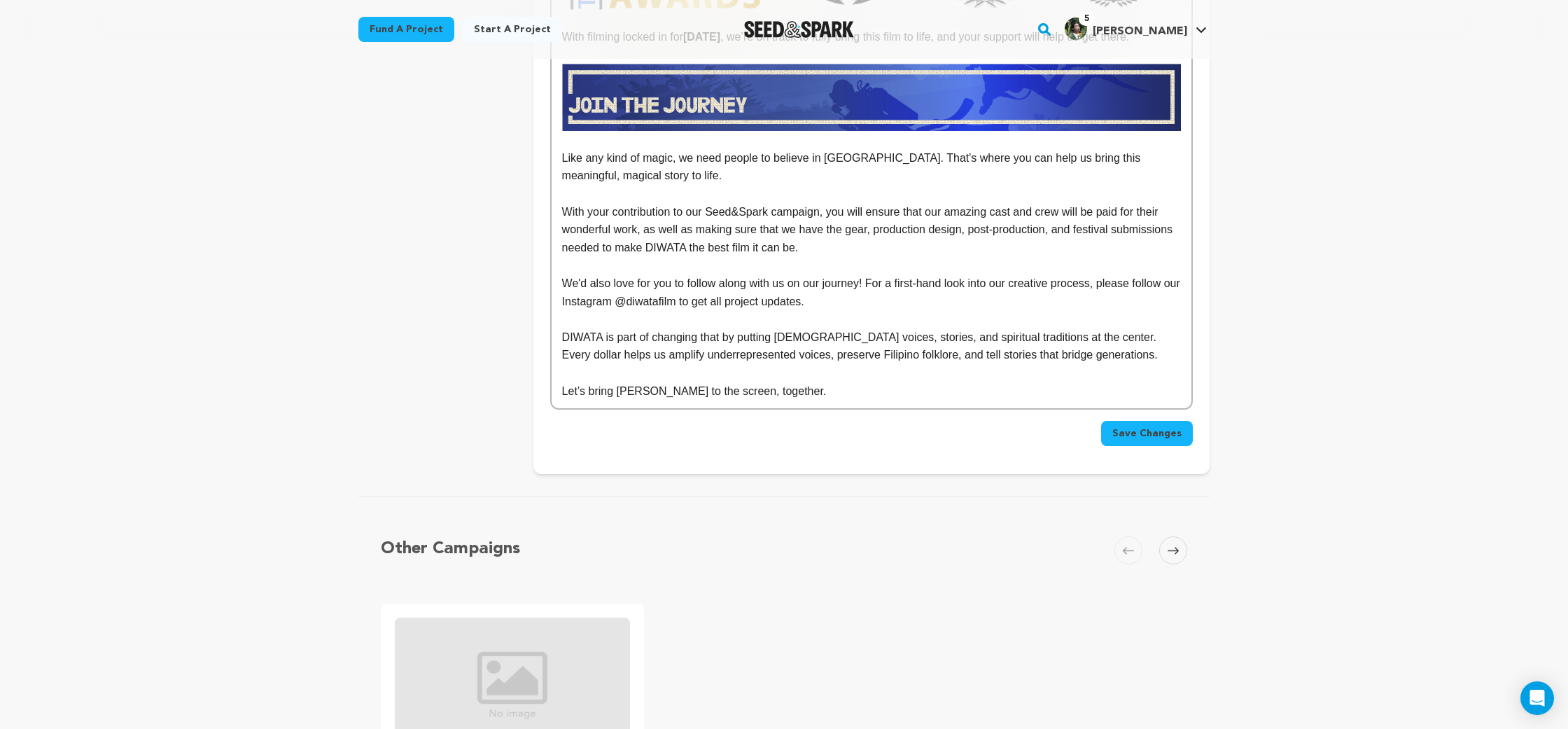
scroll to position [8242, 0]
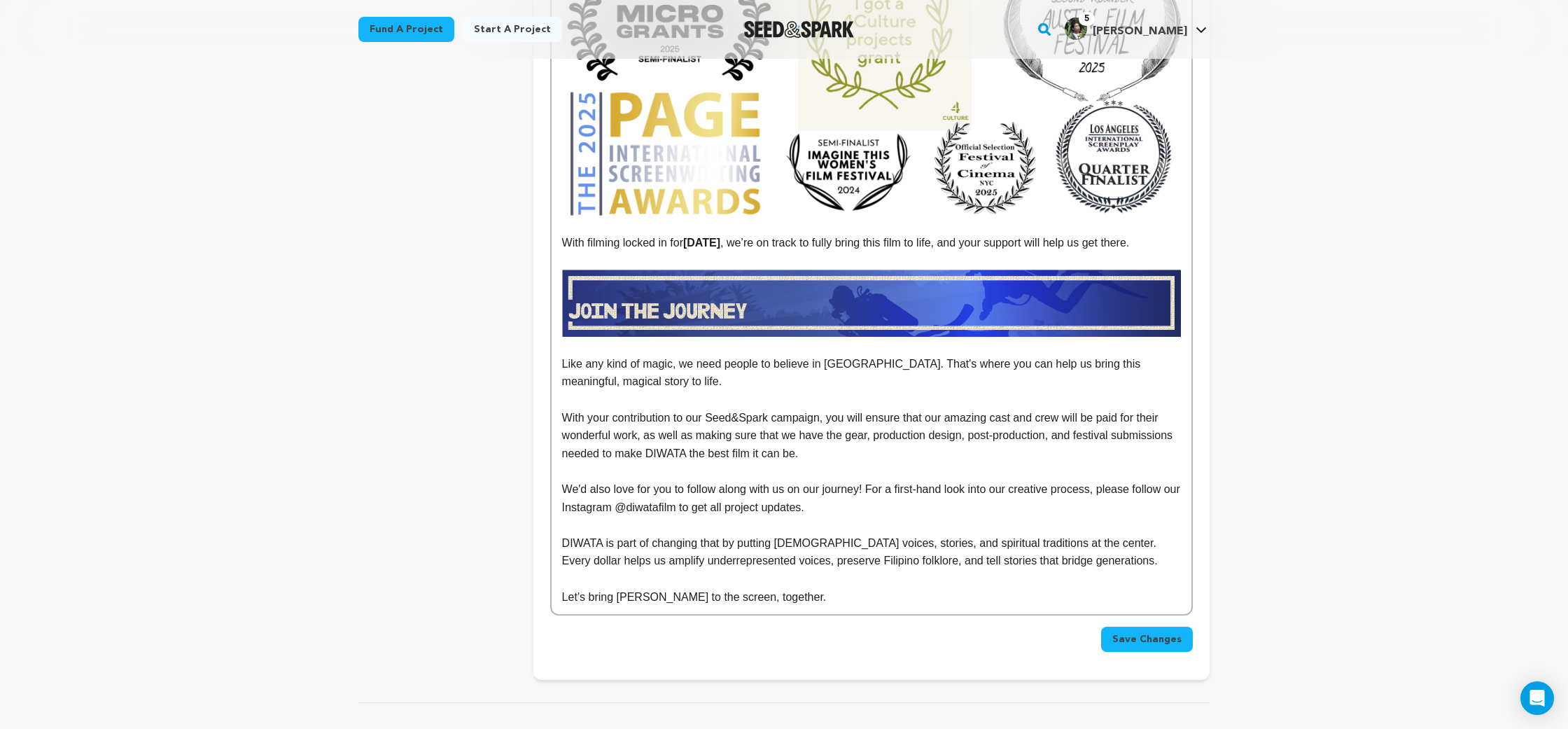
click at [1164, 632] on span "Save Changes" at bounding box center [1147, 638] width 70 height 14
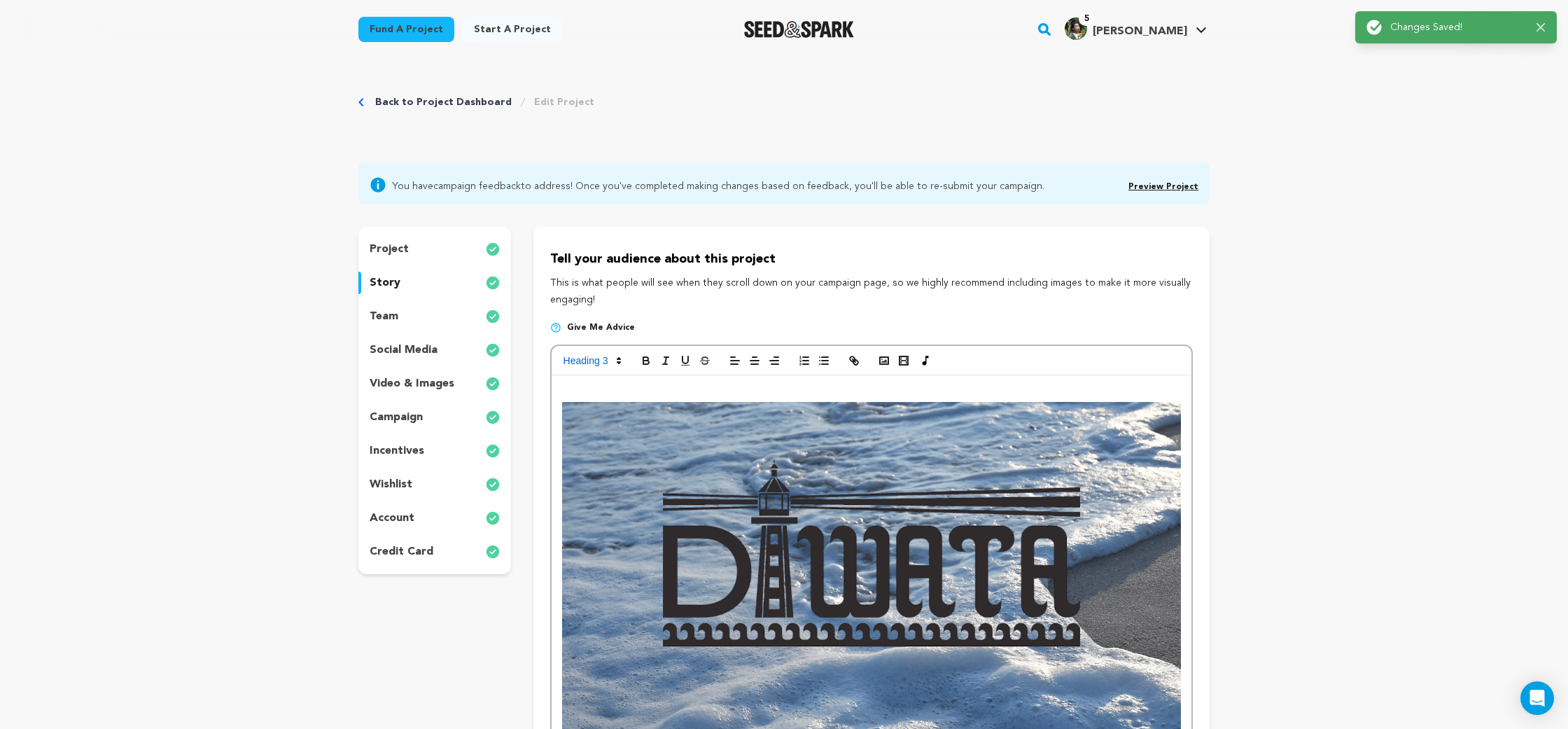
scroll to position [0, 0]
click at [451, 350] on div "social media" at bounding box center [435, 350] width 153 height 23
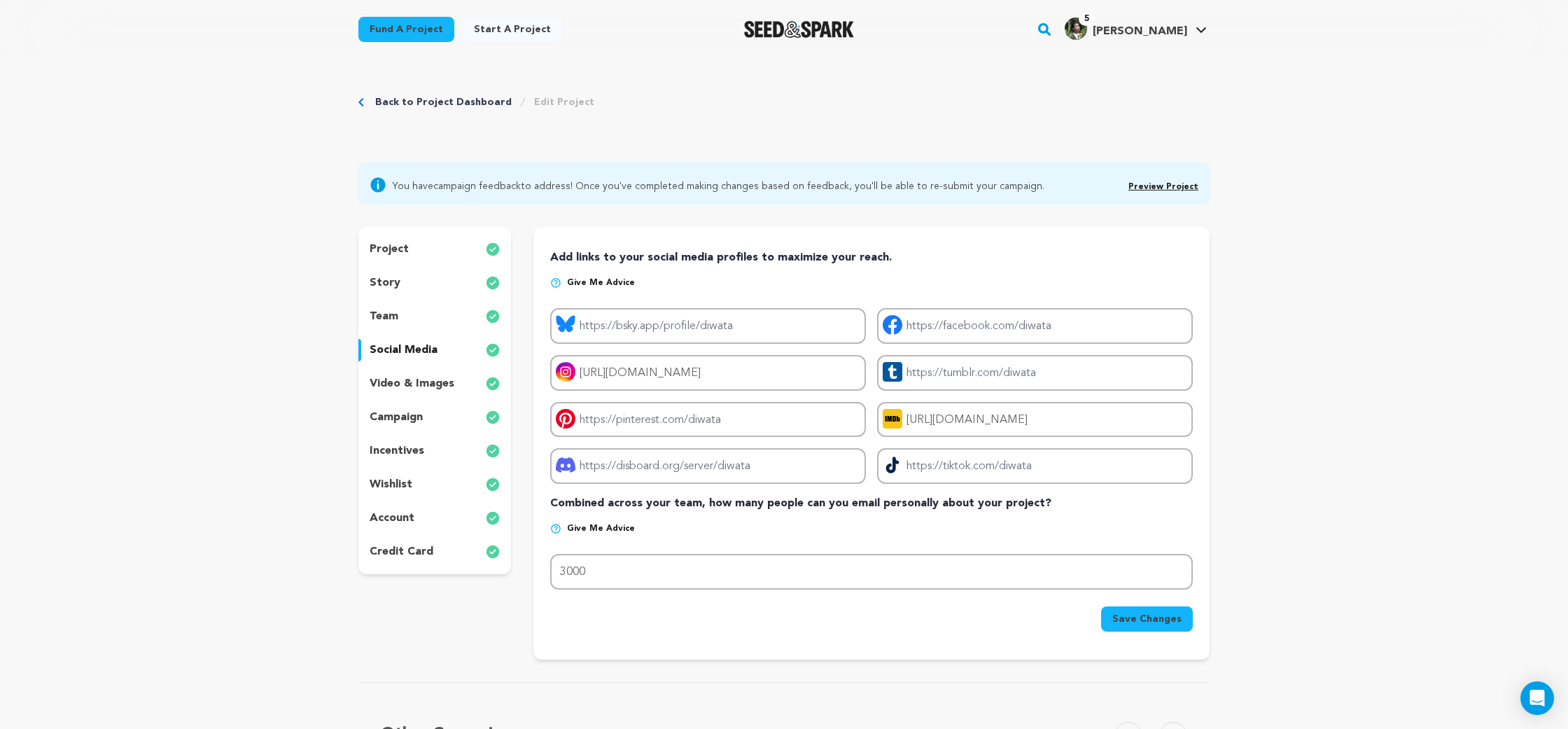
click at [477, 448] on div "incentives" at bounding box center [435, 451] width 153 height 23
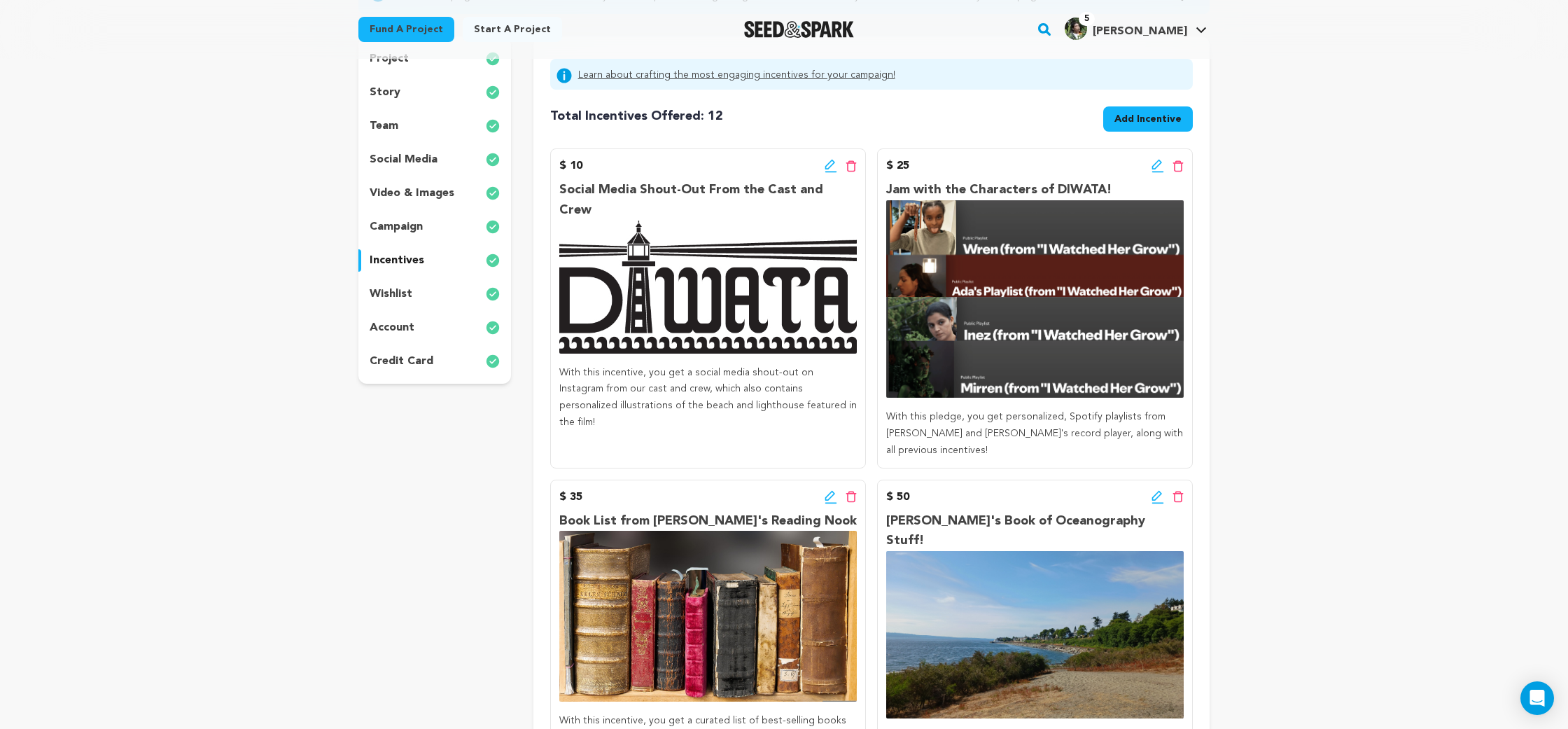
scroll to position [192, 0]
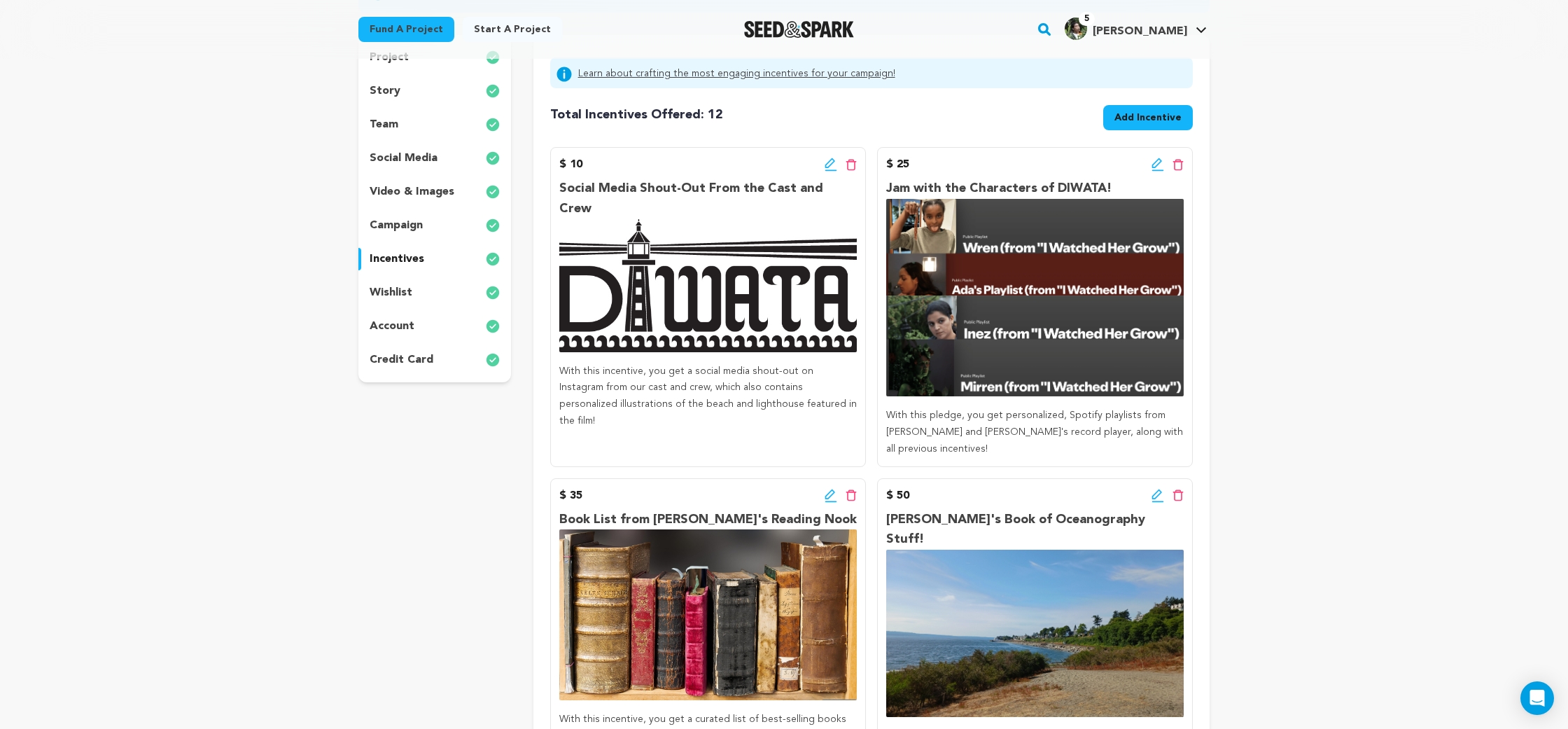
click at [438, 281] on div "project story team social media video & images campaign incentives wishlist acc…" at bounding box center [435, 209] width 153 height 347
click at [449, 294] on div "wishlist" at bounding box center [435, 293] width 153 height 23
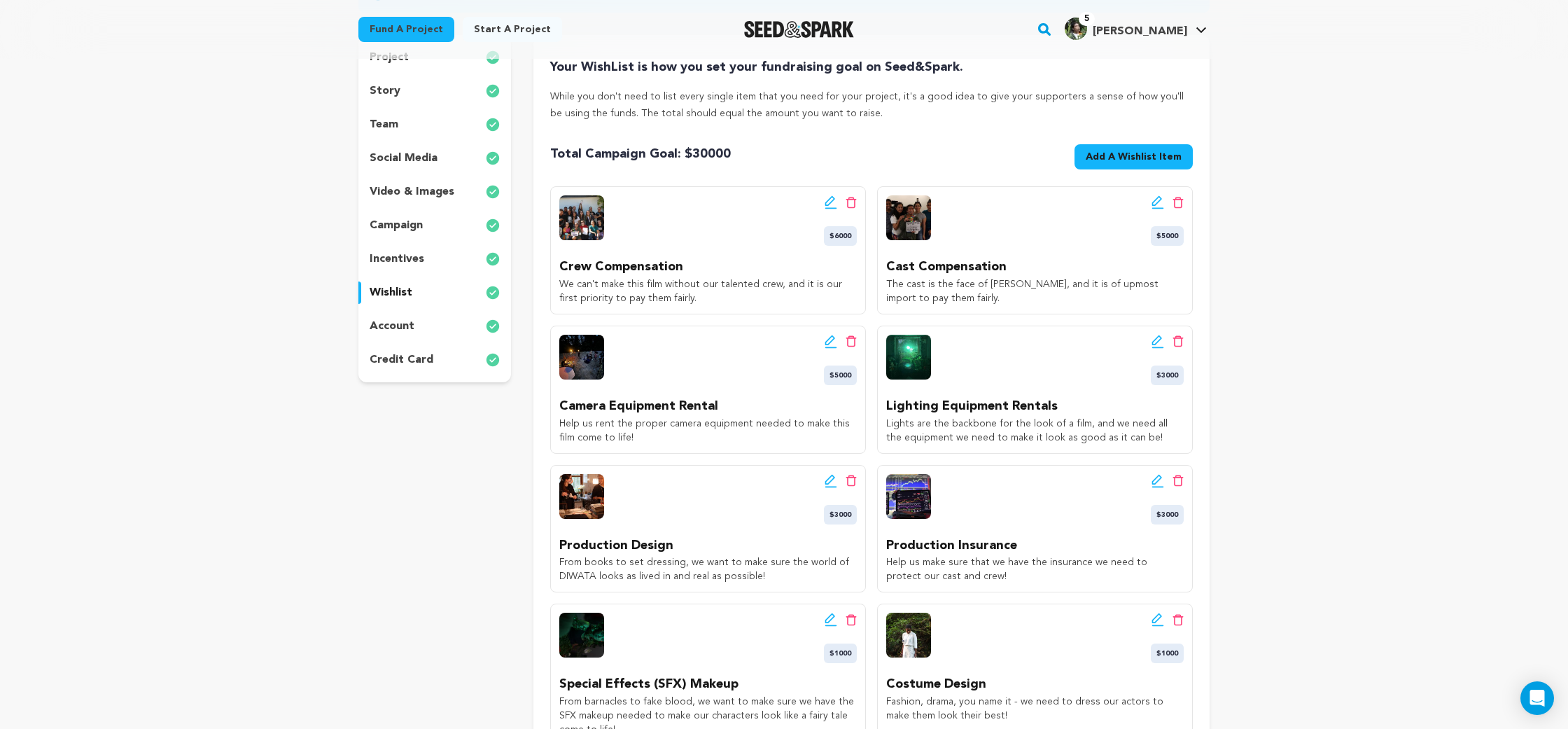
drag, startPoint x: 704, startPoint y: 296, endPoint x: 551, endPoint y: 285, distance: 153.4
click at [551, 285] on div "Edit wishlist button Delete wishlist button $6000 Crew Compensation We can't ma…" at bounding box center [707, 250] width 316 height 128
copy p "We can't make this film without our talented crew, and it is our first priority…"
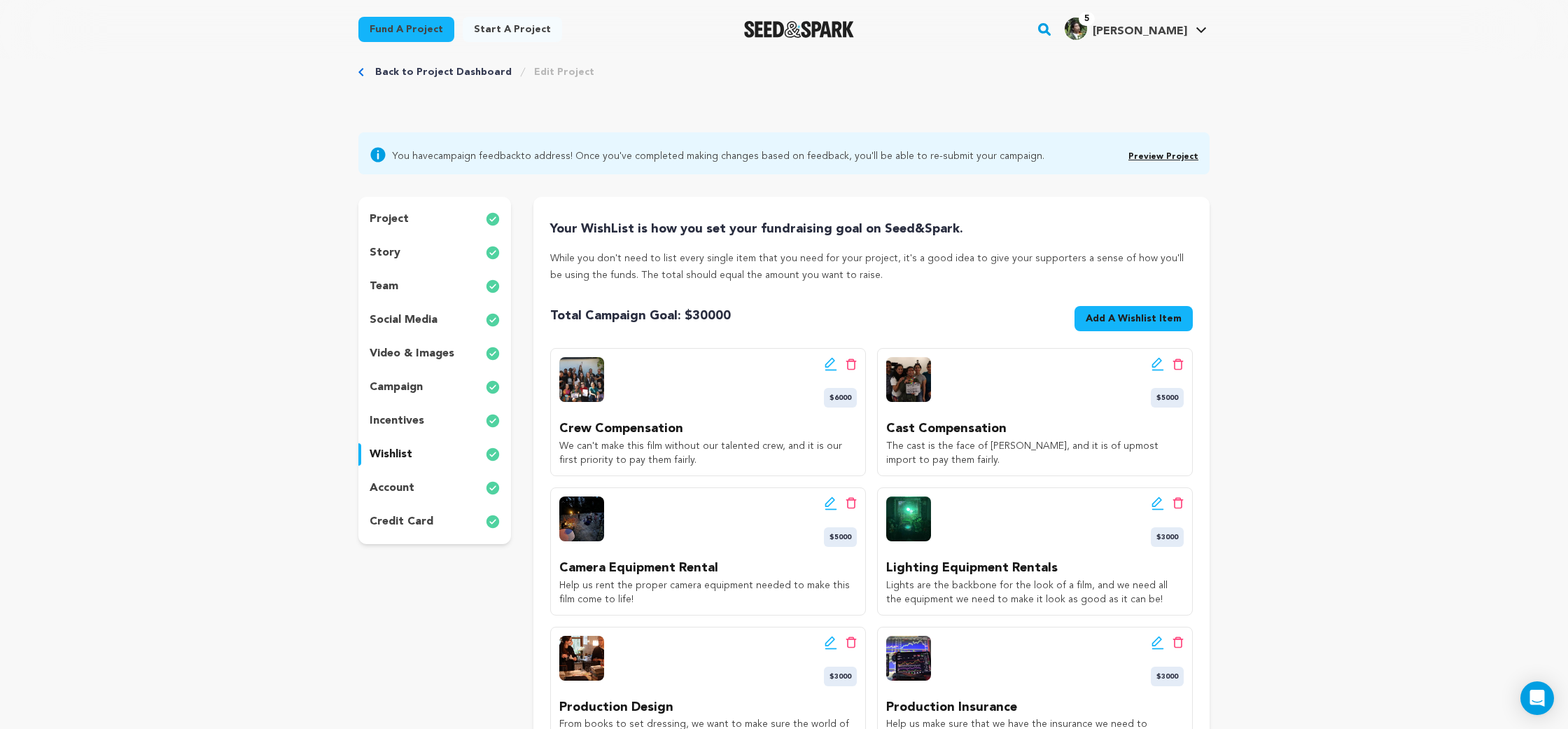
scroll to position [26, 0]
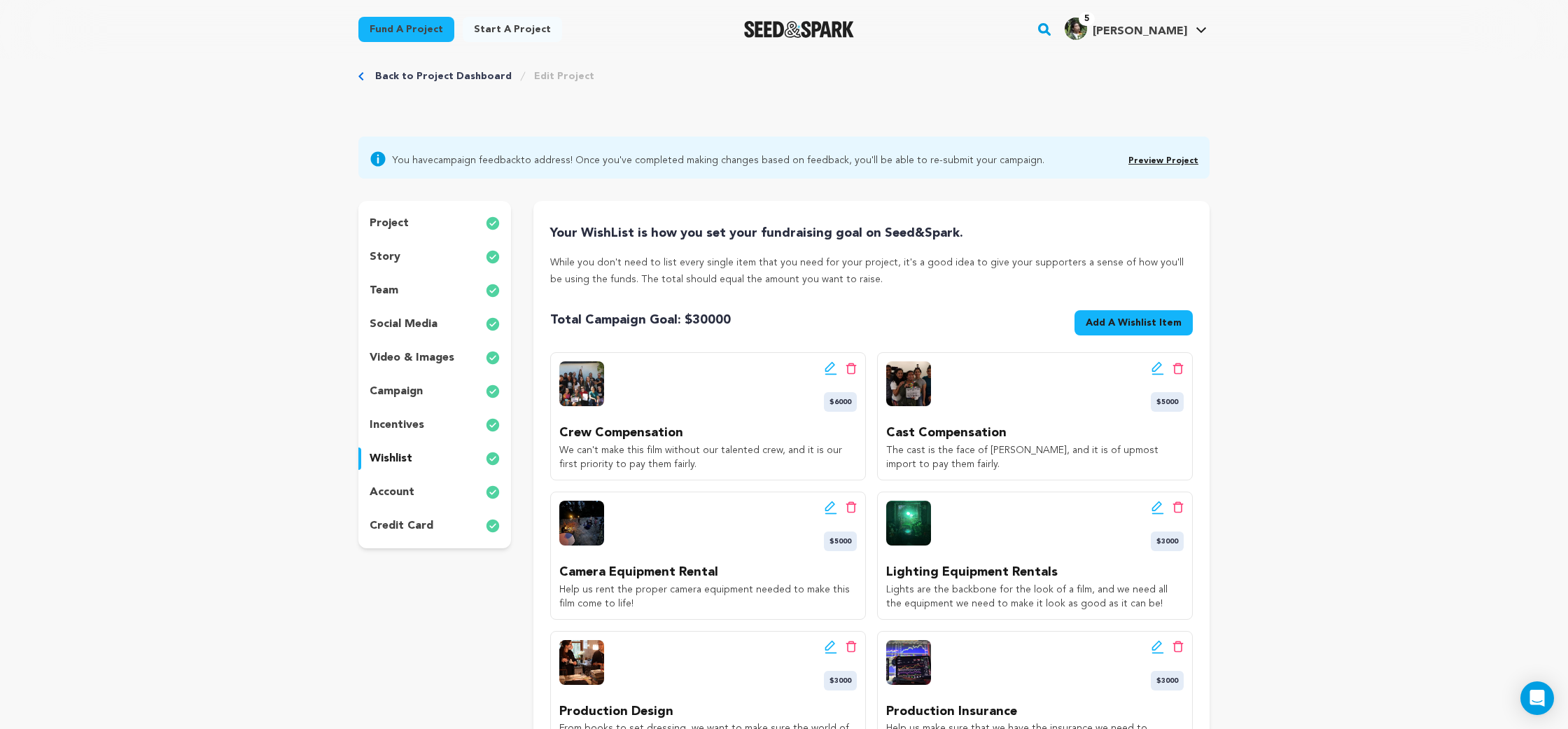
click at [457, 259] on div "story" at bounding box center [435, 257] width 153 height 23
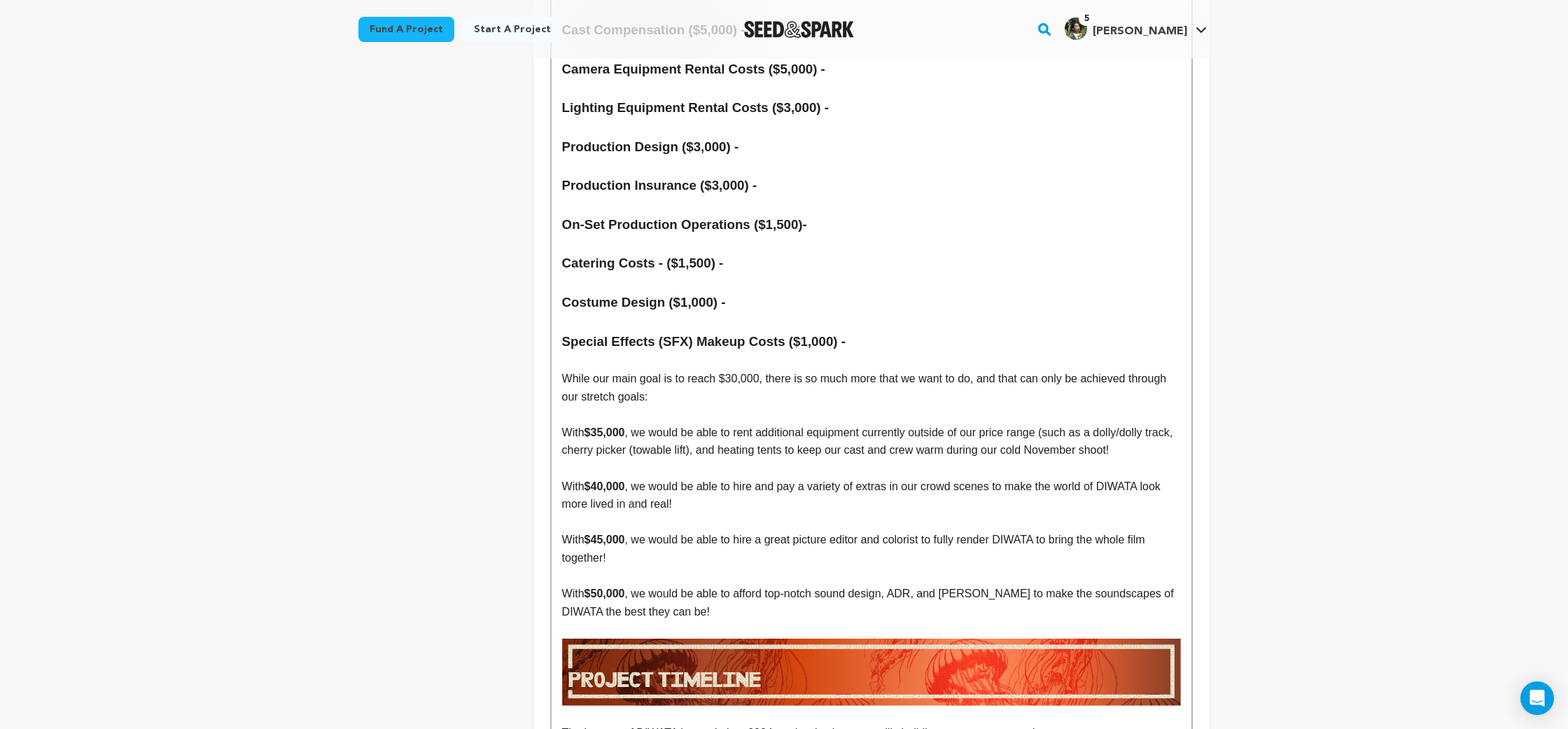
scroll to position [6266, 0]
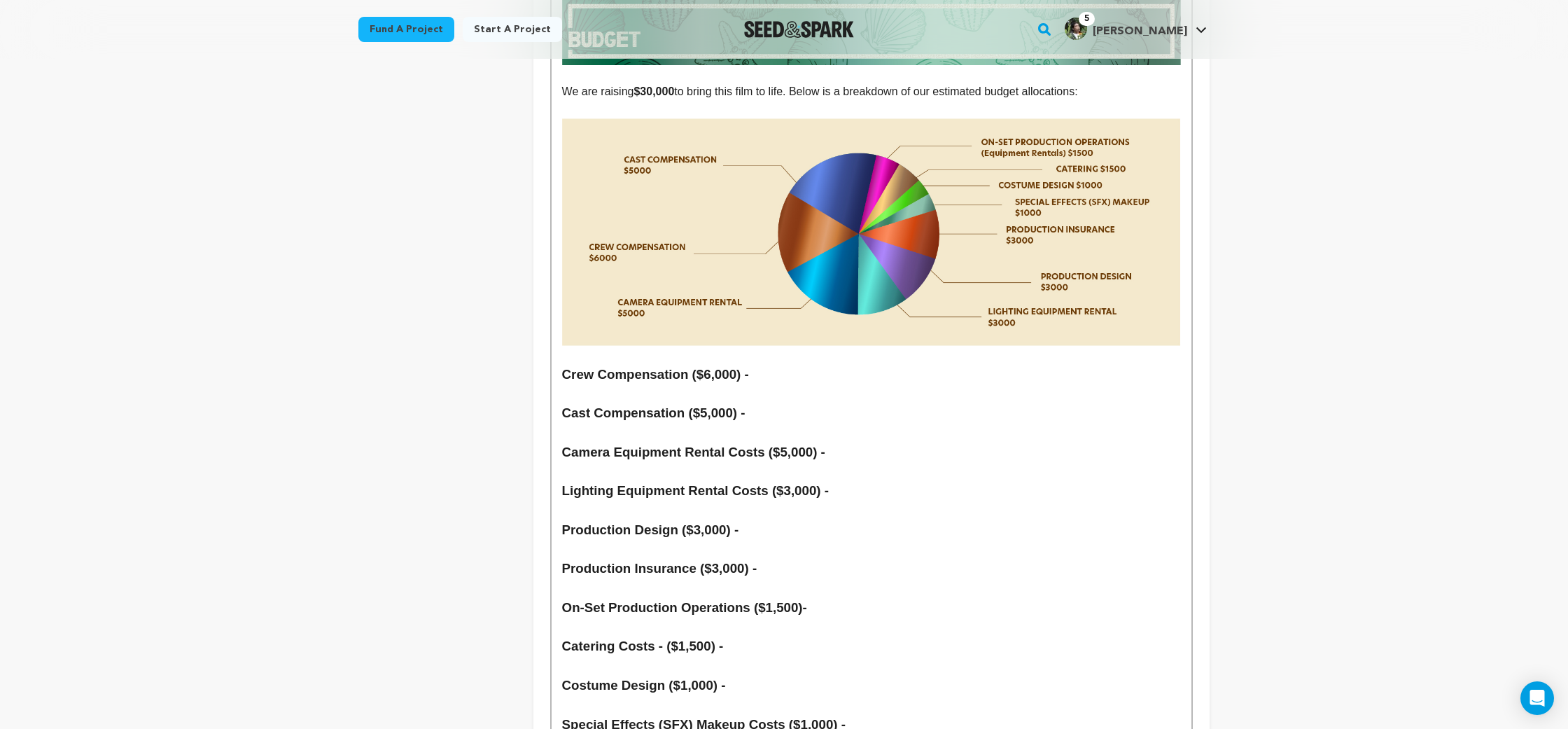
click at [797, 364] on h3 "Crew Compensation ($6,000) -" at bounding box center [871, 375] width 619 height 21
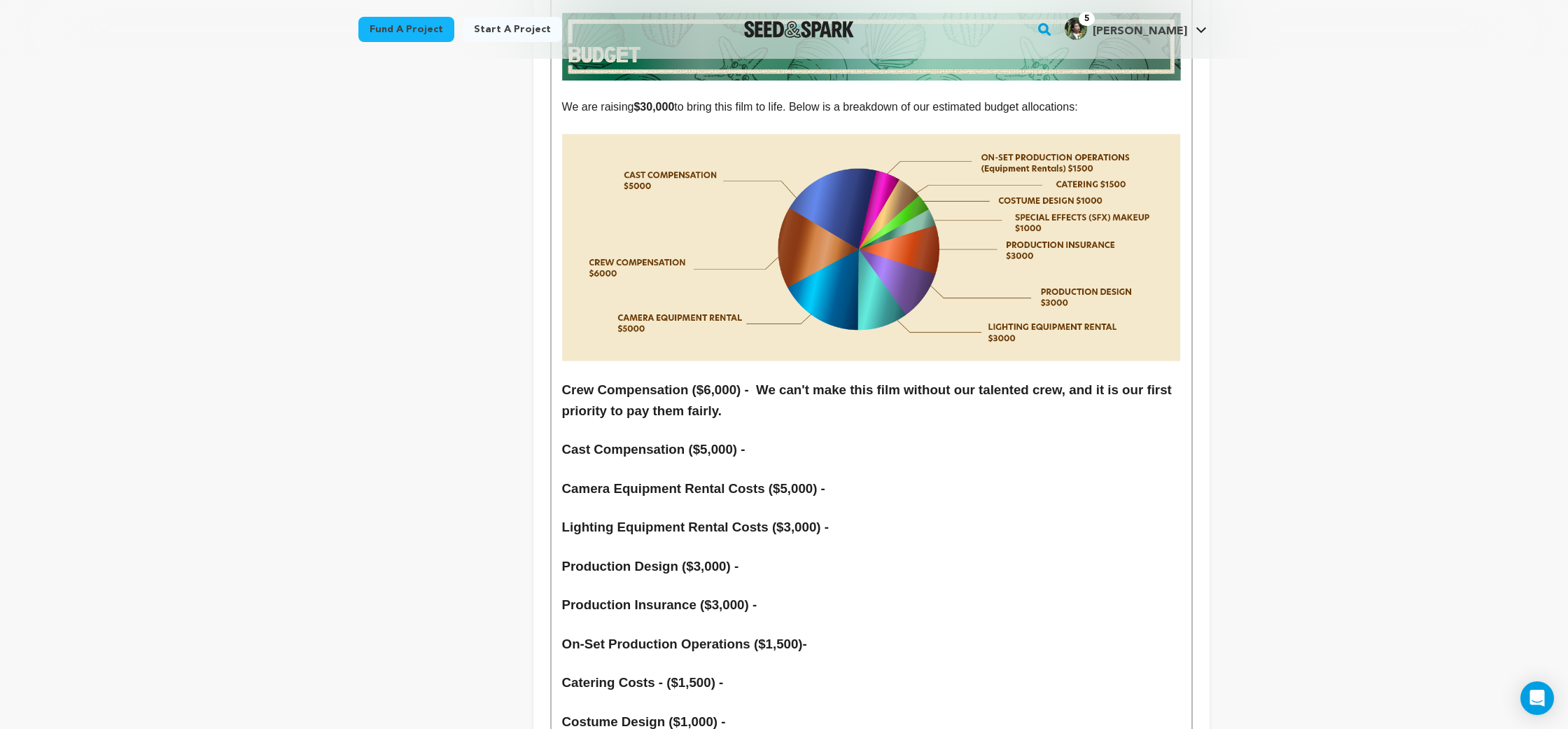
scroll to position [6247, 0]
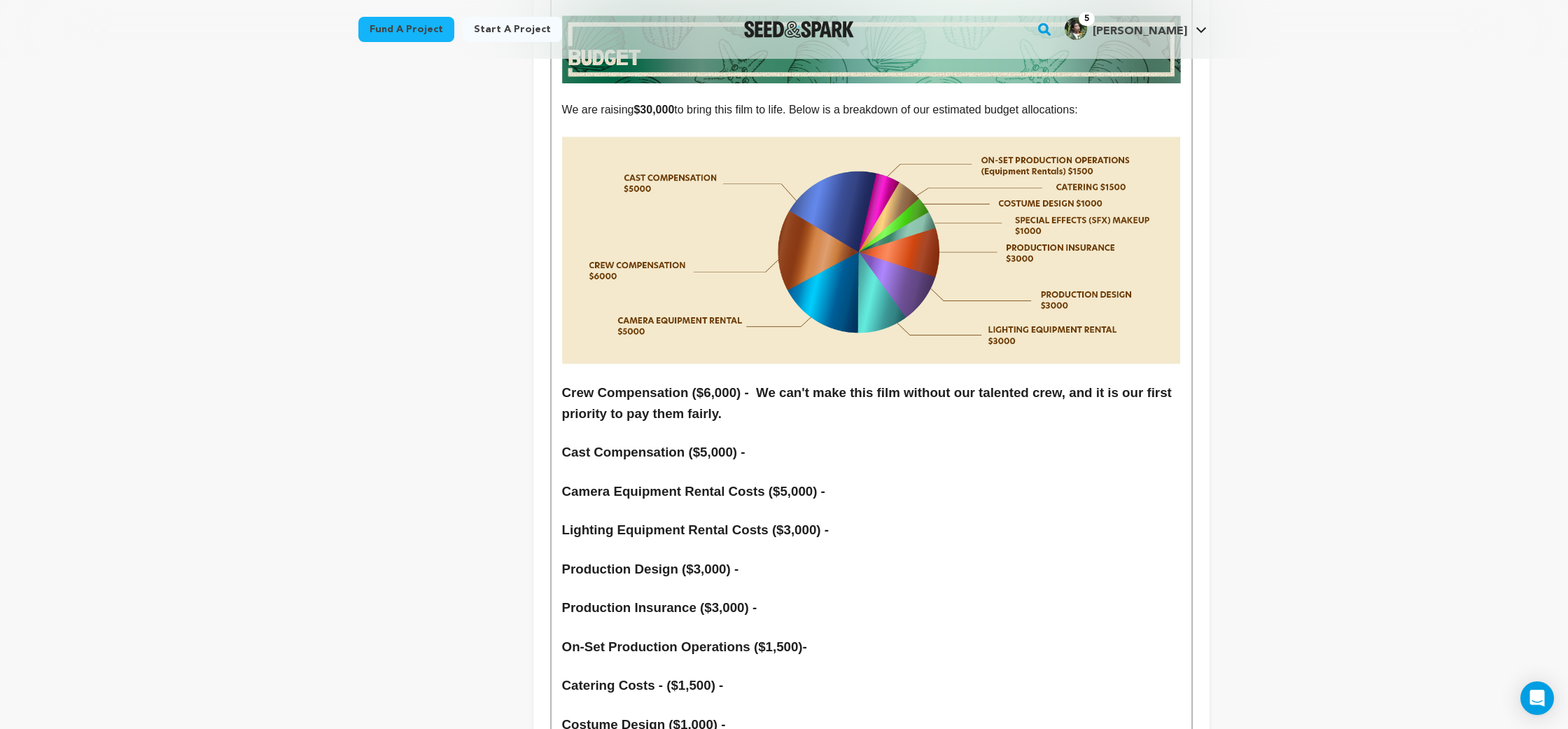
click at [778, 382] on h3 "Crew Compensation ($6,000) - We can't make this film without our talented crew,…" at bounding box center [871, 403] width 619 height 42
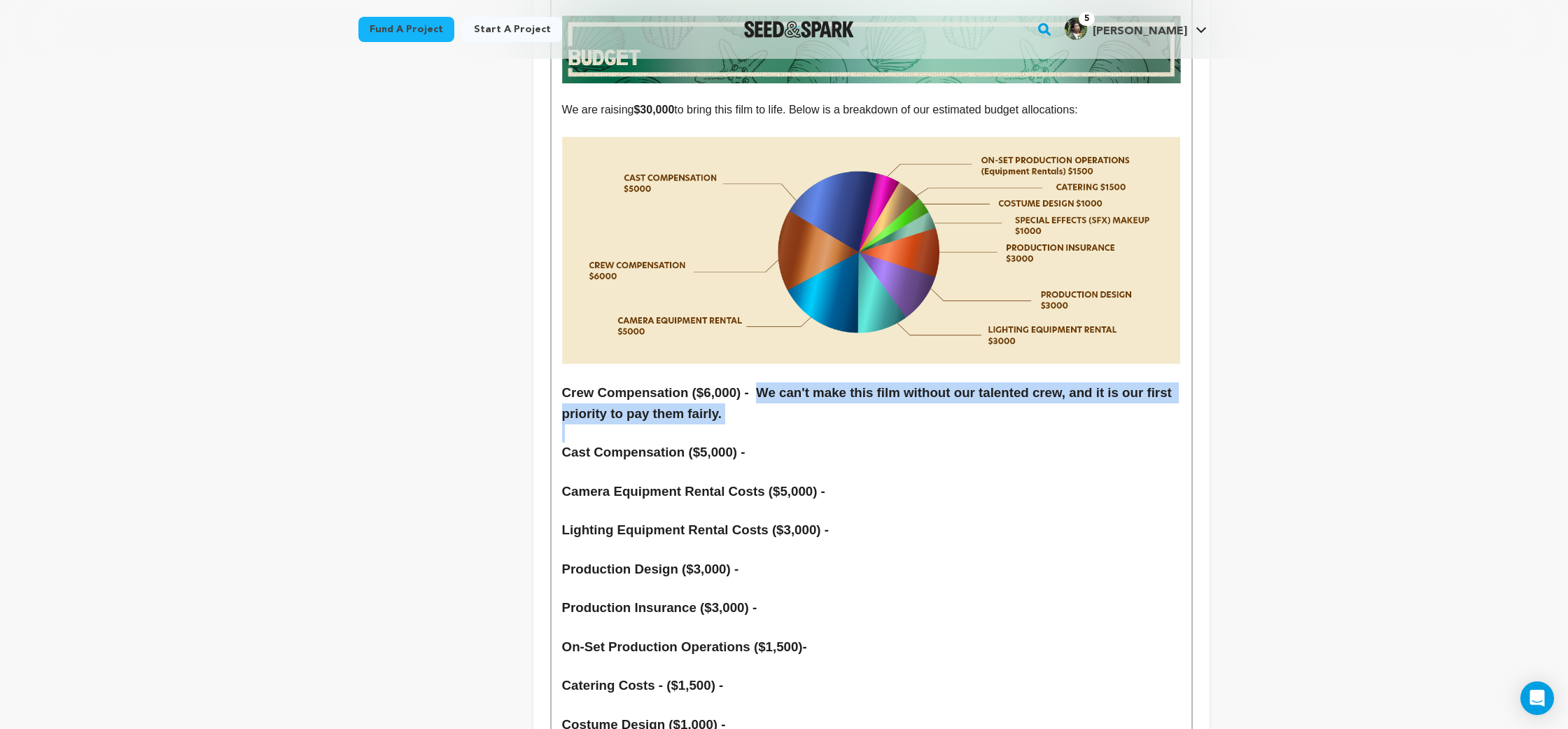
drag, startPoint x: 778, startPoint y: 289, endPoint x: 724, endPoint y: 305, distance: 56.3
click at [724, 382] on h3 "Crew Compensation ($6,000) - We can't make this film without our talented crew,…" at bounding box center [871, 403] width 619 height 42
click at [825, 424] on p at bounding box center [871, 433] width 619 height 18
click at [792, 382] on h3 "Crew Compensation ($6,000) - We can't make this film without our talented crew,…" at bounding box center [871, 403] width 619 height 42
click at [871, 424] on p at bounding box center [871, 433] width 619 height 18
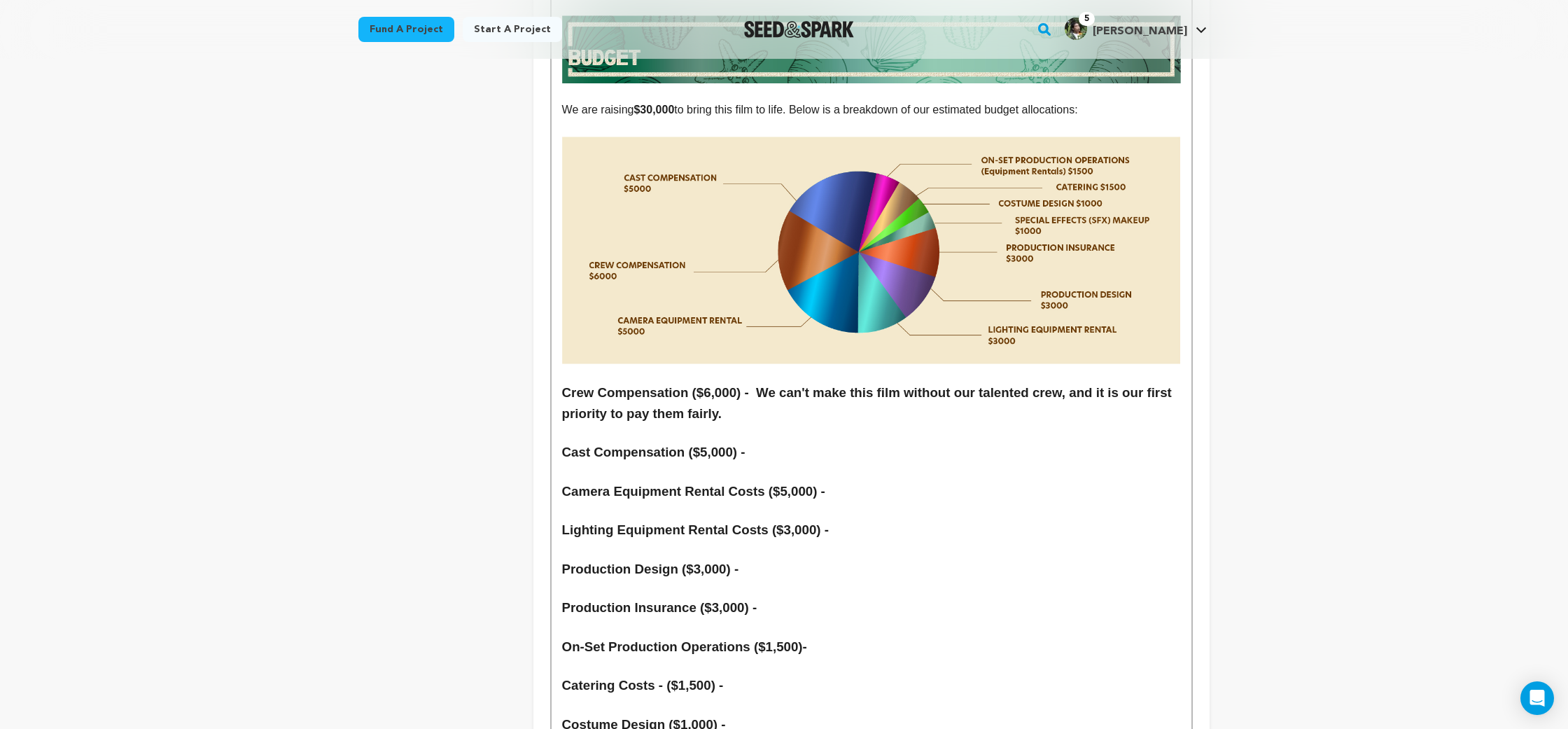
click at [798, 382] on h3 "Crew Compensation ($6,000) - We can't make this film without our talented crew,…" at bounding box center [871, 403] width 619 height 42
click at [771, 382] on h3 "Crew Compensation ($6,000) - We can't make this film without our talented crew,…" at bounding box center [871, 403] width 619 height 42
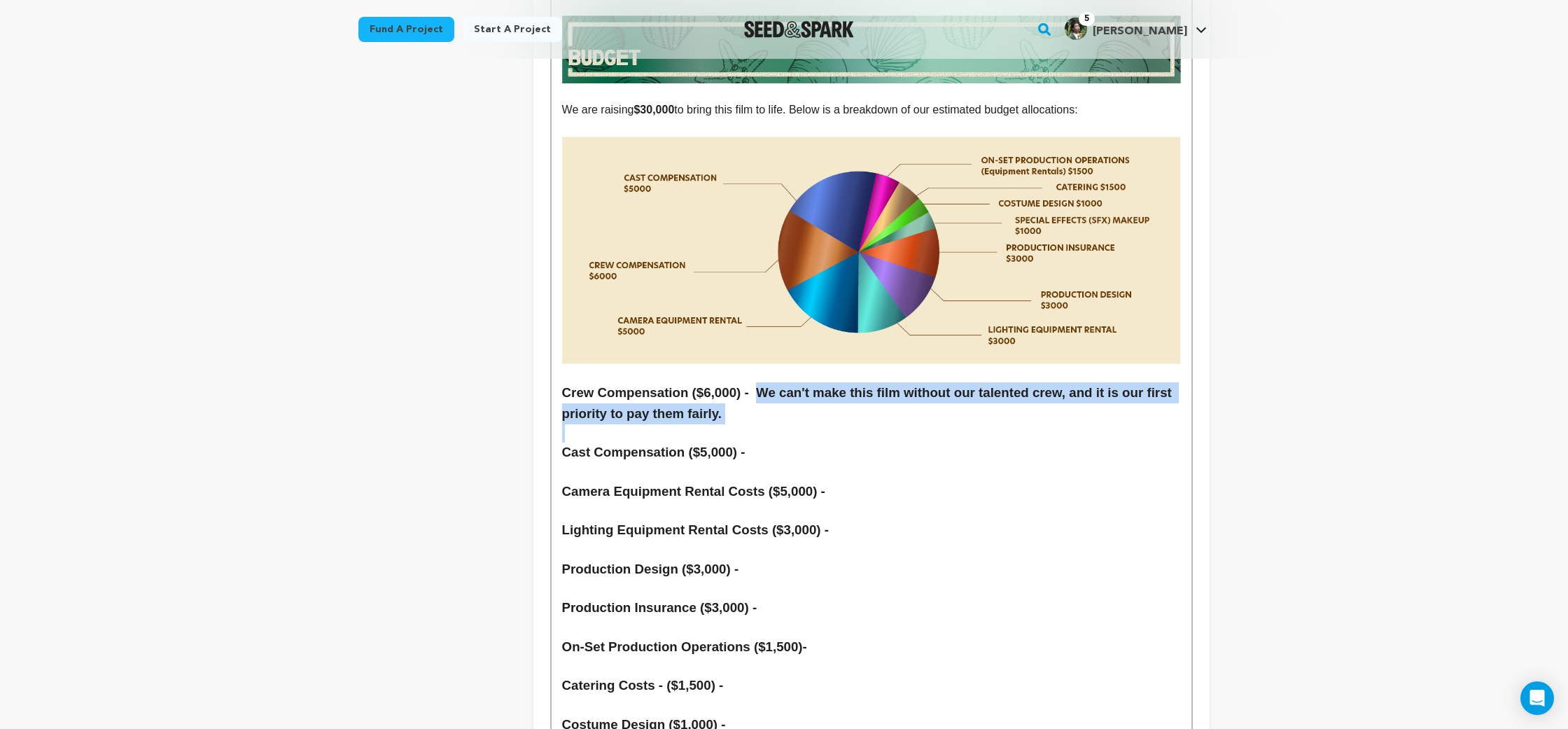
drag, startPoint x: 771, startPoint y: 290, endPoint x: 722, endPoint y: 302, distance: 50.4
click at [722, 382] on h3 "Crew Compensation ($6,000) - We can't make this film without our talented crew,…" at bounding box center [871, 403] width 619 height 42
click at [837, 424] on p at bounding box center [871, 433] width 619 height 18
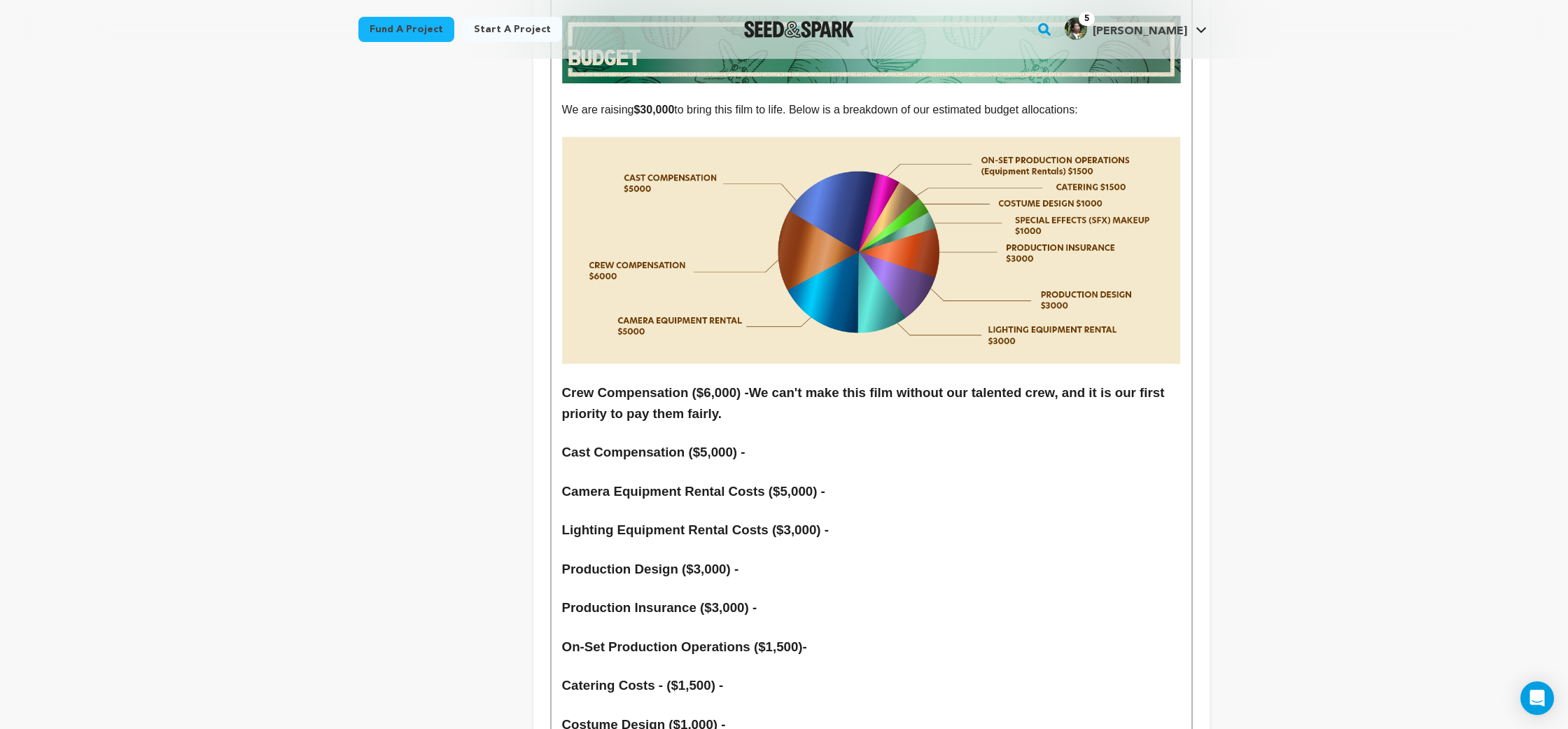
click at [719, 382] on h3 "Crew Compensation ($6,000) - We can't make this film without our talented crew,…" at bounding box center [871, 403] width 619 height 42
drag, startPoint x: 756, startPoint y: 291, endPoint x: 562, endPoint y: 277, distance: 194.5
click at [562, 382] on h3 "Crew Compensation ($6,000) - We can't make this film without our talented crew,…" at bounding box center [871, 403] width 619 height 42
click at [819, 443] on h3 "Cast Compensation ($5,000) -" at bounding box center [871, 454] width 619 height 21
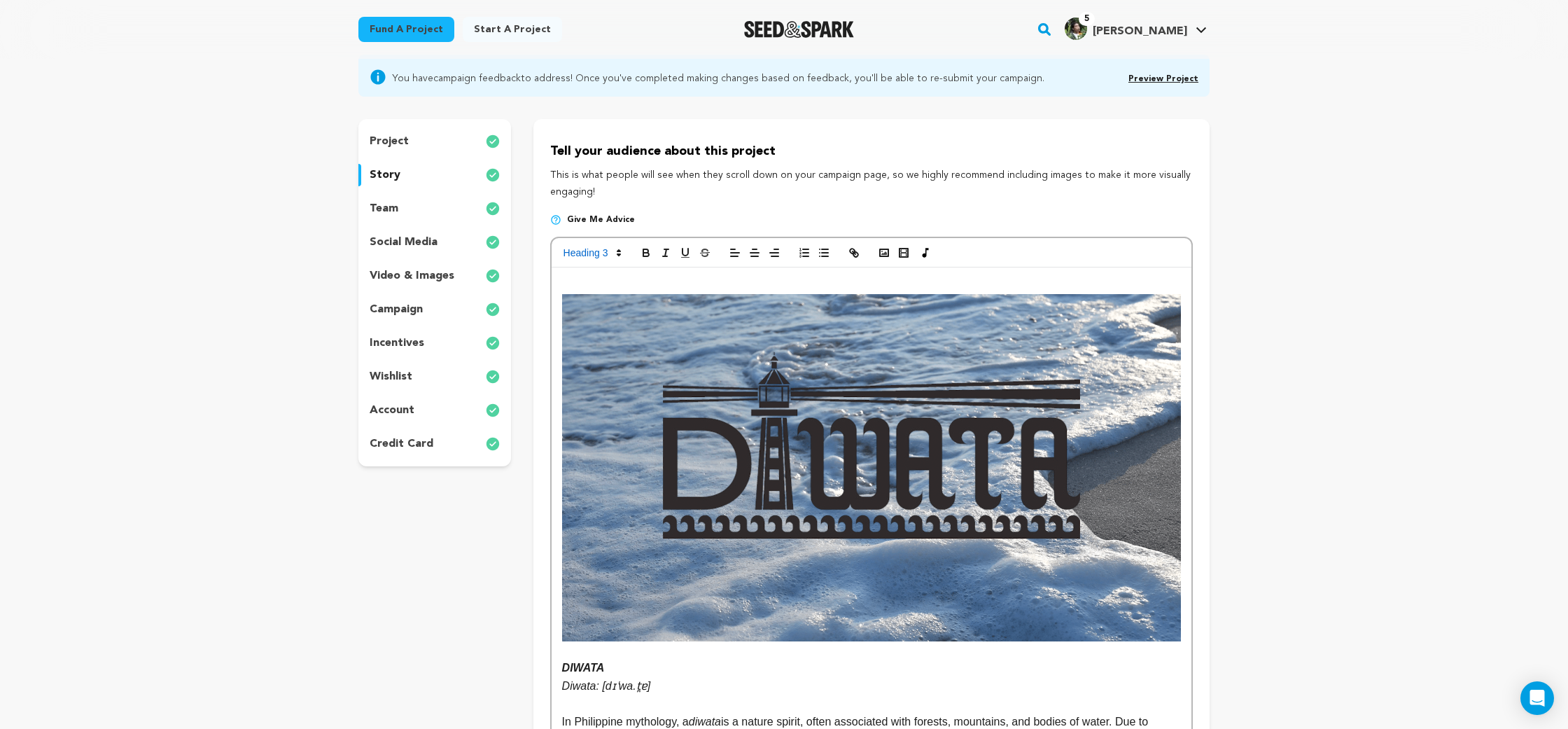
scroll to position [0, 0]
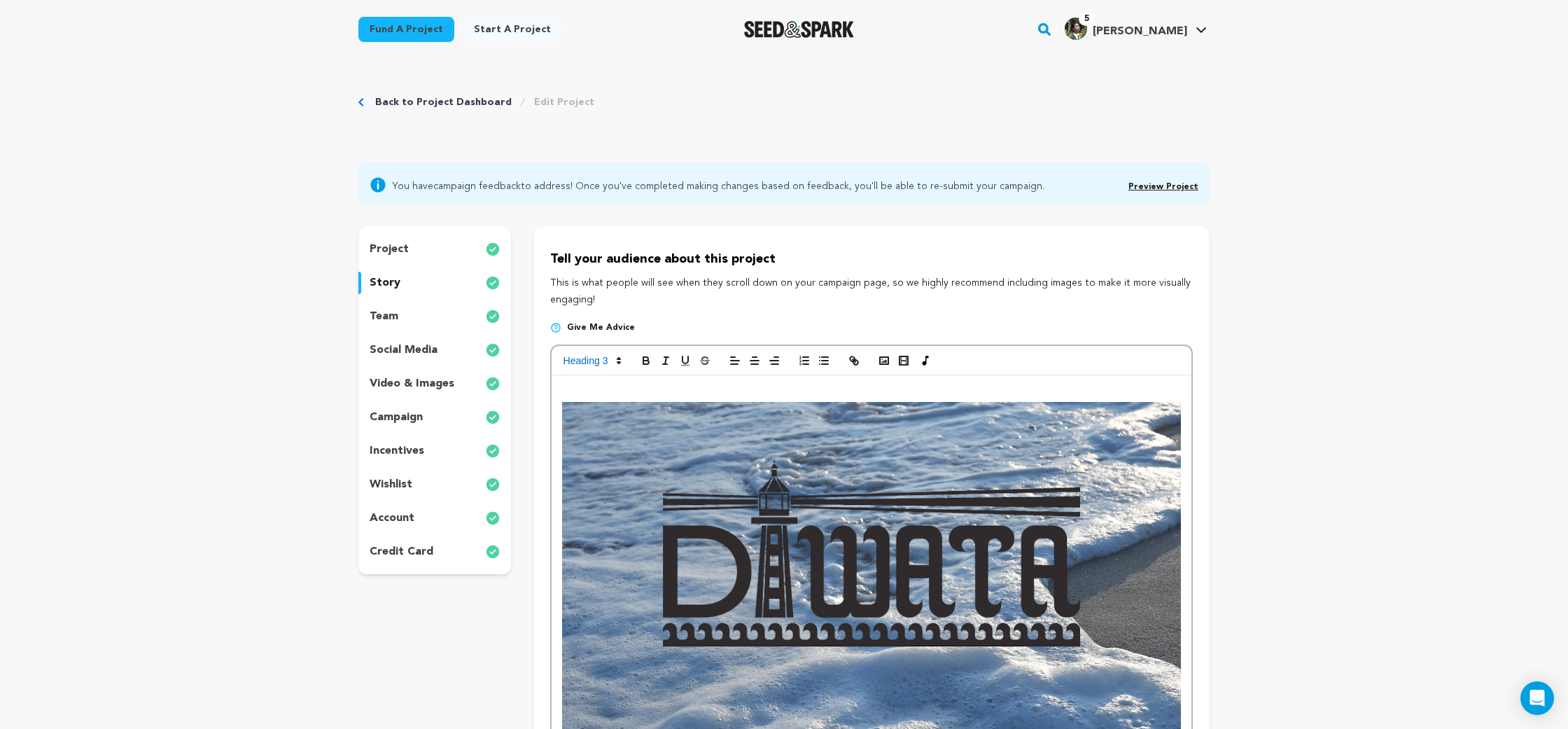
click at [463, 450] on div "incentives" at bounding box center [435, 451] width 153 height 23
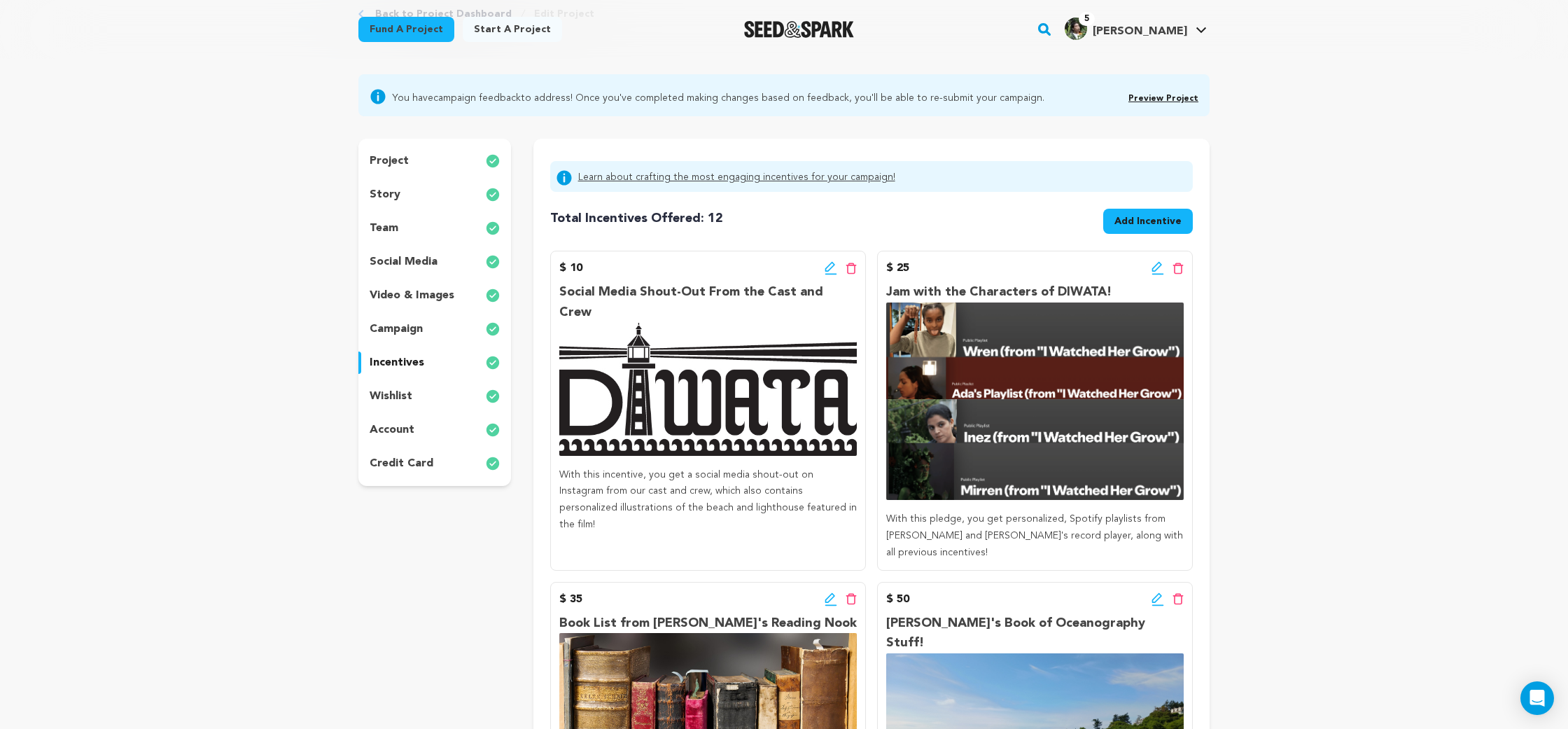
click at [444, 389] on div "wishlist" at bounding box center [435, 396] width 153 height 23
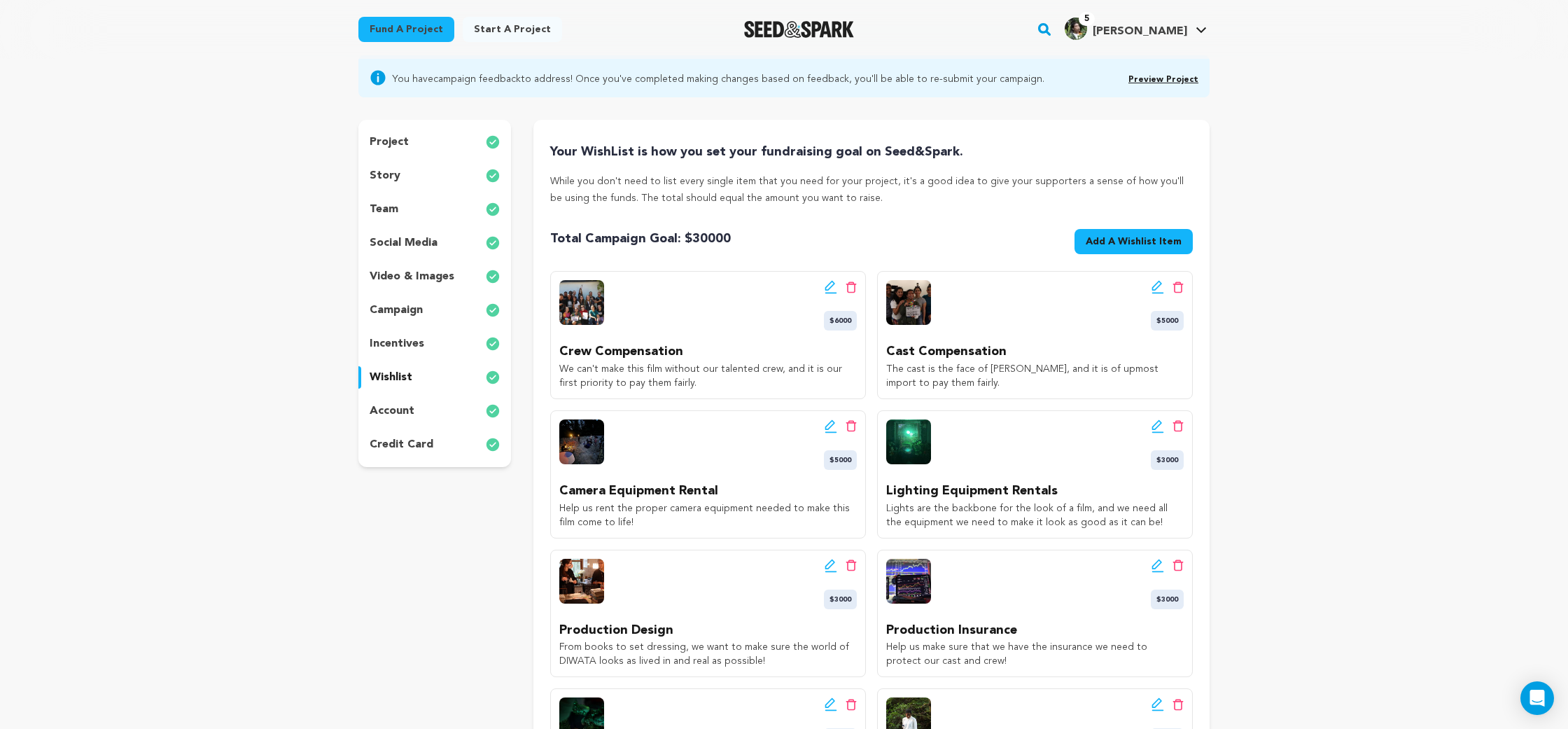
scroll to position [123, 0]
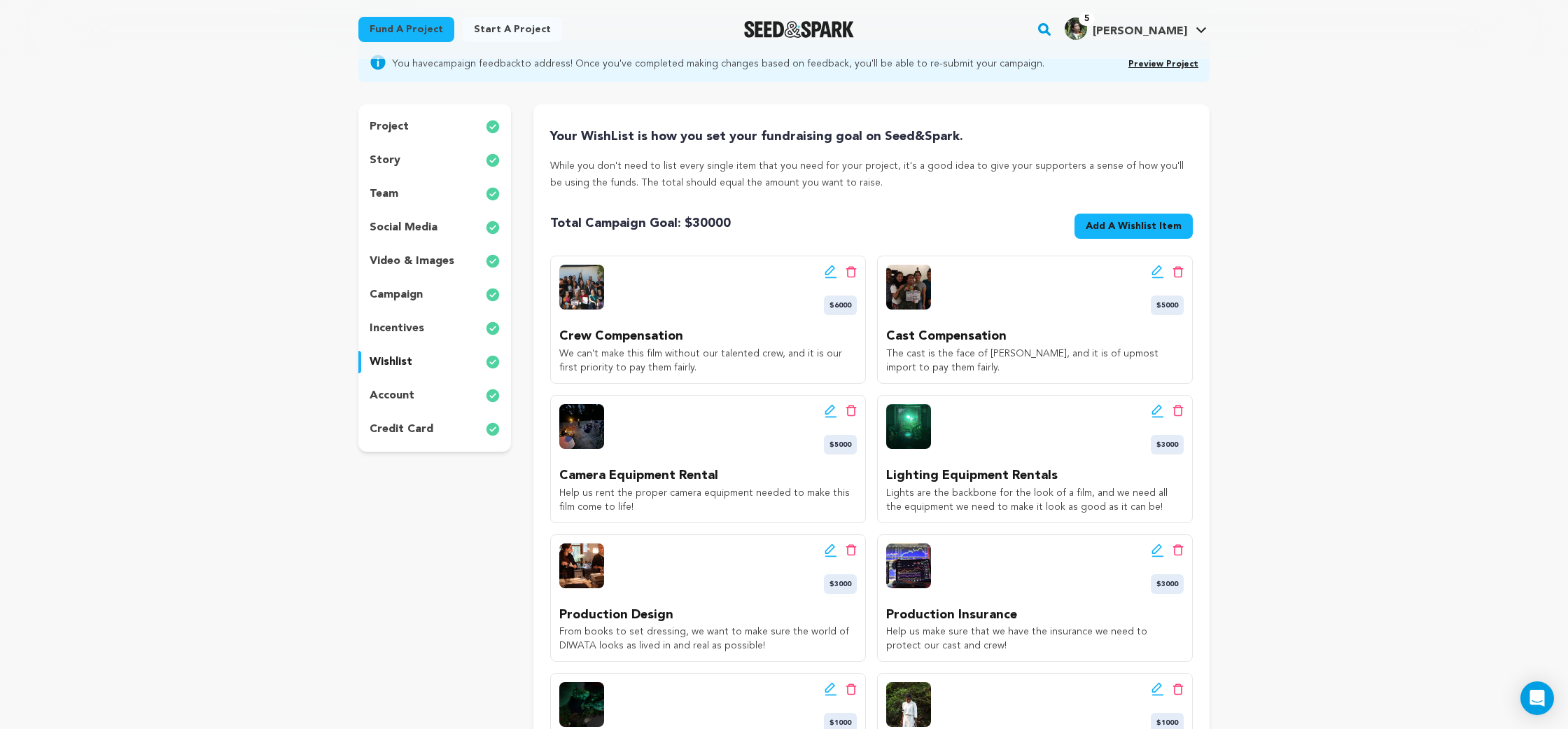
drag, startPoint x: 980, startPoint y: 371, endPoint x: 882, endPoint y: 354, distance: 99.5
click at [882, 354] on div "Edit wishlist button Delete wishlist button $5000 Cast Compensation The cast is…" at bounding box center [1034, 319] width 316 height 128
copy p "The cast is the face of DIWATA, and it is of upmost import to pay them fairly."
click at [405, 152] on div "story" at bounding box center [435, 160] width 153 height 23
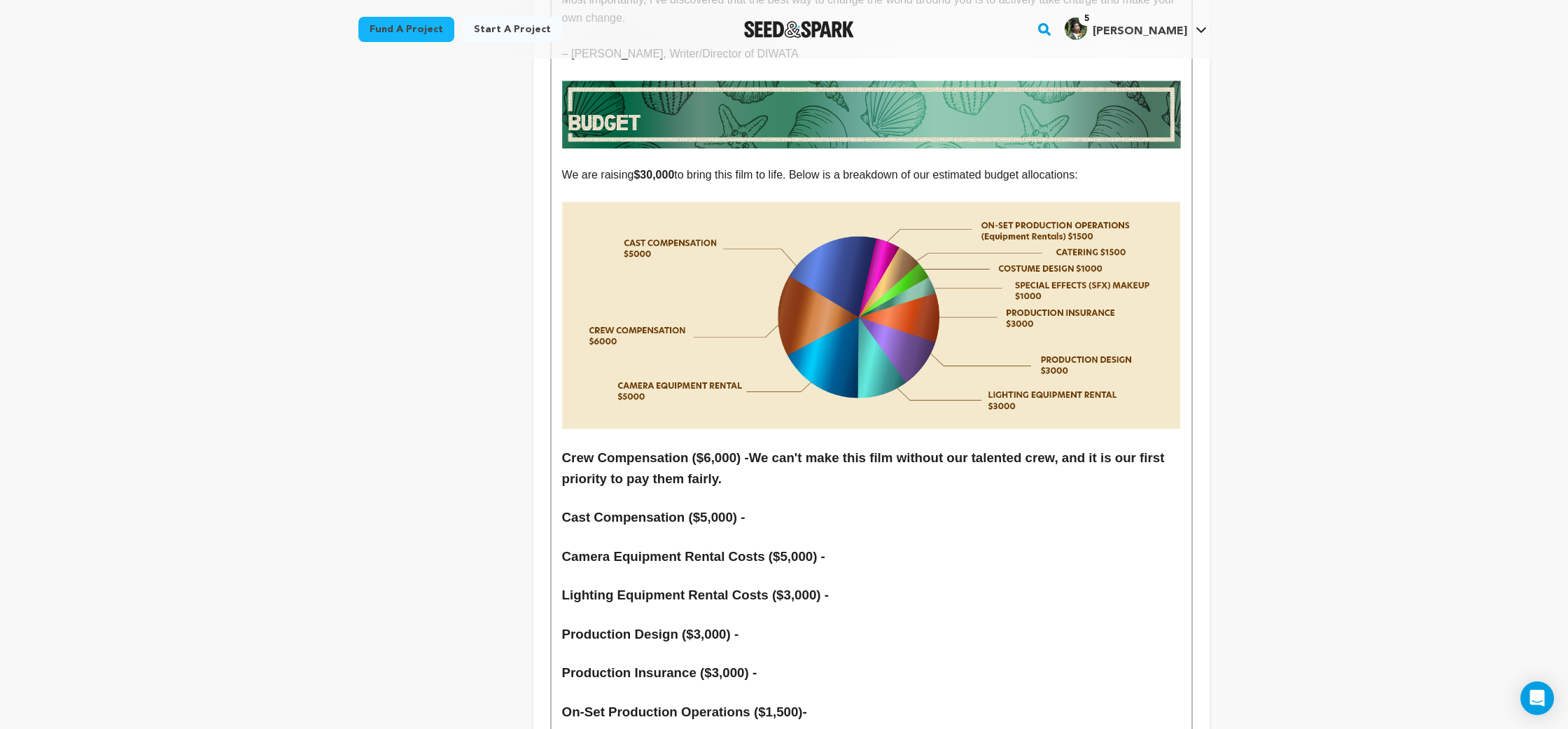
scroll to position [6233, 0]
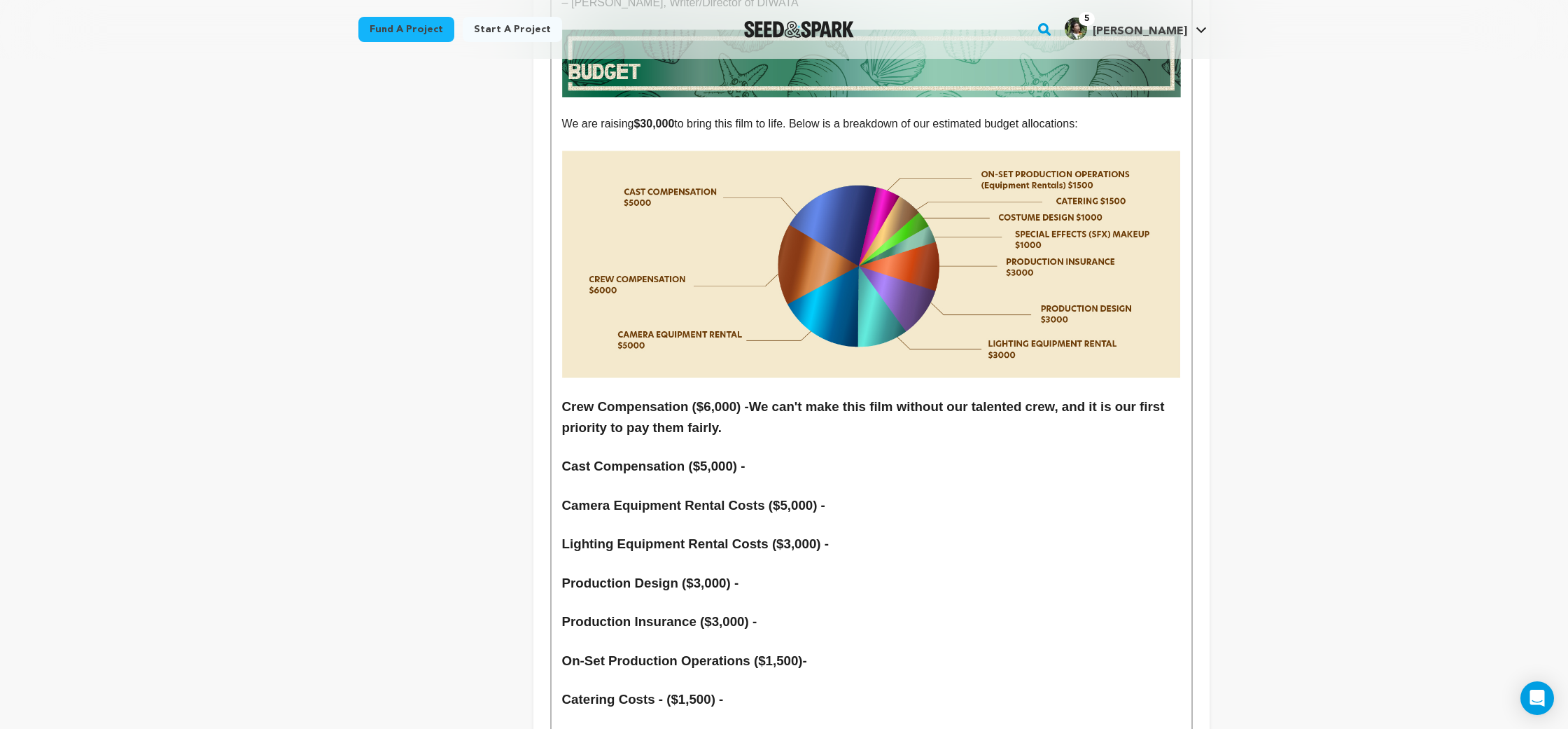
click at [824, 456] on h3 "Cast Compensation ($5,000) -" at bounding box center [871, 466] width 619 height 21
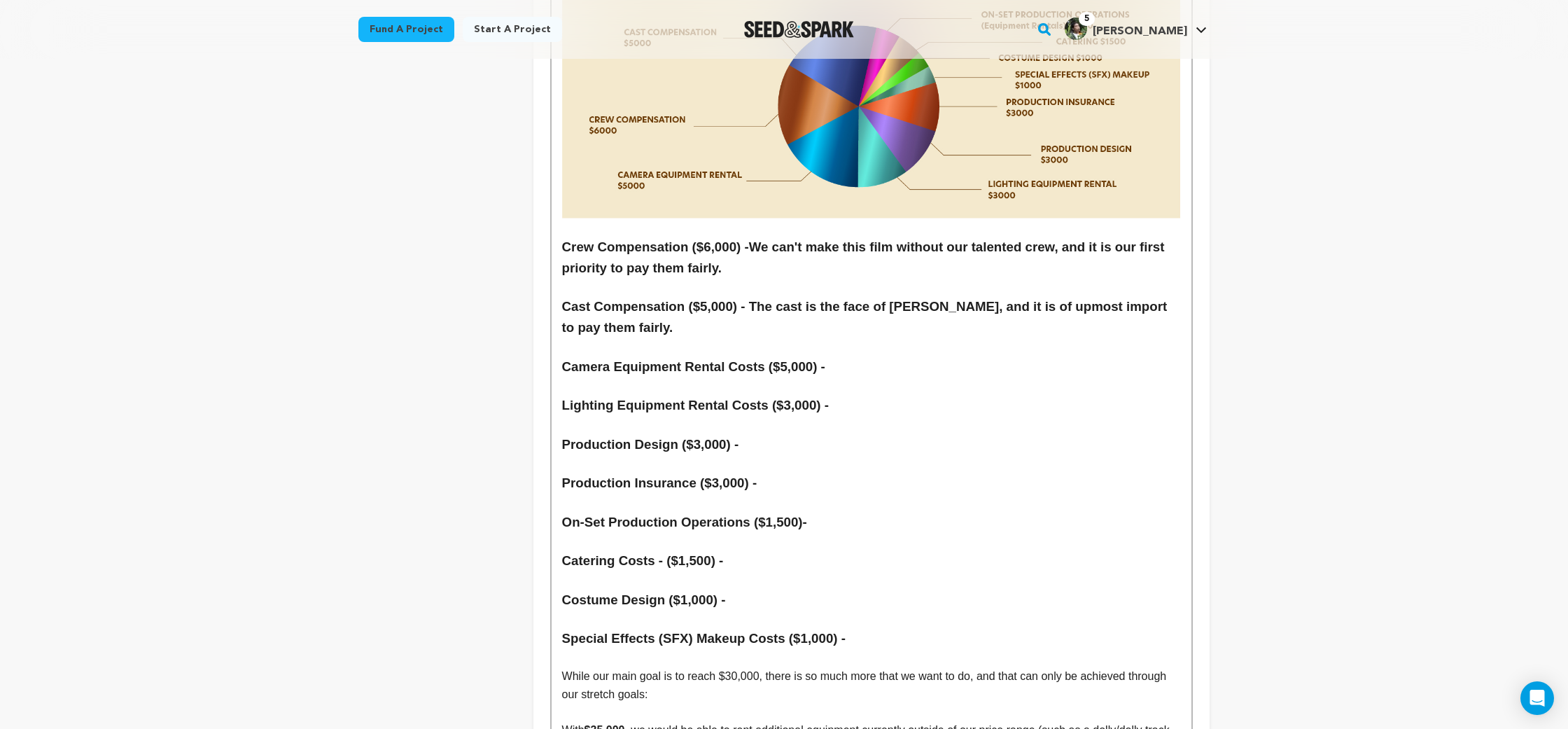
scroll to position [6363, 0]
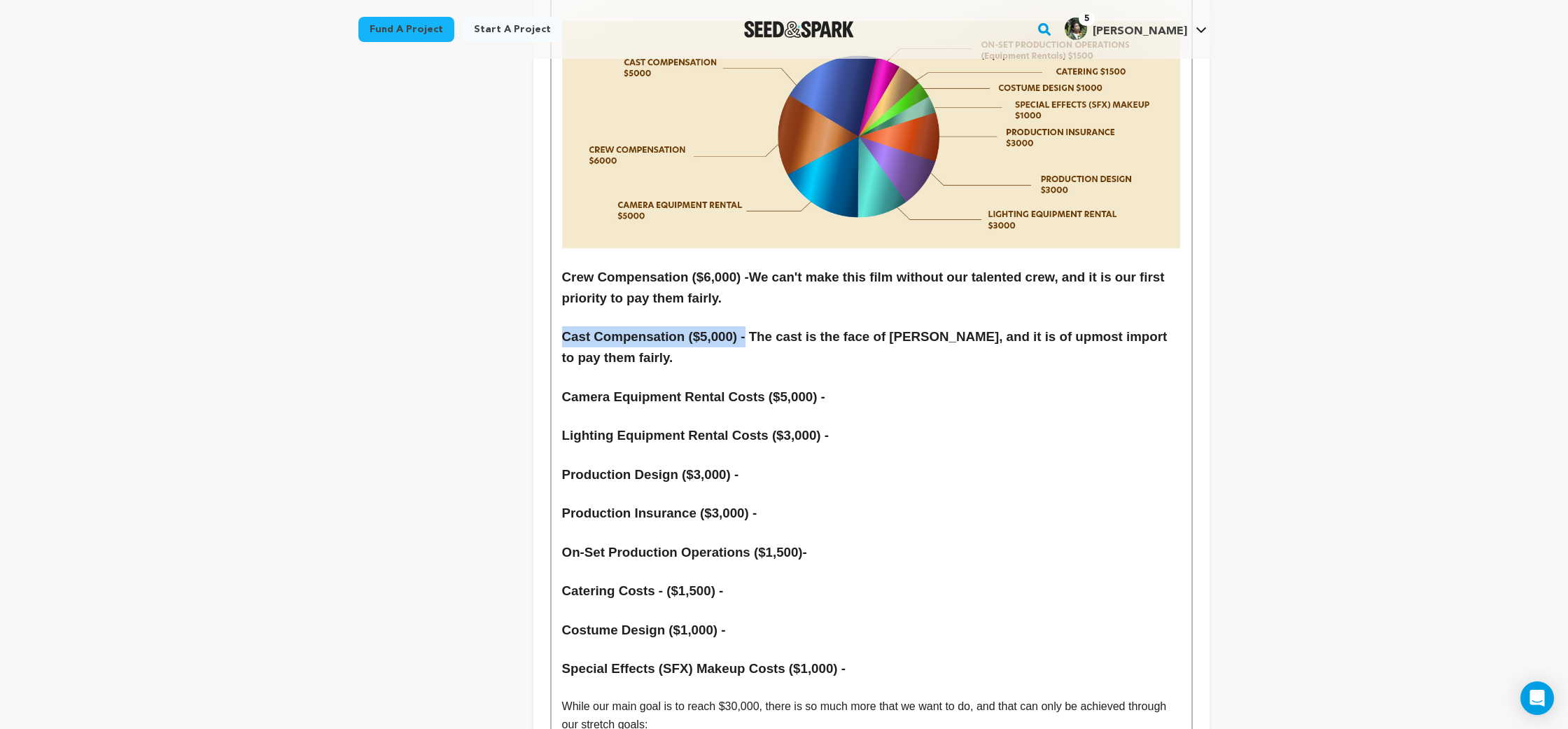
drag, startPoint x: 753, startPoint y: 233, endPoint x: 559, endPoint y: 230, distance: 194.0
click at [722, 407] on p at bounding box center [871, 415] width 619 height 18
click at [792, 386] on h3 "Camera Equipment Rental Costs ($5,000) -" at bounding box center [871, 396] width 619 height 21
click at [860, 386] on h3 "Camera Equipment Rental Costs ($5,000) -" at bounding box center [871, 396] width 619 height 21
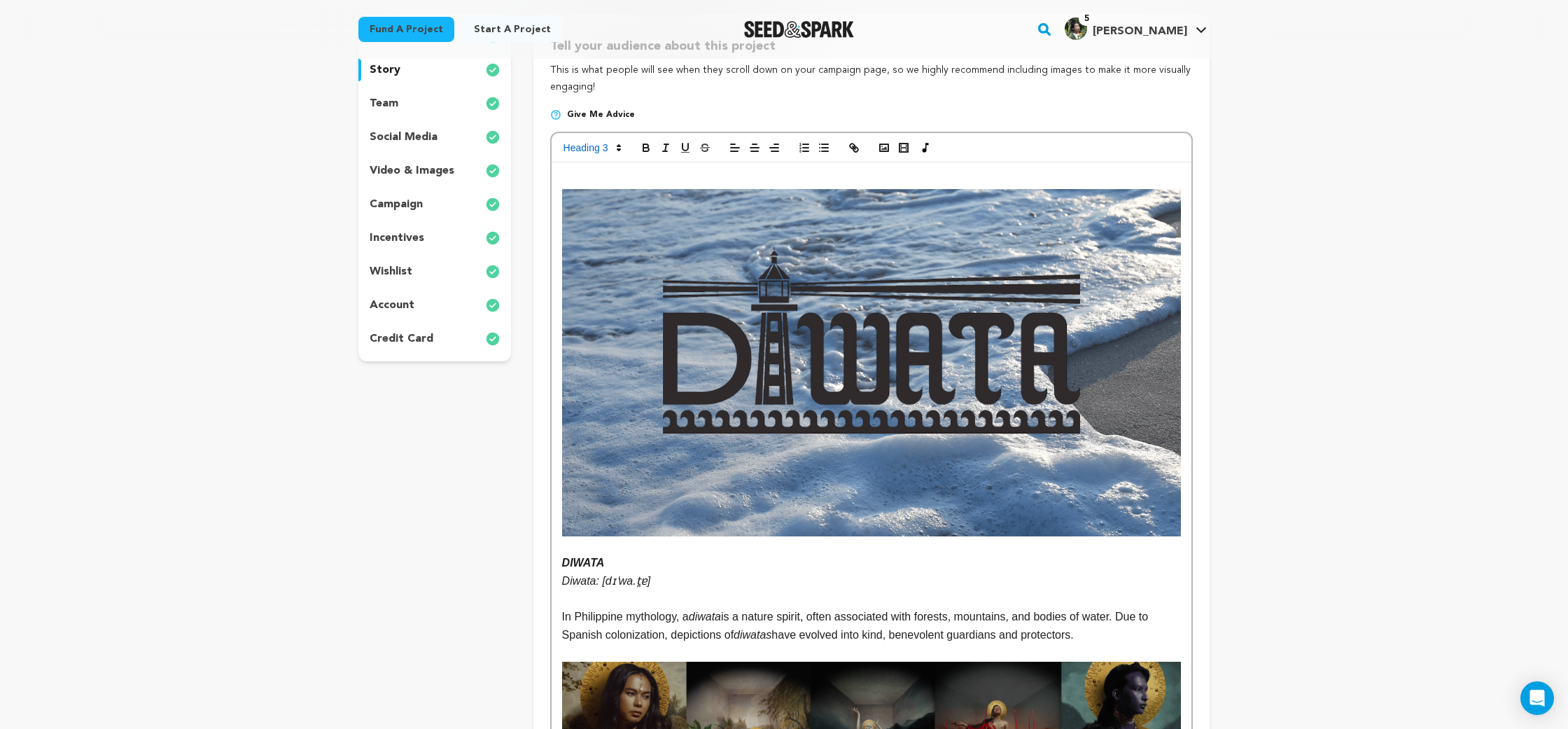
scroll to position [0, 0]
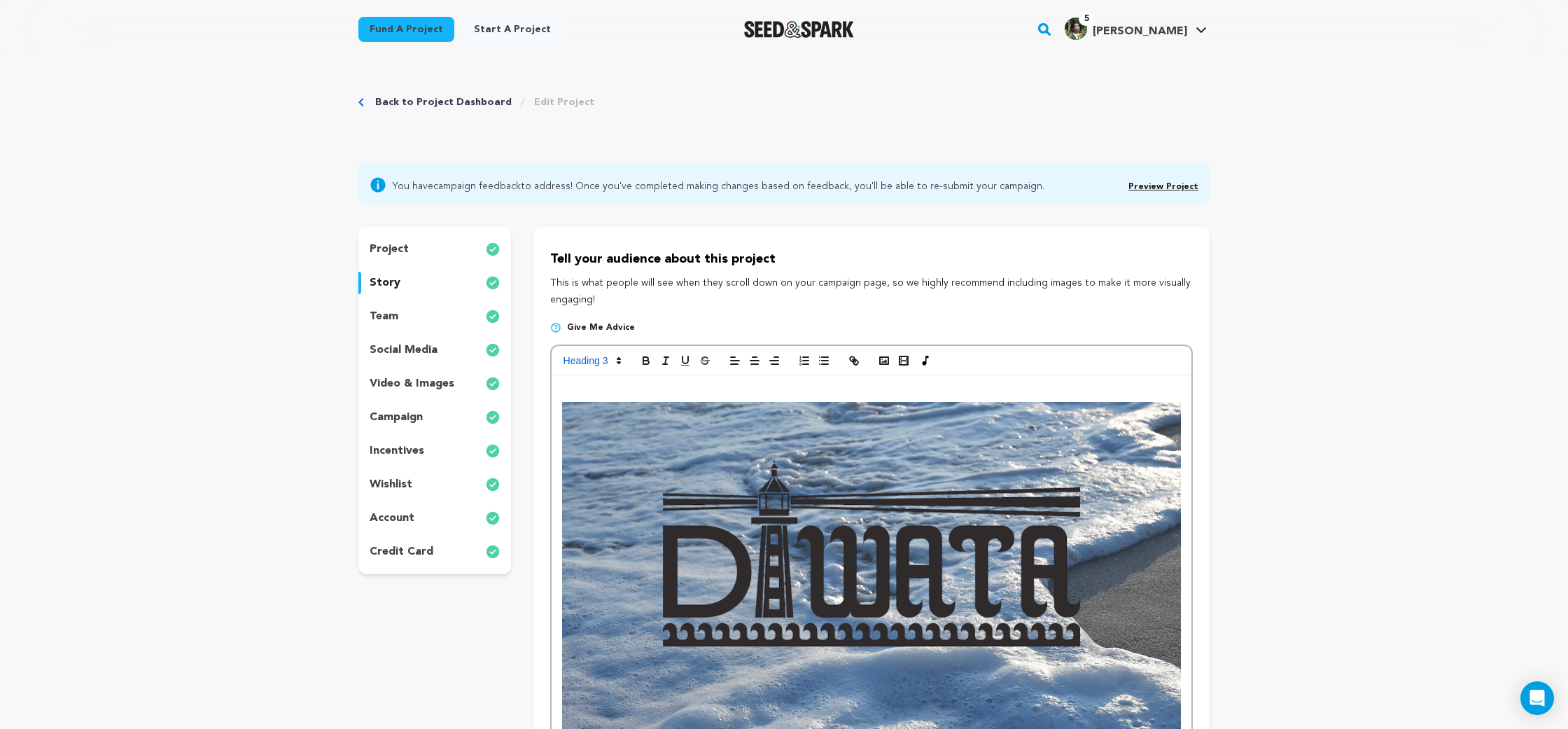
click at [469, 483] on div "wishlist" at bounding box center [435, 485] width 153 height 23
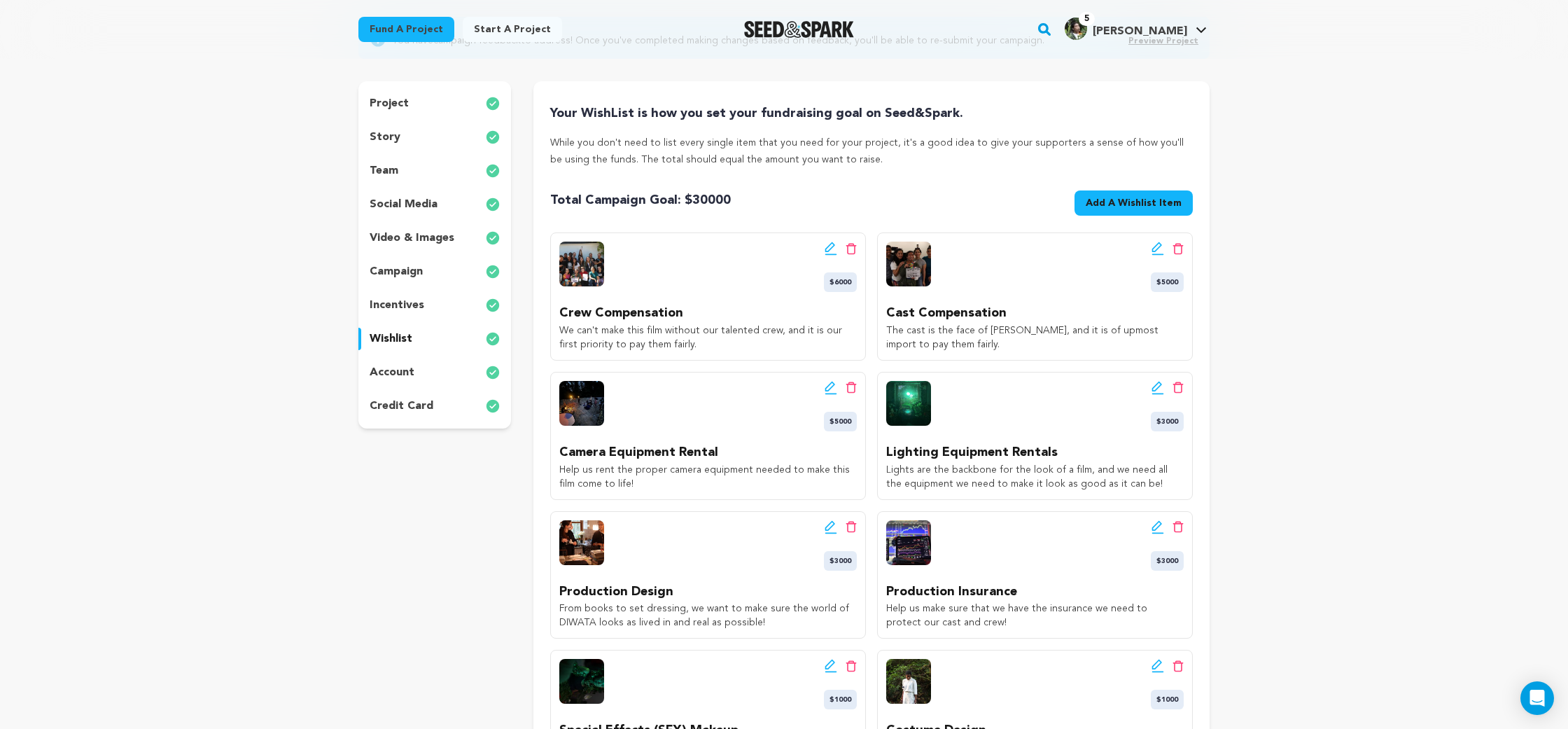
scroll to position [147, 0]
drag, startPoint x: 743, startPoint y: 486, endPoint x: 546, endPoint y: 470, distance: 197.6
click at [546, 470] on div "Your WishList is how you set your fundraising goal on Seed&Spark. While you don…" at bounding box center [872, 533] width 677 height 906
copy p "Help us rent the proper camera equipment needed to make this film come to life!"
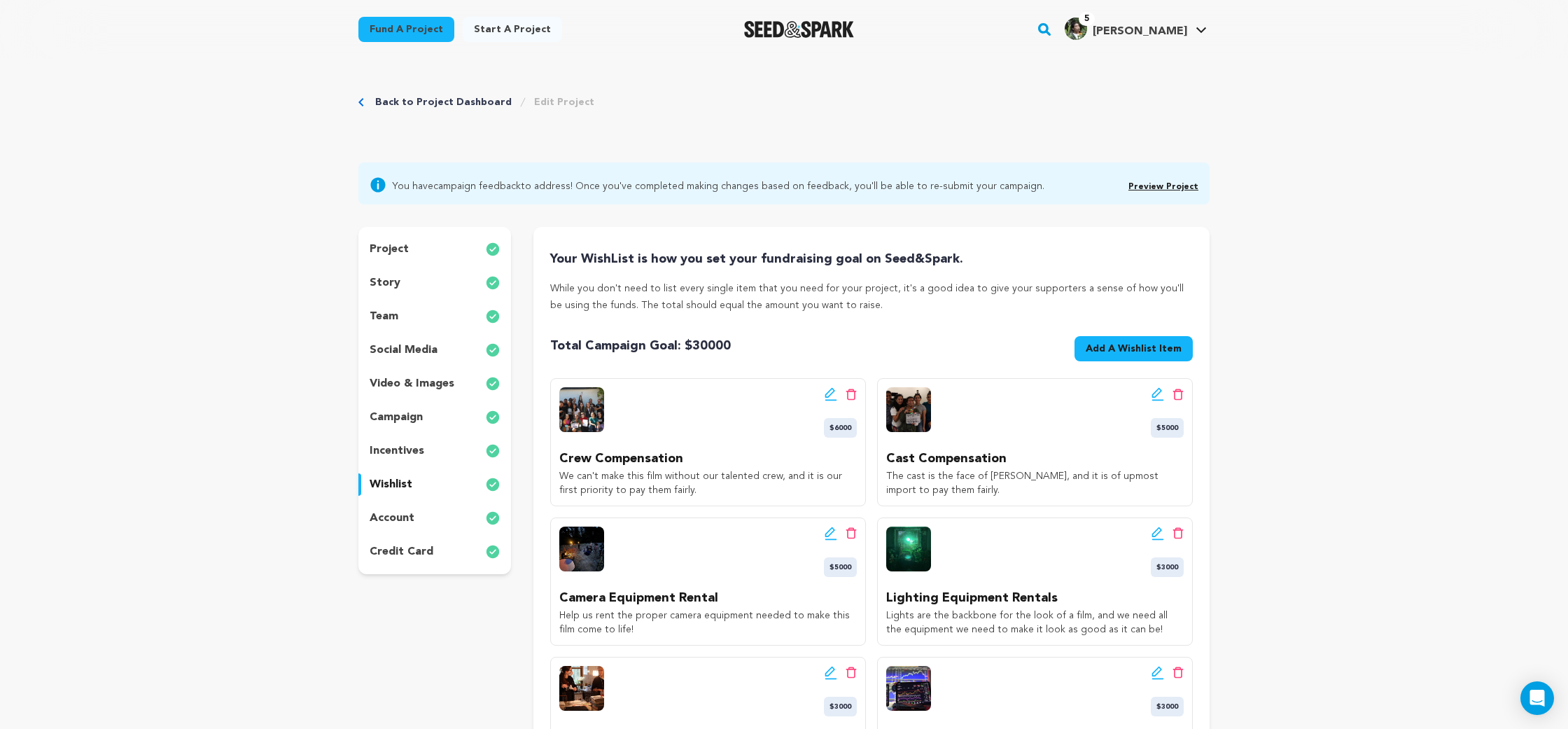
click at [419, 276] on div "story" at bounding box center [435, 283] width 153 height 23
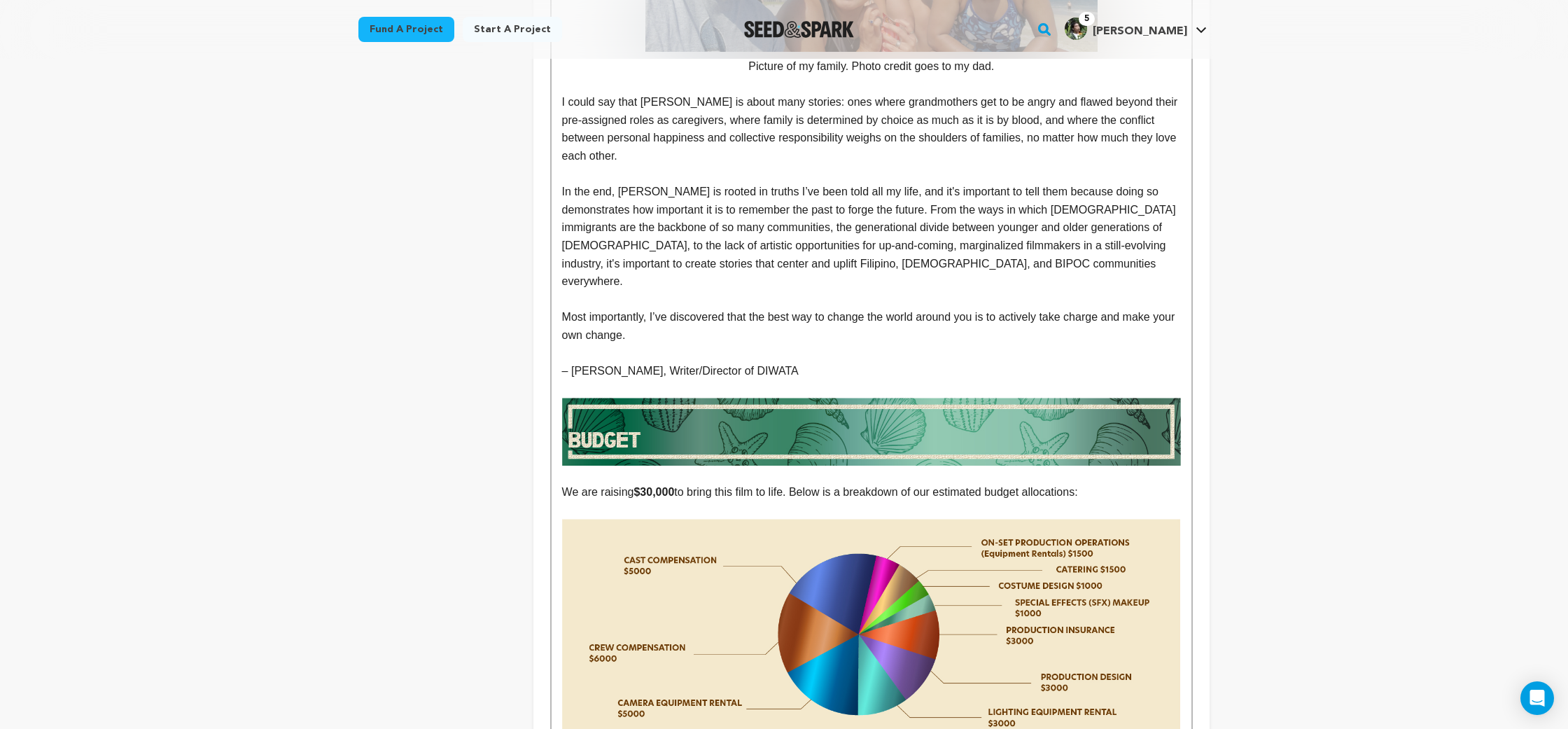
scroll to position [6328, 0]
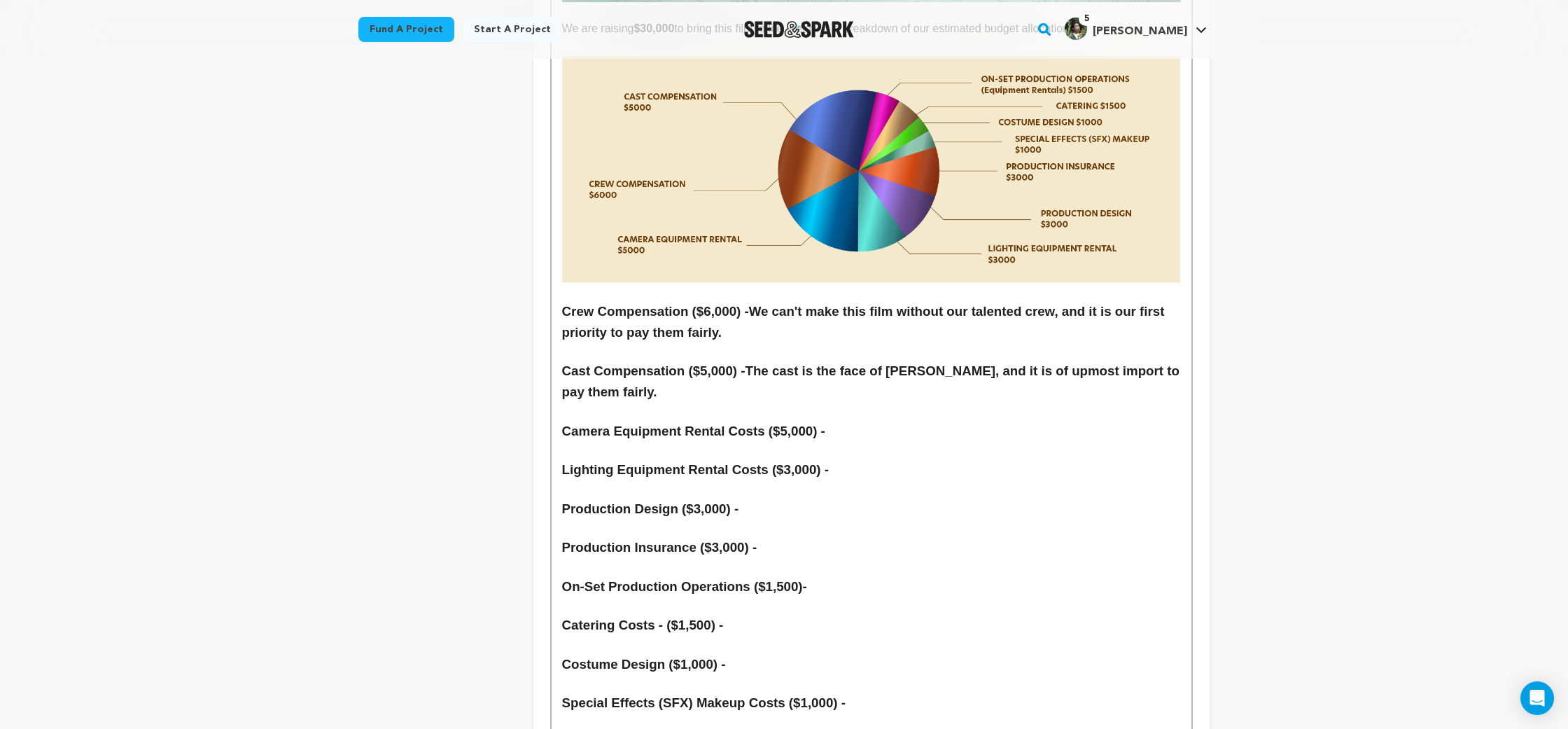
click at [873, 420] on h3 "Camera Equipment Rental Costs ($5,000) -" at bounding box center [871, 431] width 619 height 21
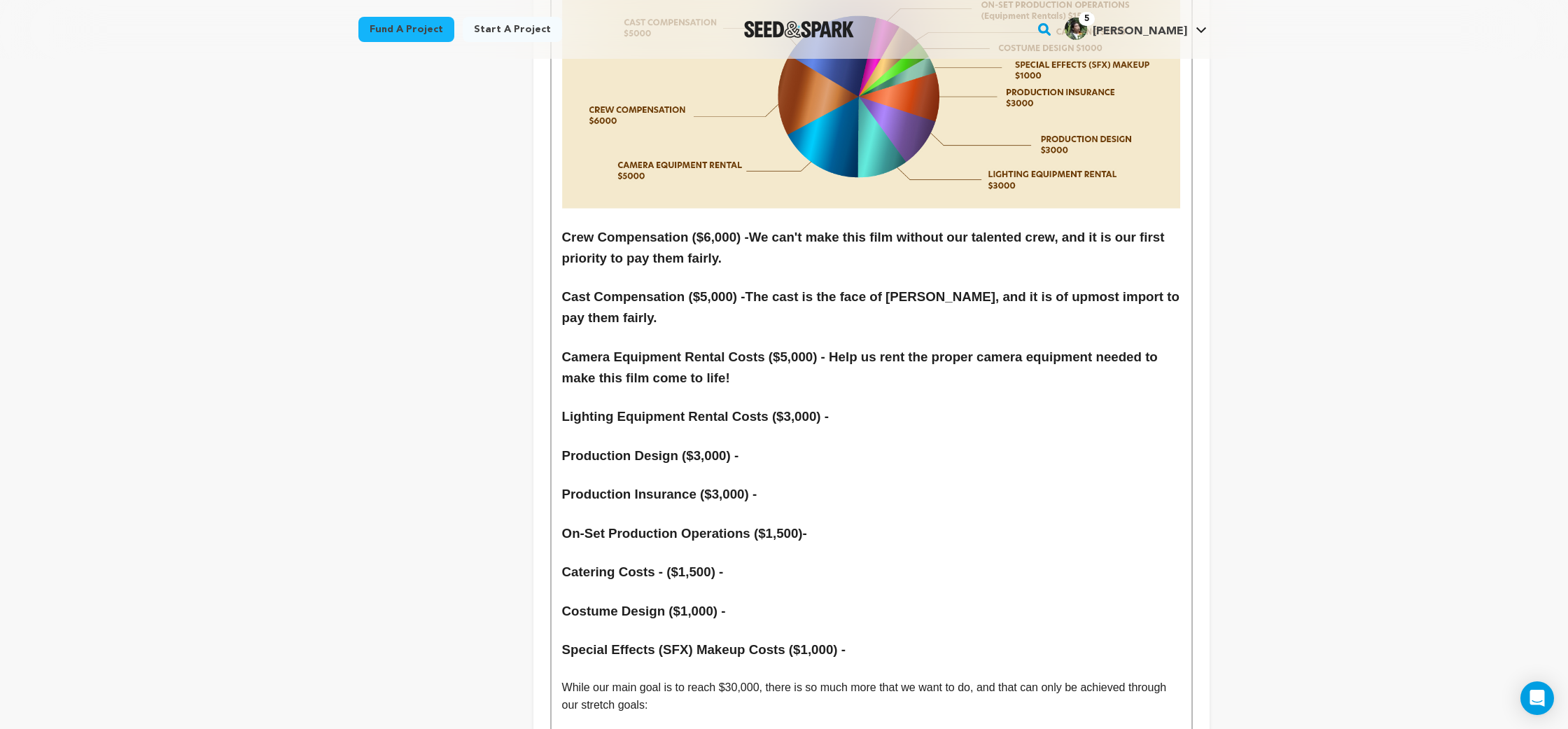
scroll to position [6372, 0]
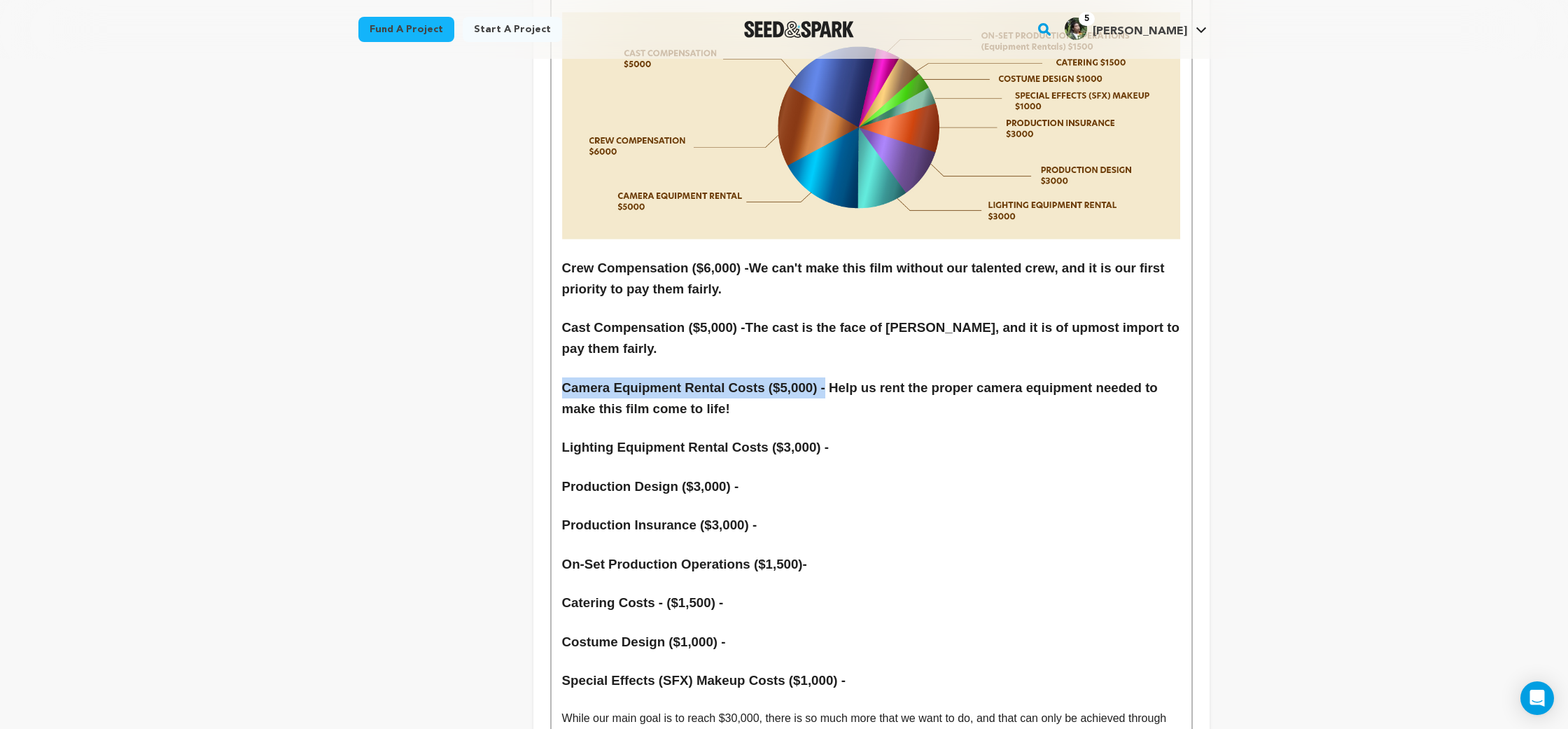
drag, startPoint x: 832, startPoint y: 286, endPoint x: 550, endPoint y: 278, distance: 282.1
click at [843, 457] on p at bounding box center [871, 466] width 619 height 18
click at [861, 438] on h3 "Lighting Equipment Rental Costs ($3,000) -" at bounding box center [871, 449] width 619 height 21
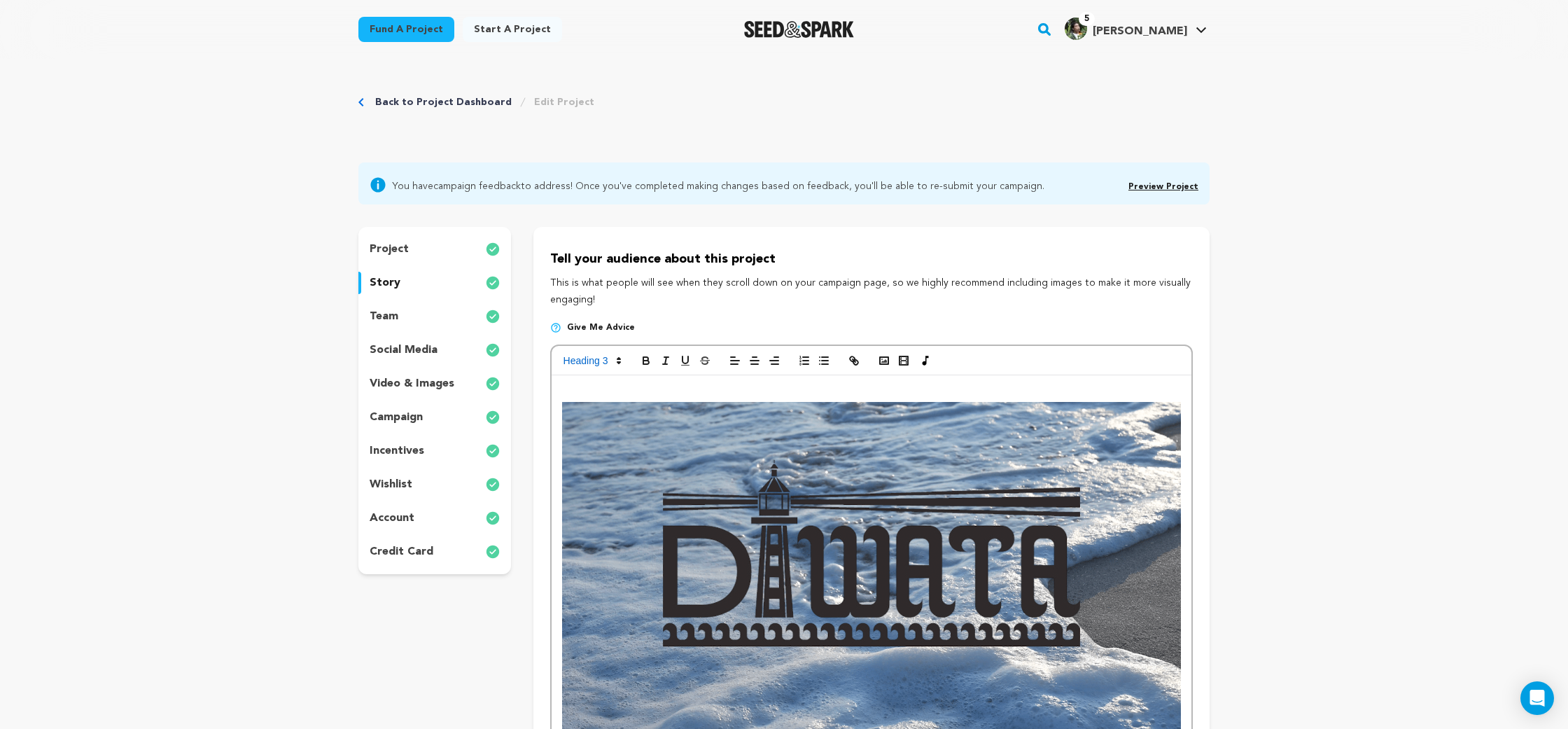
scroll to position [70, 0]
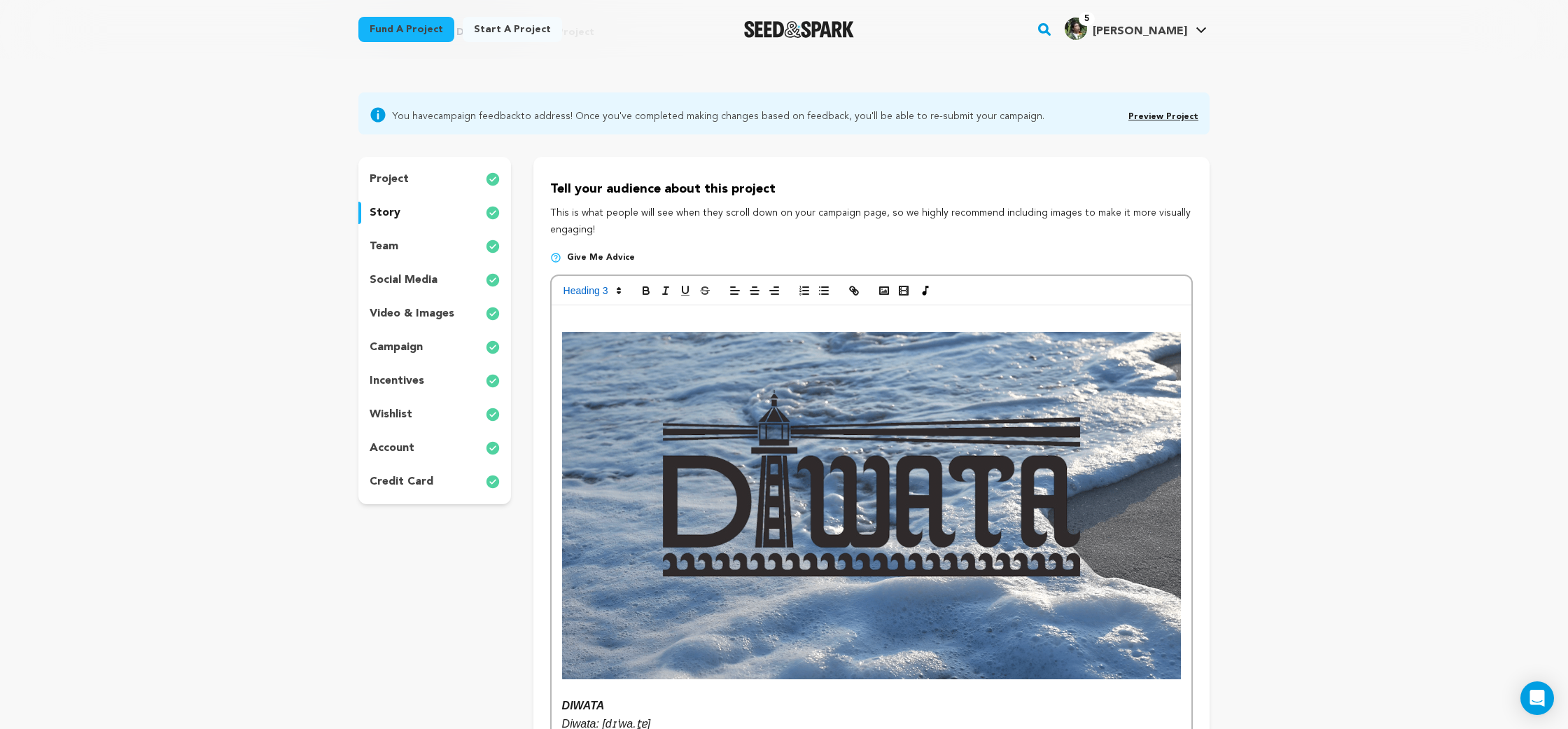
click at [444, 407] on div "wishlist" at bounding box center [435, 415] width 153 height 23
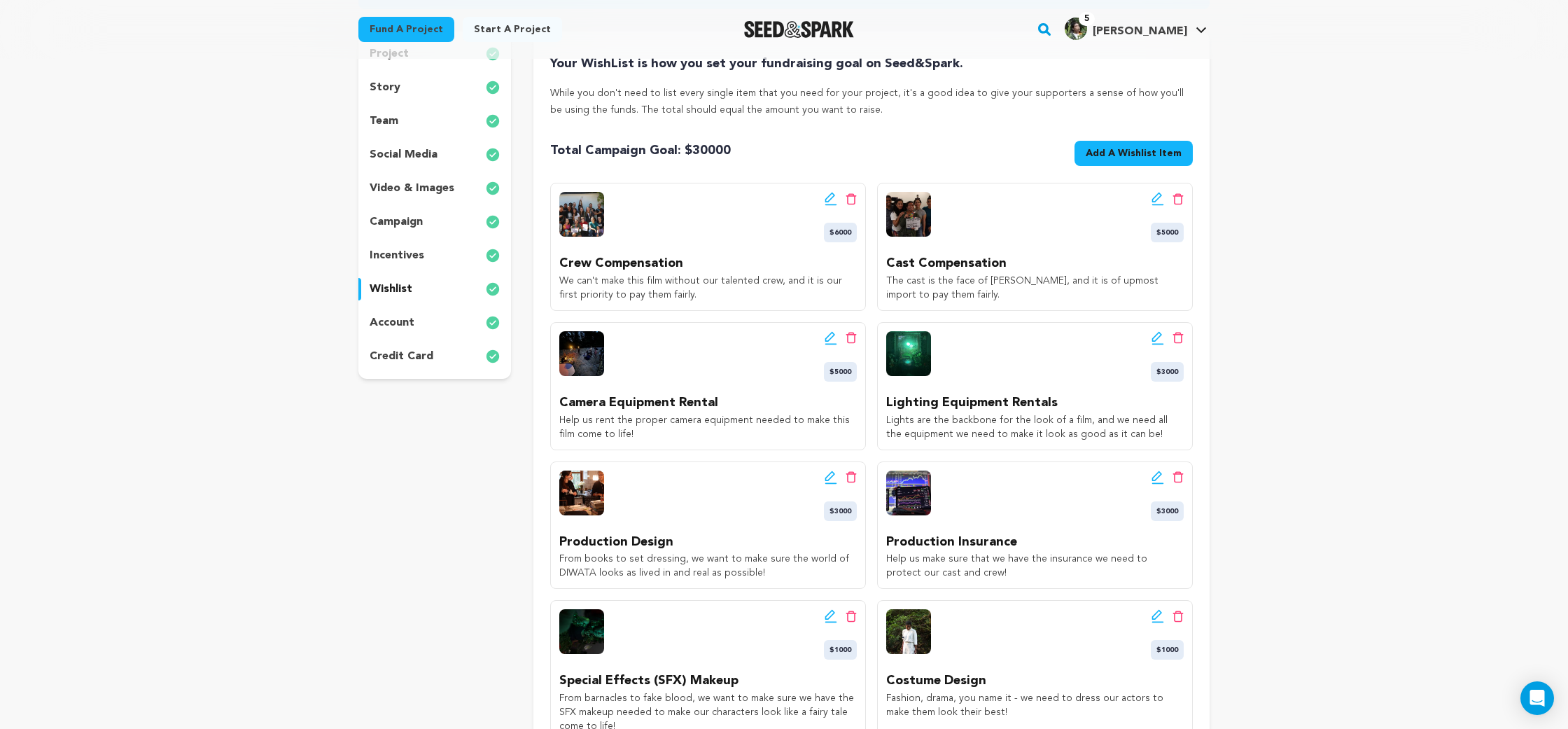
scroll to position [196, 0]
drag, startPoint x: 1147, startPoint y: 431, endPoint x: 886, endPoint y: 414, distance: 261.6
click at [886, 414] on p "Lights are the backbone for the look of a film, and we need all the equipment w…" at bounding box center [1035, 425] width 297 height 28
copy p "Lights are the backbone for the look of a film, and we need all the equipment w…"
click at [408, 112] on div "team" at bounding box center [435, 120] width 153 height 23
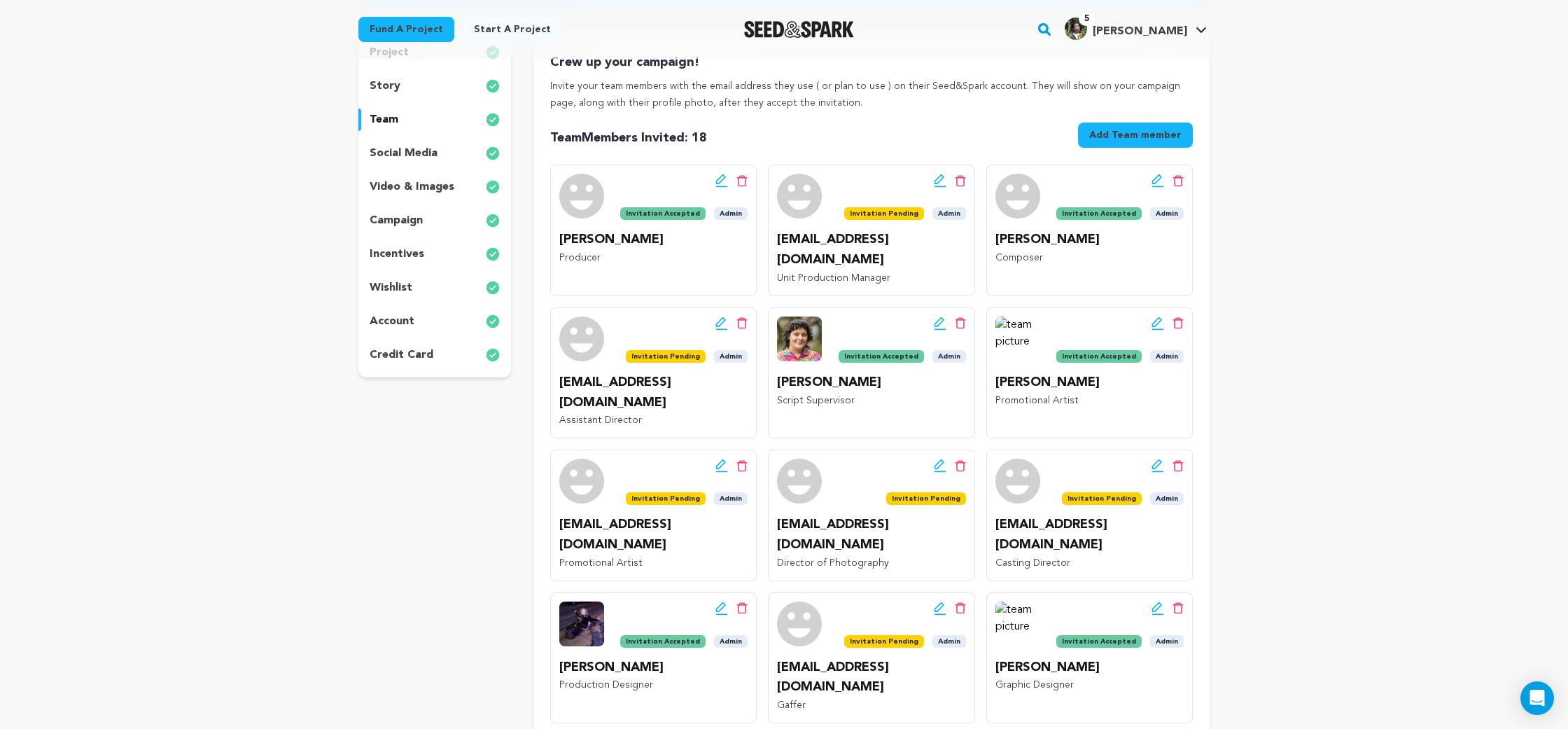
click at [421, 83] on div "story" at bounding box center [435, 87] width 153 height 23
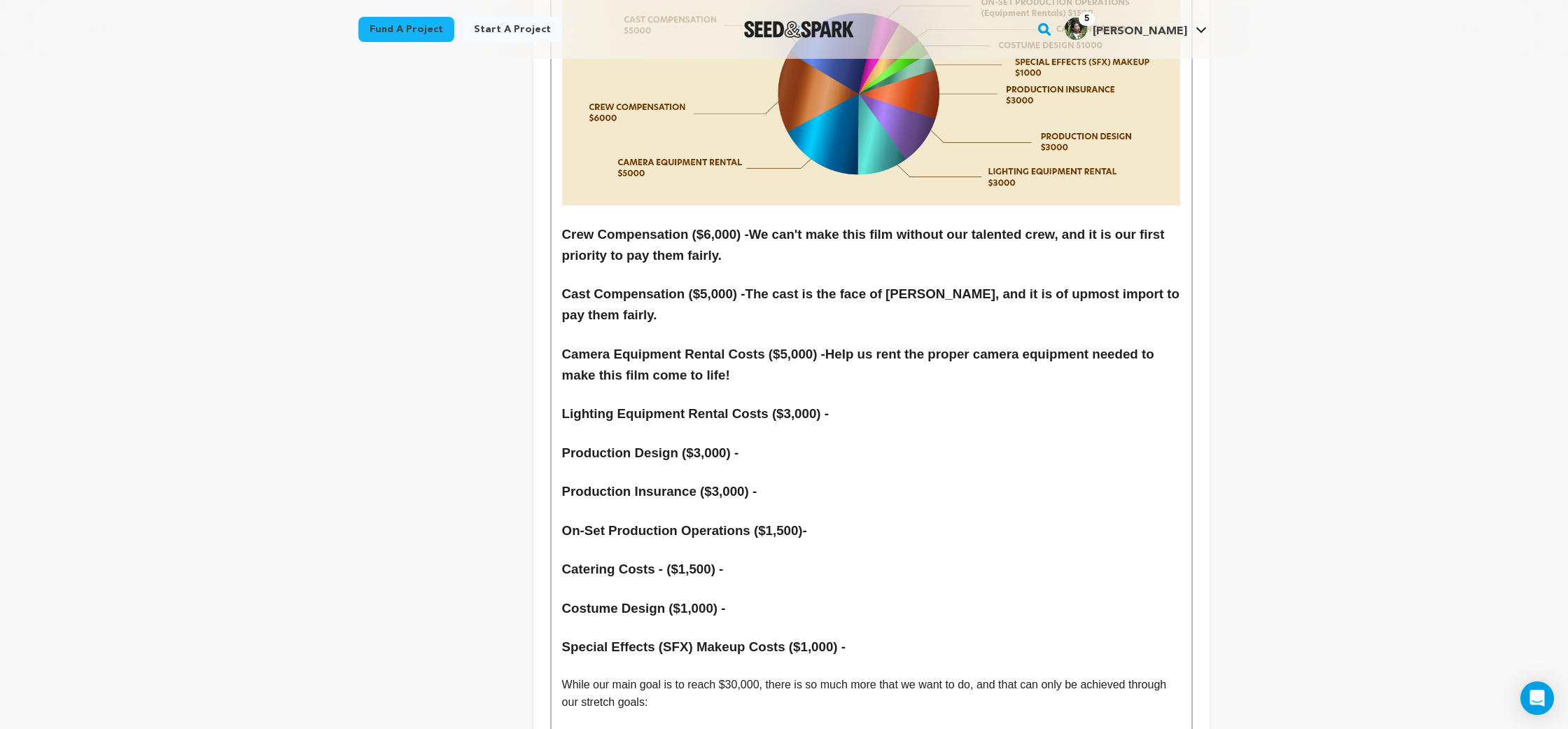
scroll to position [6405, 0]
click at [918, 405] on h3 "Lighting Equipment Rental Costs ($3,000) -" at bounding box center [871, 415] width 619 height 21
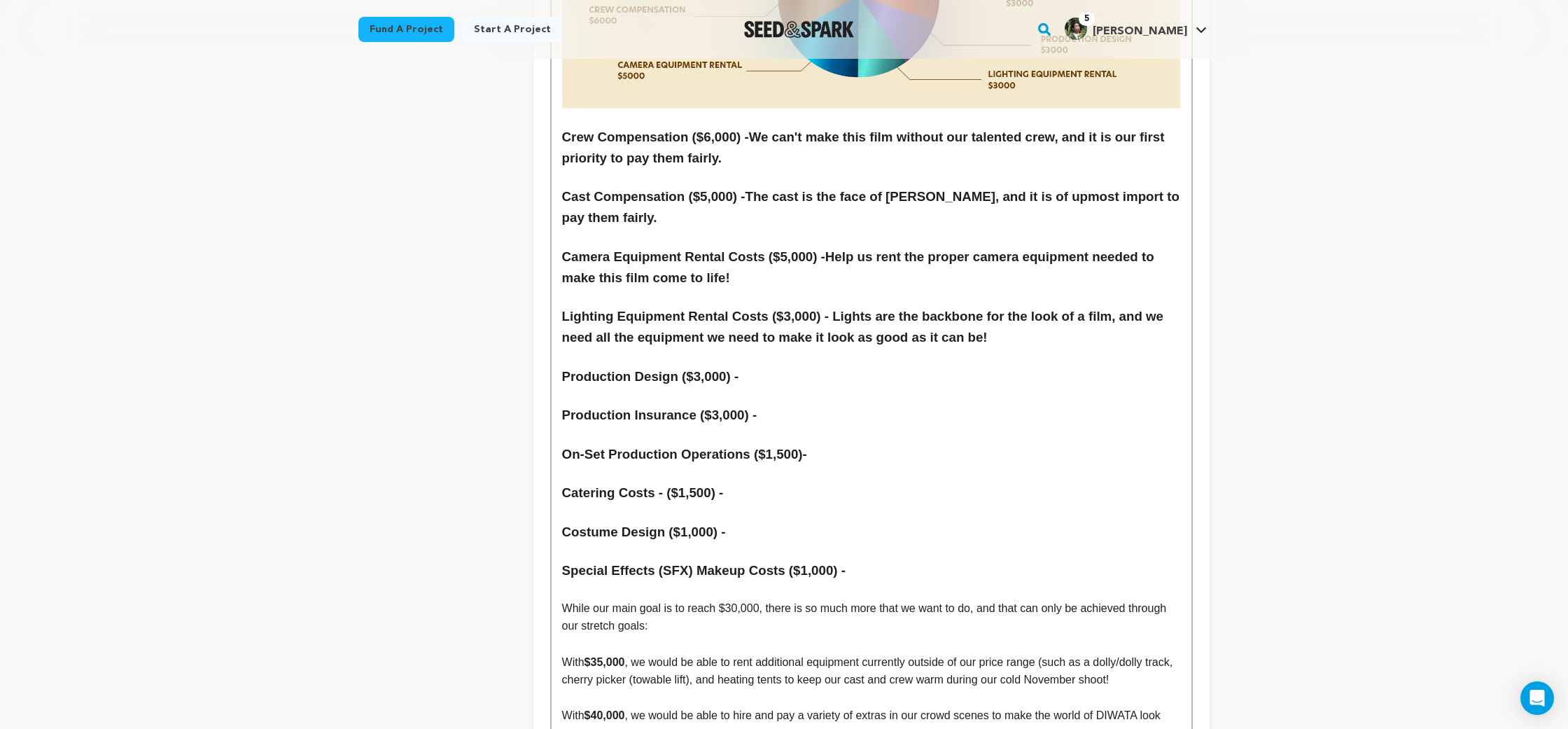
scroll to position [6475, 0]
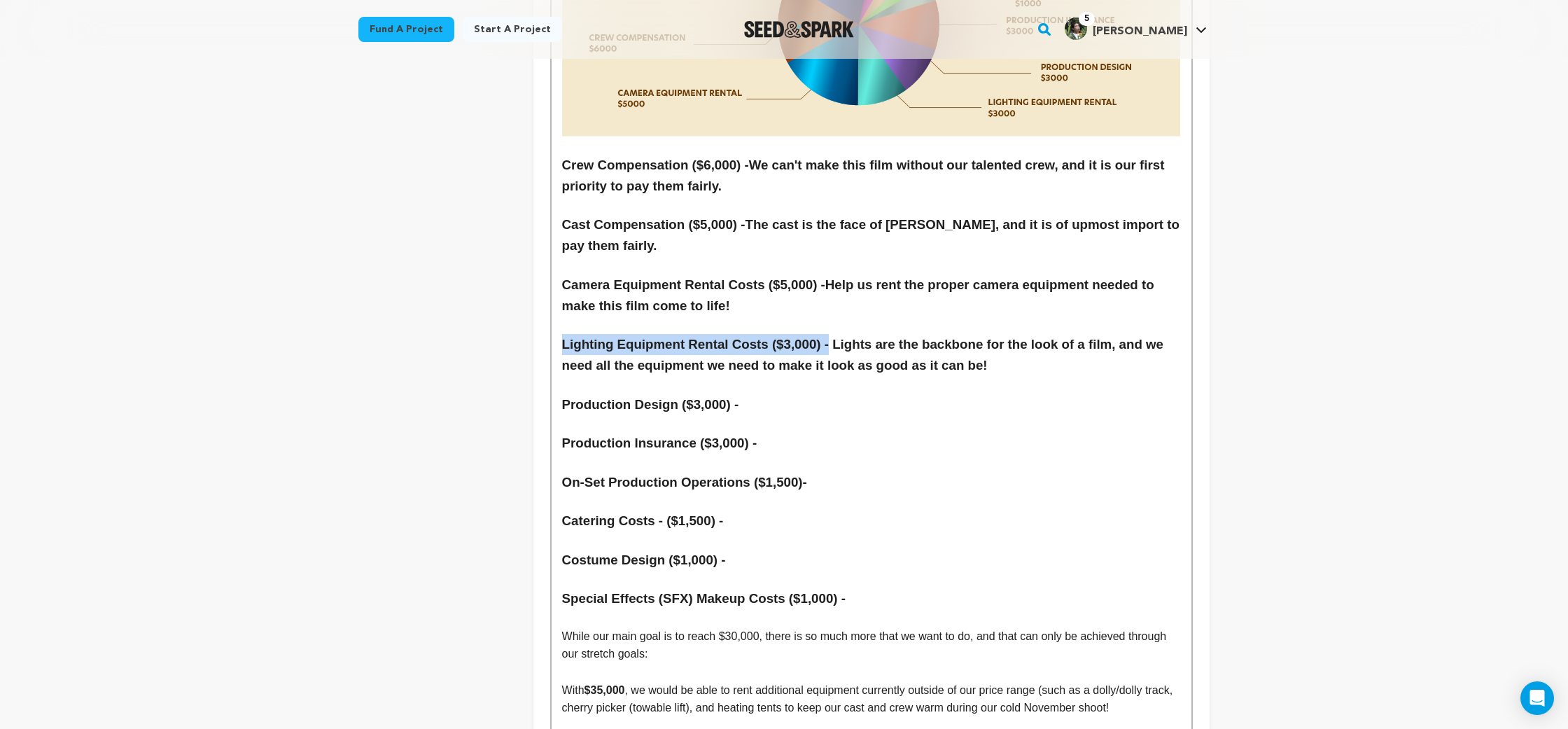
drag, startPoint x: 834, startPoint y: 243, endPoint x: 541, endPoint y: 232, distance: 293.2
click at [840, 395] on h3 "Production Design ($3,000) -" at bounding box center [871, 405] width 619 height 21
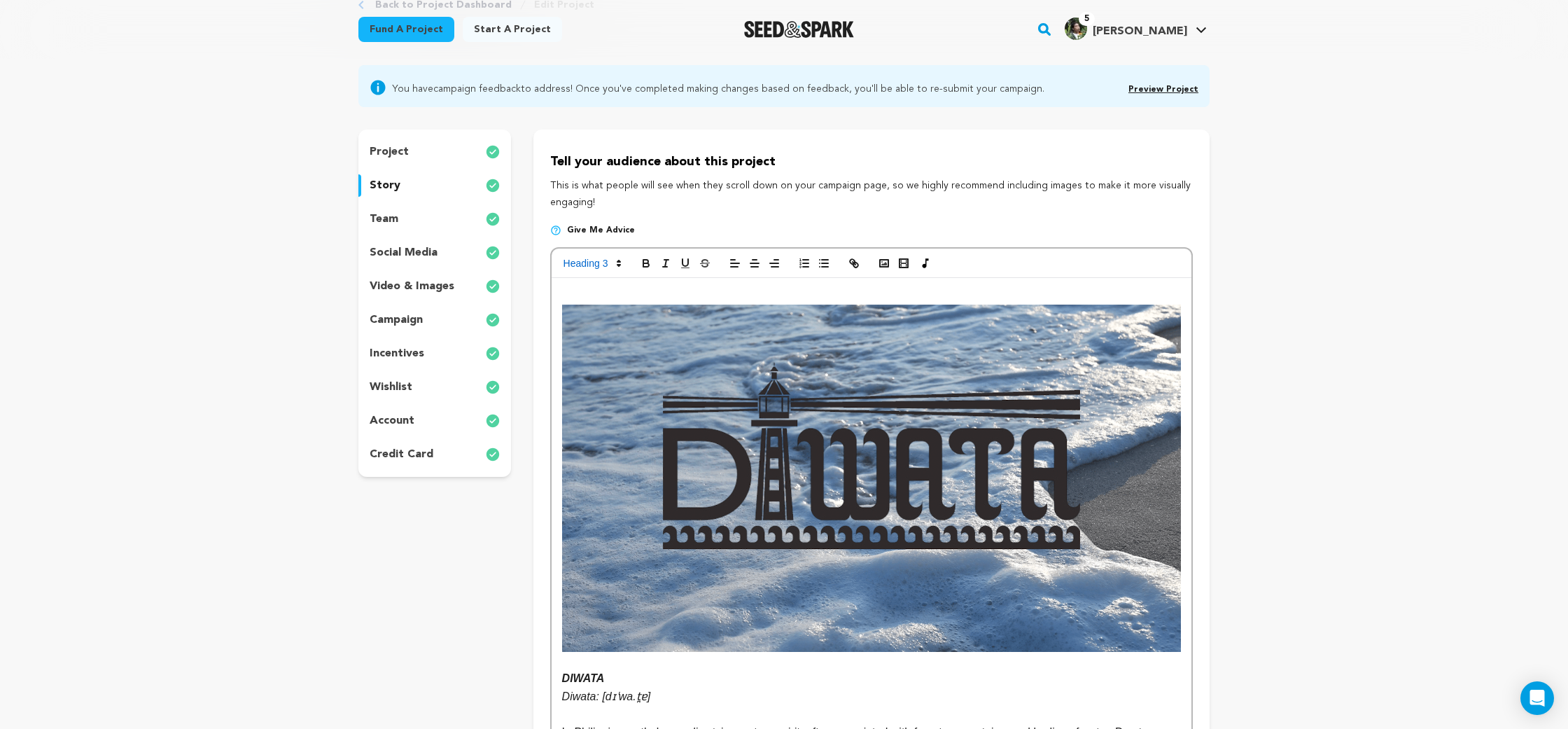
scroll to position [111, 0]
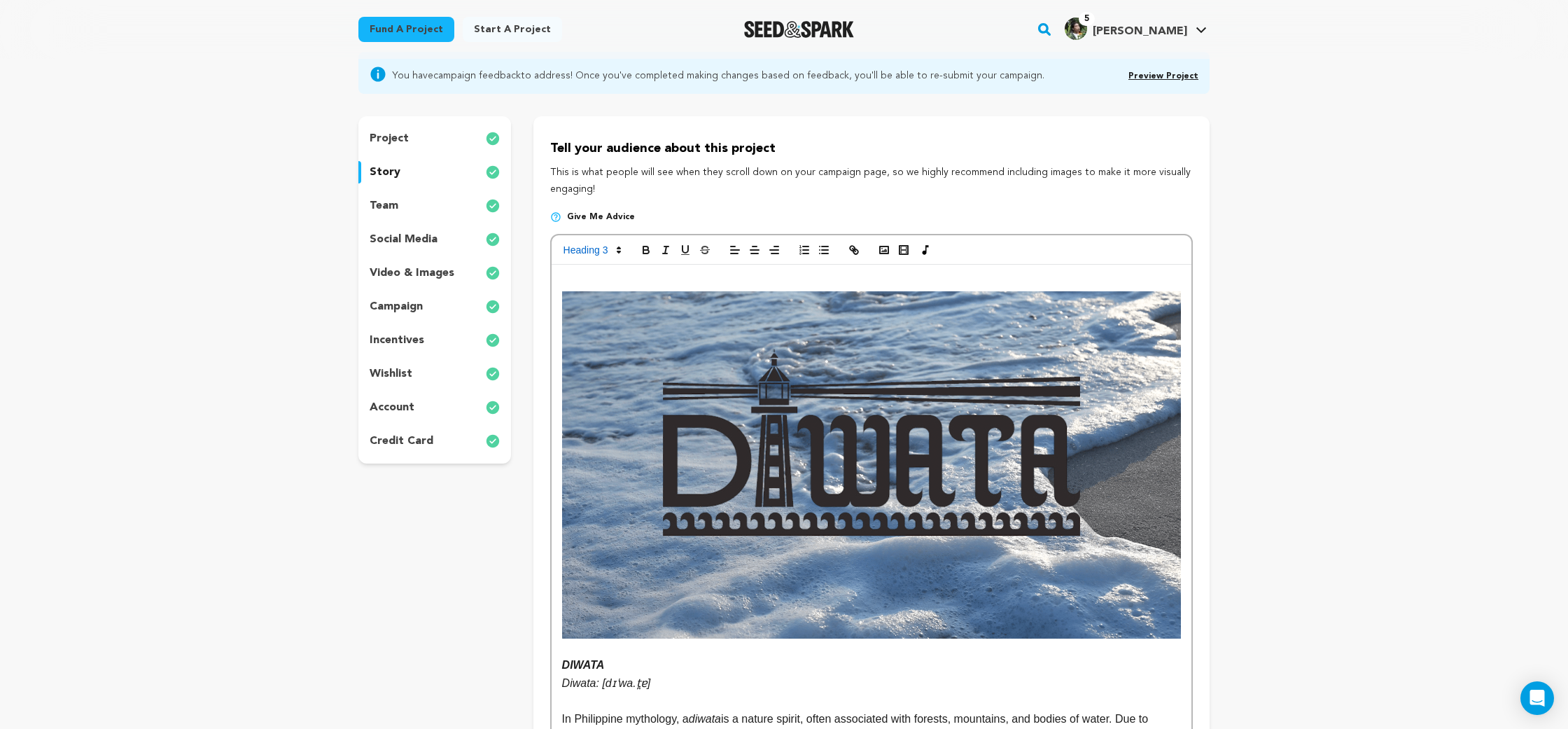
click at [437, 370] on div "wishlist" at bounding box center [435, 374] width 153 height 23
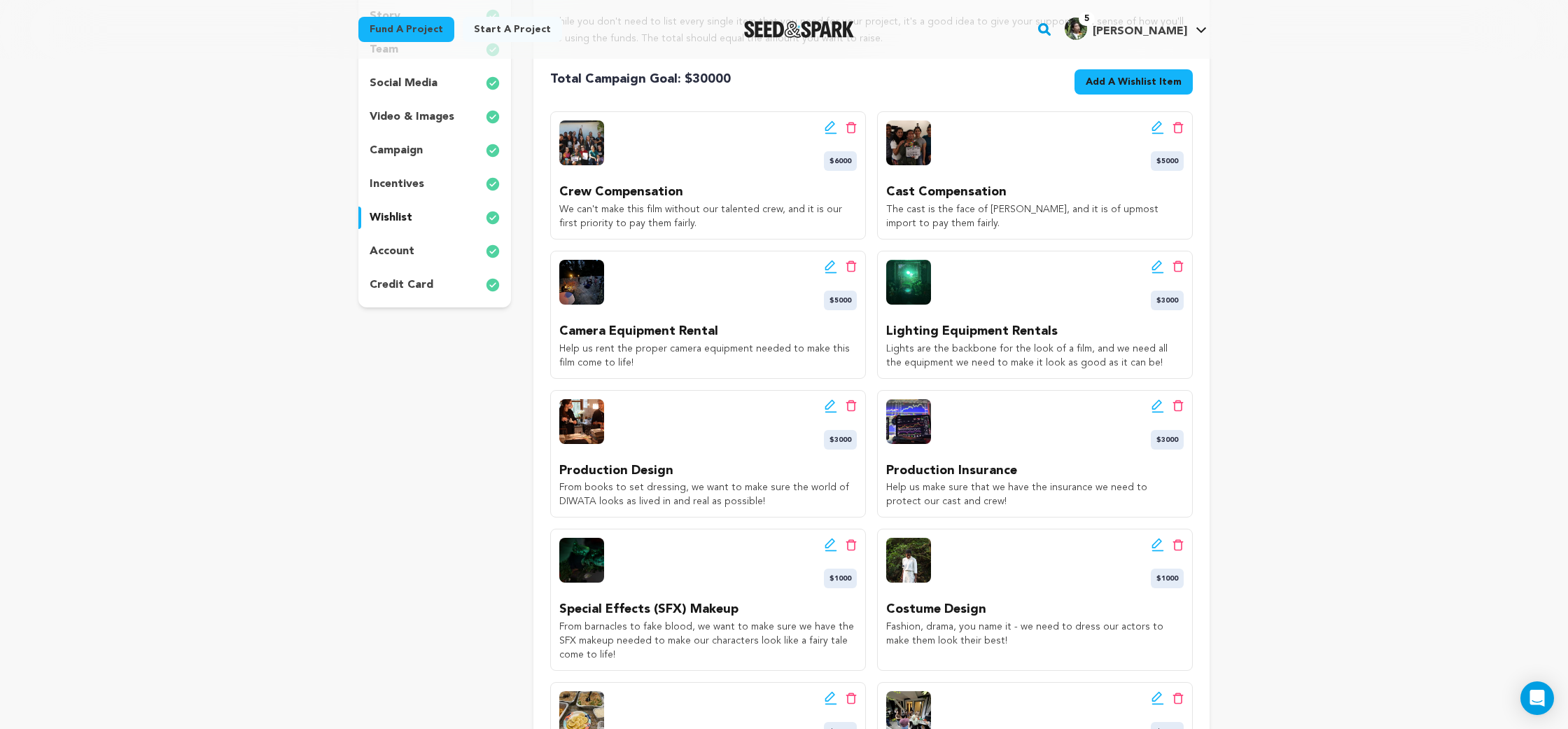
scroll to position [369, 0]
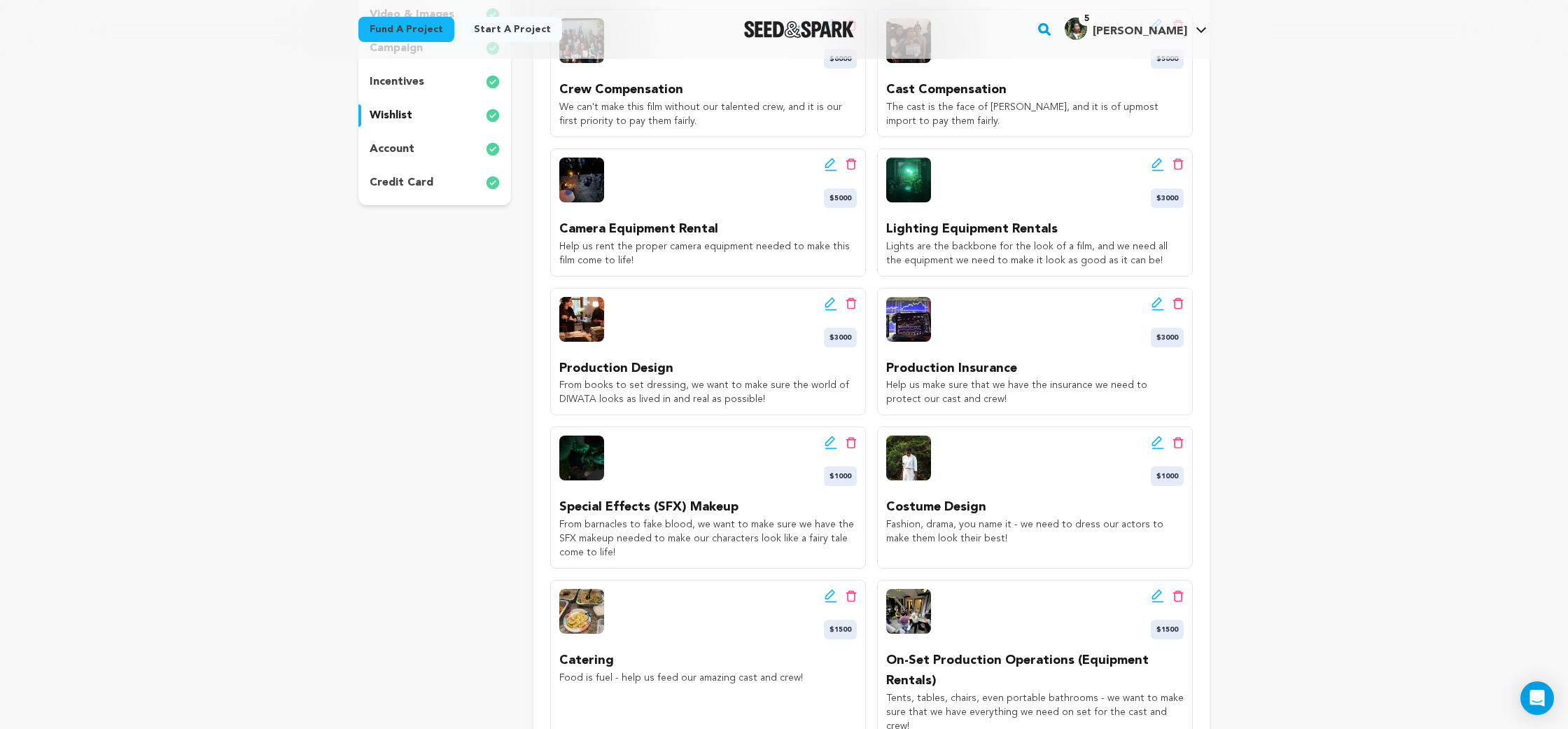
drag, startPoint x: 771, startPoint y: 397, endPoint x: 537, endPoint y: 386, distance: 234.3
click at [537, 386] on div "Your WishList is how you set your fundraising goal on Seed&Spark. While you don…" at bounding box center [872, 311] width 677 height 906
copy p "From books to set dressing, we want to make sure the world of DIWATA looks as l…"
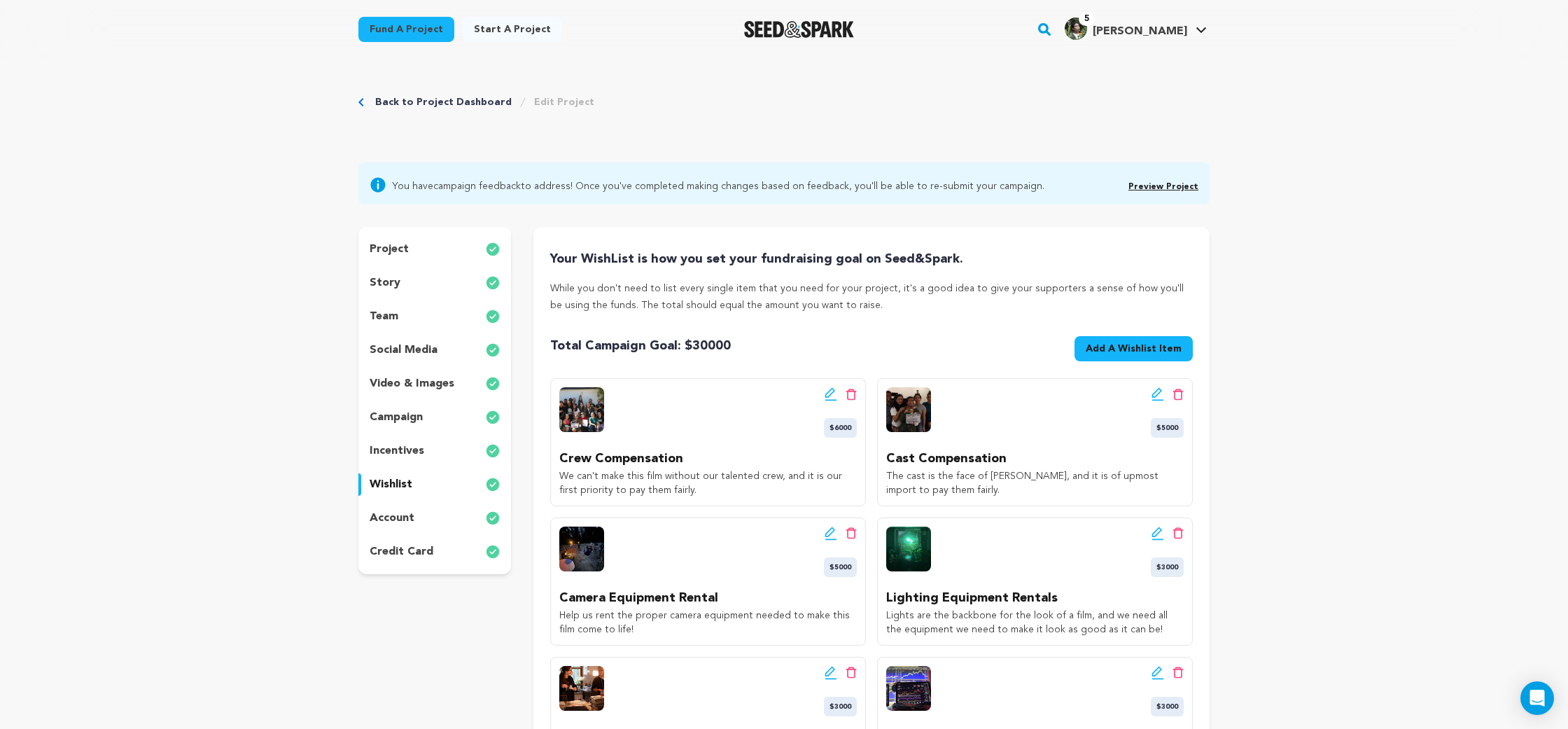
click at [423, 249] on div "project" at bounding box center [435, 250] width 153 height 23
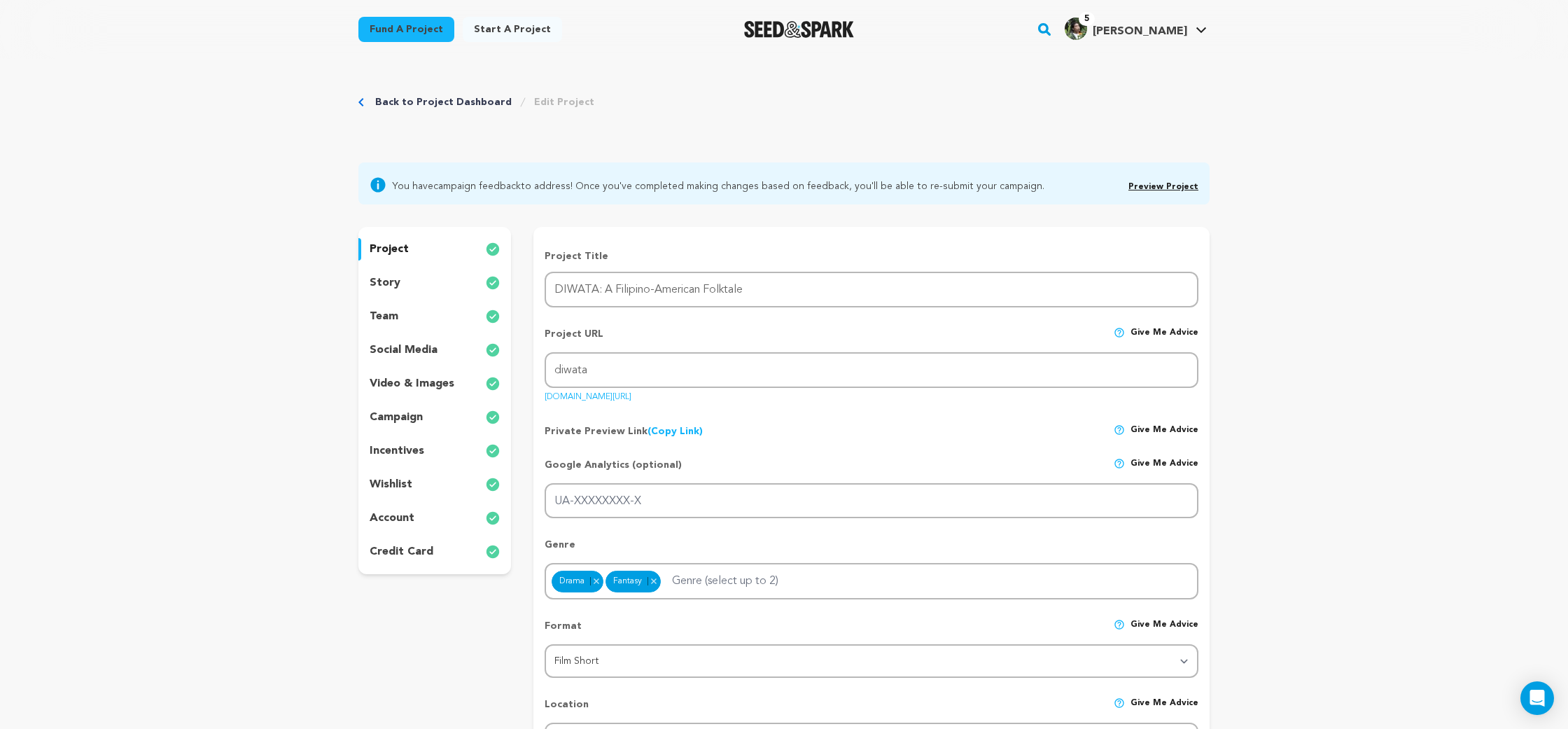
click at [434, 281] on div "story" at bounding box center [435, 283] width 153 height 23
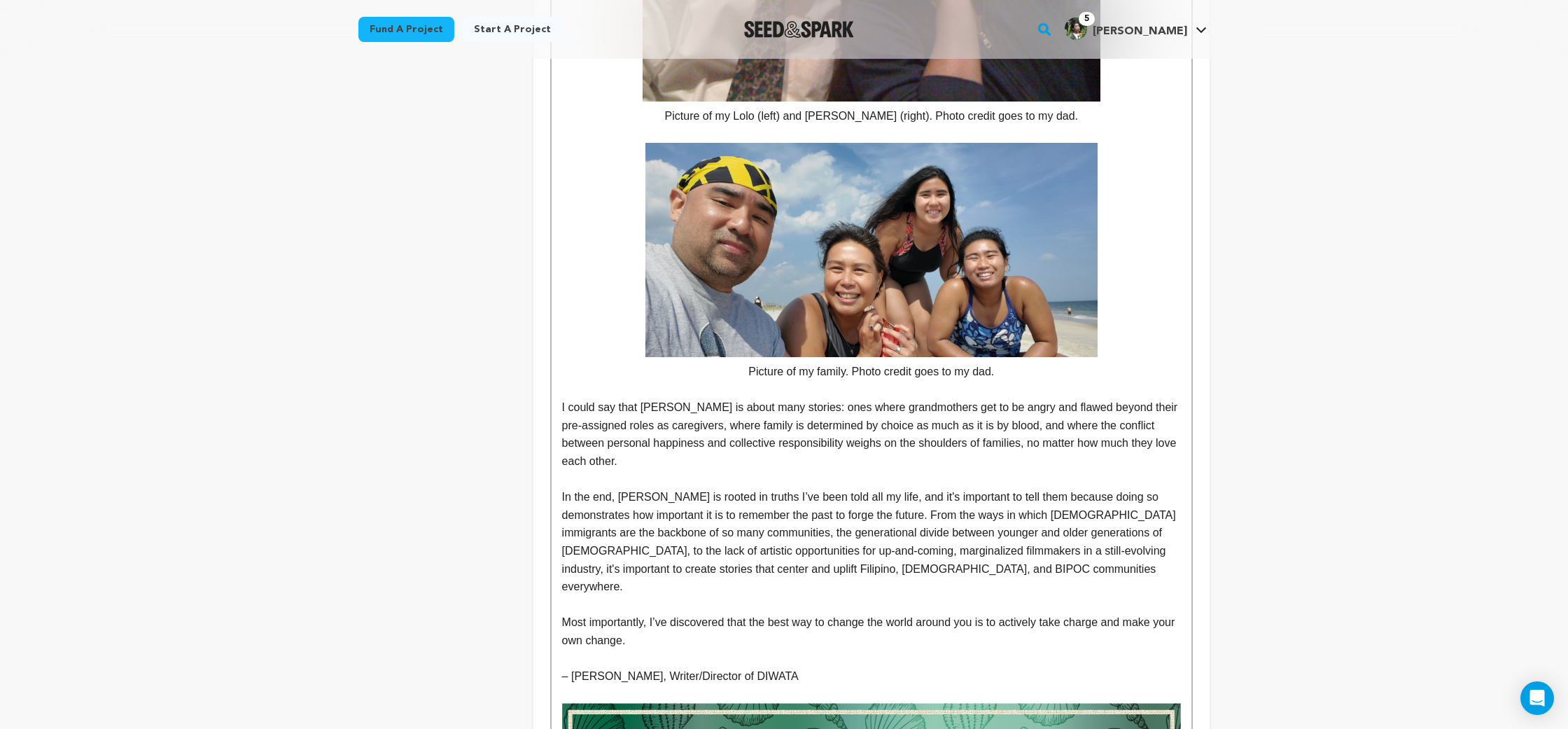
scroll to position [6344, 0]
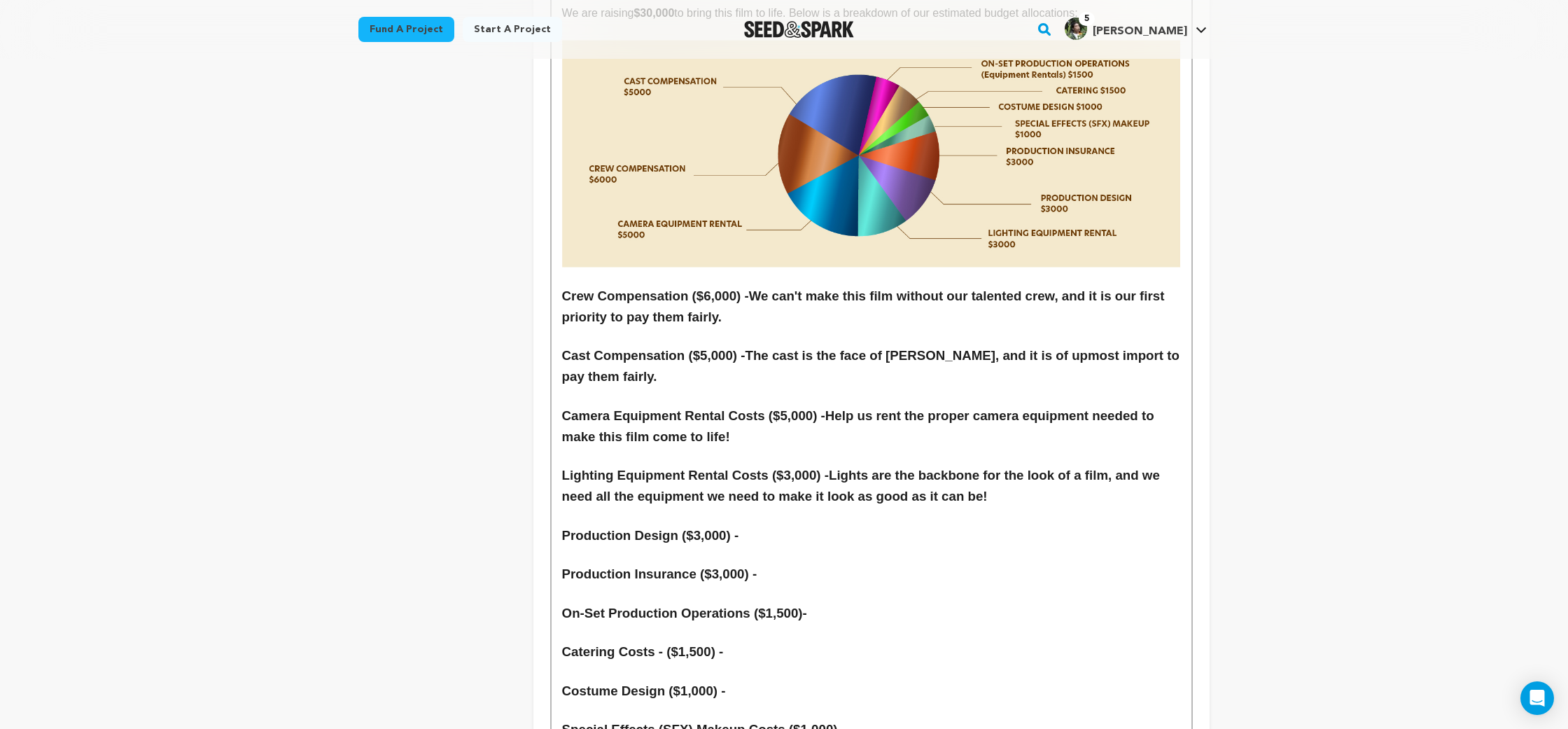
click at [765, 525] on h3 "Production Design ($3,000) -" at bounding box center [871, 536] width 619 height 21
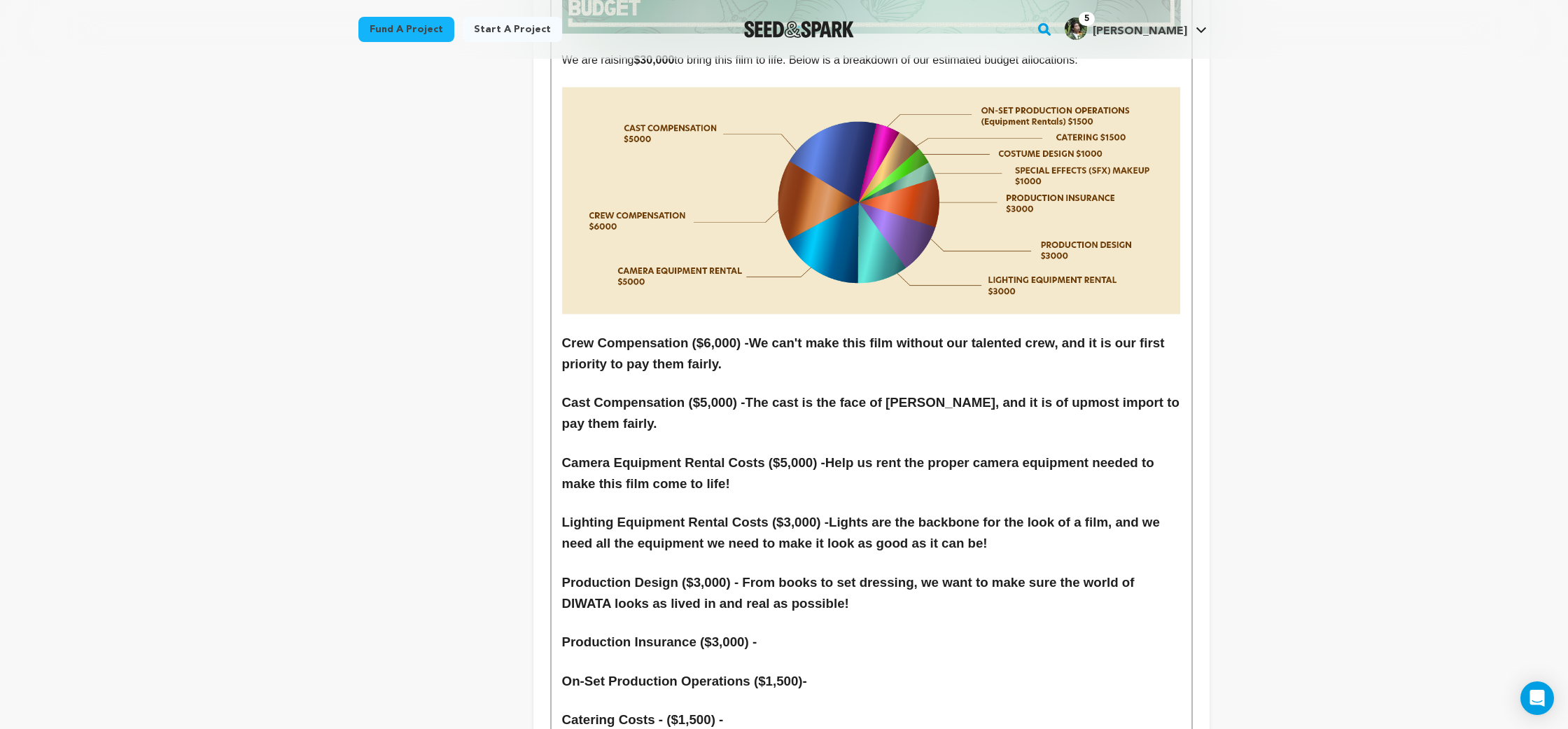
scroll to position [6309, 0]
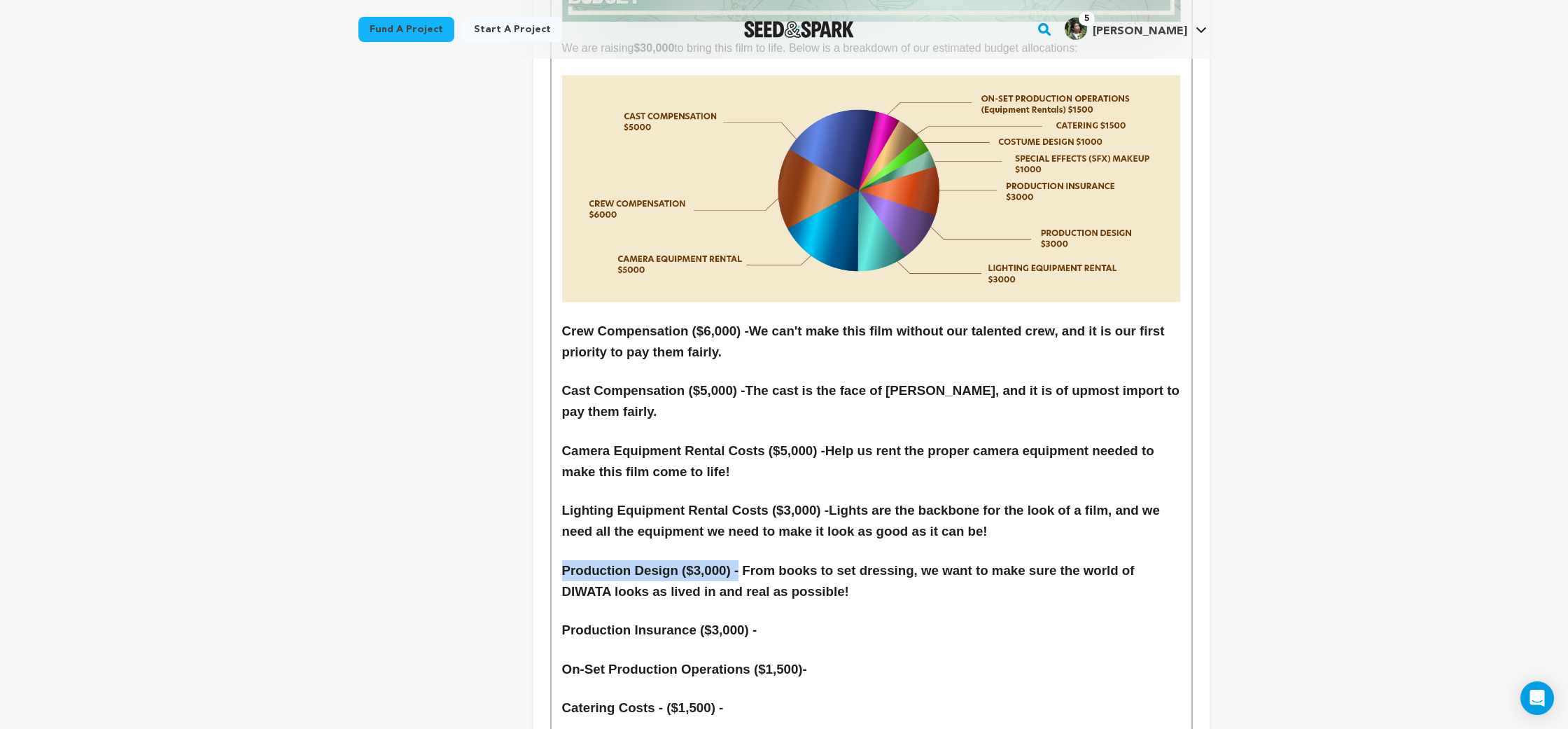
drag, startPoint x: 745, startPoint y: 465, endPoint x: 540, endPoint y: 453, distance: 205.4
click at [967, 560] on h3 "Production Design ($3,000) - From books to set dressing, we want to make sure t…" at bounding box center [871, 581] width 619 height 42
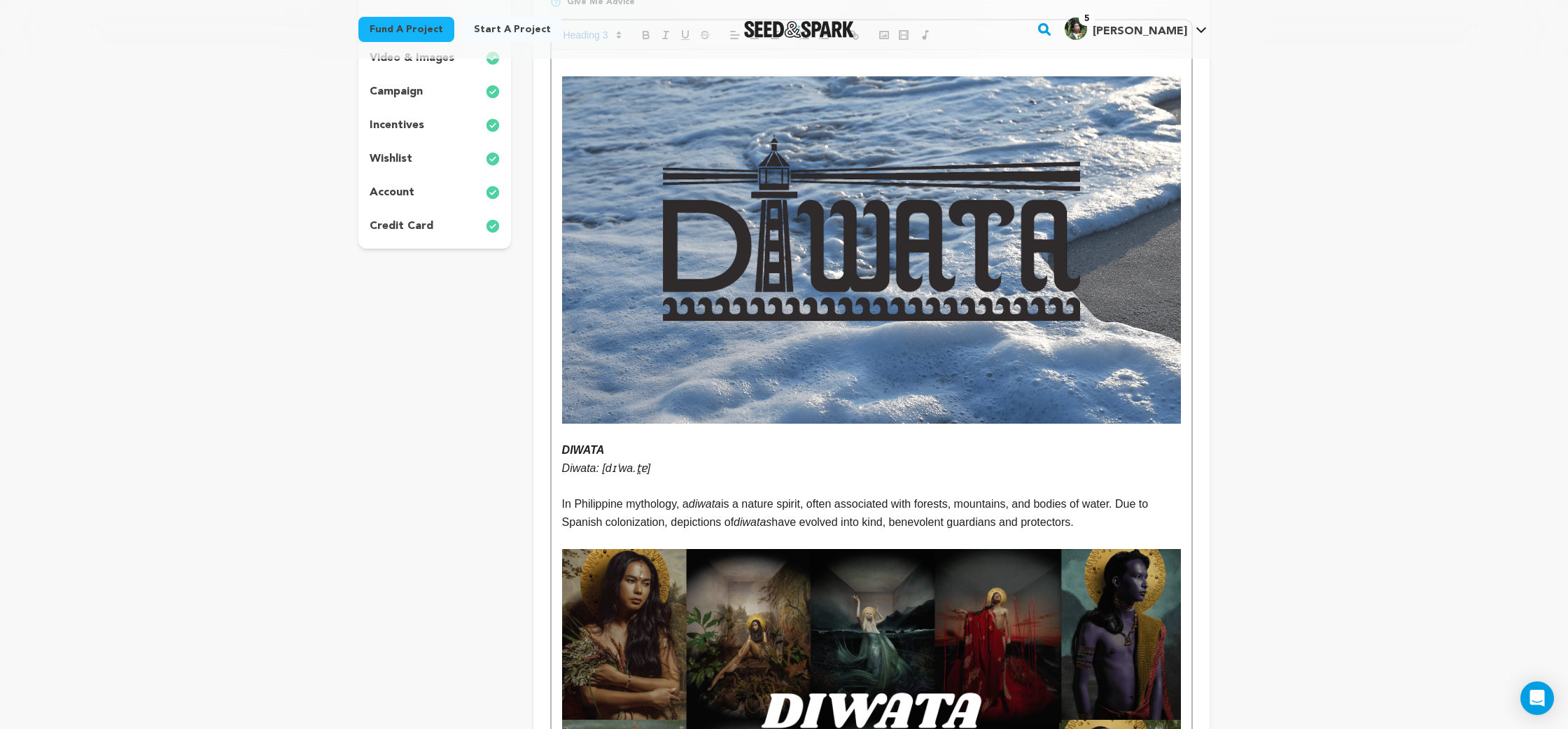
scroll to position [0, 0]
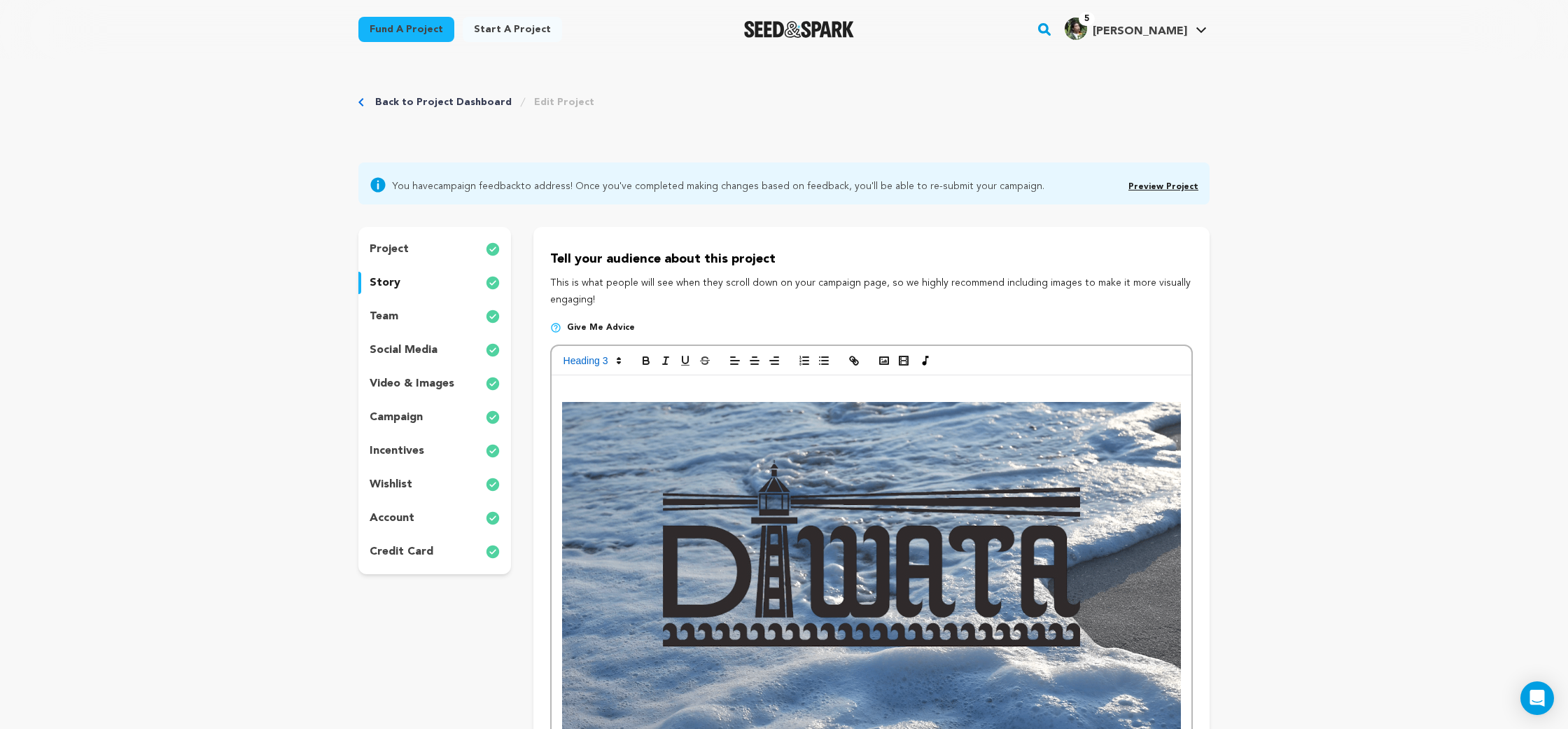
click at [450, 486] on div "wishlist" at bounding box center [435, 485] width 153 height 23
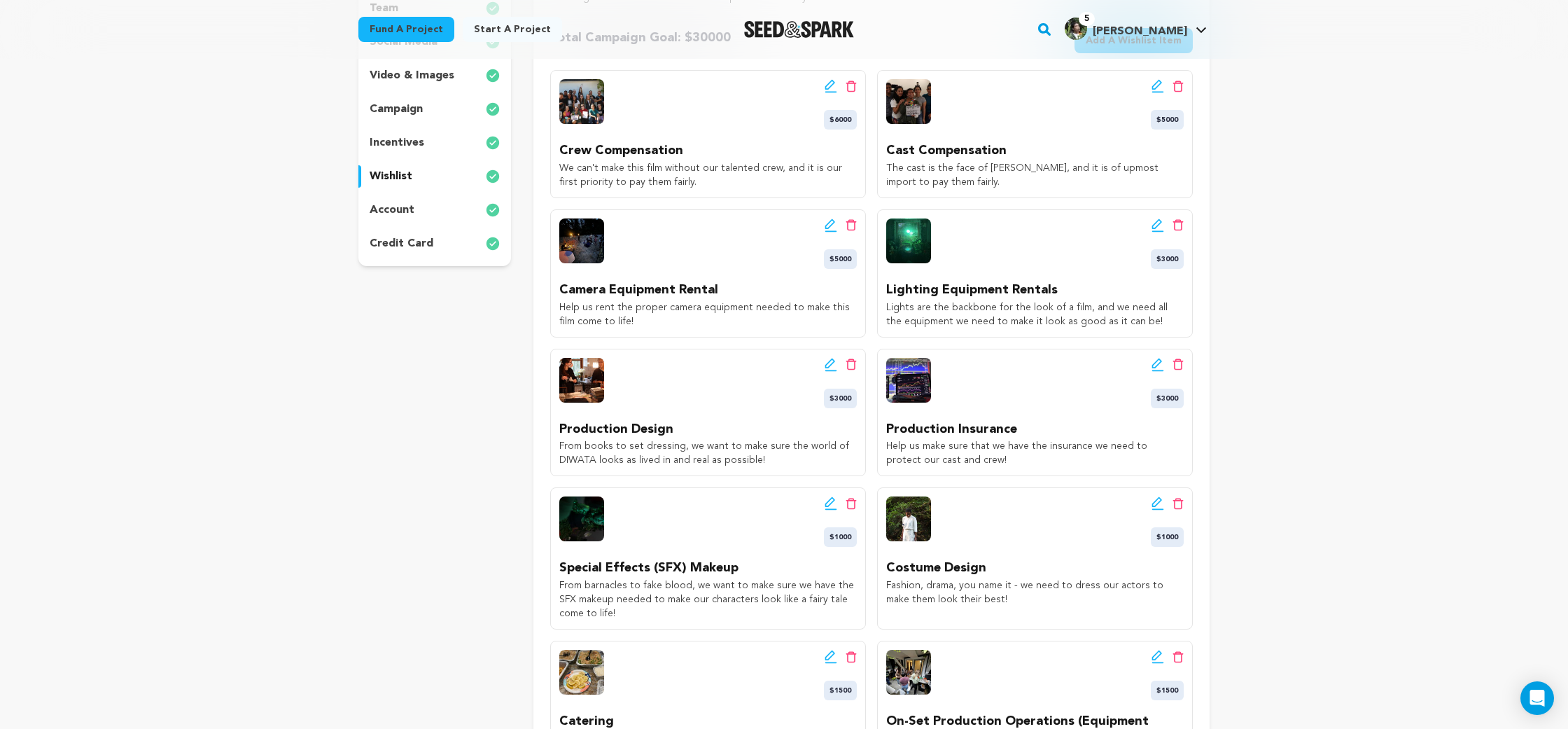
scroll to position [309, 0]
drag, startPoint x: 1006, startPoint y: 458, endPoint x: 880, endPoint y: 447, distance: 126.5
click at [880, 447] on div "Edit wishlist button Delete wishlist button $3000 Production Insurance Help us …" at bounding box center [1034, 412] width 316 height 128
copy p "Help us make sure that we have the insurance we need to protect our cast and cr…"
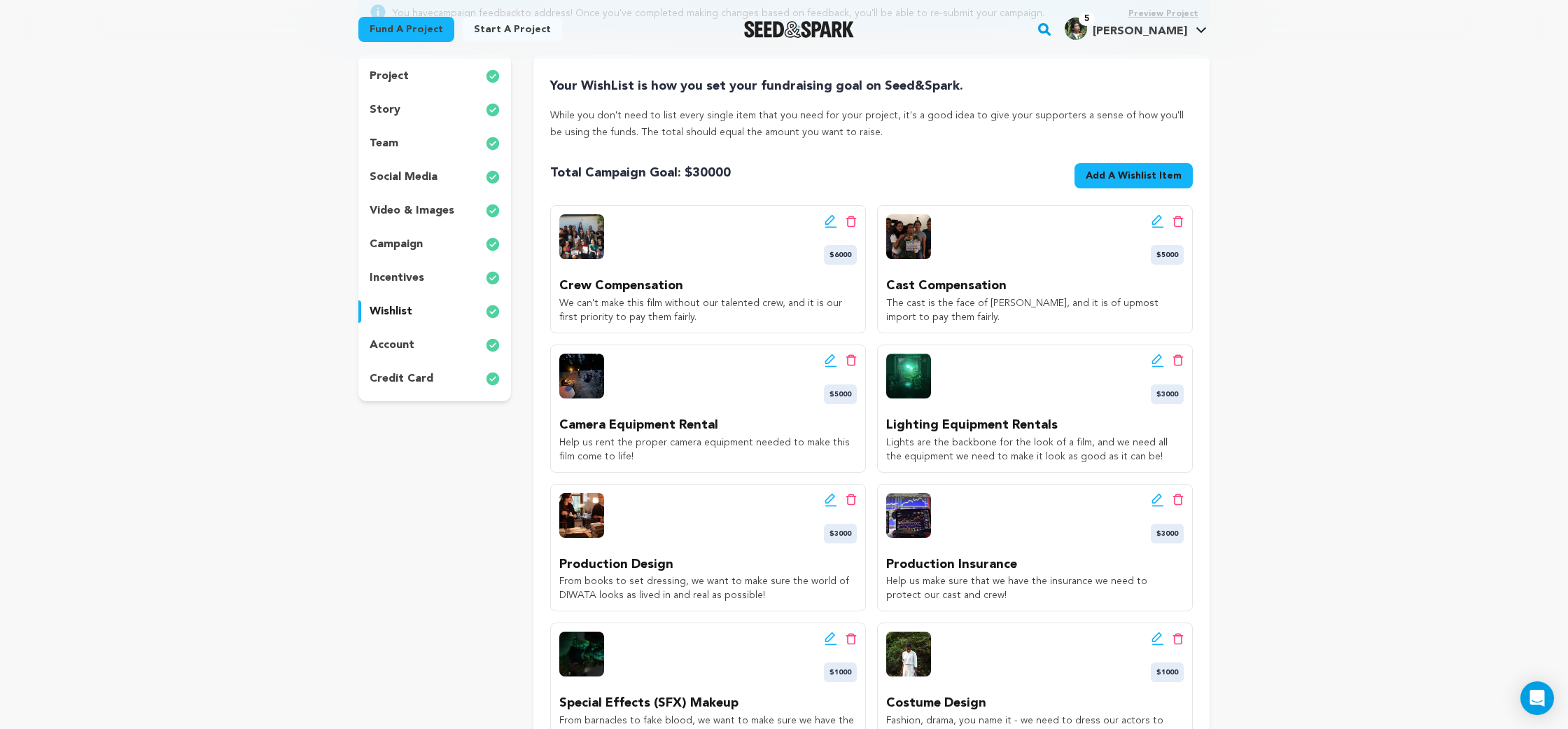
scroll to position [0, 0]
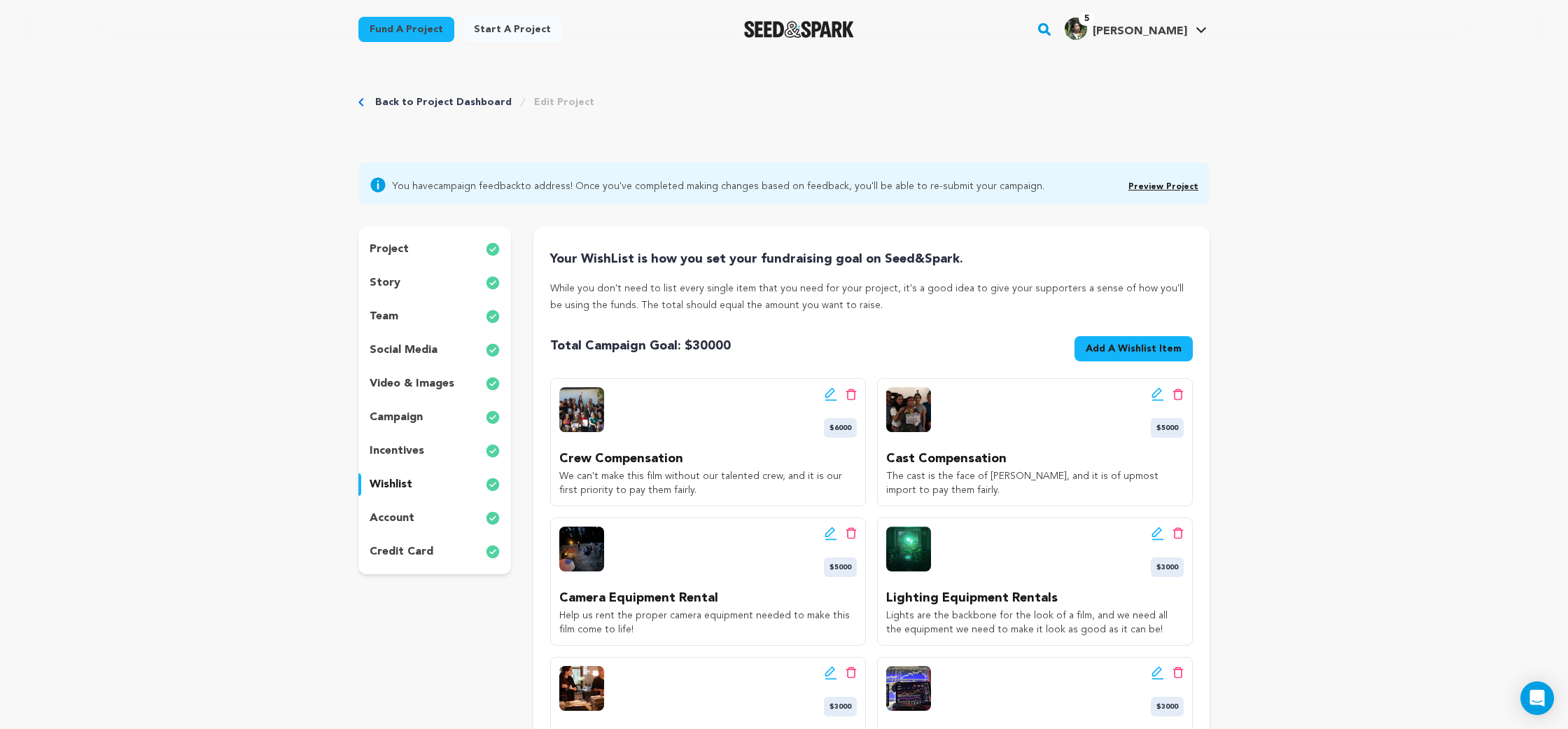
click at [431, 294] on div "project story team social media video & images campaign incentives wishlist acc…" at bounding box center [435, 400] width 153 height 347
click at [434, 280] on div "story" at bounding box center [435, 283] width 153 height 23
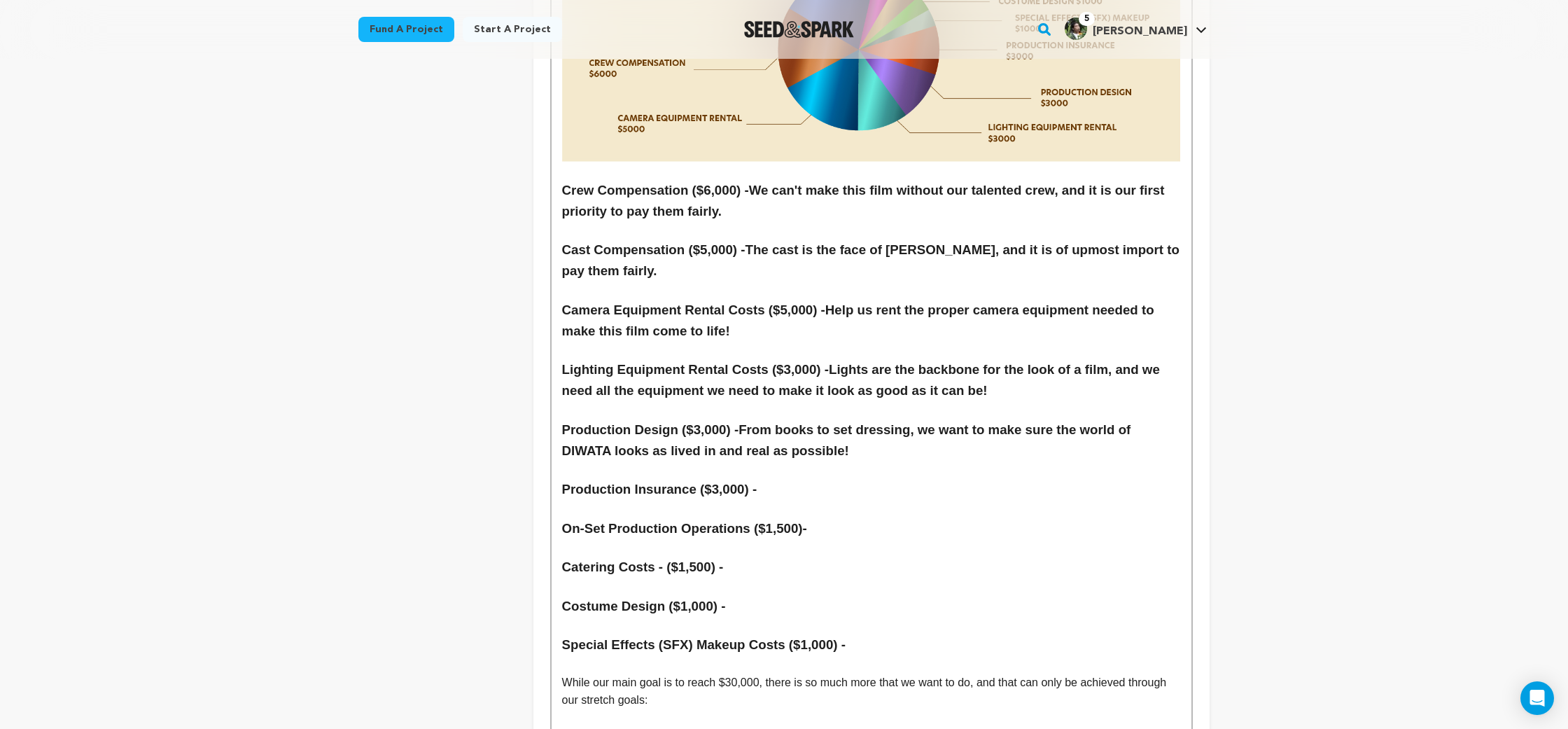
scroll to position [6450, 0]
click at [821, 478] on h3 "Production Insurance ($3,000) -" at bounding box center [871, 489] width 619 height 21
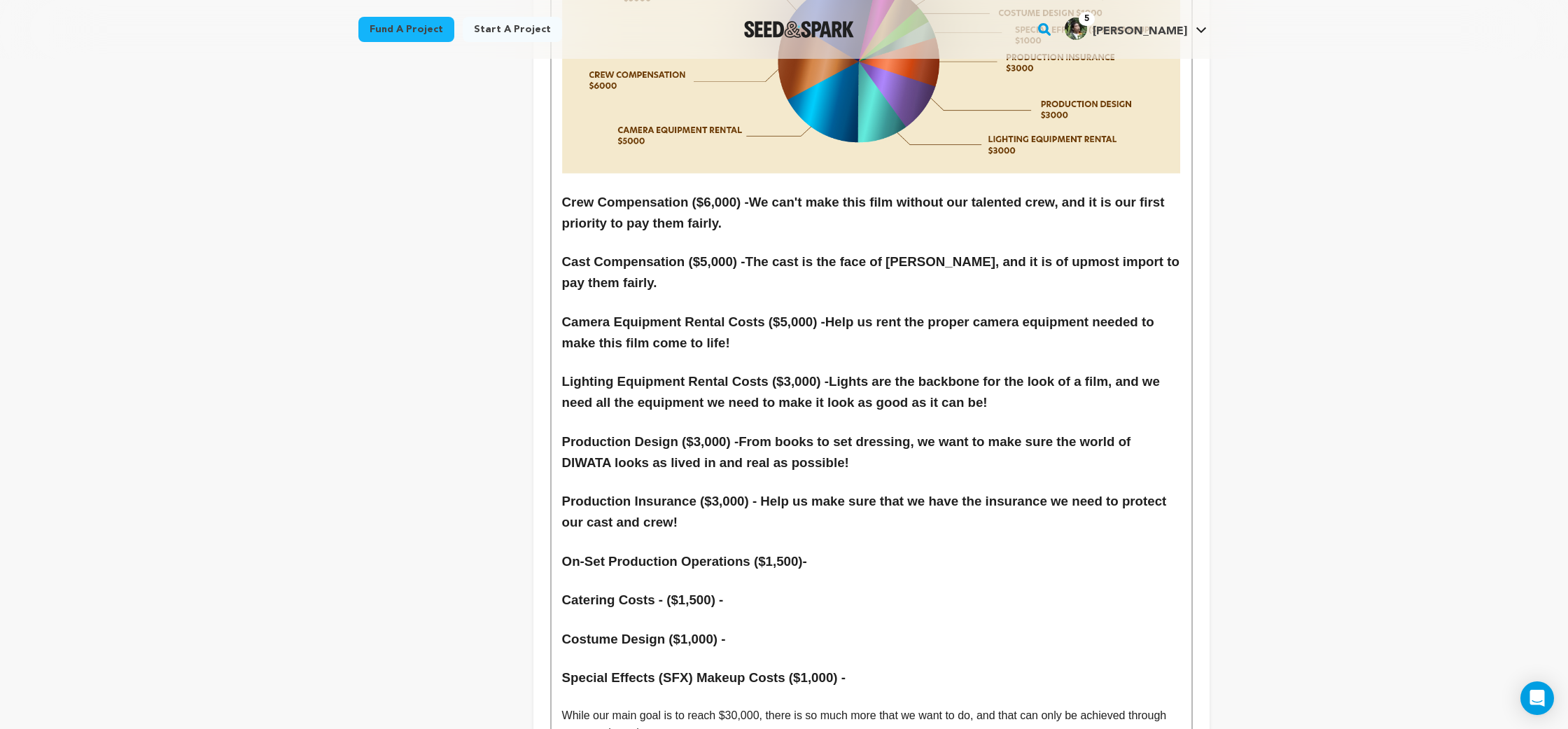
scroll to position [6439, 0]
drag, startPoint x: 764, startPoint y: 397, endPoint x: 563, endPoint y: 386, distance: 201.3
click at [563, 489] on h3 "Production Insurance ($3,000) - Help us make sure that we have the insurance we…" at bounding box center [871, 510] width 619 height 42
click at [867, 550] on h3 "On-Set Production Operations ($1,500)-" at bounding box center [871, 560] width 619 height 21
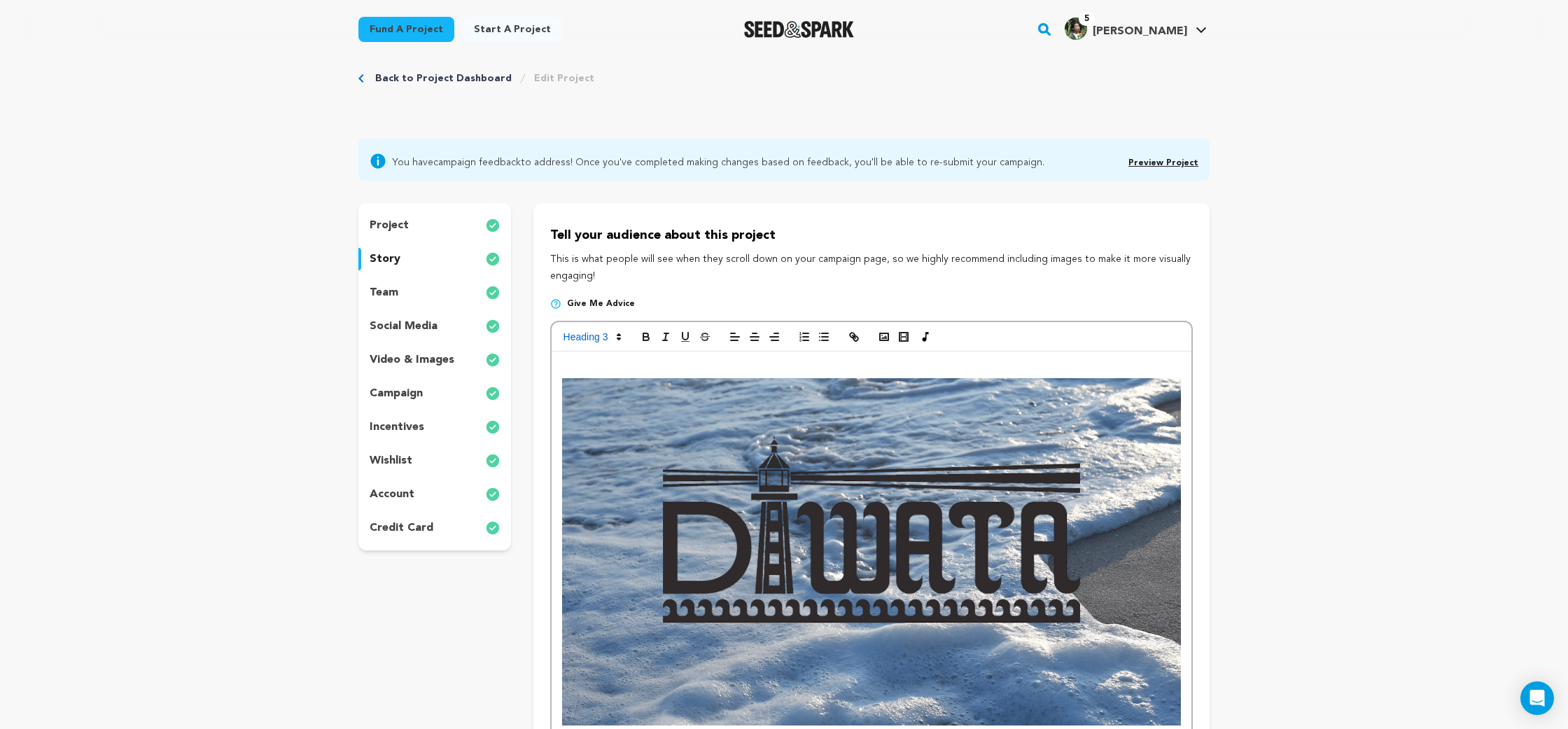
scroll to position [0, 0]
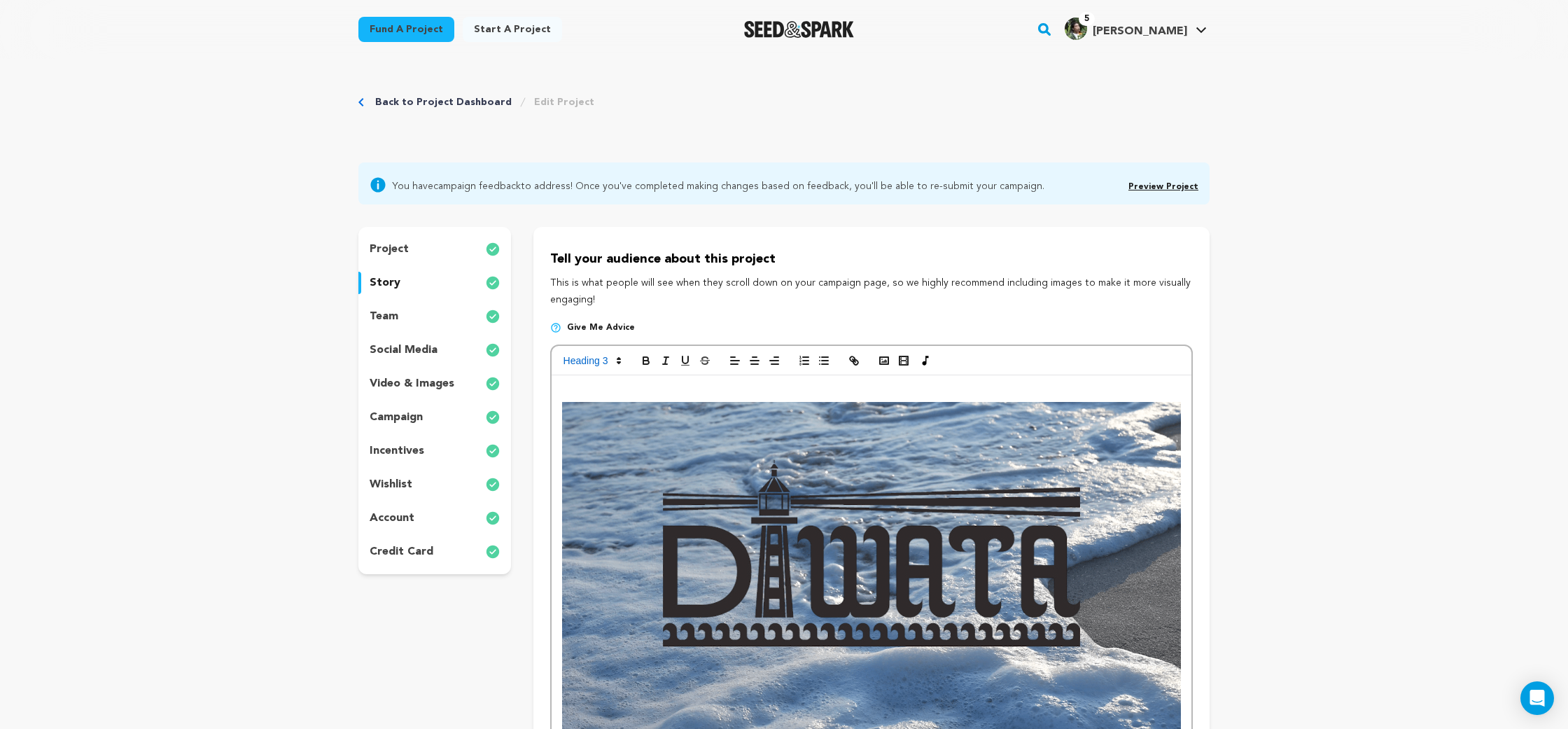
click at [459, 474] on div "wishlist" at bounding box center [435, 485] width 153 height 23
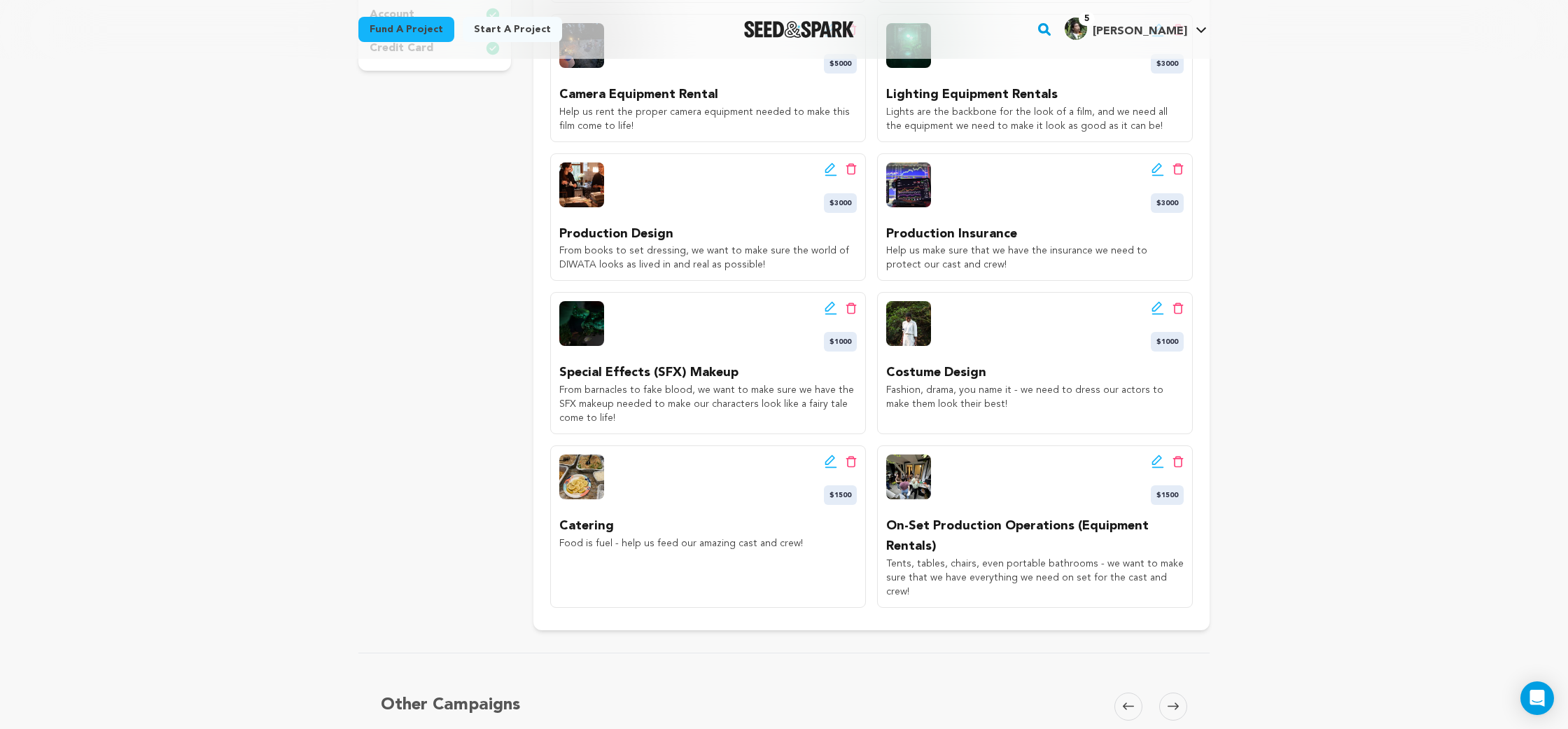
scroll to position [505, 0]
drag, startPoint x: 1184, startPoint y: 577, endPoint x: 881, endPoint y: 564, distance: 303.3
click at [881, 564] on div "Edit wishlist button Delete wishlist button $1500 On-Set Production Operations …" at bounding box center [1034, 525] width 316 height 162
copy p "Tents, tables, chairs, even portable bathrooms - we want to make sure that we h…"
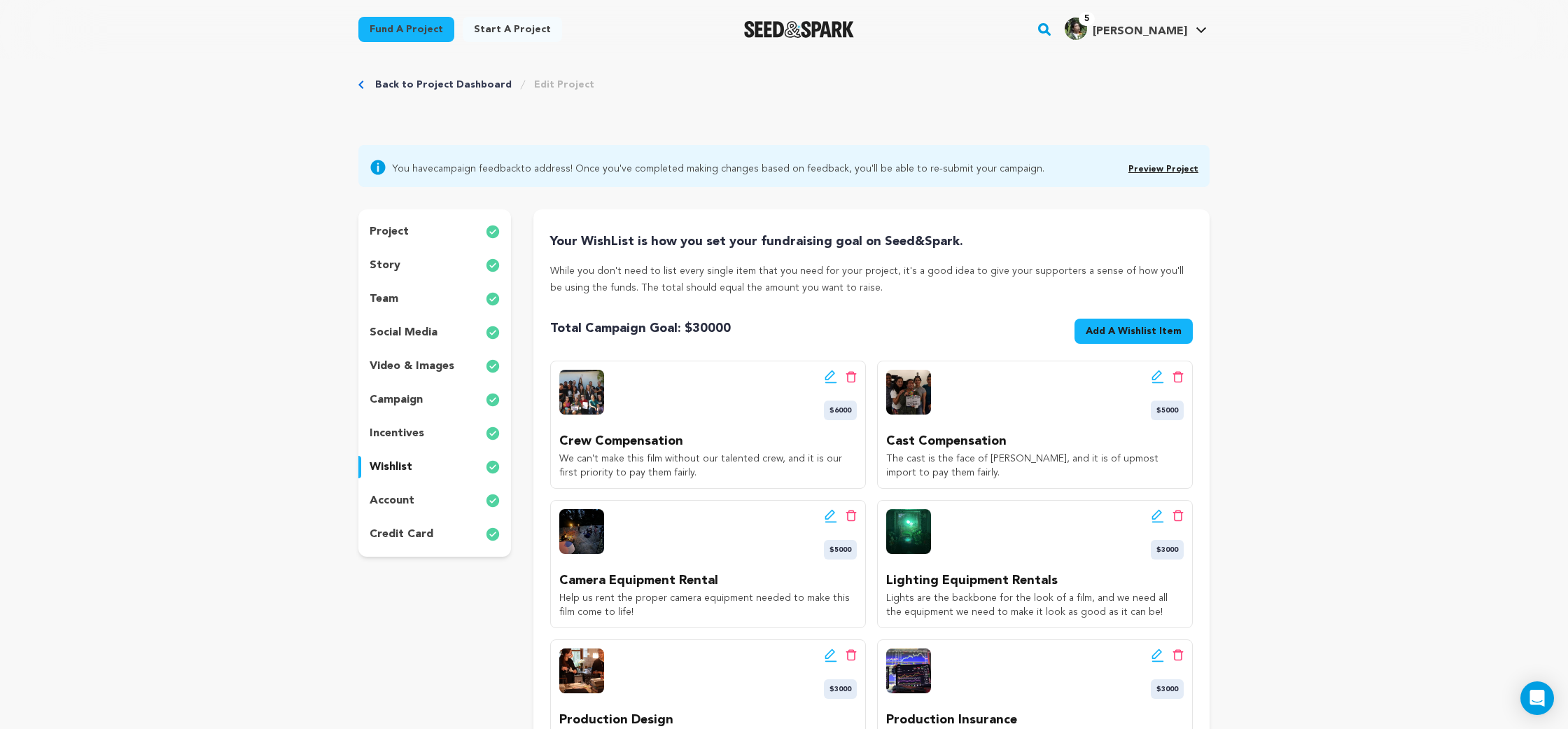
scroll to position [0, 0]
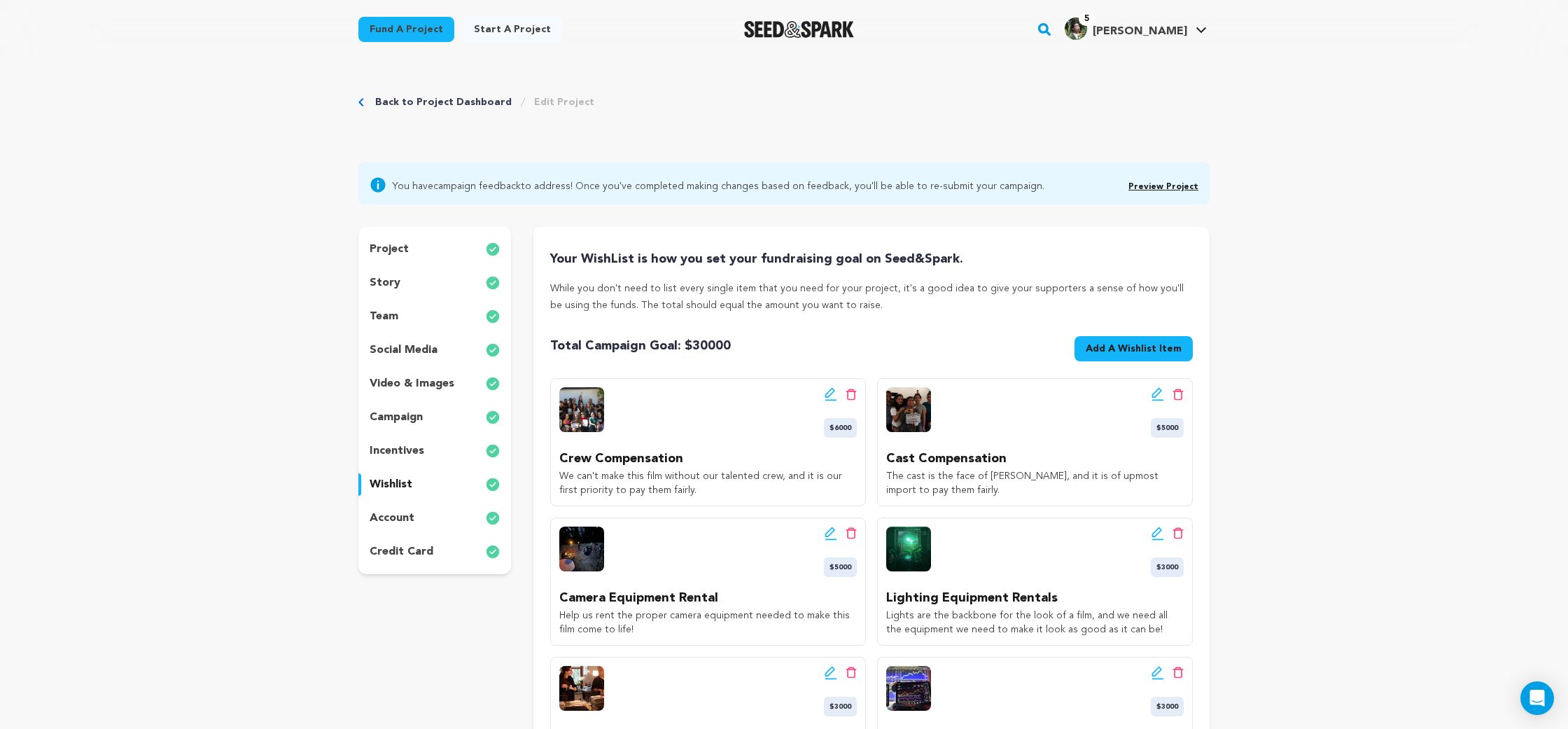
click at [395, 274] on p "story" at bounding box center [385, 283] width 31 height 17
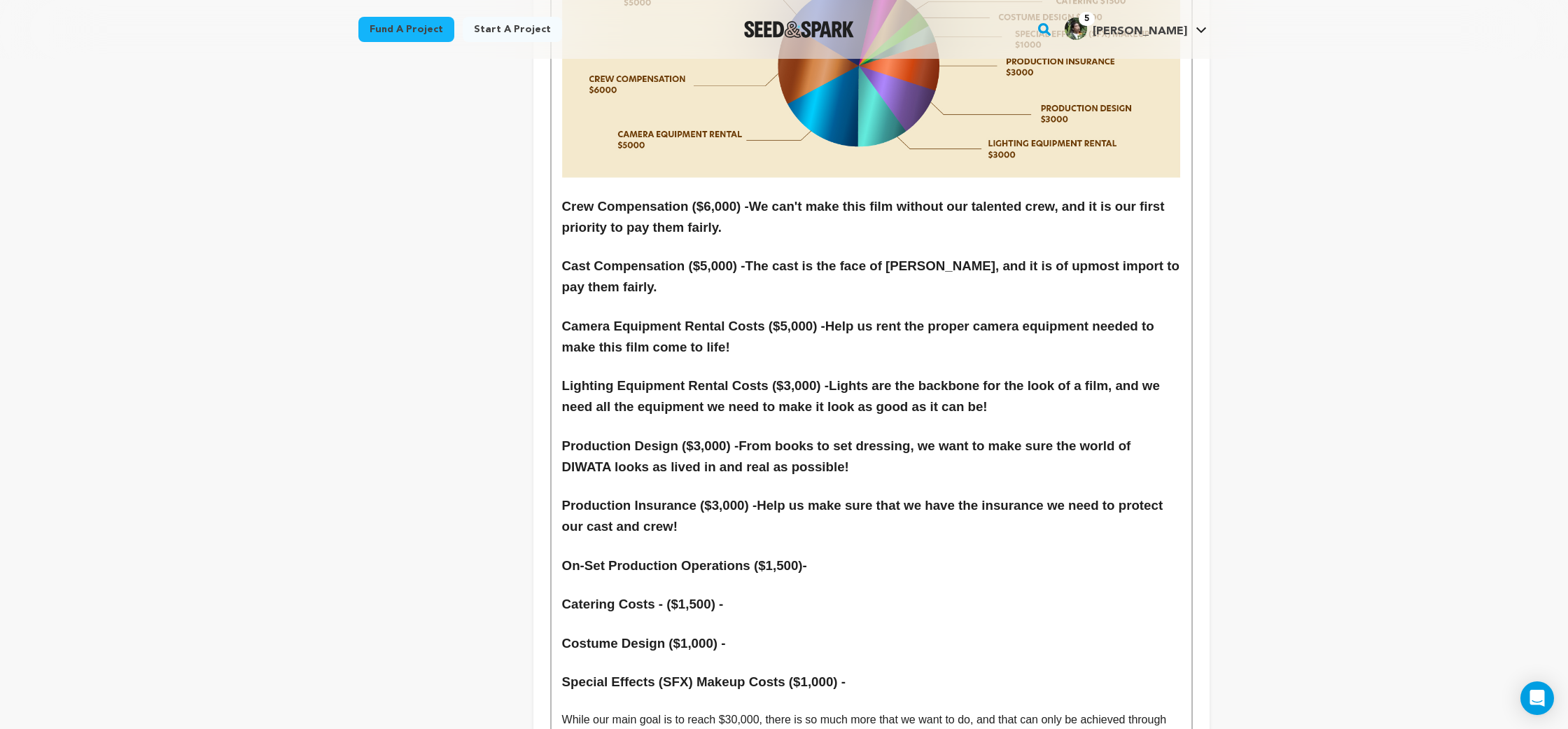
scroll to position [6436, 0]
click at [854, 553] on h3 "On-Set Production Operations ($1,500)-" at bounding box center [871, 563] width 619 height 21
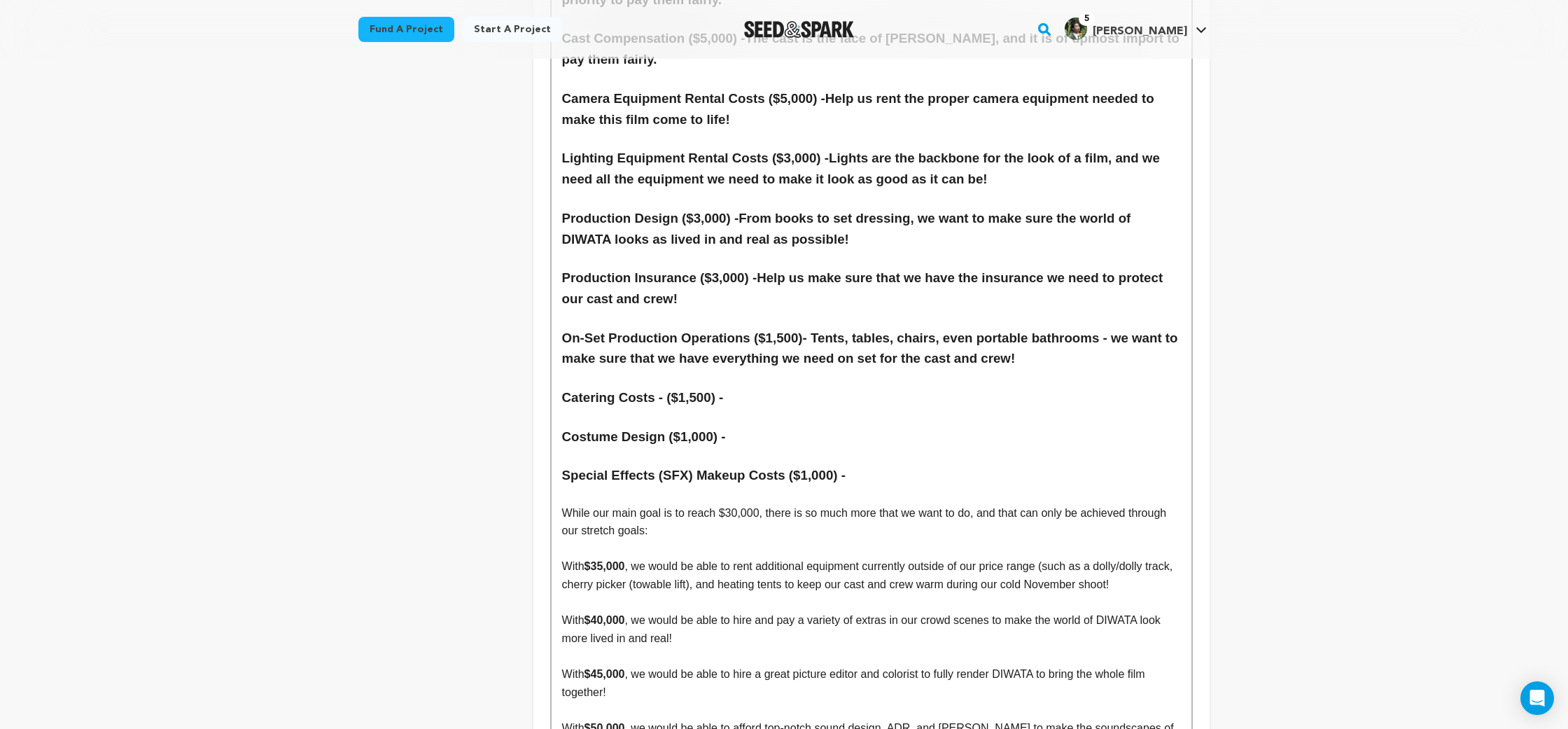
scroll to position [6605, 0]
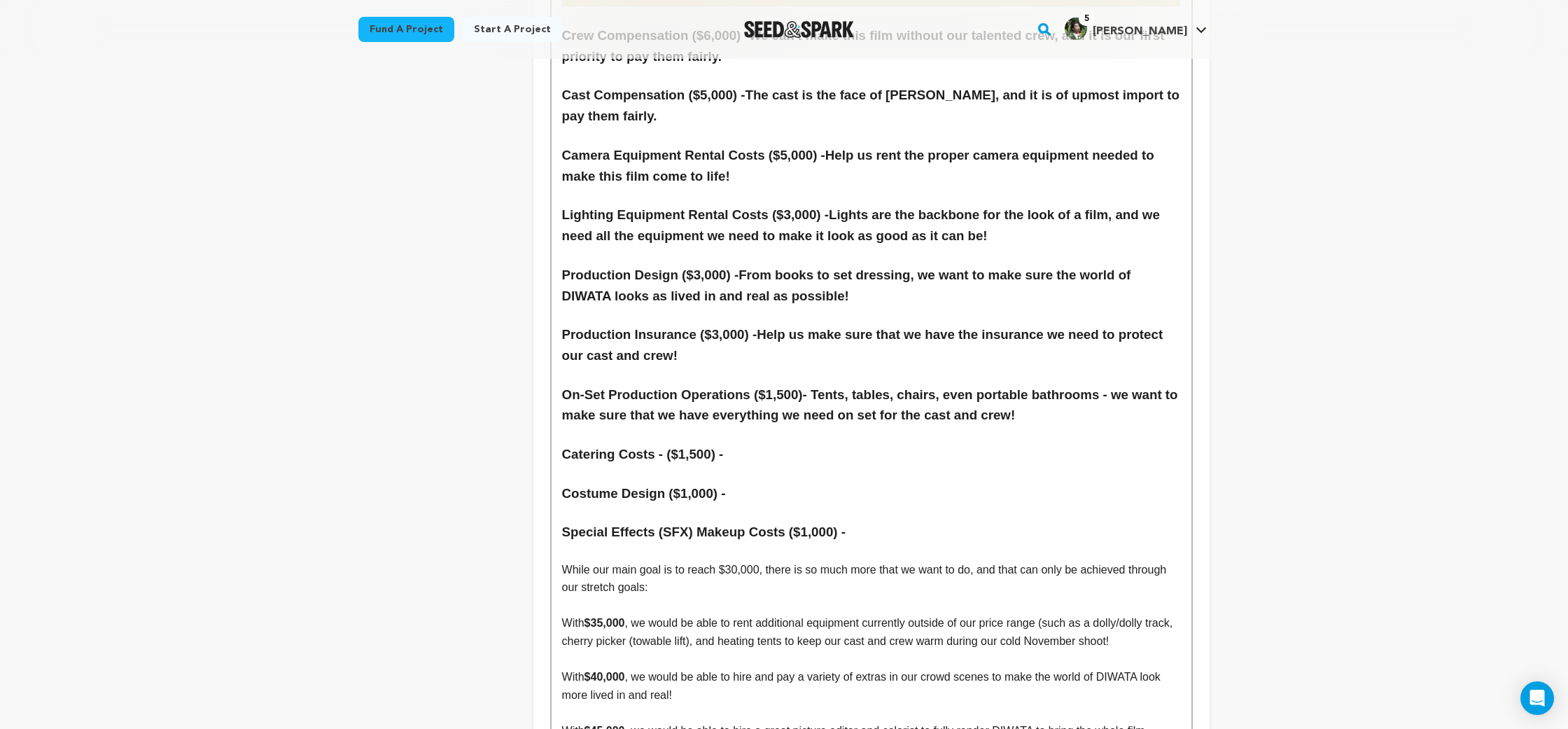
click at [805, 384] on h3 "On-Set Production Operations ($1,500)- Tents, tables, chairs, even portable bat…" at bounding box center [871, 405] width 619 height 42
click at [806, 384] on h3 "On-Set Production Operations ($1,500)- Tents, tables, chairs, even portable bat…" at bounding box center [871, 405] width 619 height 42
drag, startPoint x: 818, startPoint y: 293, endPoint x: 504, endPoint y: 289, distance: 314.0
click at [855, 444] on h3 "Catering Costs - ($1,500) -" at bounding box center [871, 455] width 619 height 21
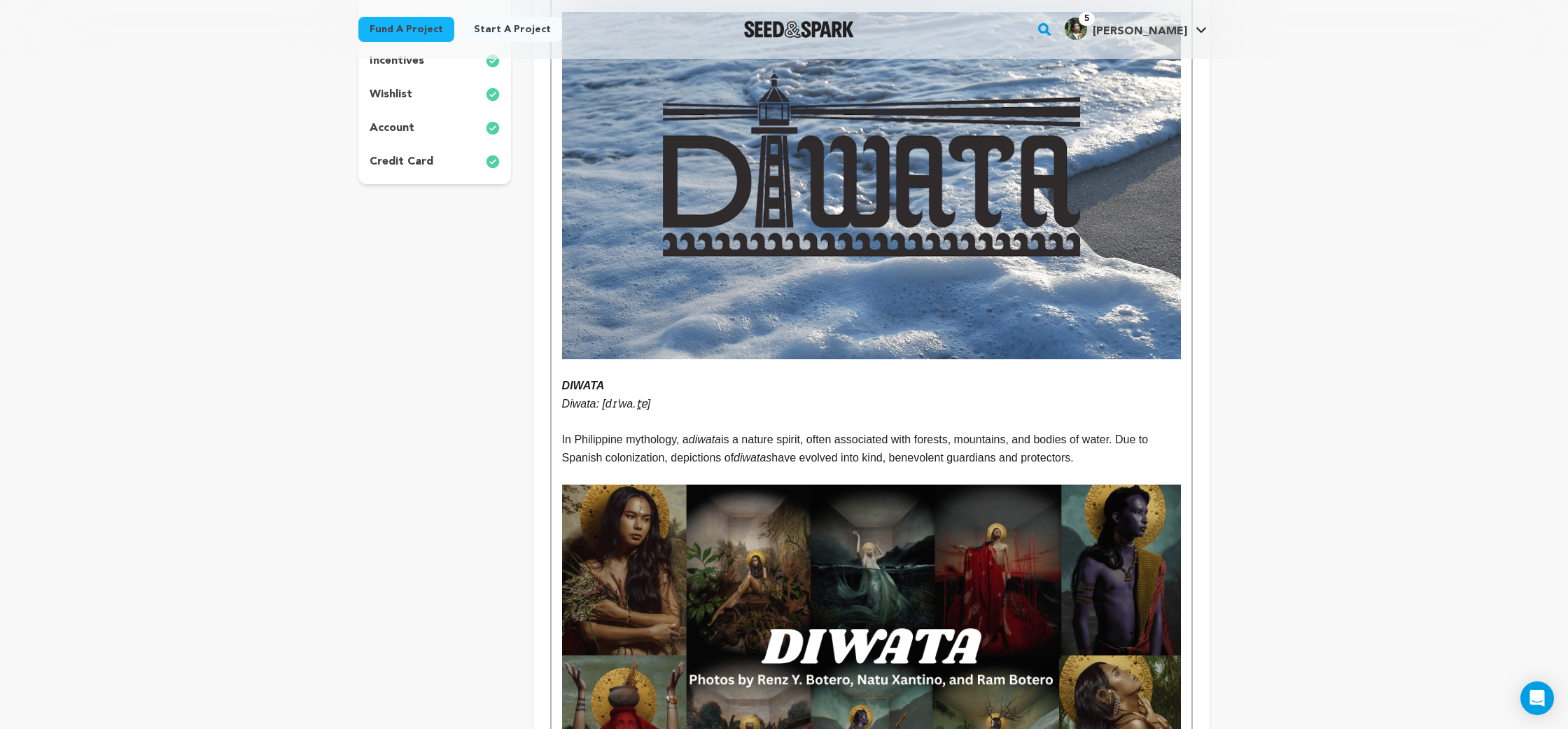
scroll to position [0, 0]
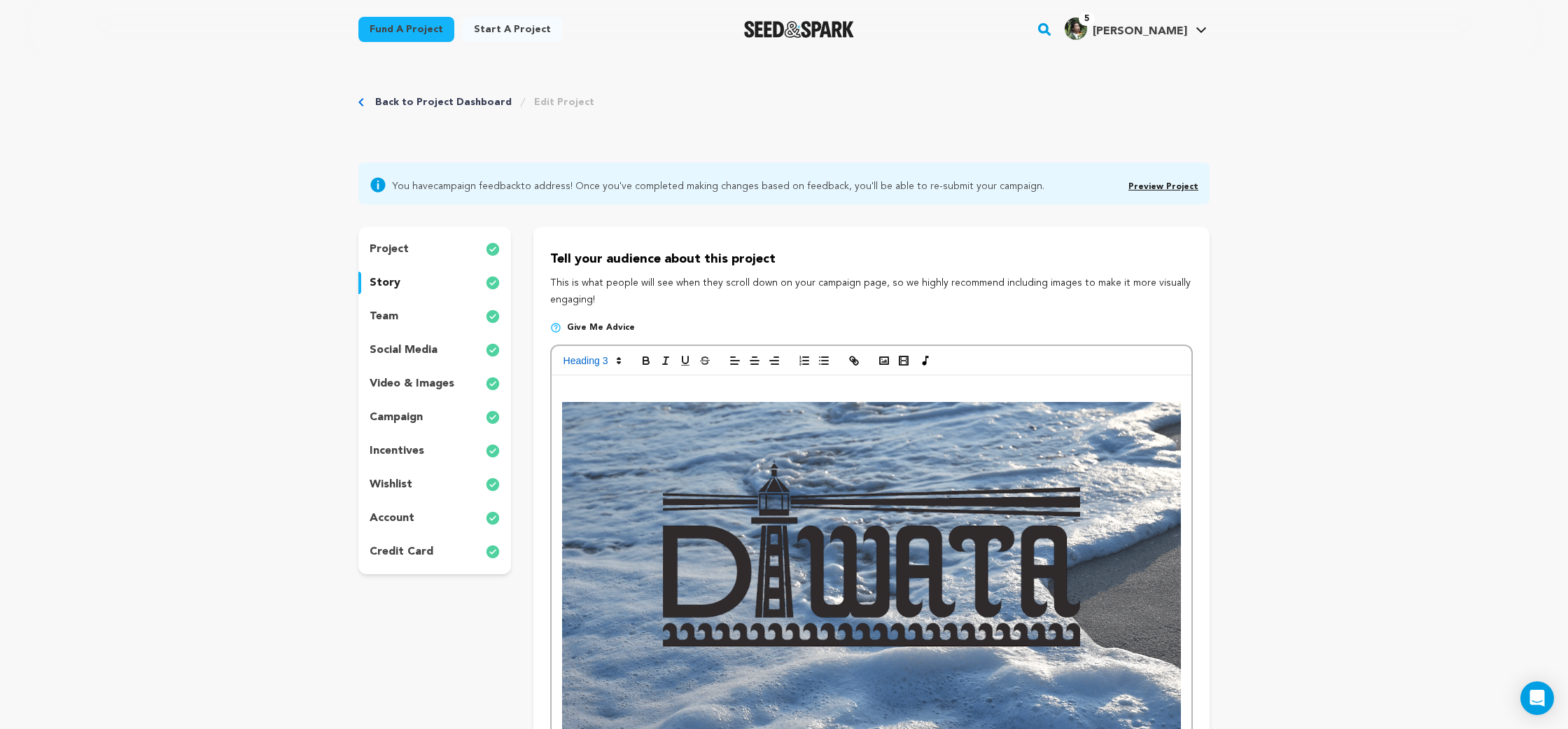
click at [445, 481] on div "wishlist" at bounding box center [435, 485] width 153 height 23
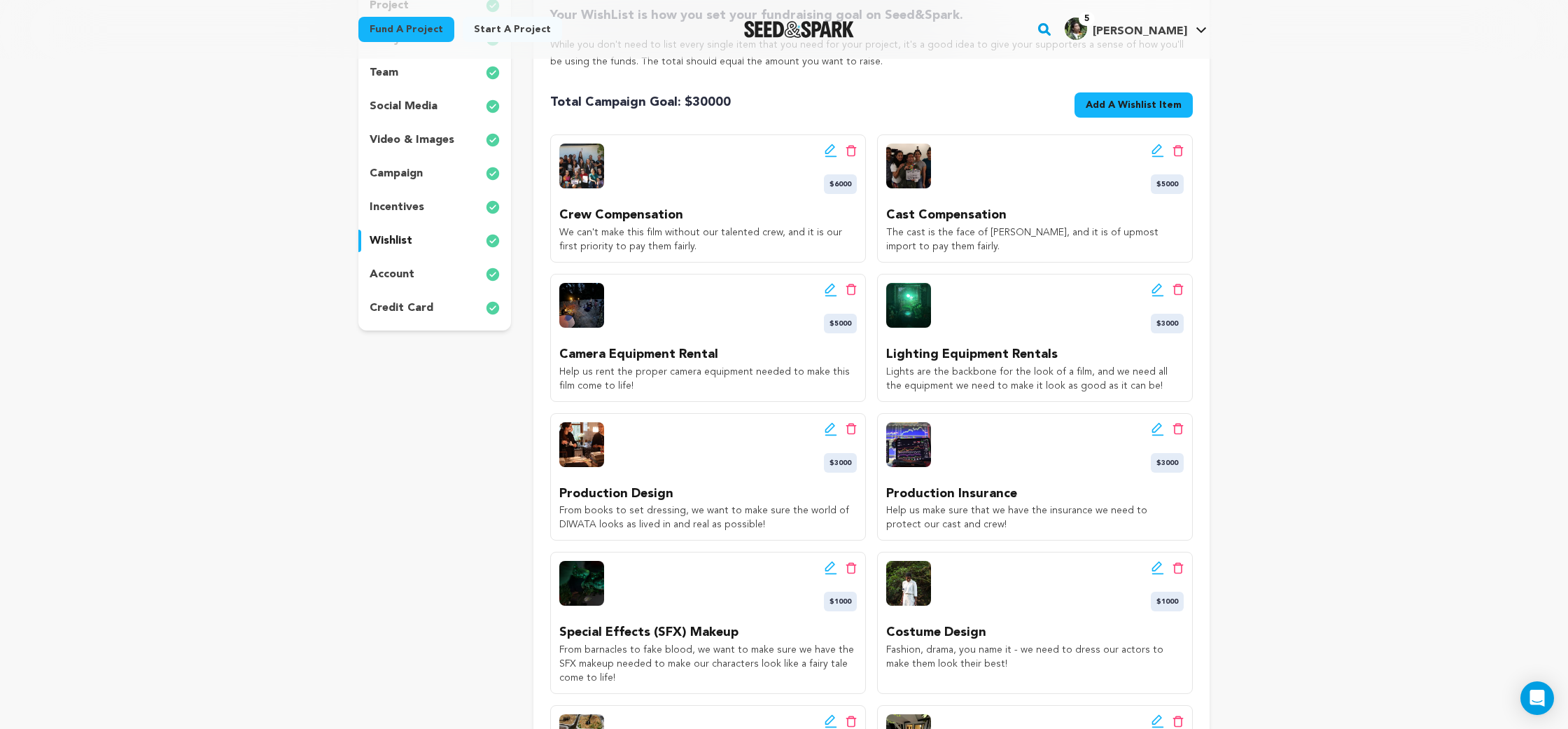
scroll to position [455, 0]
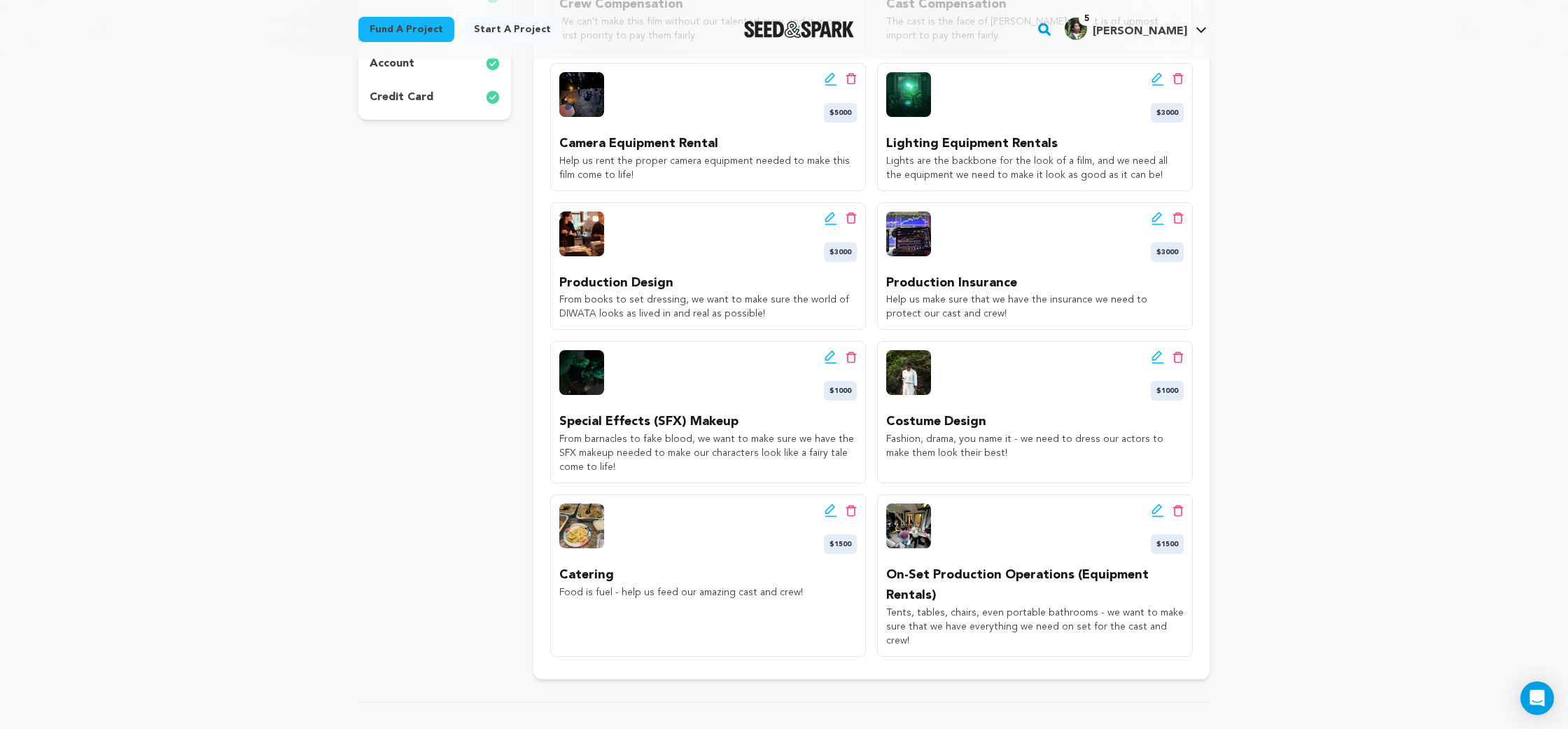
drag, startPoint x: 798, startPoint y: 592, endPoint x: 553, endPoint y: 596, distance: 245.0
click at [553, 596] on div "Edit wishlist button Delete wishlist button $1500 Catering Food is fuel - help …" at bounding box center [707, 576] width 316 height 162
copy p "Food is fuel - help us feed our amazing cast and crew!"
click at [634, 604] on div "Edit wishlist button Delete wishlist button $1500 Catering Food is fuel - help …" at bounding box center [707, 576] width 316 height 162
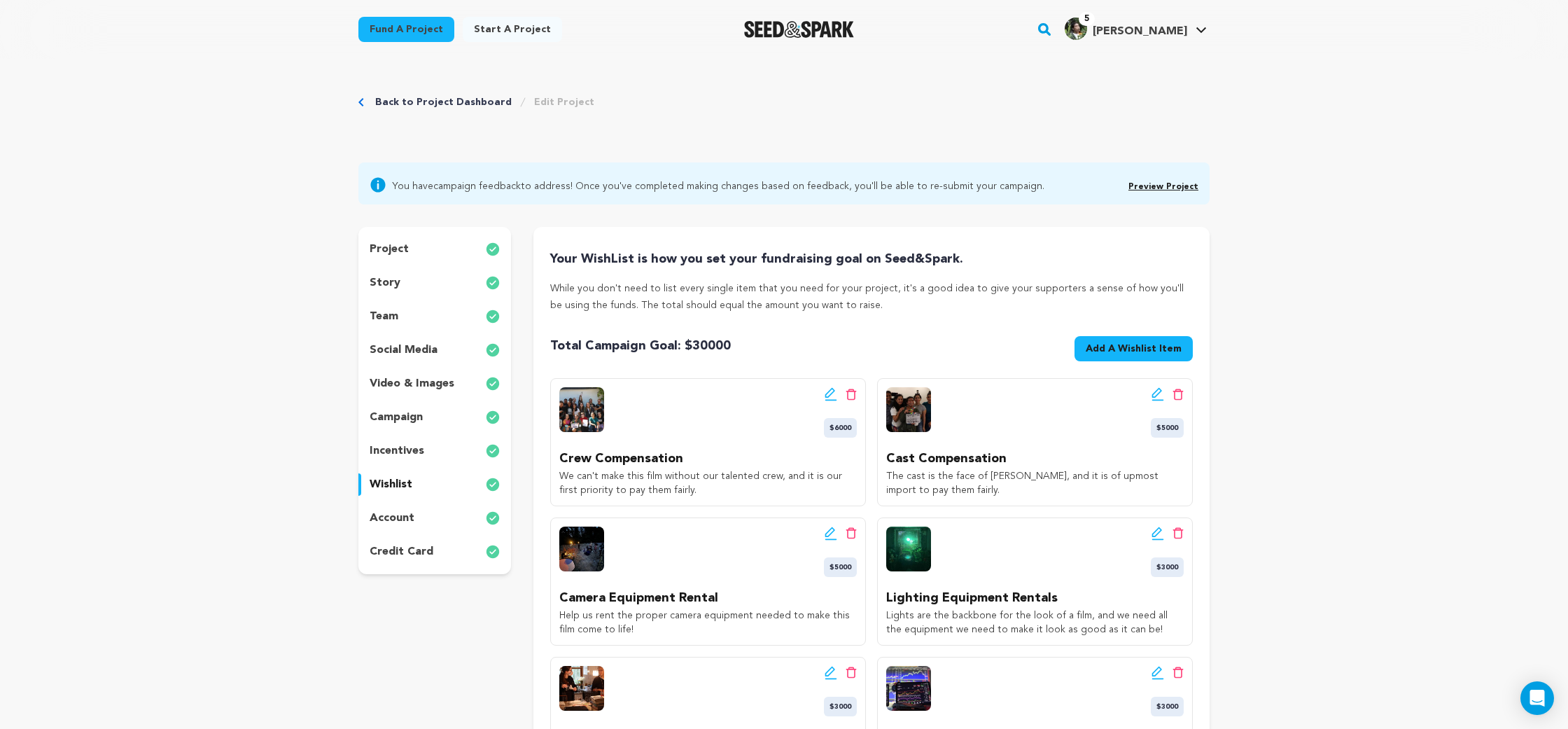
click at [428, 277] on div "story" at bounding box center [435, 283] width 153 height 23
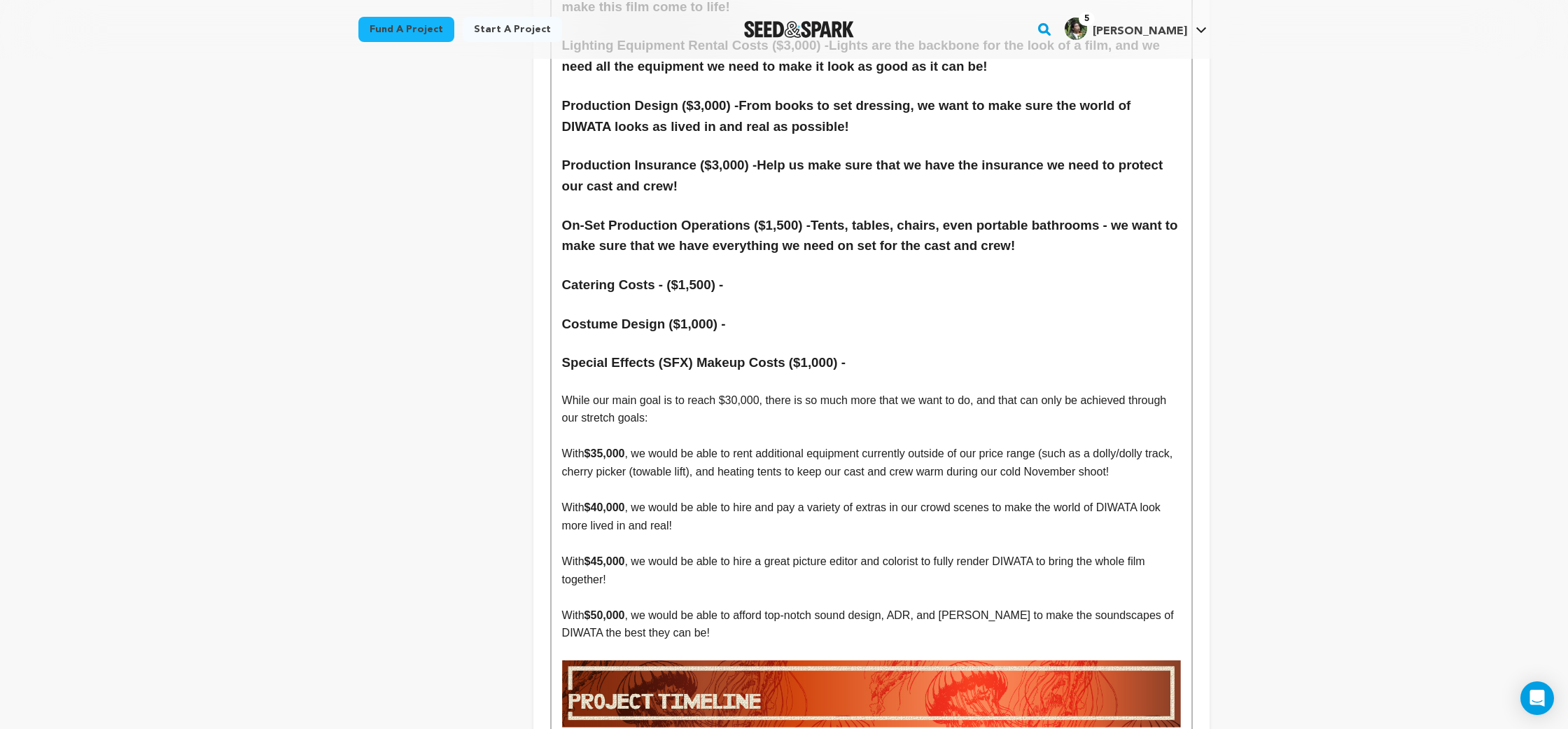
scroll to position [6670, 0]
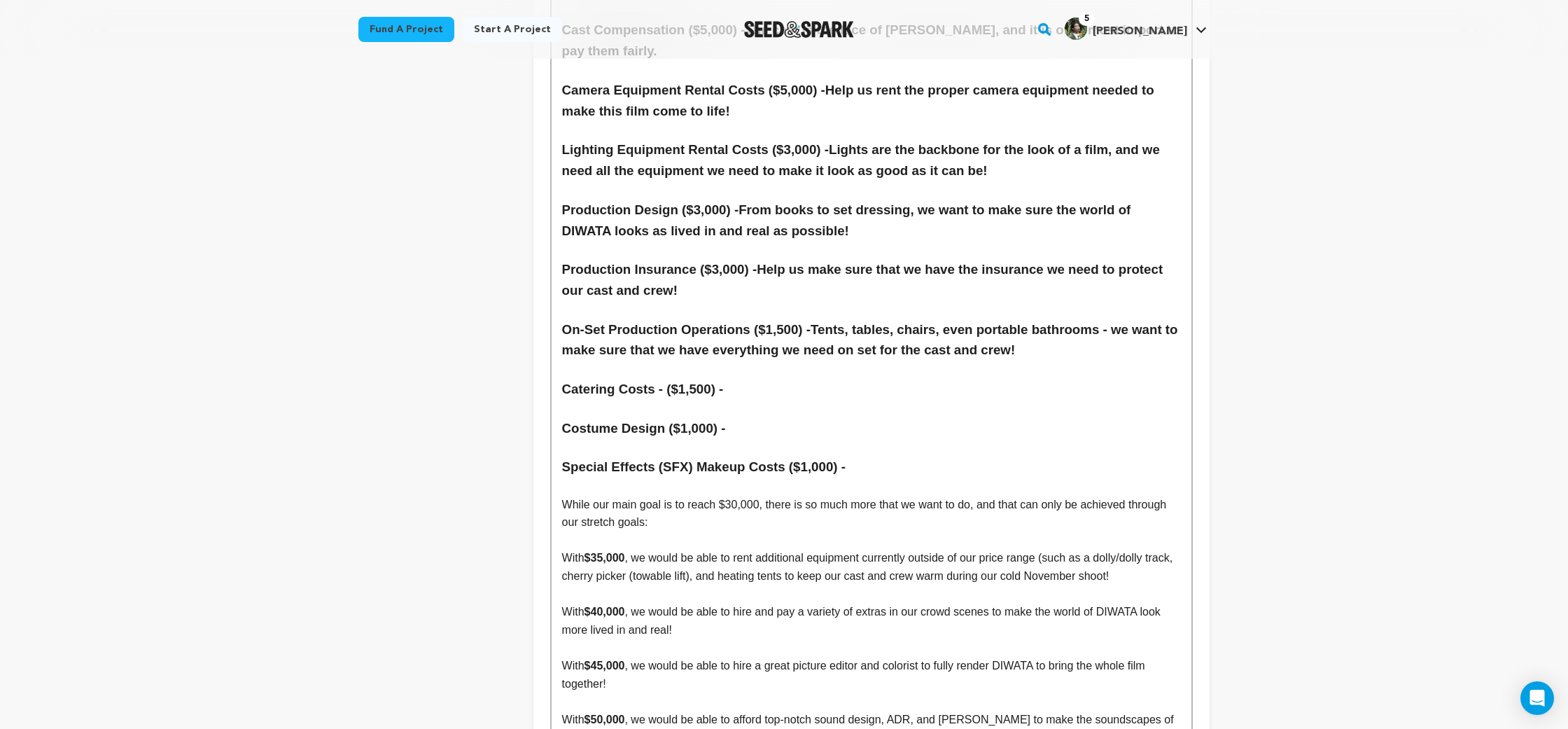
click at [769, 378] on h3 "Catering Costs - ($1,500) -" at bounding box center [871, 389] width 619 height 21
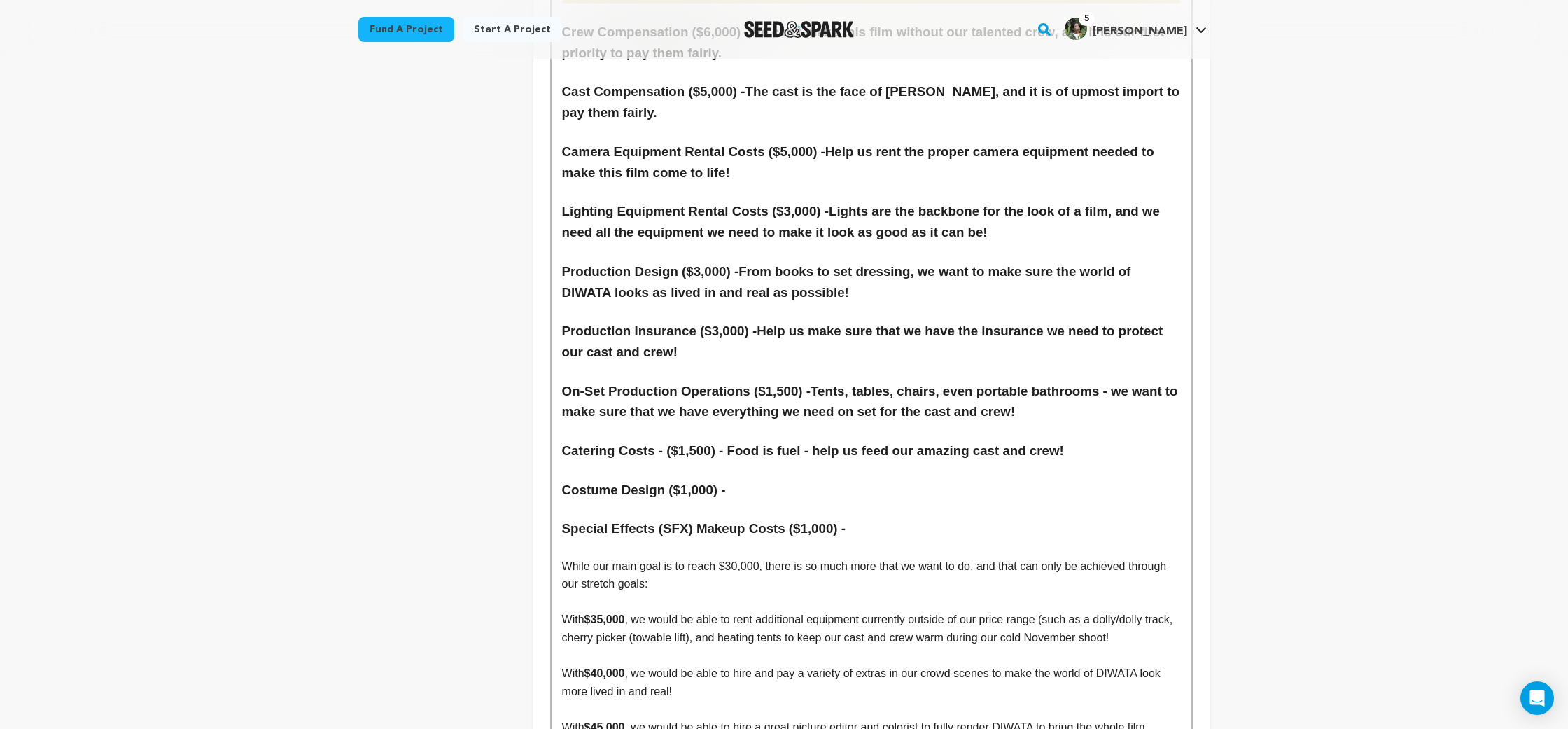
scroll to position [6611, 0]
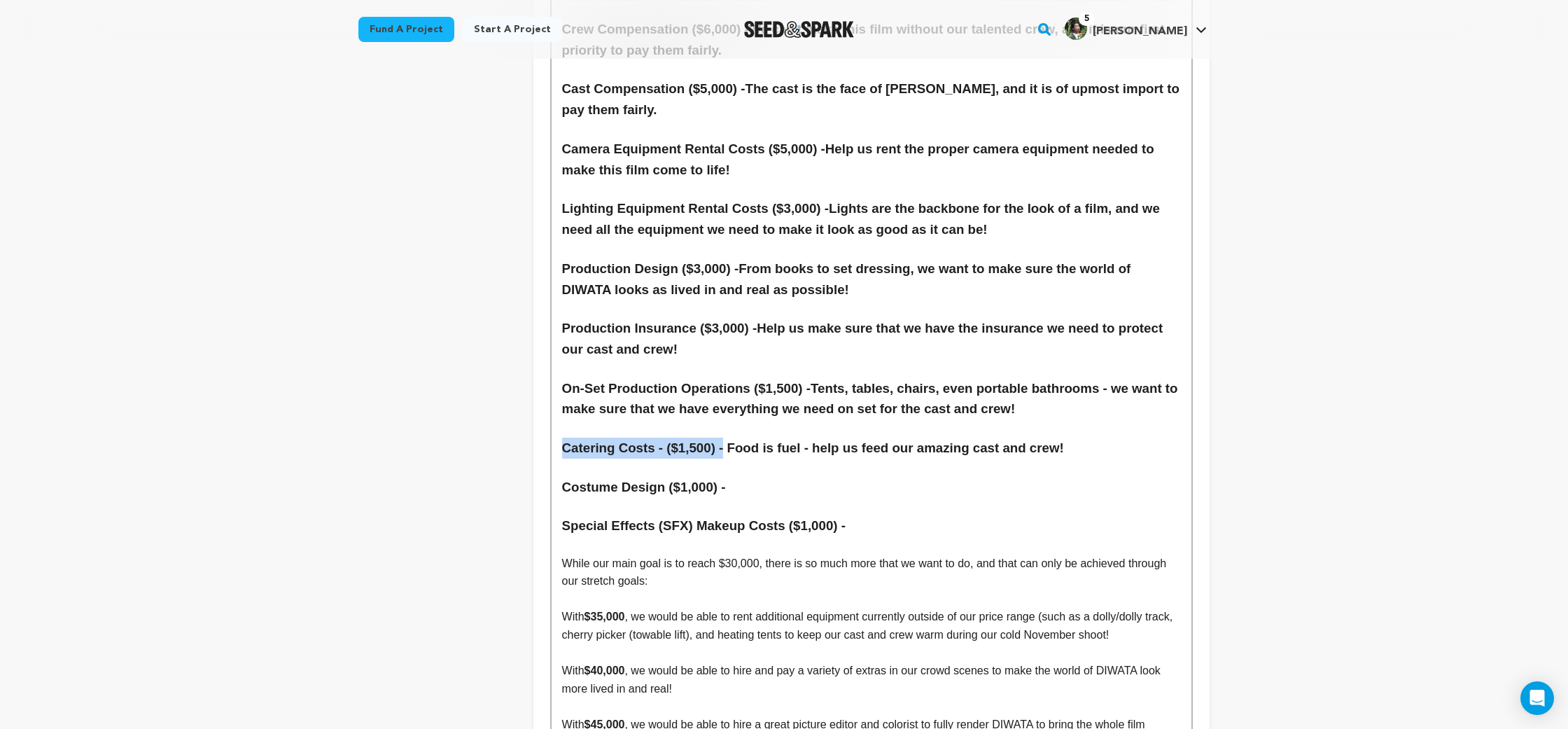
drag, startPoint x: 729, startPoint y: 347, endPoint x: 557, endPoint y: 340, distance: 172.1
click at [841, 496] on p at bounding box center [871, 505] width 619 height 18
click at [807, 476] on h3 "Costume Design ($1,000) -" at bounding box center [871, 487] width 619 height 21
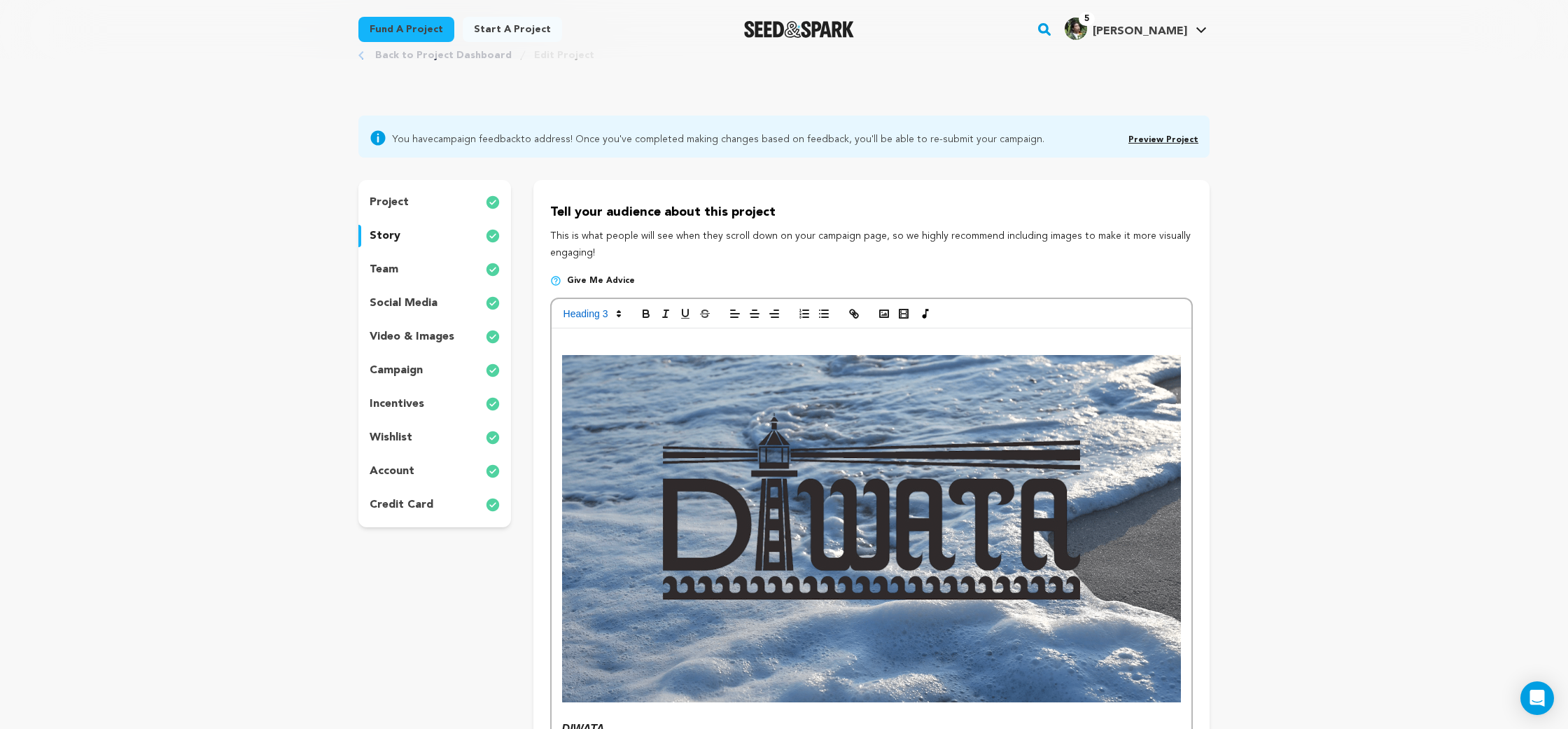
scroll to position [0, 0]
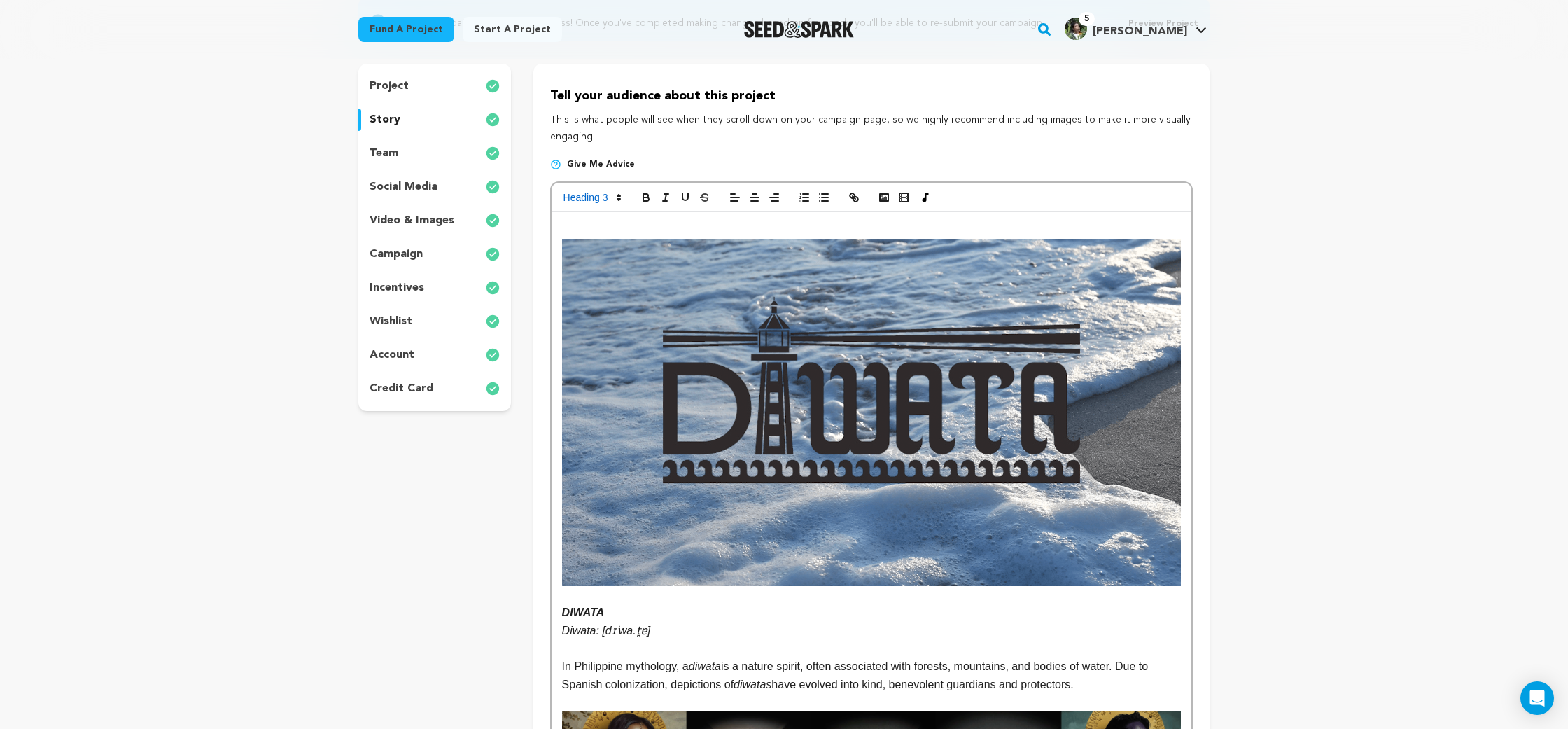
click at [439, 326] on div "wishlist" at bounding box center [435, 321] width 153 height 23
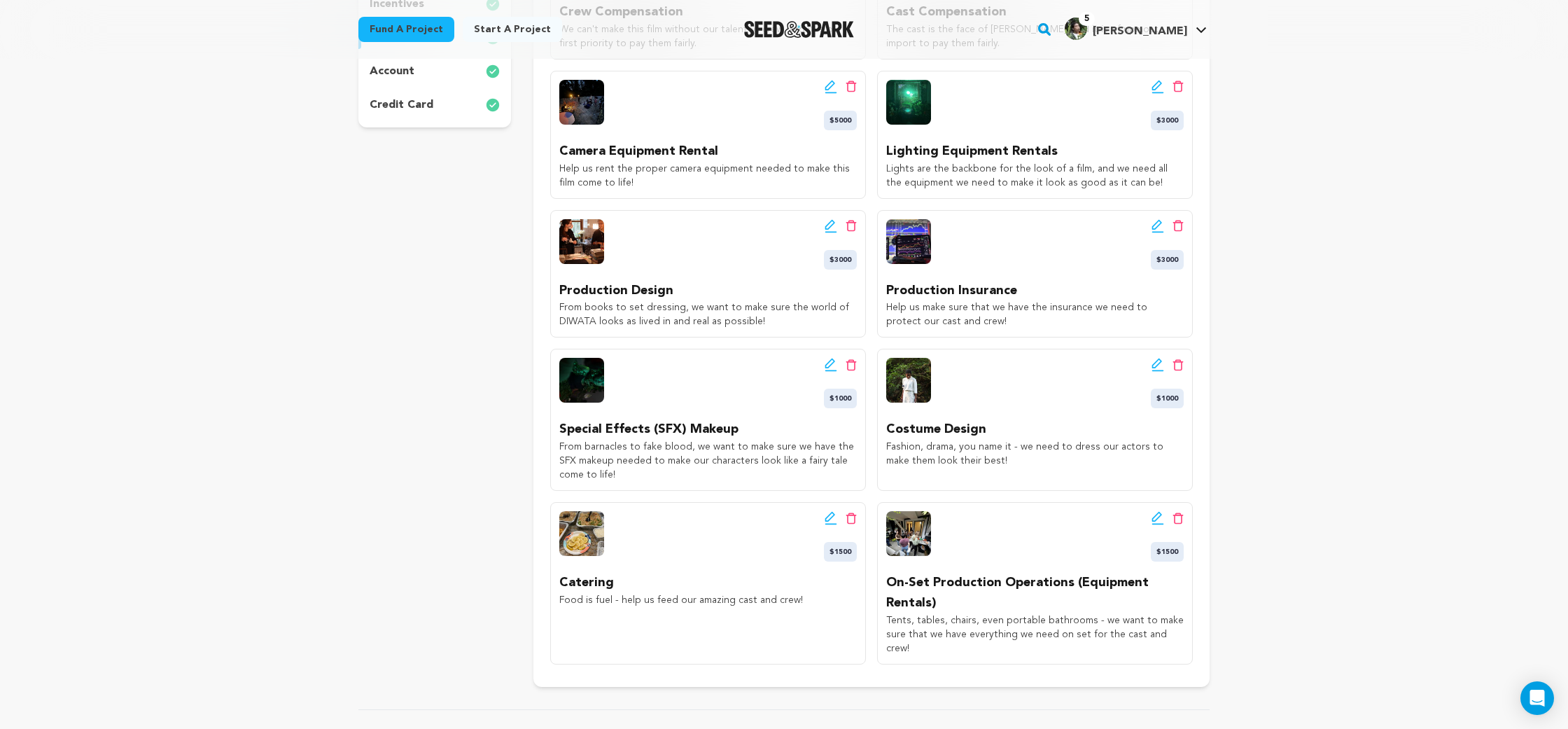
scroll to position [447, 0]
drag, startPoint x: 1029, startPoint y: 457, endPoint x: 880, endPoint y: 446, distance: 149.4
click at [880, 446] on div "Edit wishlist button Delete wishlist button $1000 Costume Design Fashion, drama…" at bounding box center [1034, 418] width 316 height 142
copy p "Fashion, drama, you name it - we need to dress our actors to make them look the…"
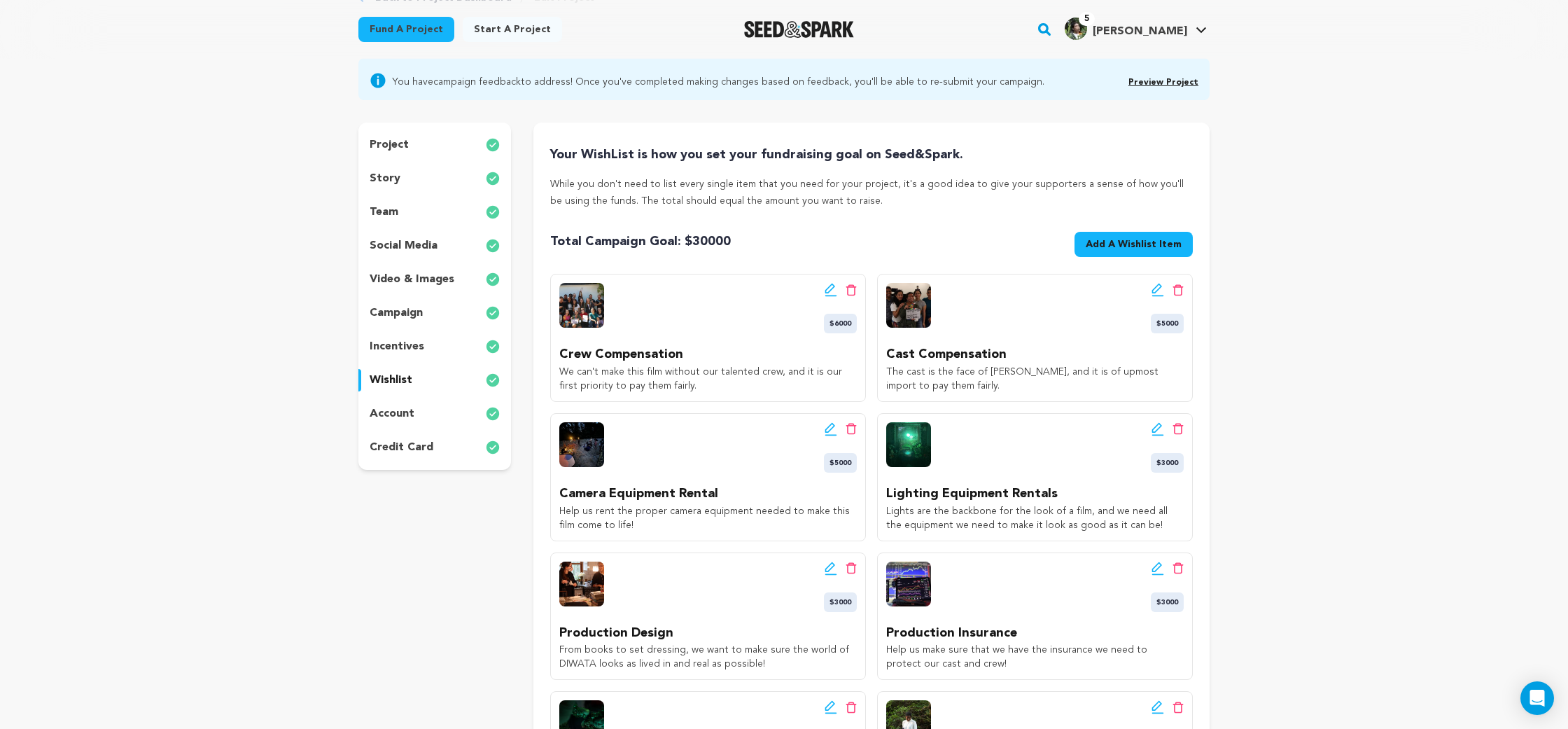
scroll to position [0, 0]
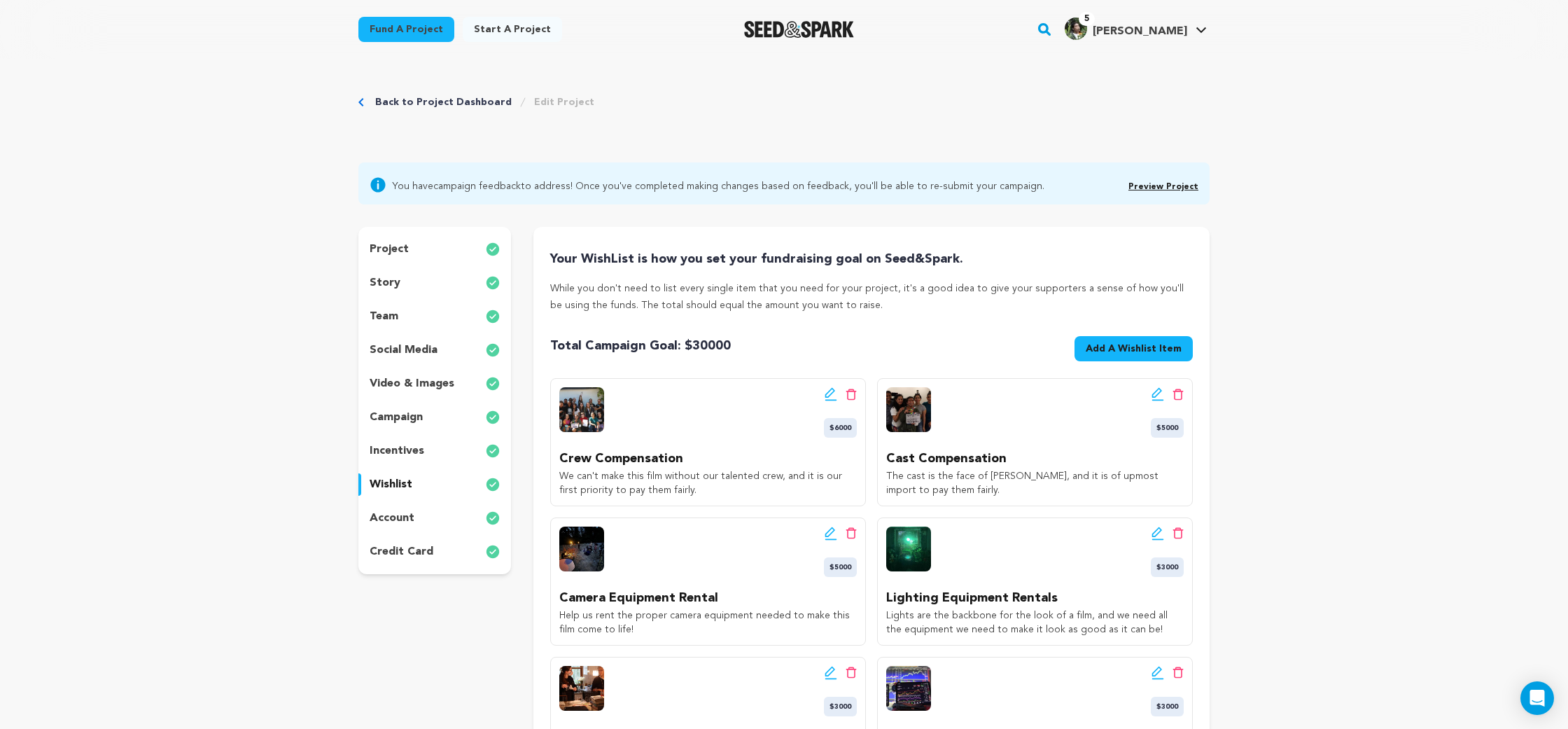
click at [429, 286] on div "story" at bounding box center [435, 283] width 153 height 23
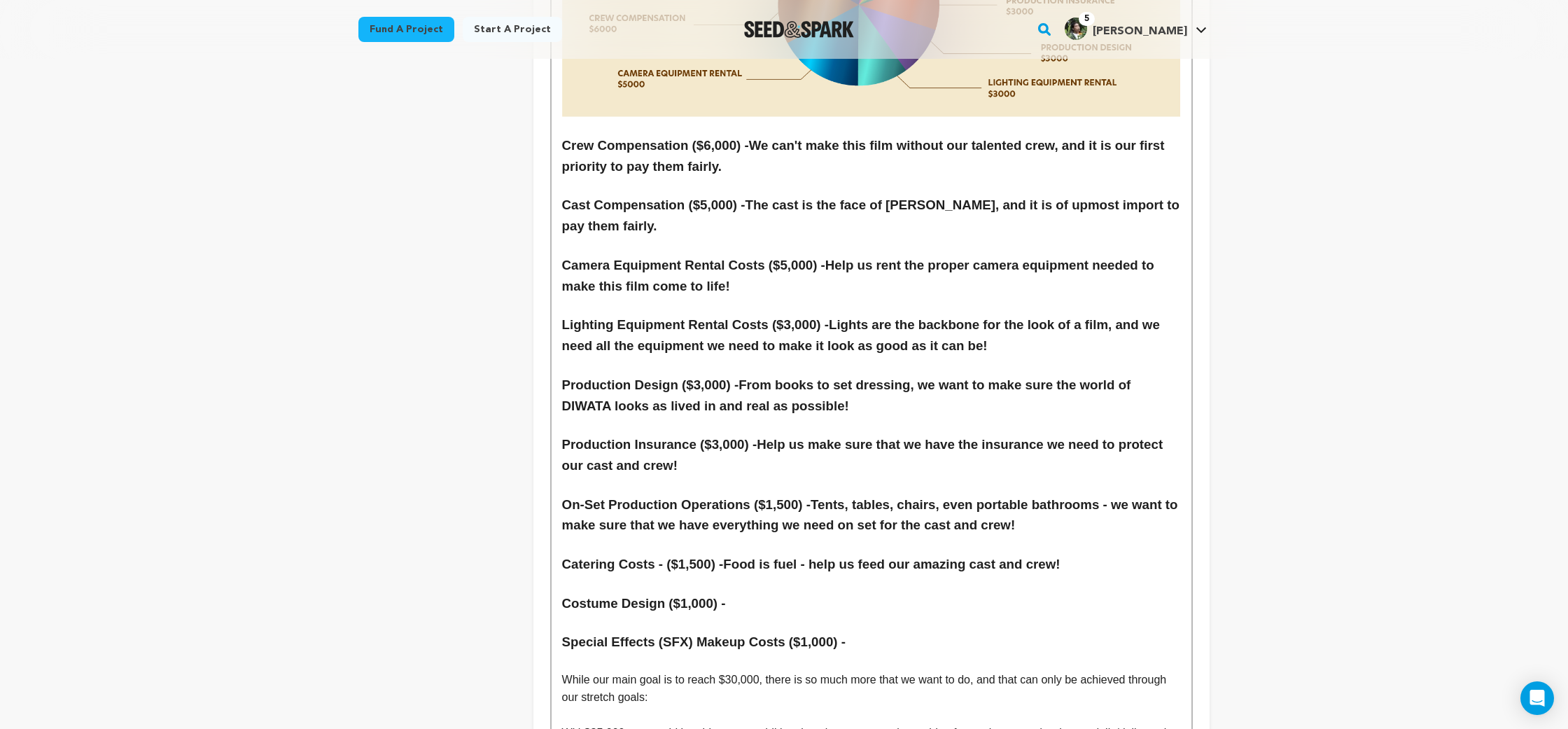
scroll to position [6571, 0]
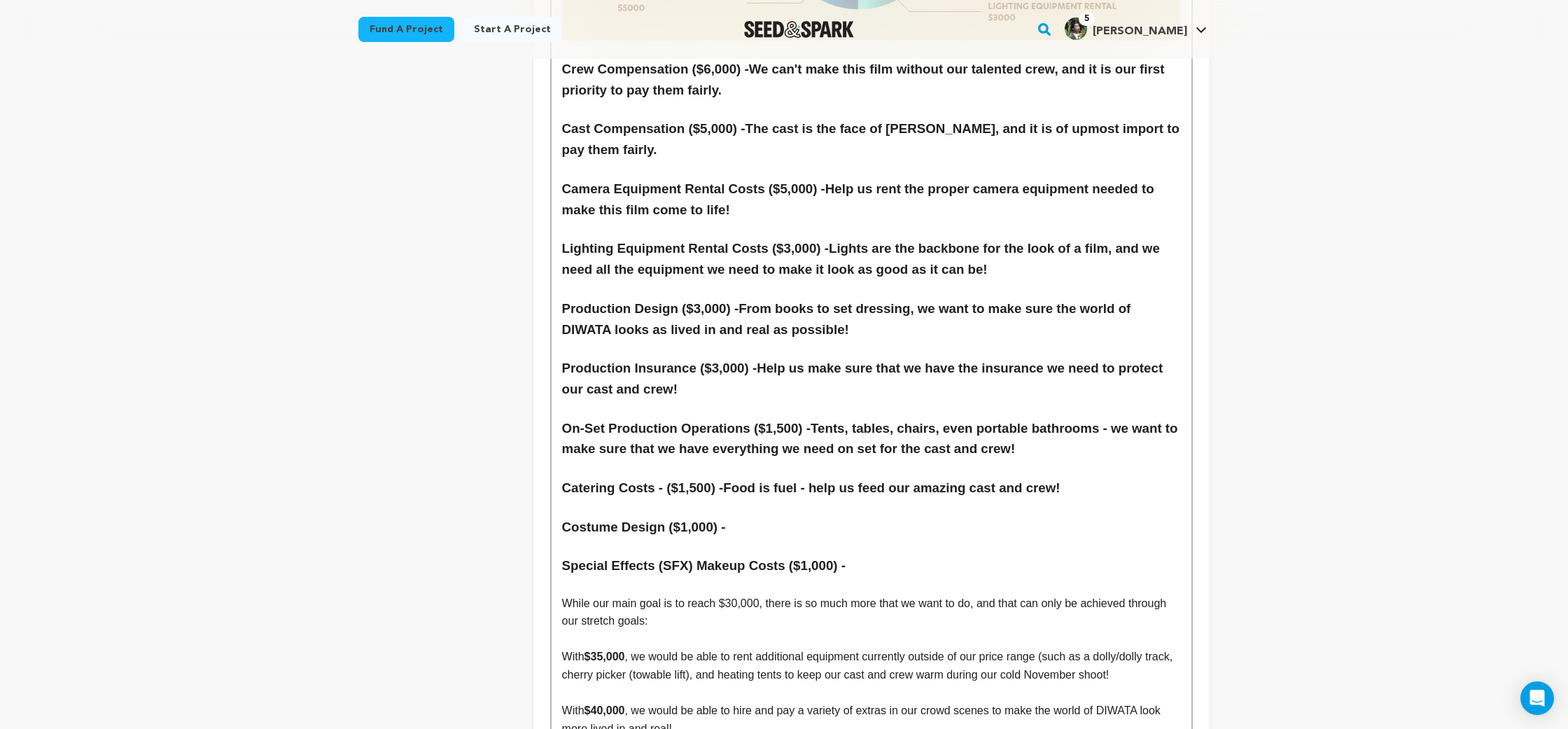
click at [764, 516] on h3 "Costume Design ($1,000) -" at bounding box center [871, 527] width 619 height 21
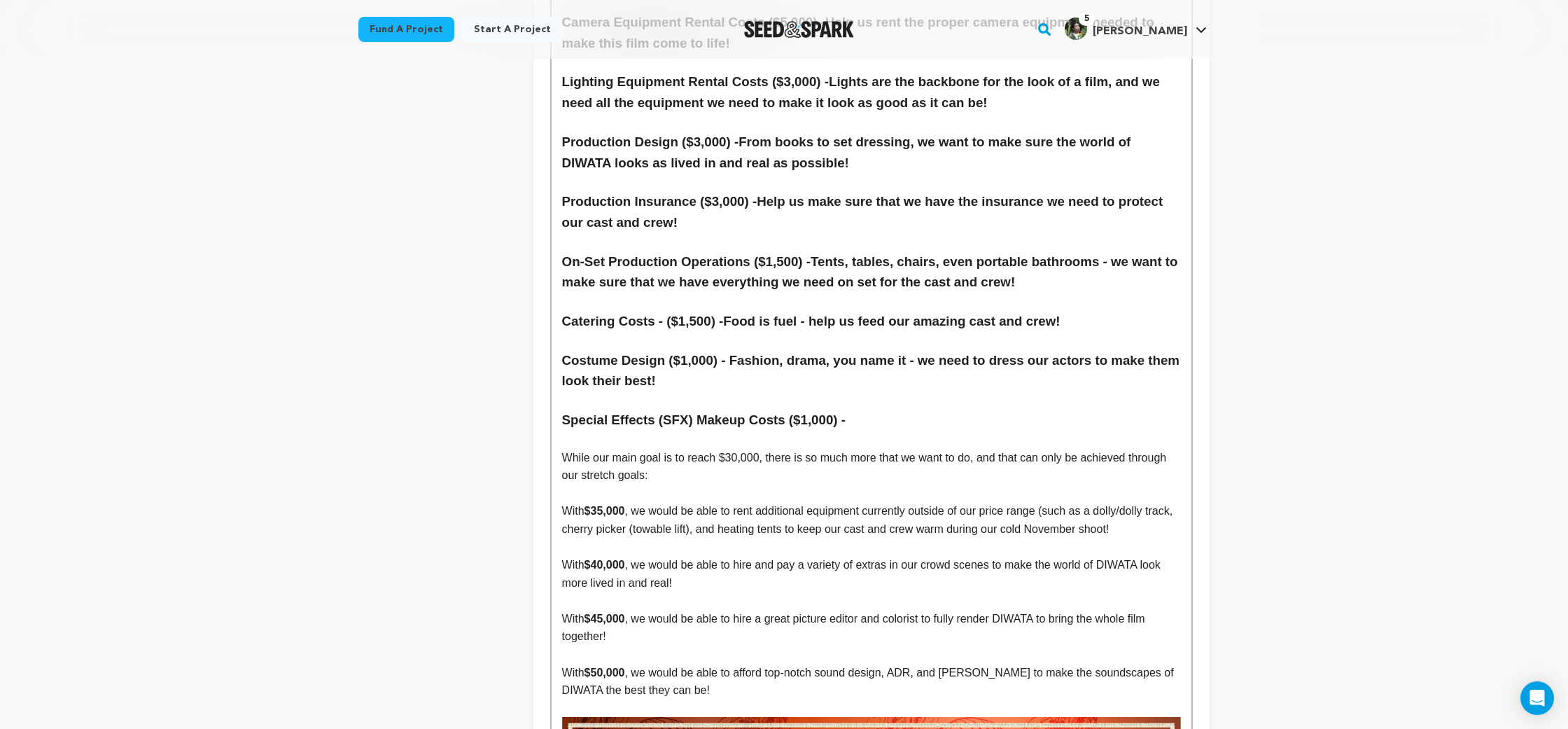
scroll to position [6697, 0]
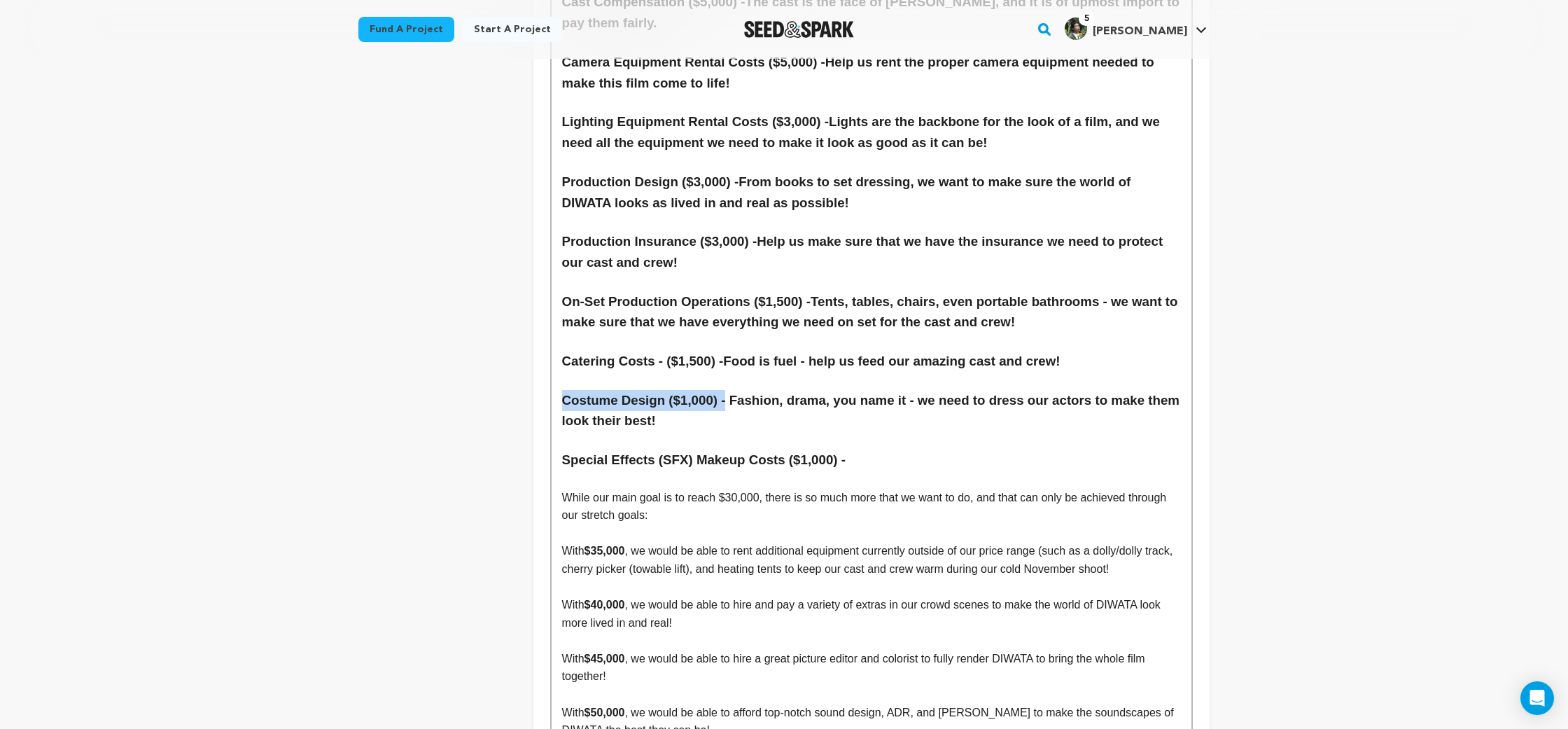
drag, startPoint x: 730, startPoint y: 294, endPoint x: 560, endPoint y: 297, distance: 170.0
click at [899, 450] on h3 "Special Effects (SFX) Makeup Costs ($1,000) -" at bounding box center [871, 460] width 619 height 21
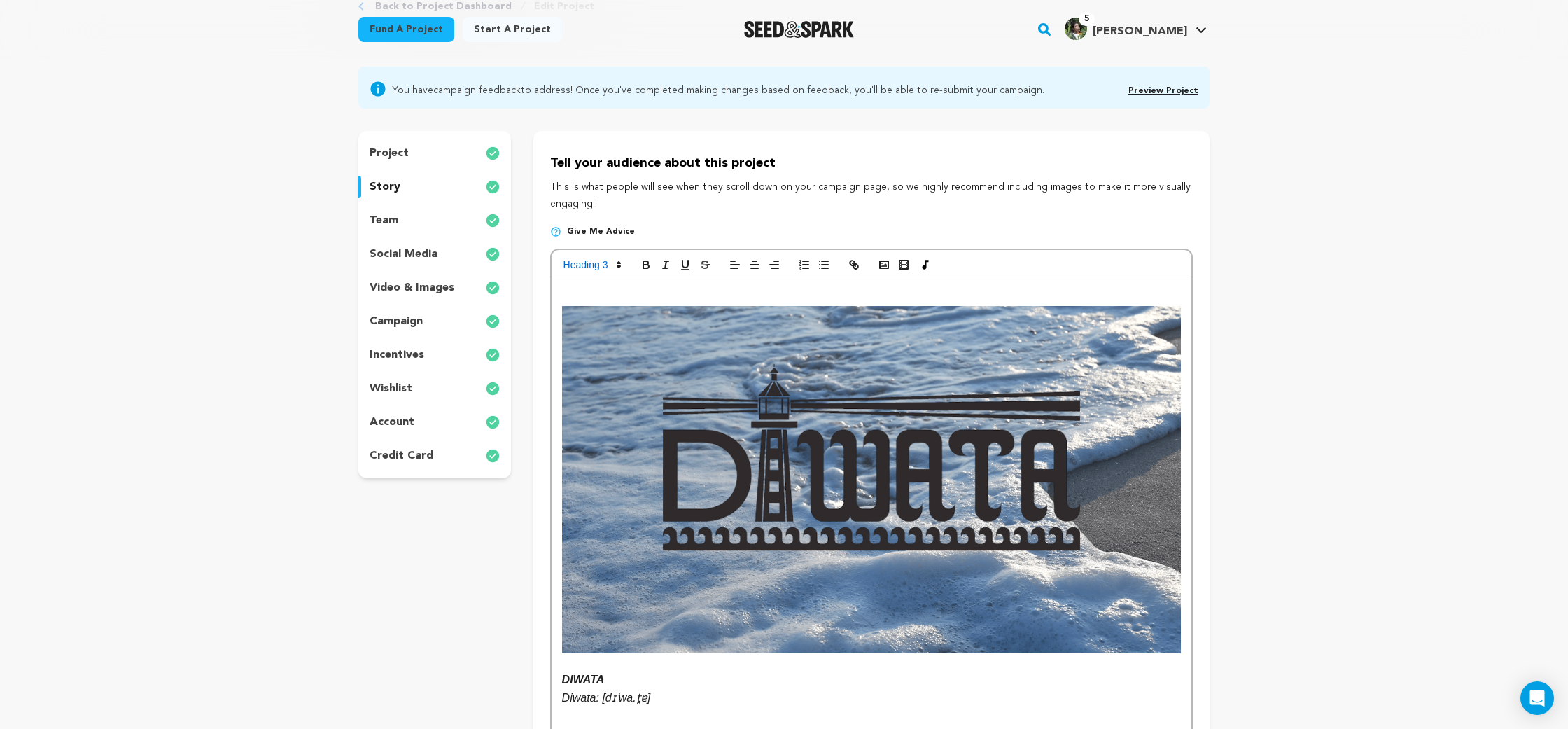
scroll to position [98, 0]
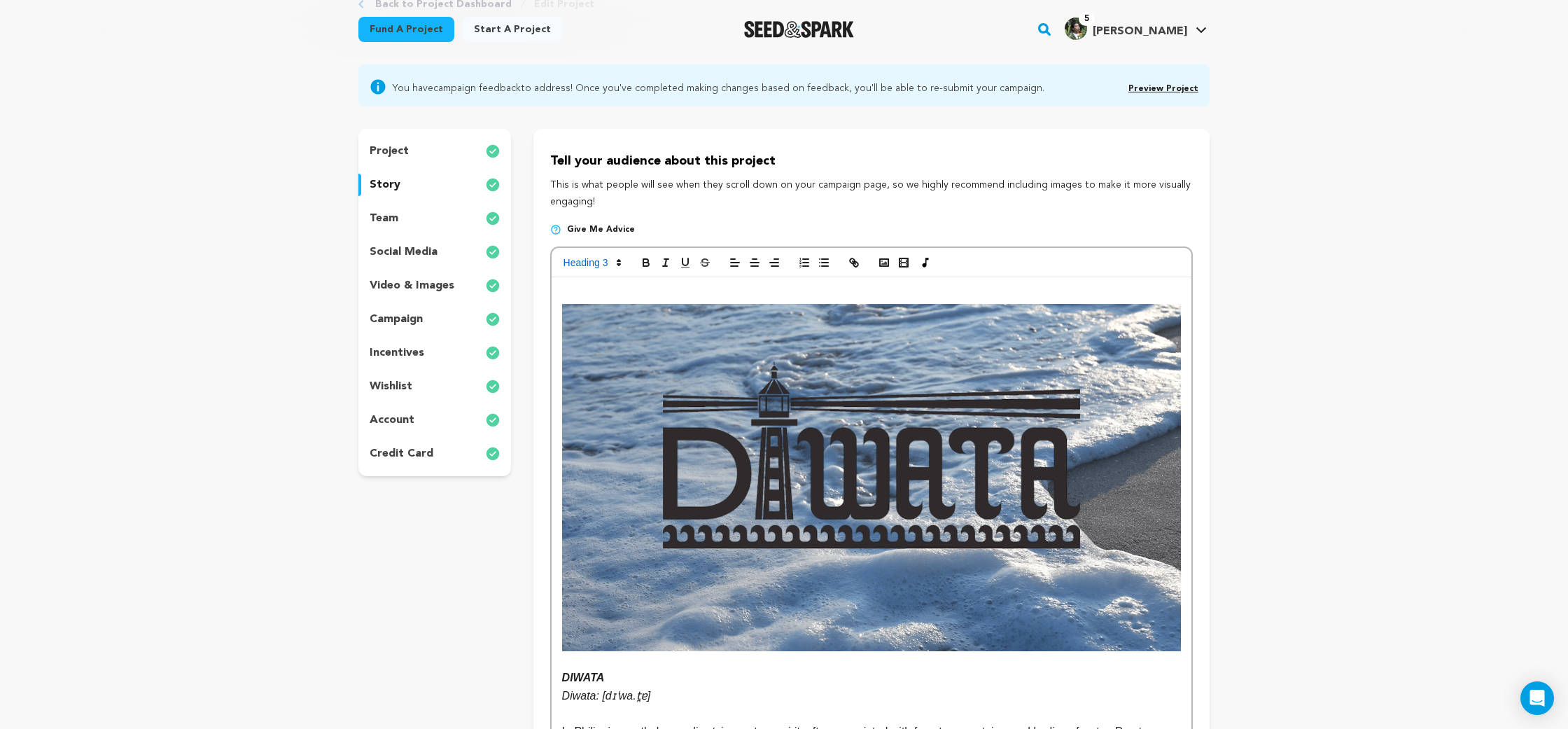
click at [435, 352] on div "incentives" at bounding box center [435, 353] width 153 height 23
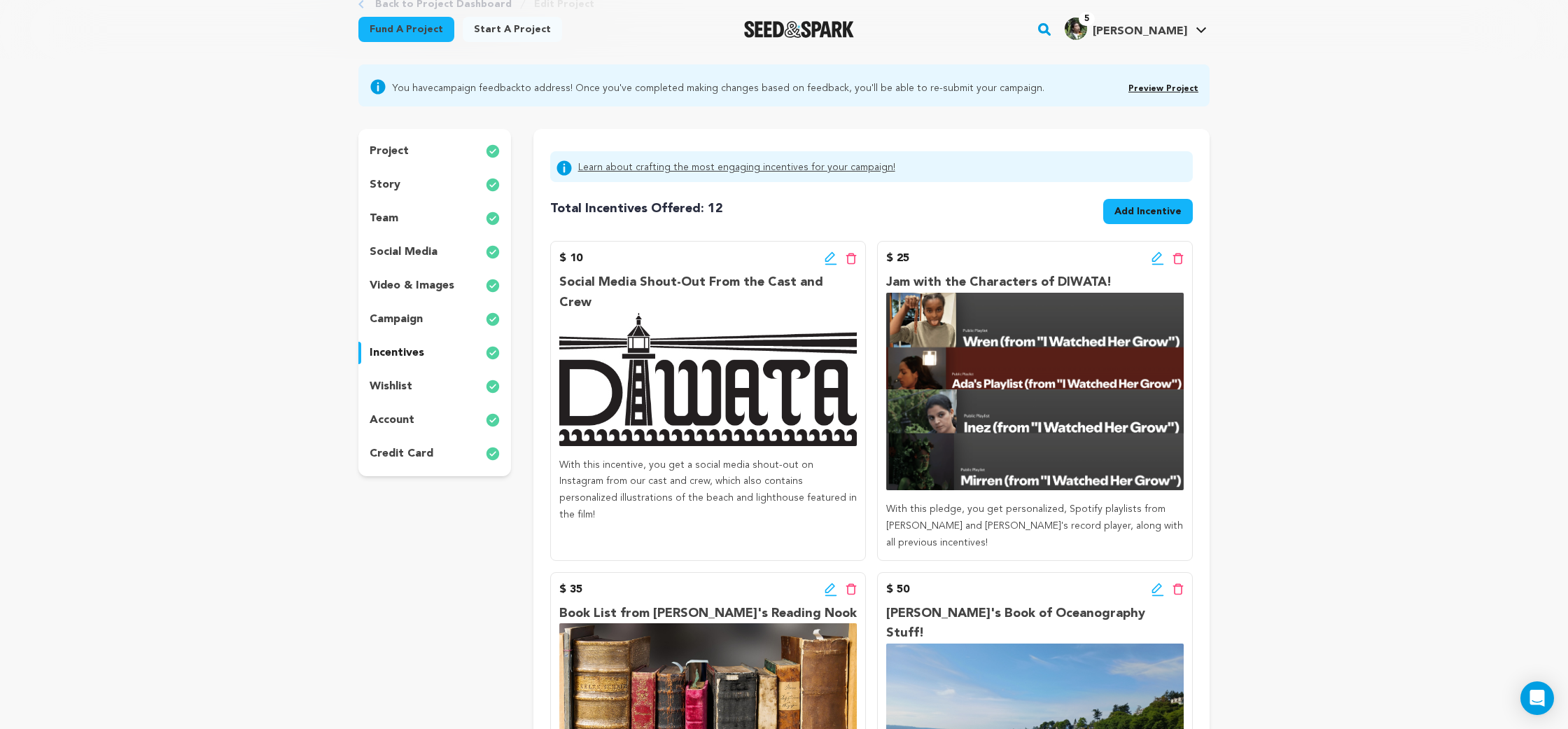
click at [445, 377] on div "wishlist" at bounding box center [435, 387] width 153 height 23
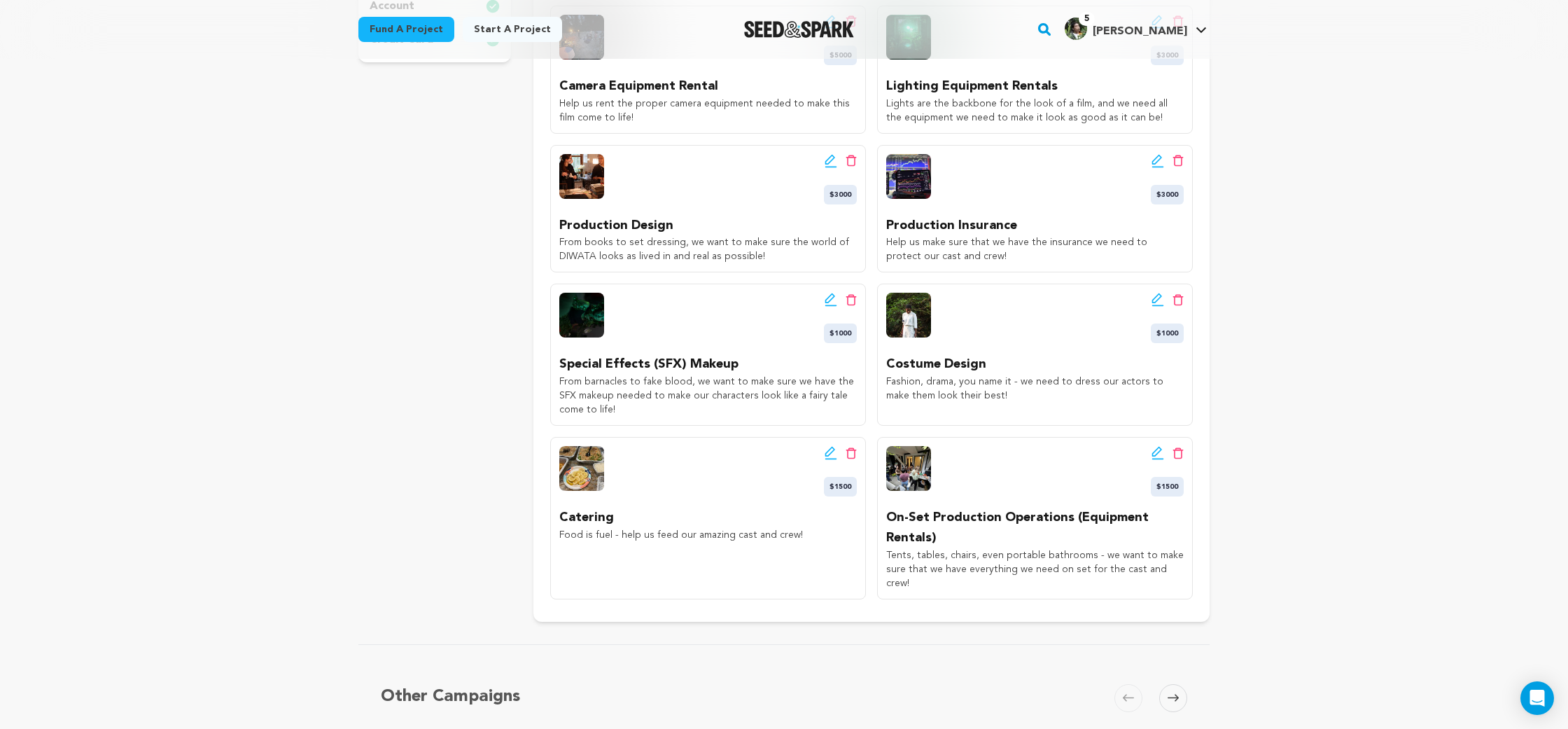
scroll to position [460, 0]
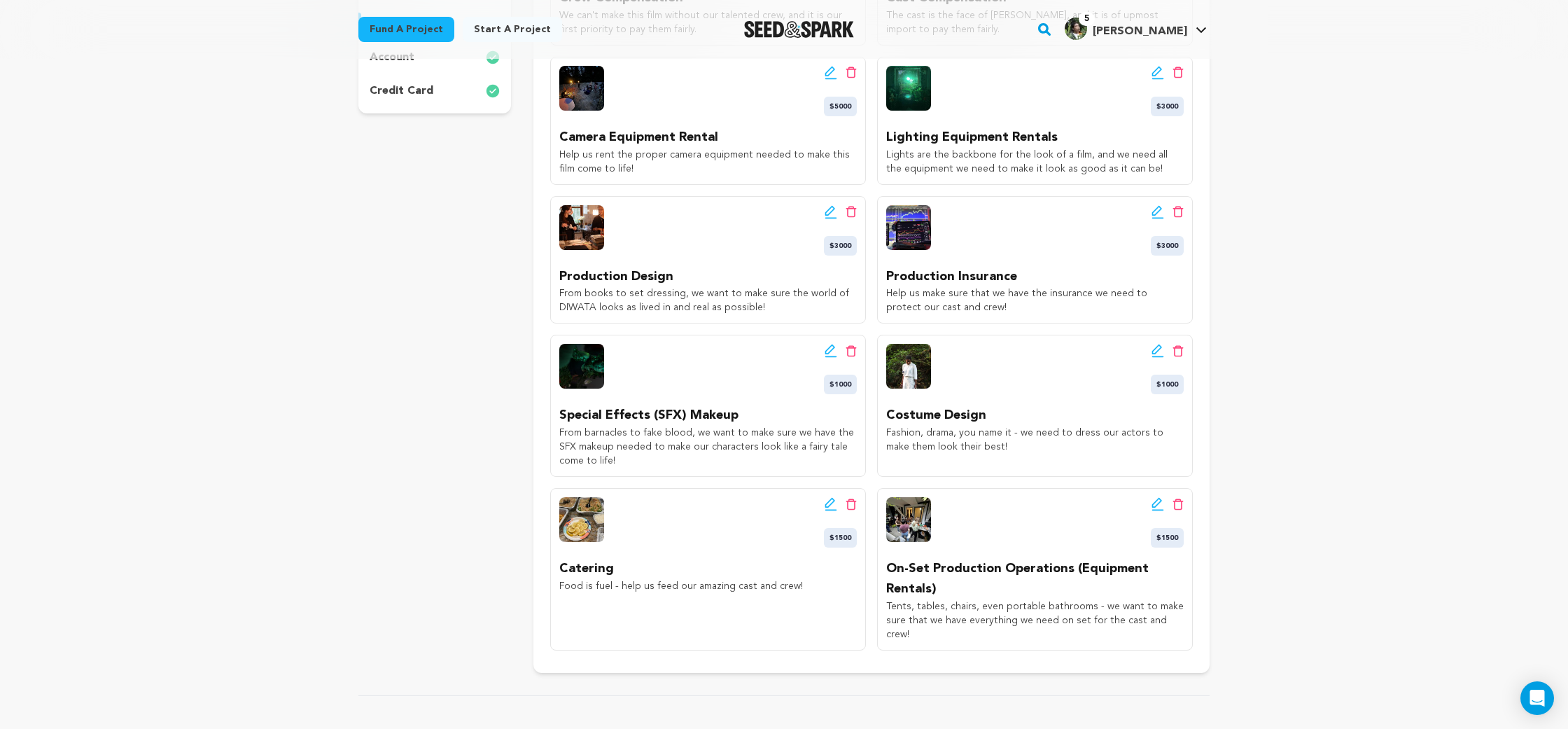
drag, startPoint x: 687, startPoint y: 460, endPoint x: 555, endPoint y: 436, distance: 134.2
click at [555, 436] on div "Edit wishlist button Delete wishlist button $1000 Special Effects (SFX) Makeup …" at bounding box center [707, 405] width 316 height 142
copy p "From barnacles to fake blood, we want to make sure we have the SFX makeup neede…"
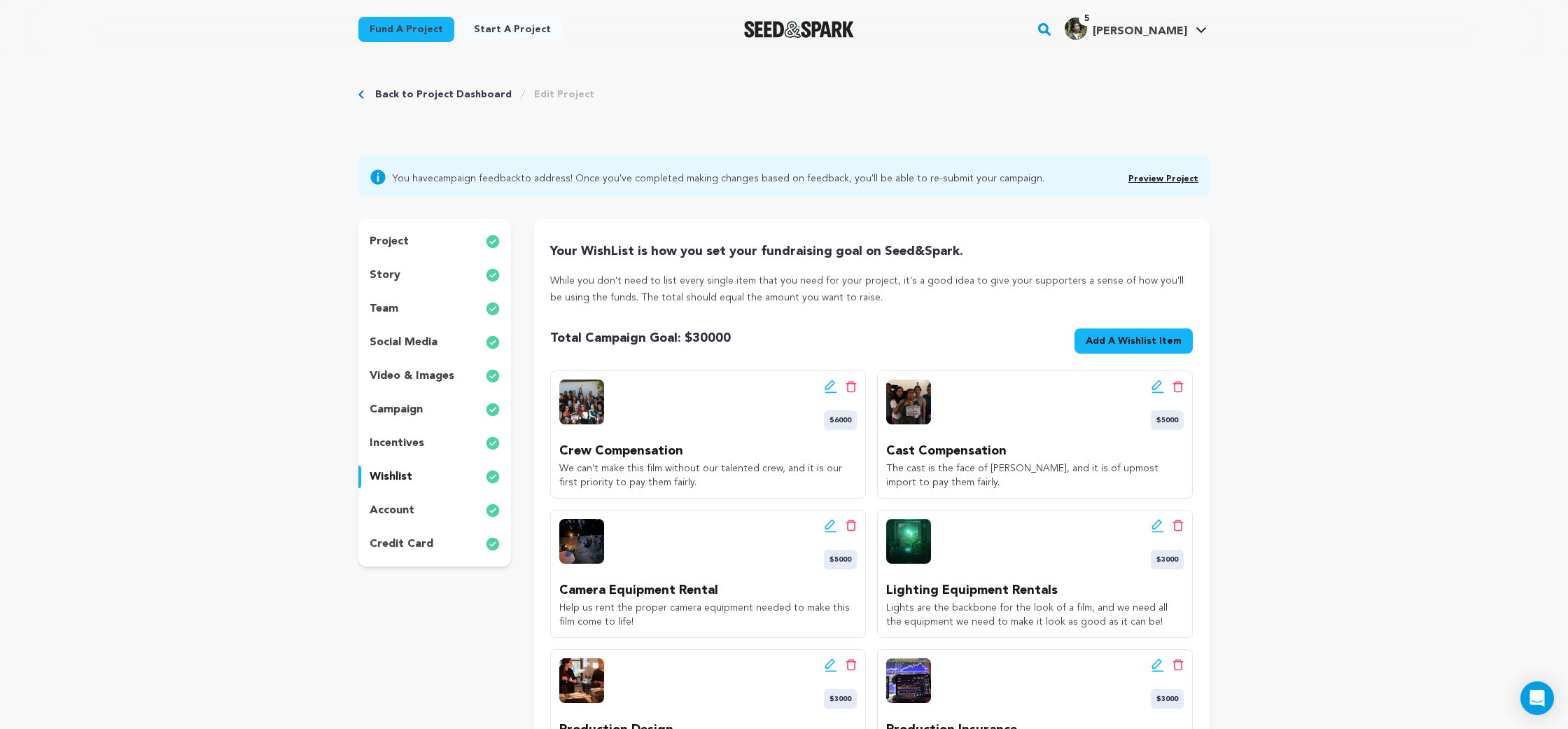
scroll to position [0, 0]
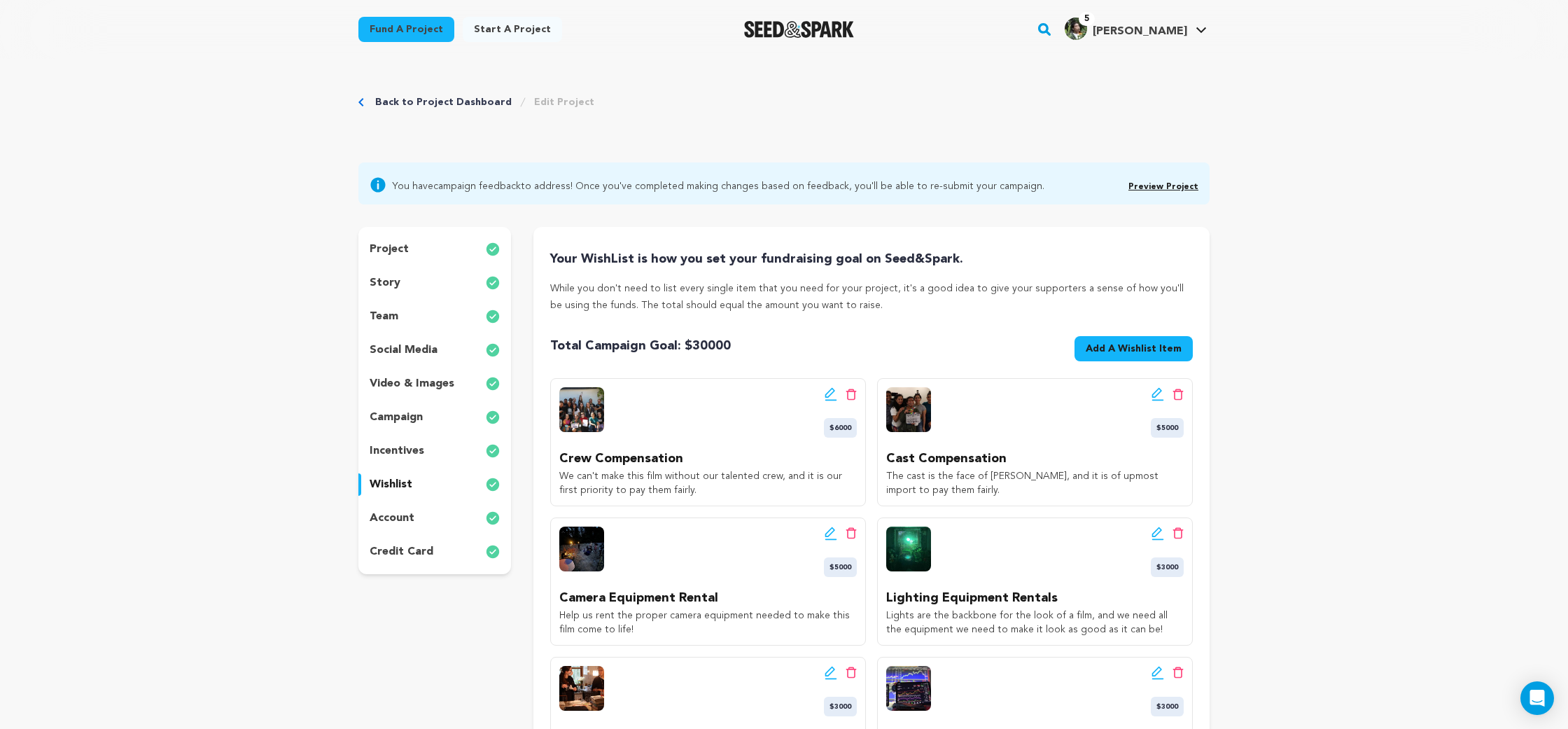
click at [409, 286] on div "story" at bounding box center [435, 283] width 153 height 23
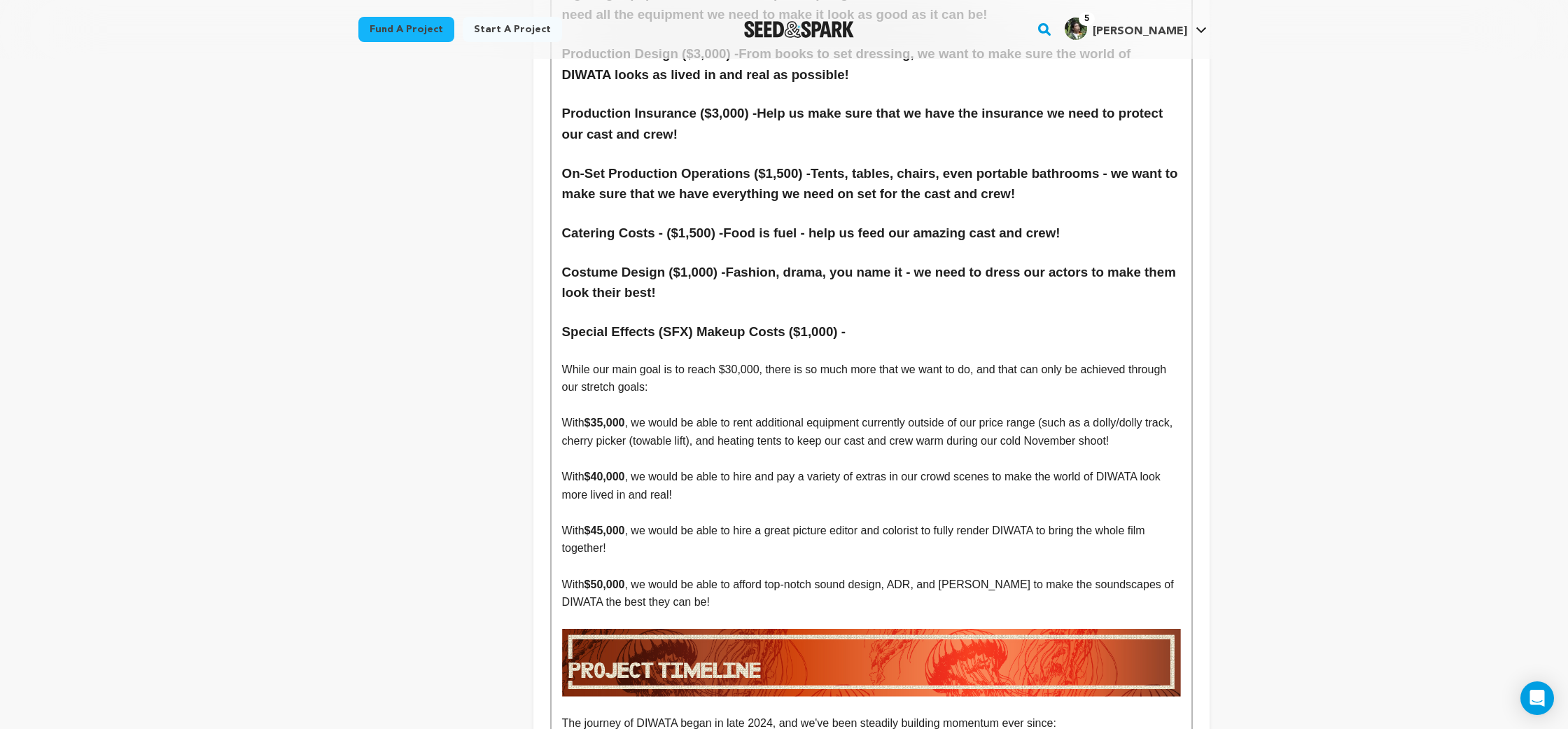
scroll to position [6746, 0]
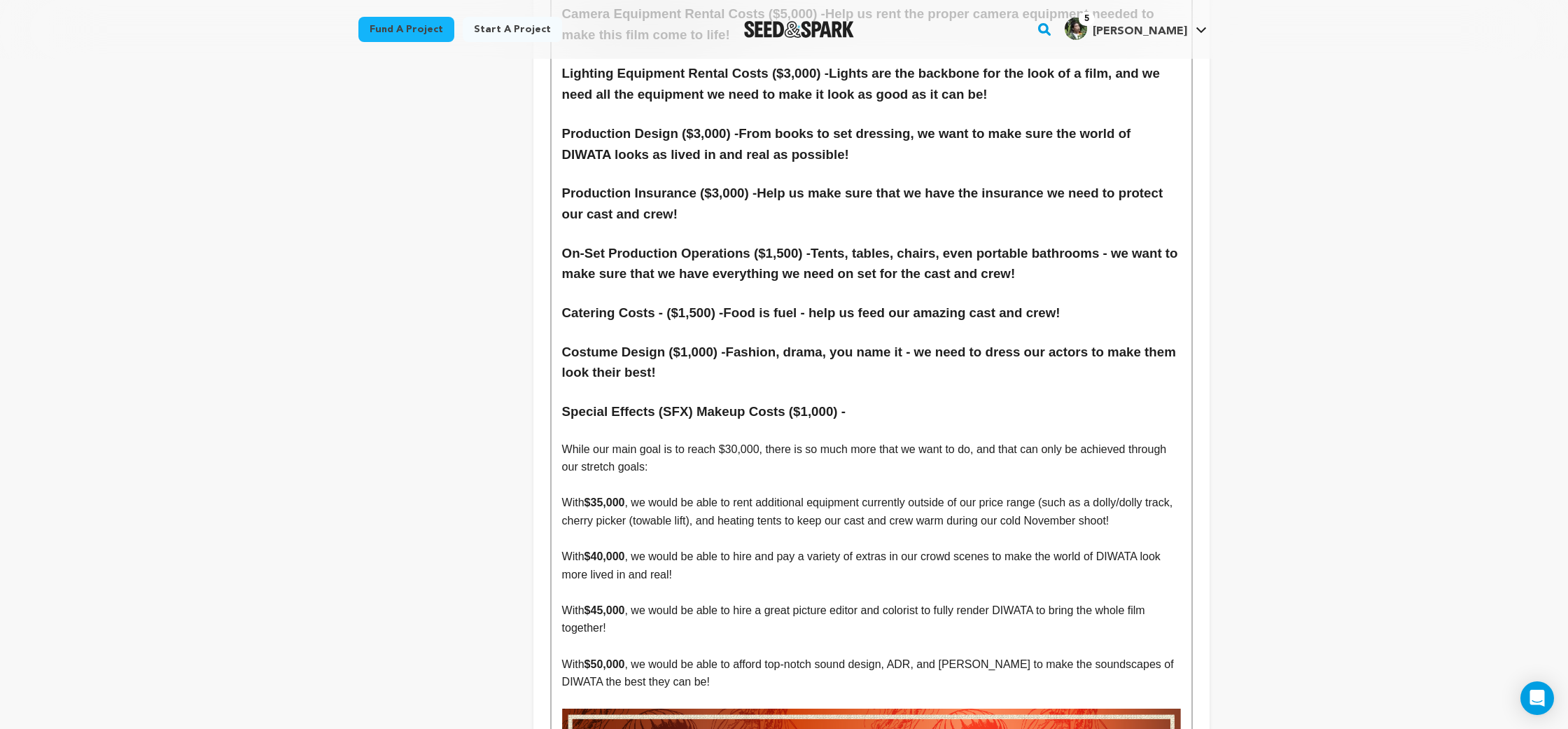
click at [881, 401] on h3 "Special Effects (SFX) Makeup Costs ($1,000) -" at bounding box center [871, 412] width 619 height 21
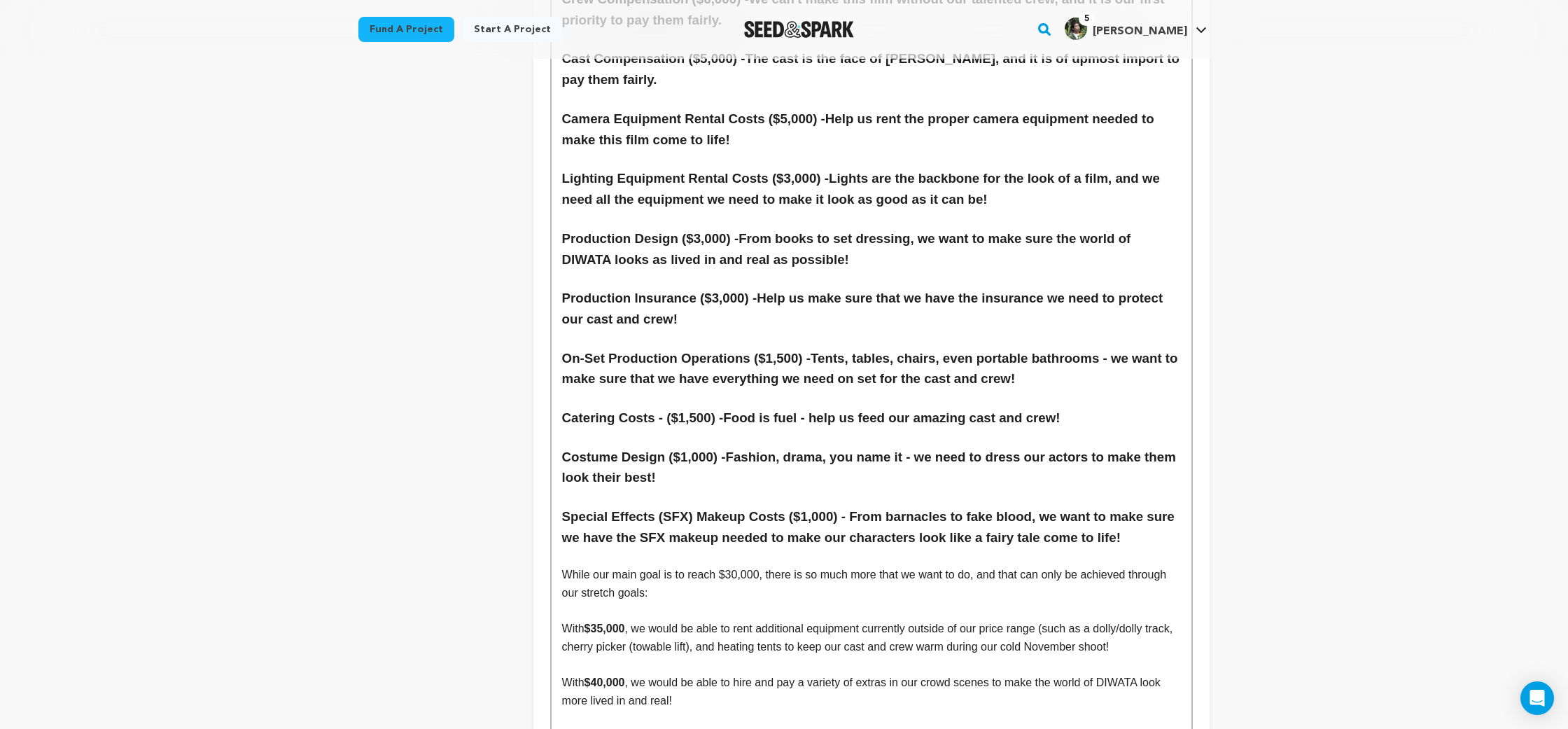
scroll to position [6650, 0]
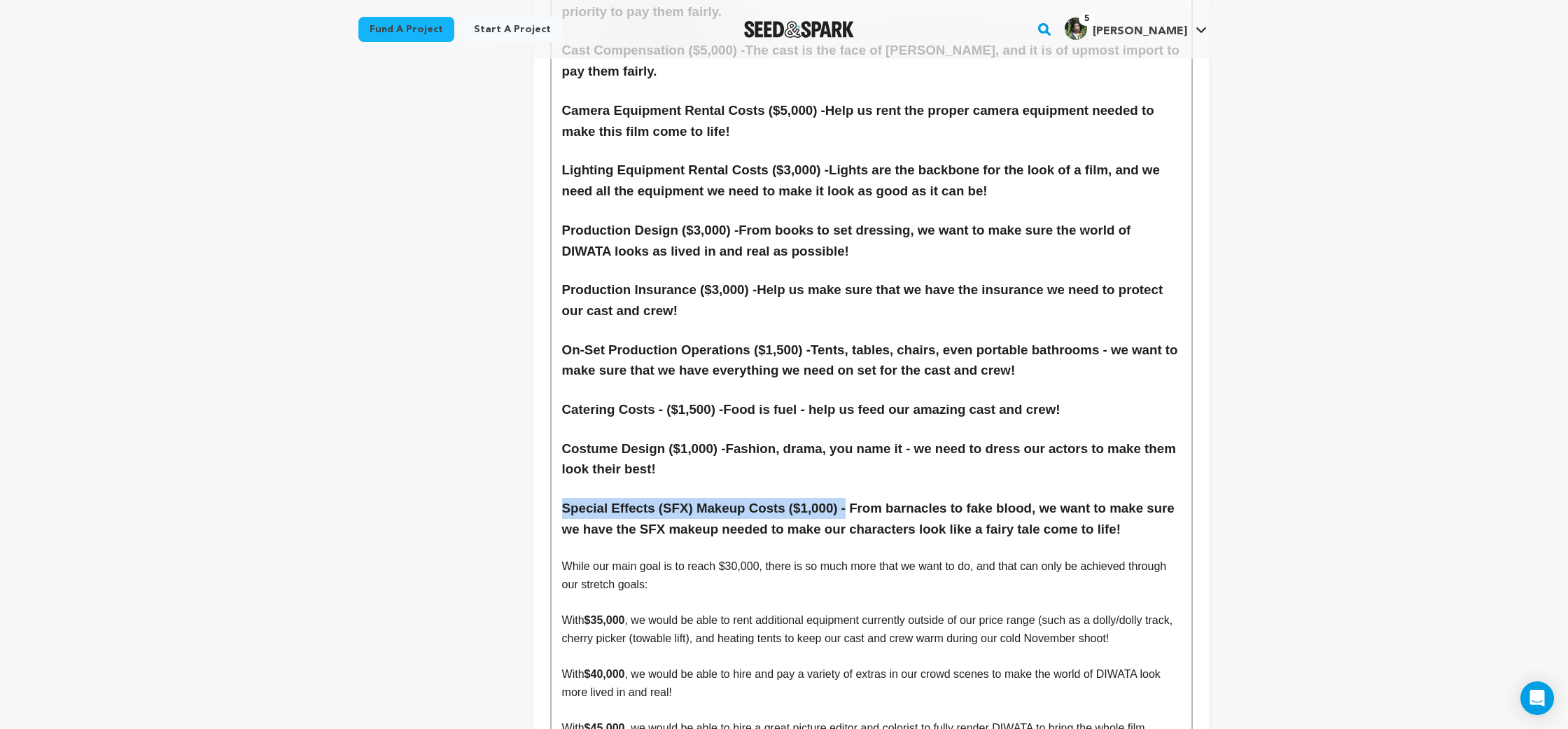
drag, startPoint x: 850, startPoint y: 407, endPoint x: 564, endPoint y: 396, distance: 286.2
click at [564, 497] on h3 "Special Effects (SFX) Makeup Costs ($1,000) - From barnacles to fake blood, we …" at bounding box center [871, 518] width 619 height 42
click at [956, 497] on h3 "Special Effects (SFX) Makeup Costs ($1,000) - From barnacles to fake blood, we …" at bounding box center [871, 518] width 619 height 42
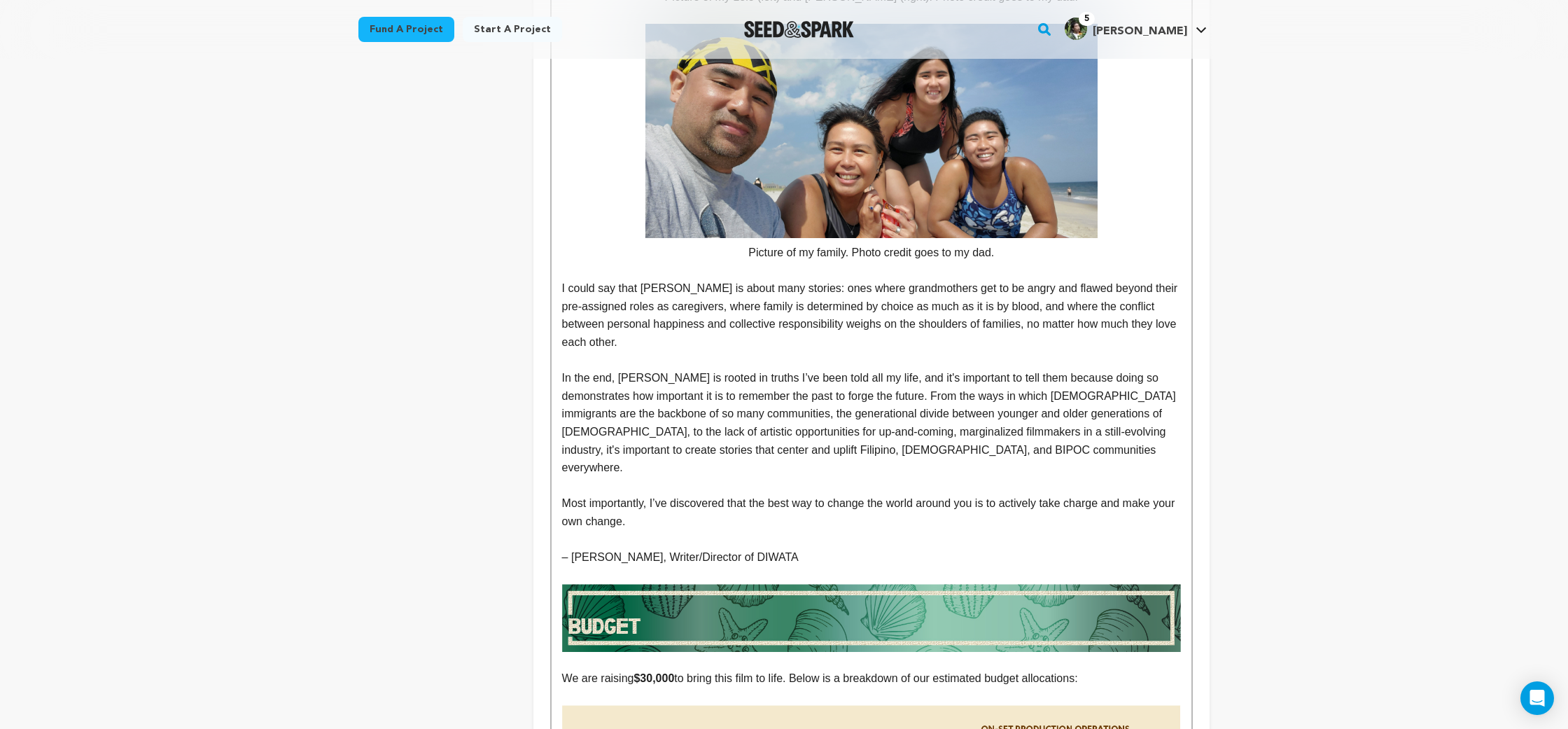
scroll to position [5571, 0]
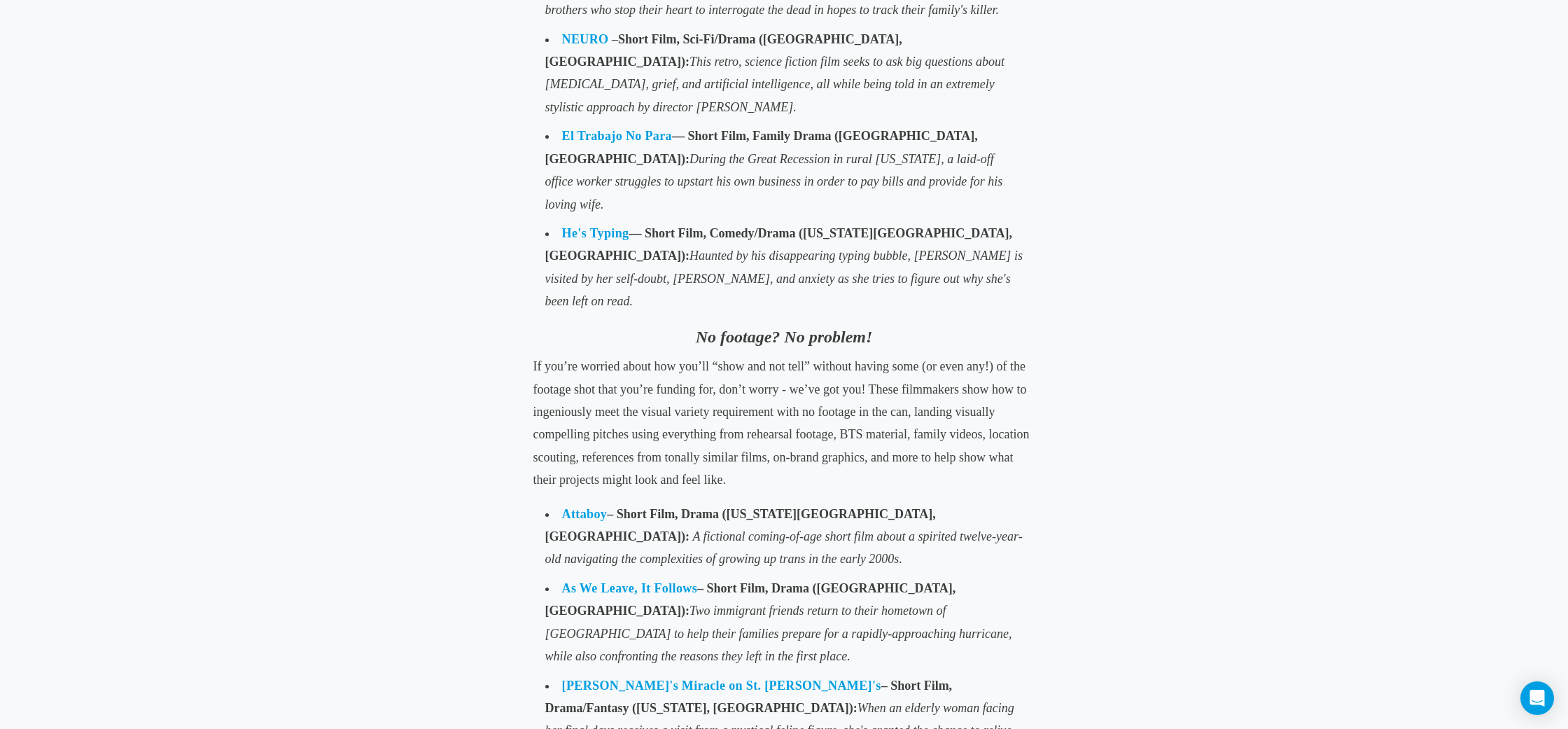
scroll to position [1320, 0]
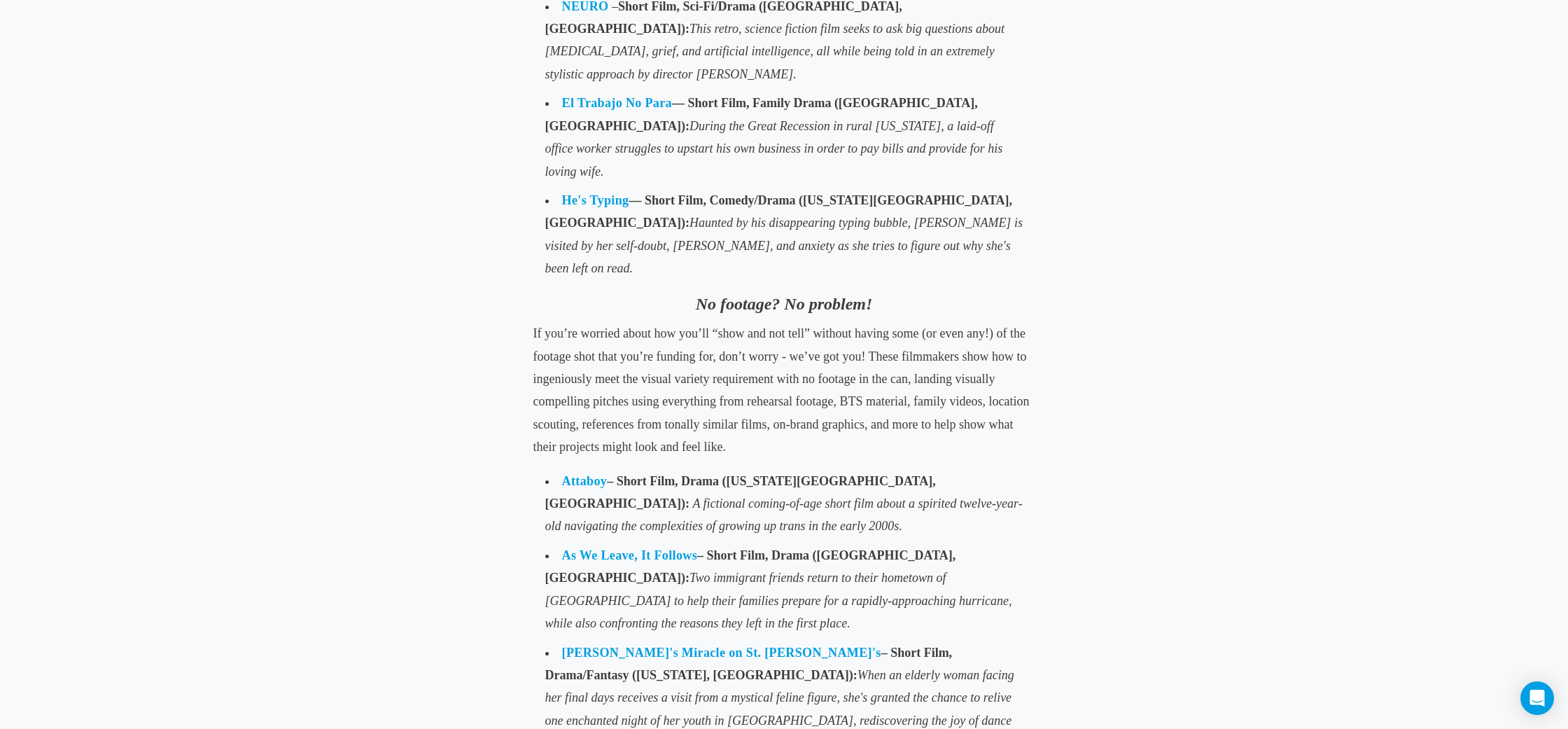
drag, startPoint x: 783, startPoint y: 375, endPoint x: 621, endPoint y: 276, distance: 189.9
click at [621, 322] on p "If you’re worried about how you’ll “show and not tell” without having some (or …" at bounding box center [784, 390] width 502 height 135
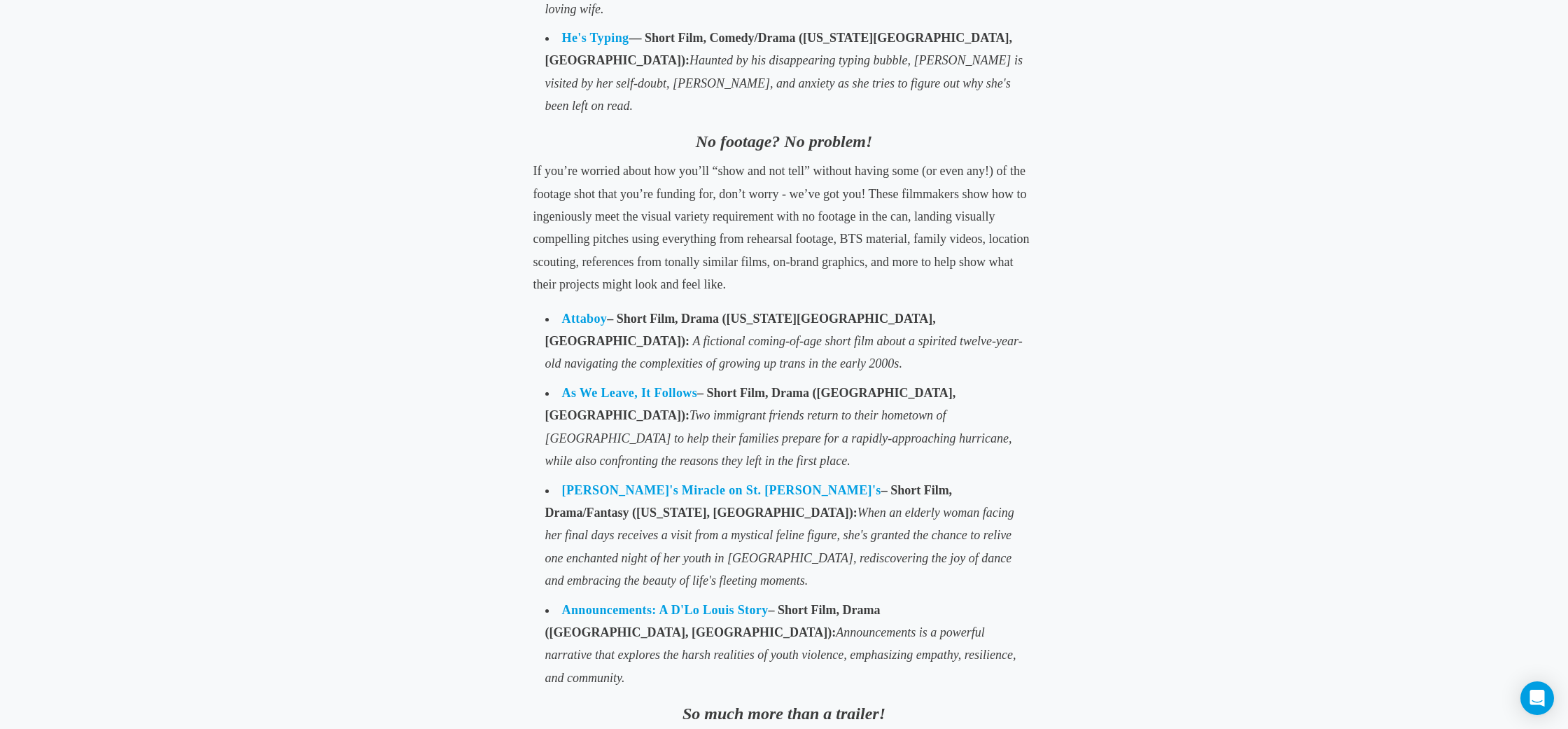
scroll to position [1499, 0]
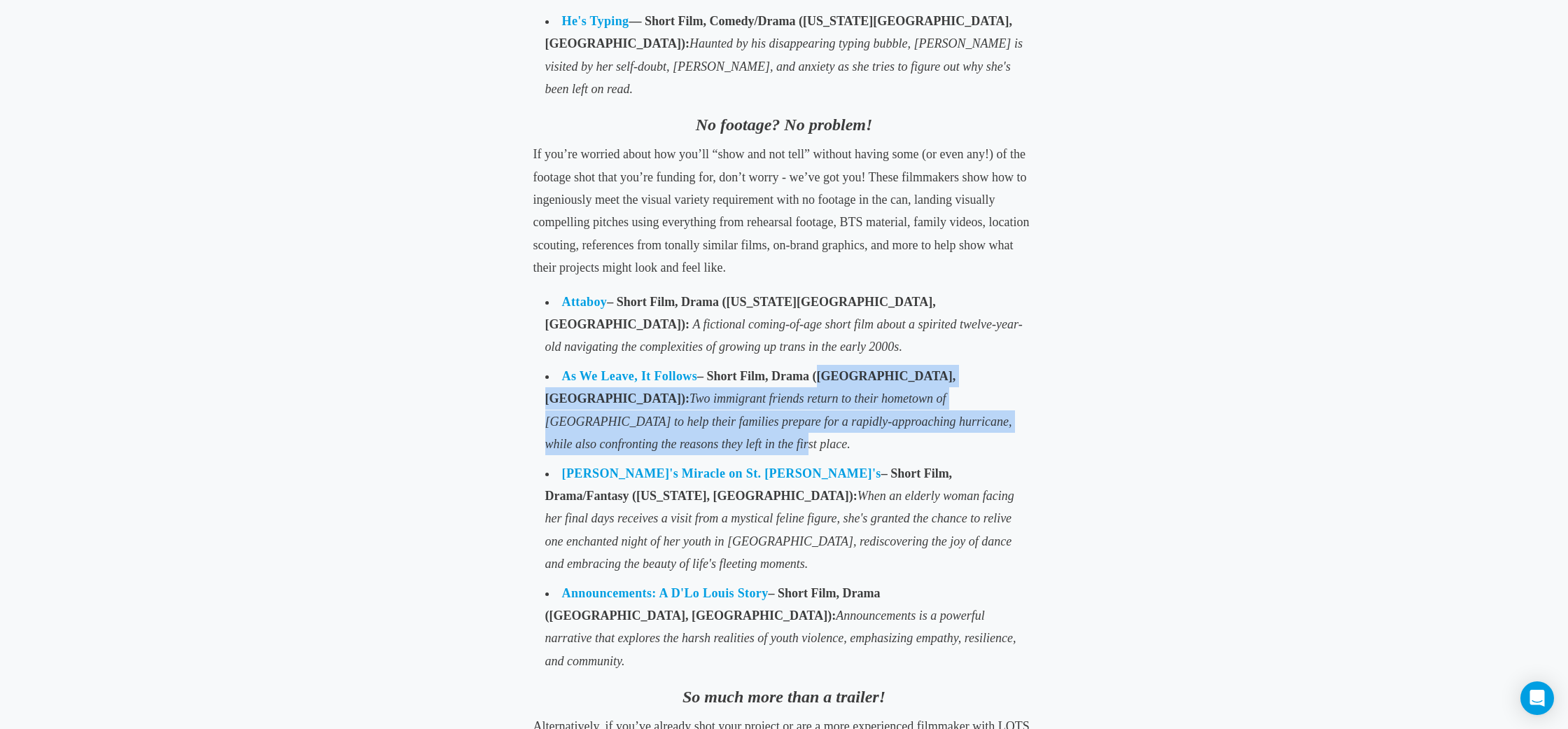
drag, startPoint x: 817, startPoint y: 312, endPoint x: 923, endPoint y: 362, distance: 117.2
click at [923, 362] on li "As We Leave, It Follows – Short Film, Drama (Houston, TX): Two immigrant friend…" at bounding box center [784, 410] width 491 height 97
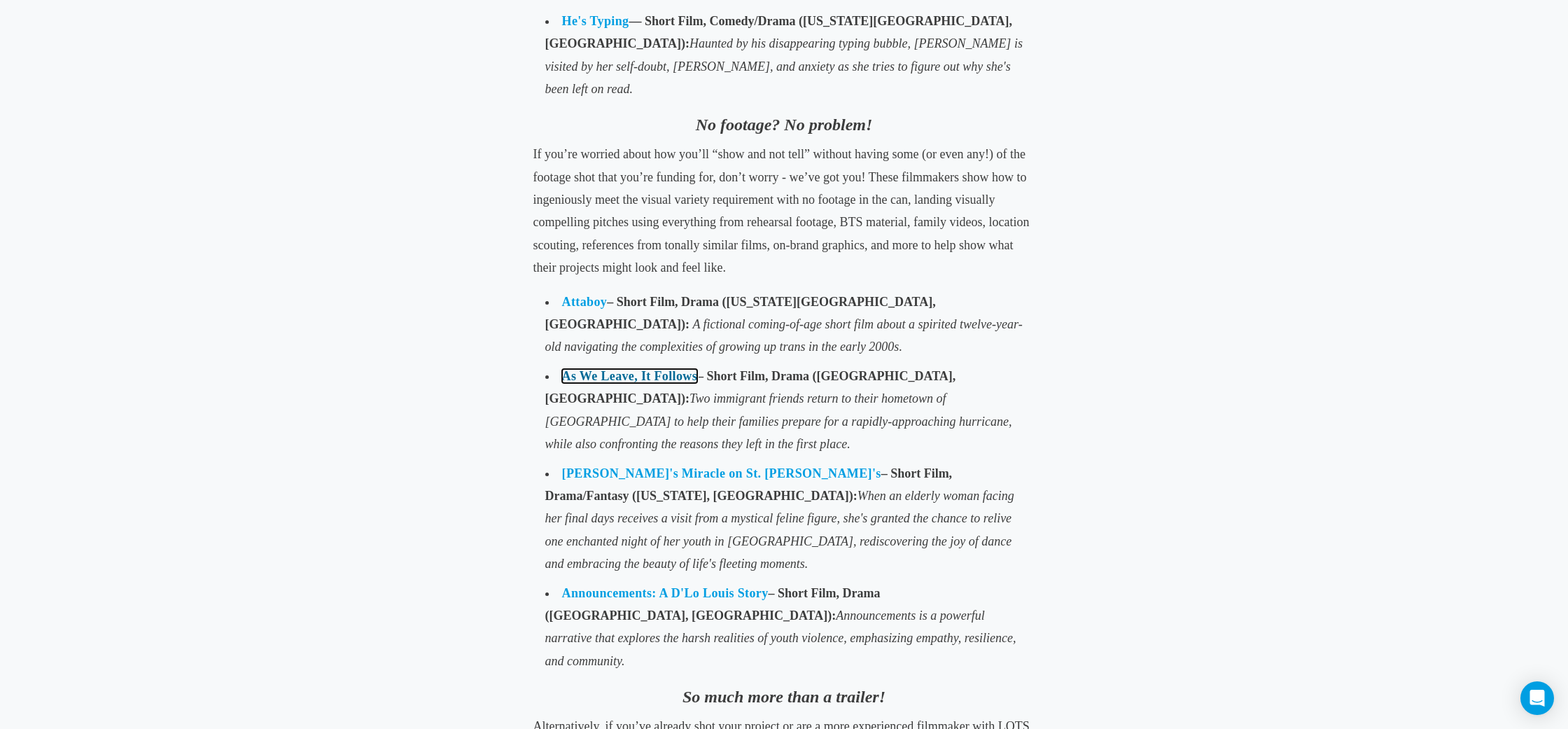
click at [679, 369] on link "As We Leave, It Follows" at bounding box center [630, 375] width 135 height 14
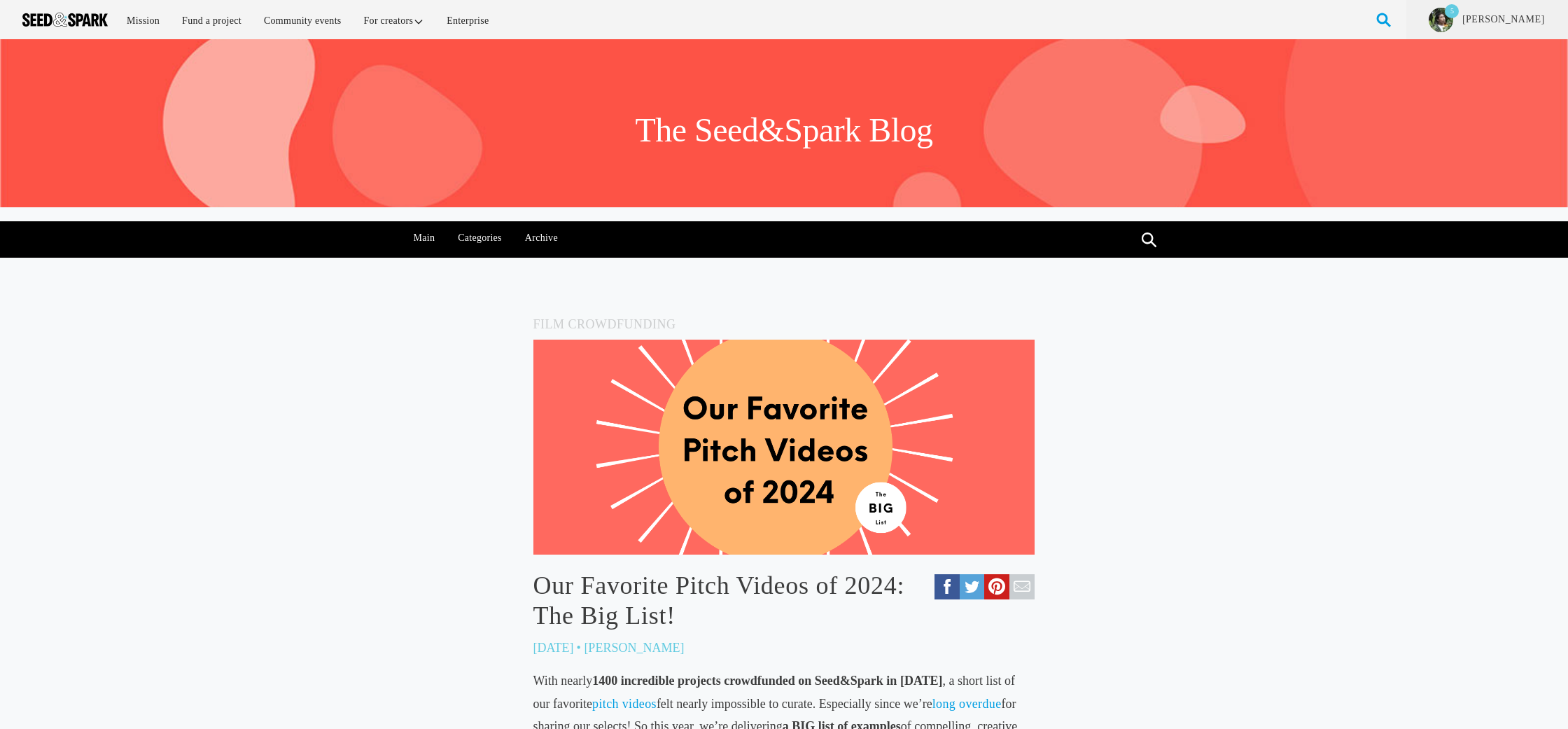
scroll to position [1499, 0]
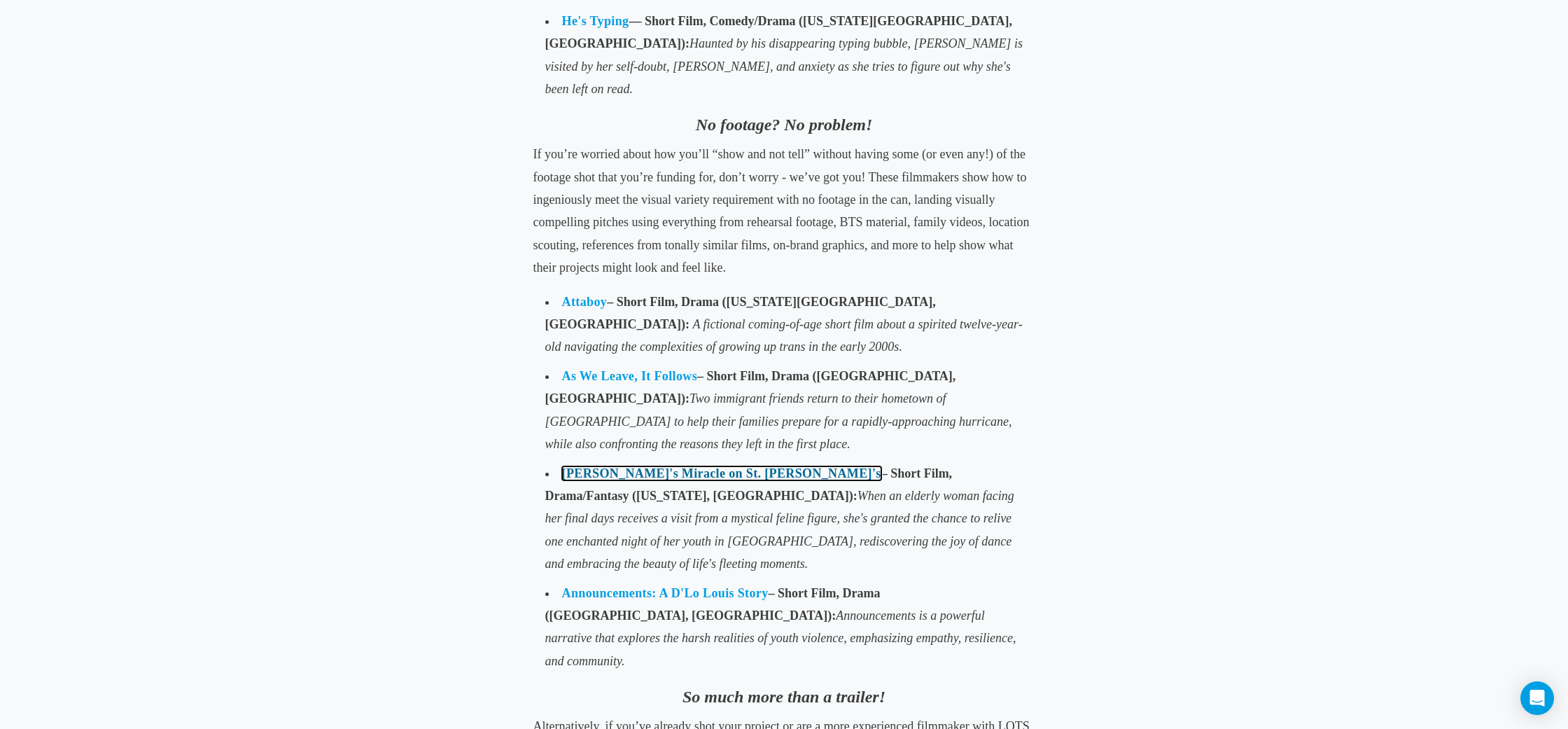
click at [613, 466] on strong "Juliette's Miracle on St. Nick's – Short Film, Drama/Fantasy (New York, NY):" at bounding box center [748, 484] width 407 height 36
click at [613, 466] on link "Juliette's Miracle on St. Nick's" at bounding box center [722, 473] width 319 height 14
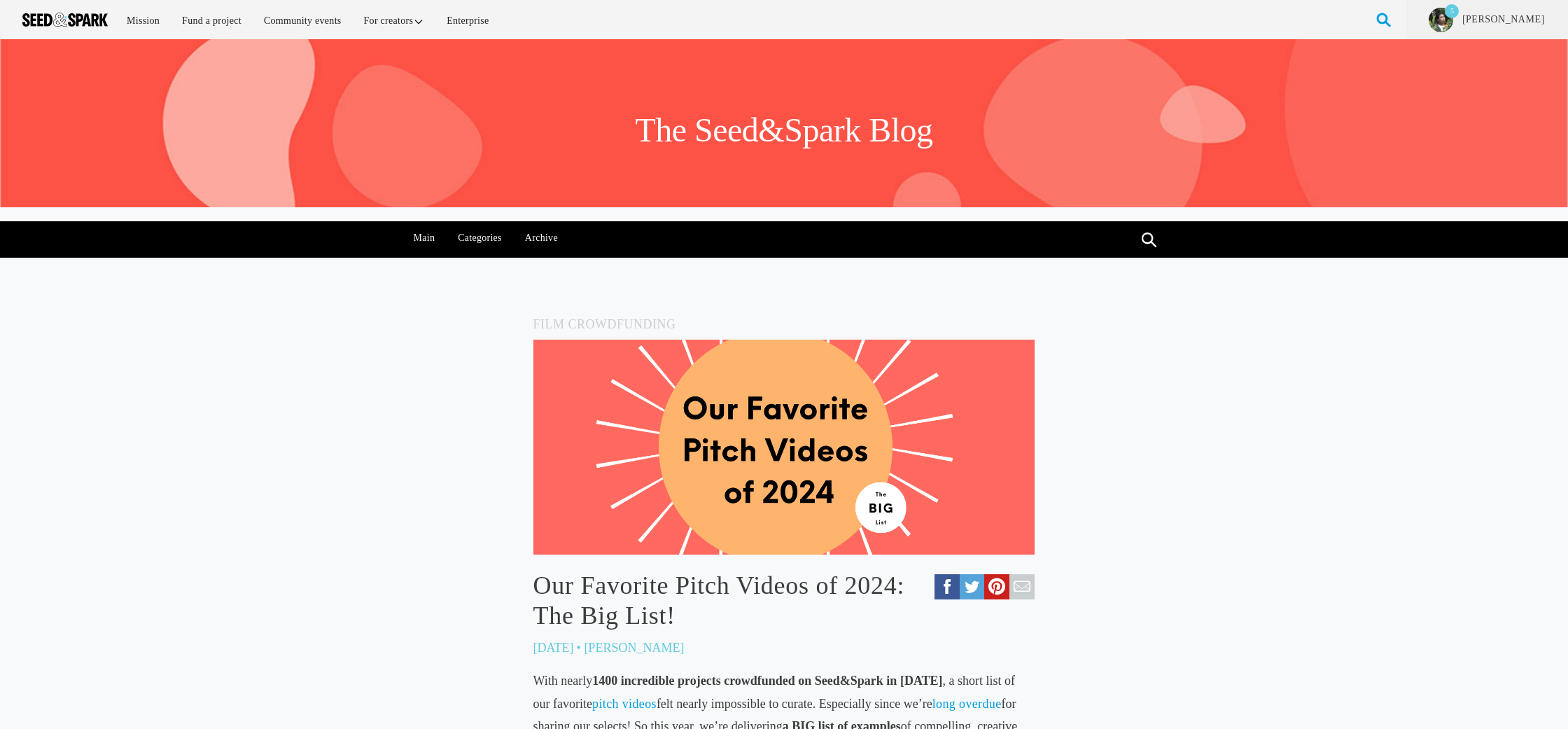
scroll to position [1499, 0]
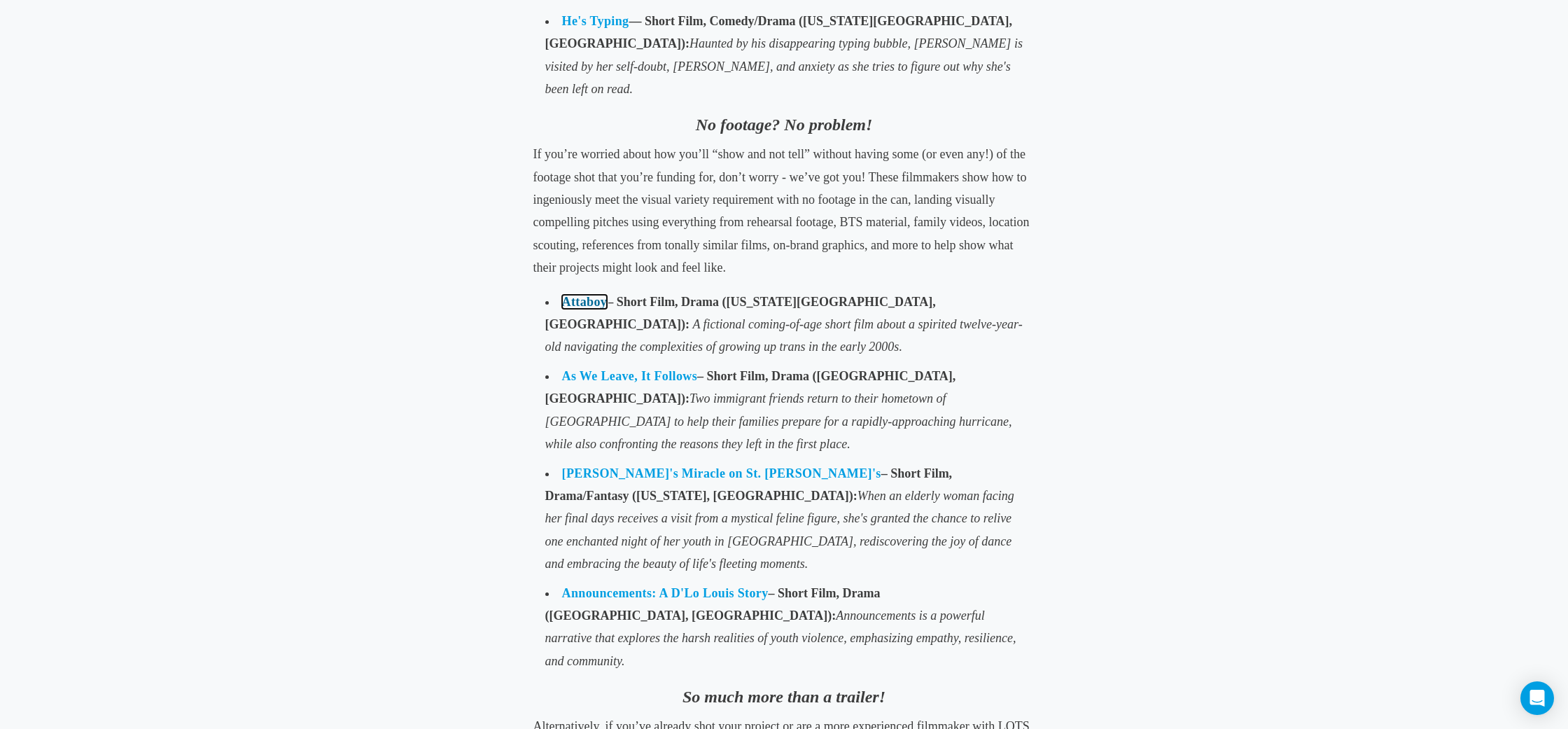
click at [583, 294] on link "Attaboy" at bounding box center [585, 301] width 46 height 14
